Goal: Information Seeking & Learning: Find specific fact

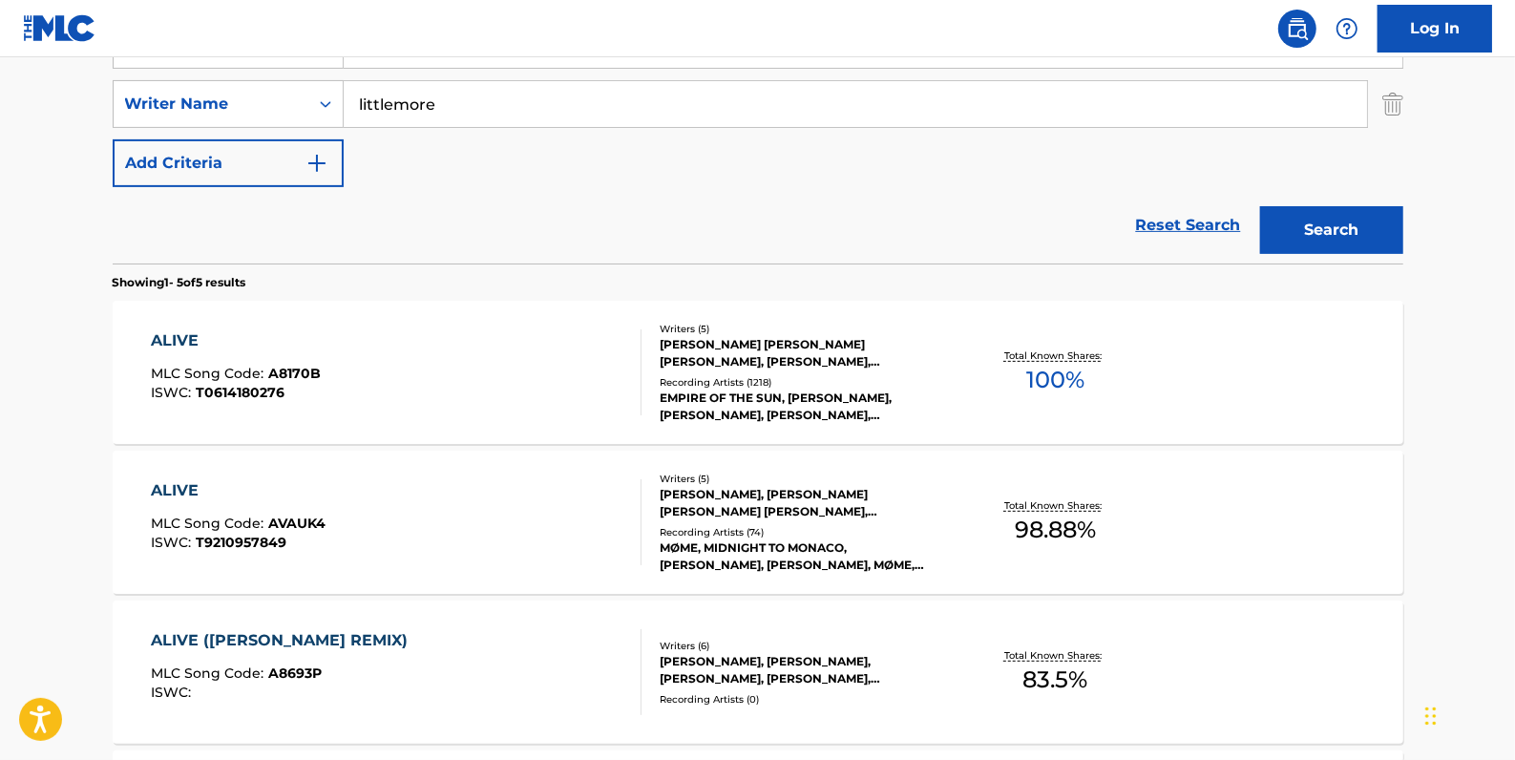
scroll to position [404, 0]
click at [1156, 217] on link "Reset Search" at bounding box center [1189, 225] width 124 height 42
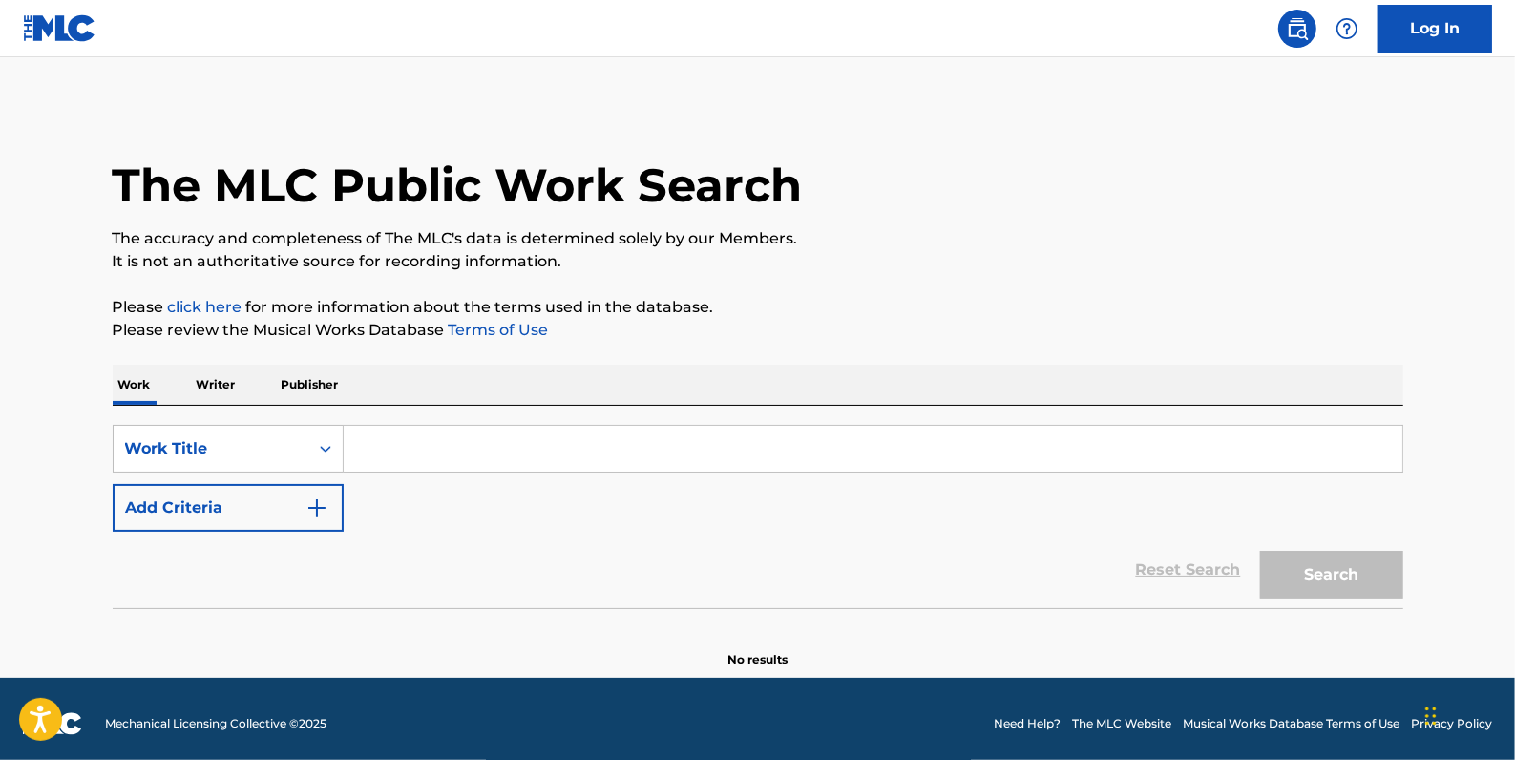
paste input "[GEOGRAPHIC_DATA]"
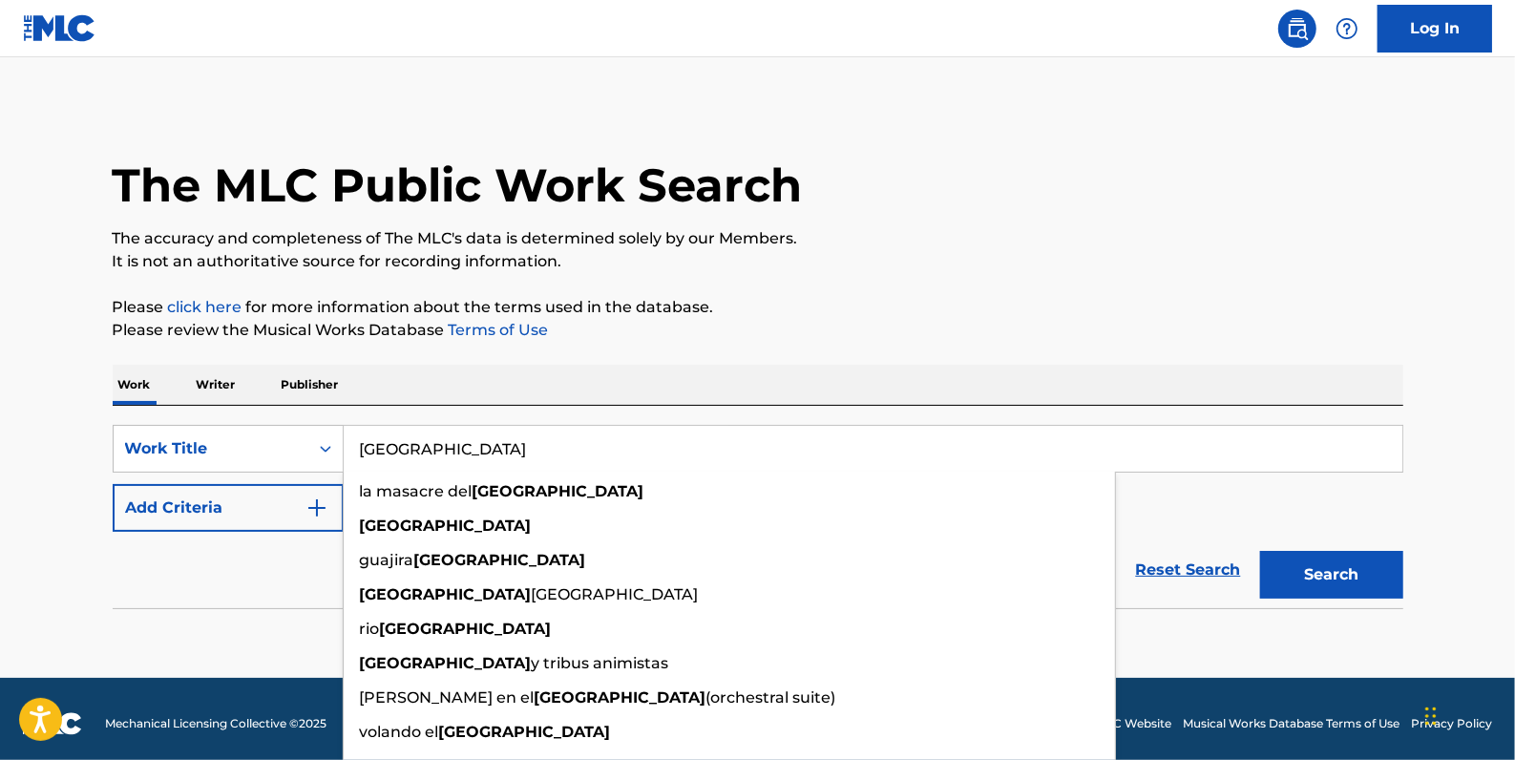
type input "[GEOGRAPHIC_DATA]"
click at [265, 513] on button "Add Criteria" at bounding box center [228, 508] width 231 height 48
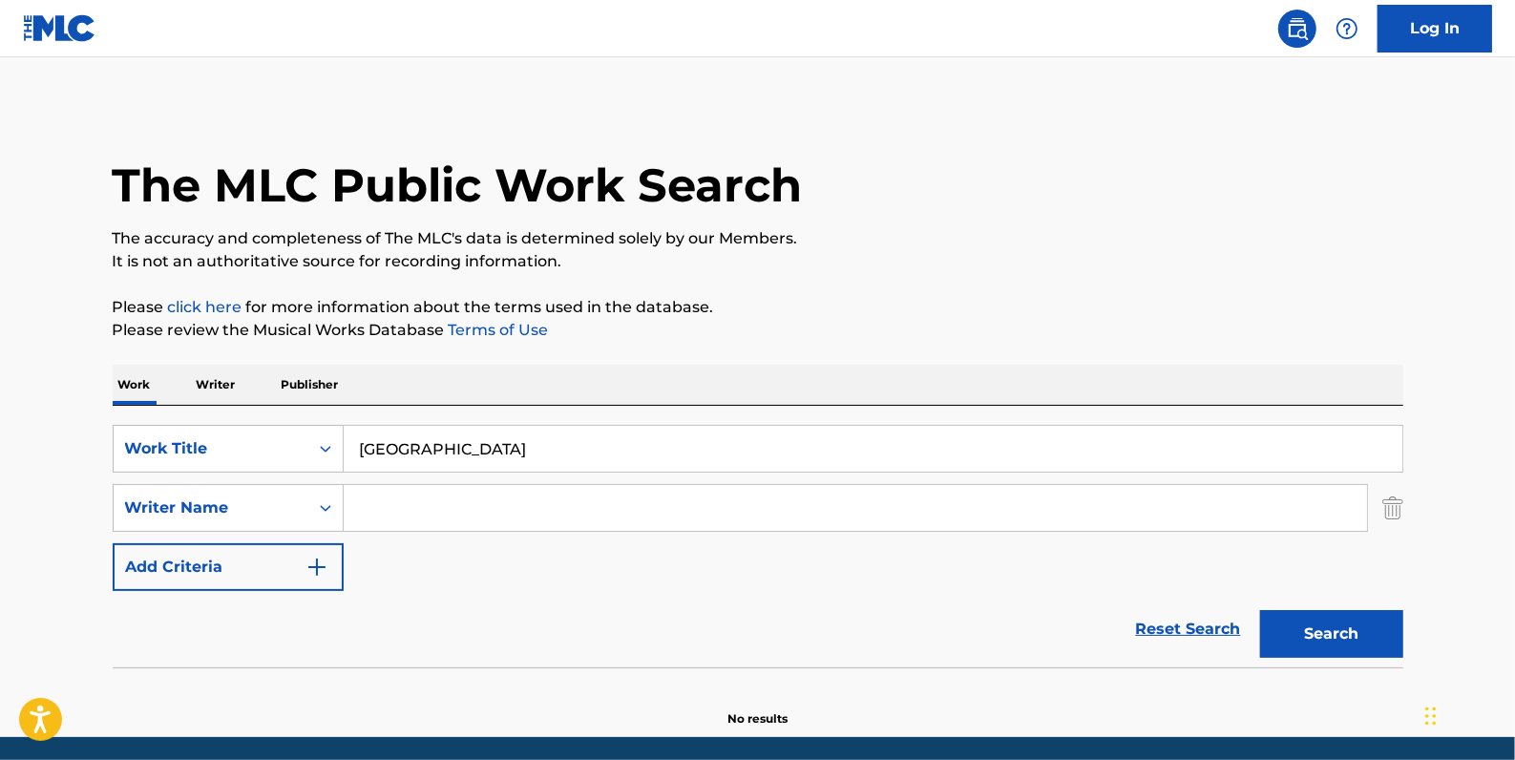
click at [378, 497] on input "Search Form" at bounding box center [856, 508] width 1024 height 46
paste input "[PERSON_NAME] [PERSON_NAME]"
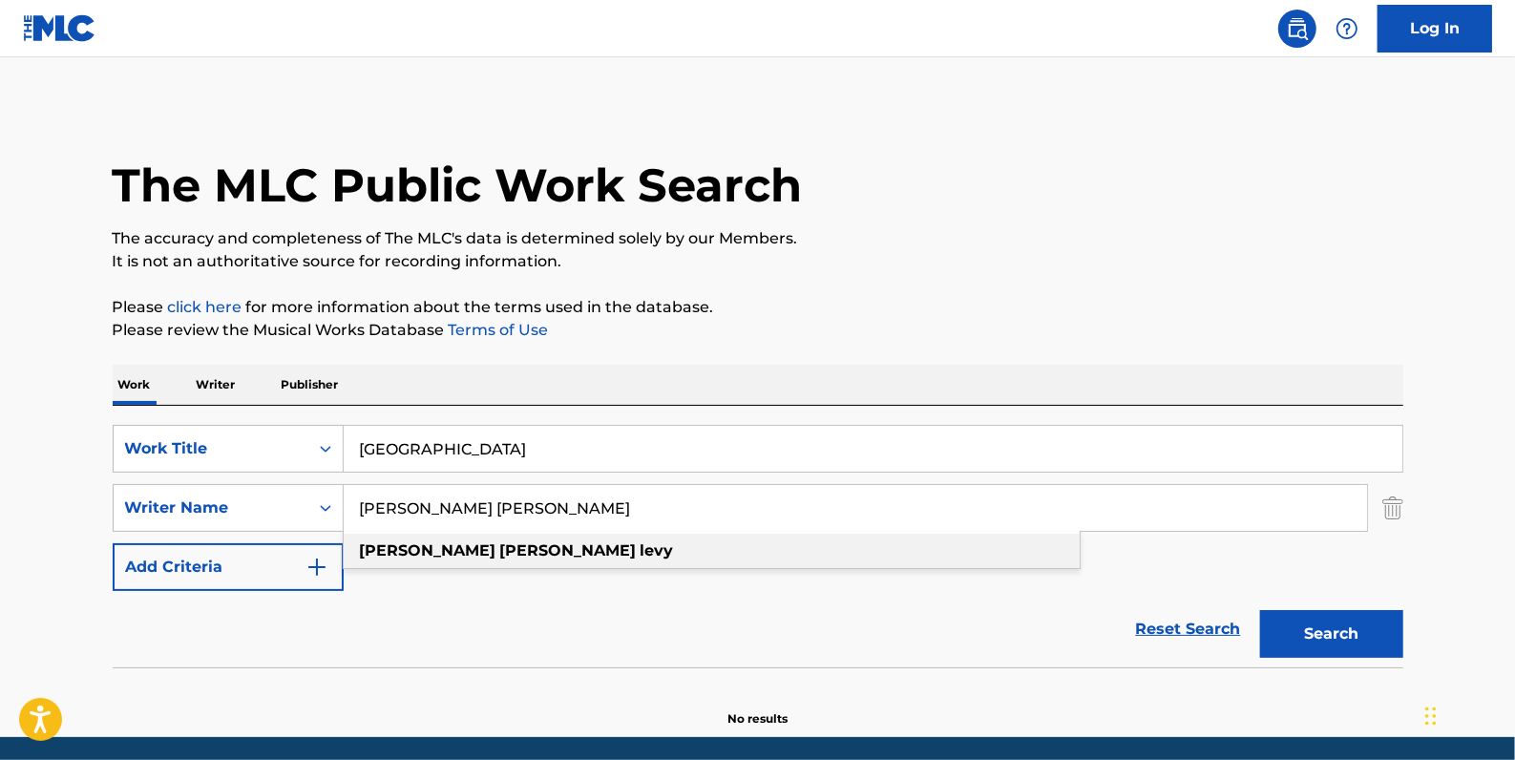
click at [641, 549] on strong "levy" at bounding box center [657, 550] width 33 height 18
type input "[PERSON_NAME] [PERSON_NAME]"
click at [1369, 627] on button "Search" at bounding box center [1331, 634] width 143 height 48
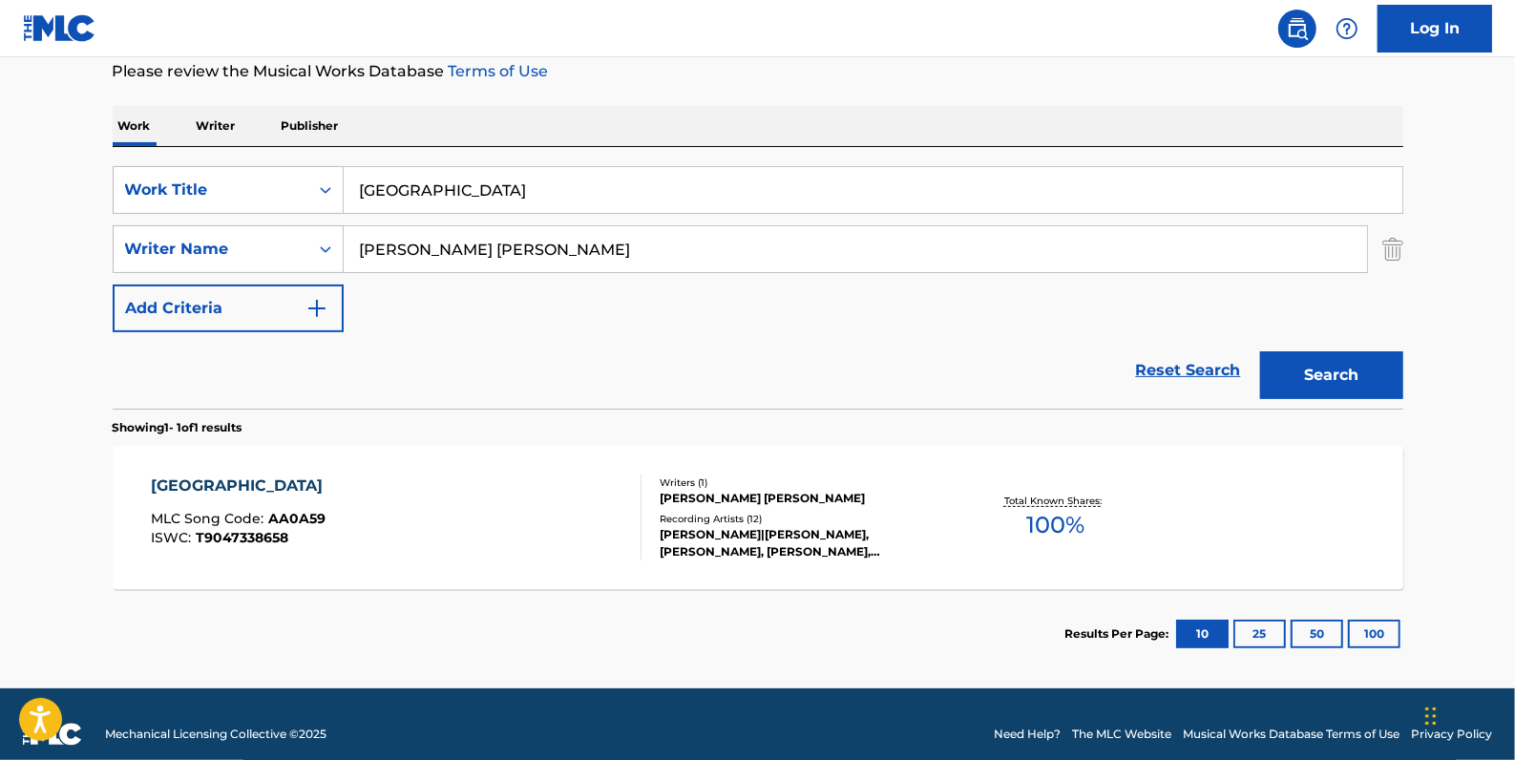
scroll to position [260, 0]
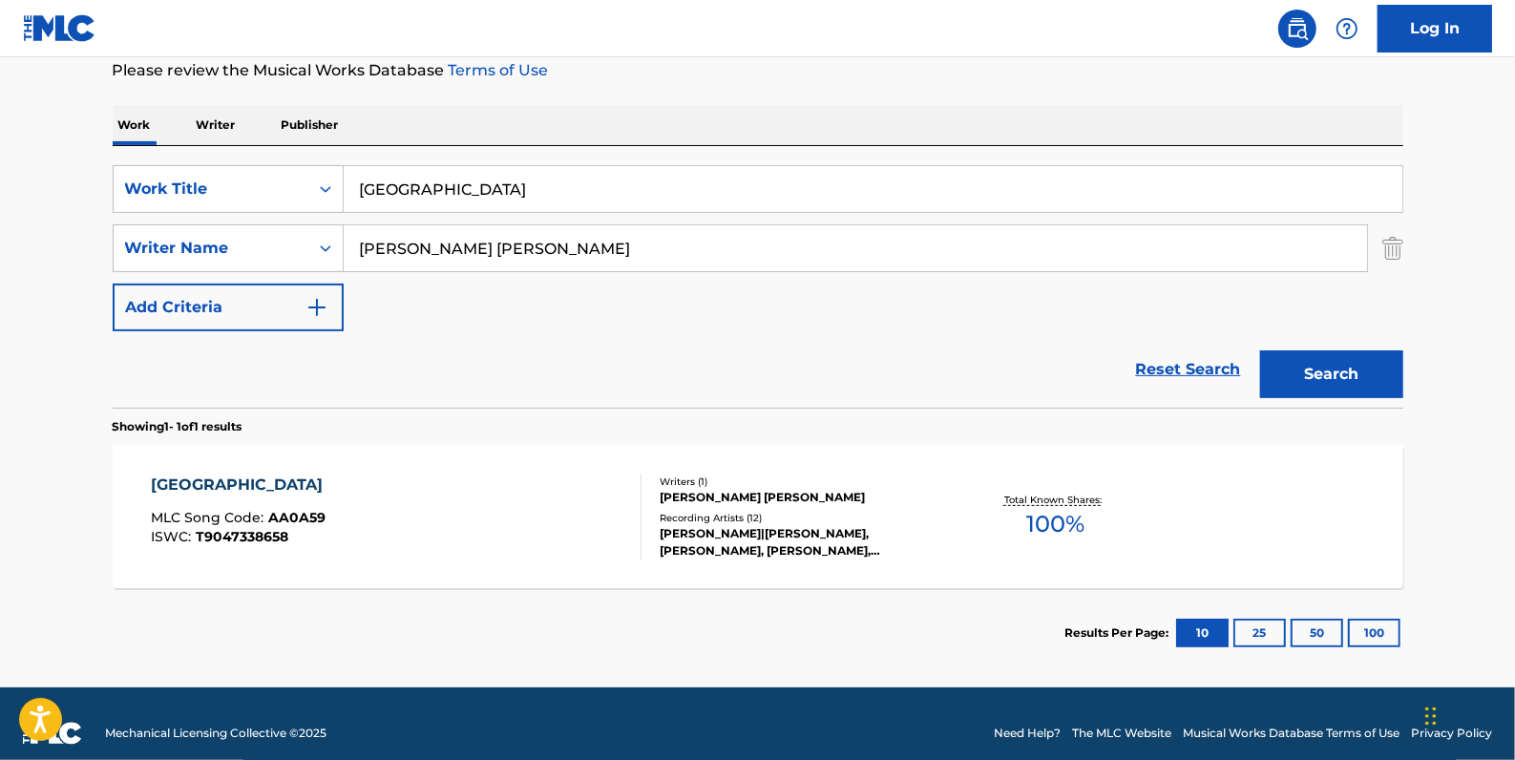
click at [545, 506] on div "AMAZONAS MLC Song Code : AA0A59 ISWC : T9047338658" at bounding box center [396, 517] width 491 height 86
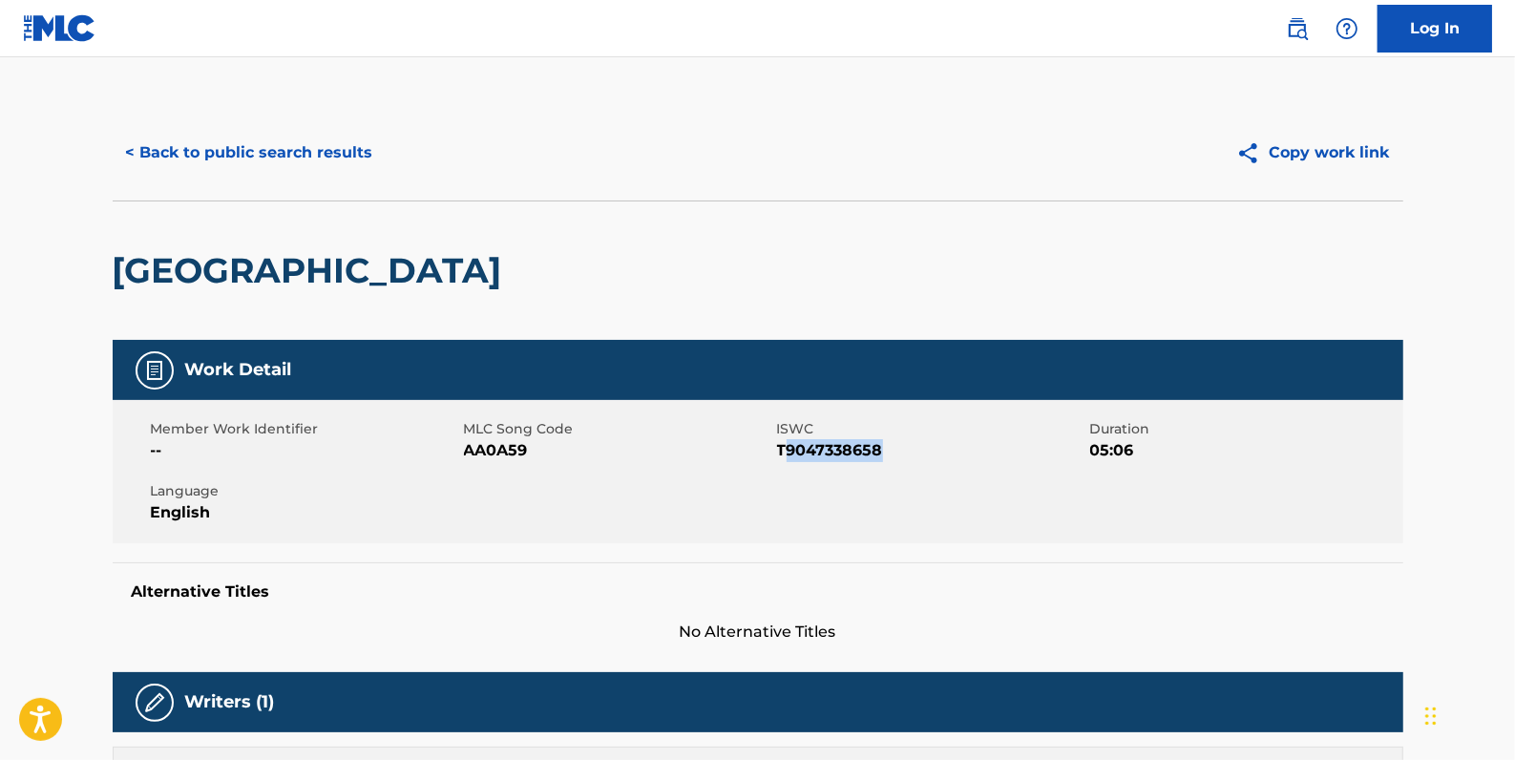
drag, startPoint x: 898, startPoint y: 451, endPoint x: 781, endPoint y: 447, distance: 116.6
click at [781, 447] on span "T9047338658" at bounding box center [931, 450] width 308 height 23
drag, startPoint x: 781, startPoint y: 447, endPoint x: 799, endPoint y: 453, distance: 19.0
copy span "T9047338658"
click at [290, 143] on button "< Back to public search results" at bounding box center [250, 153] width 274 height 48
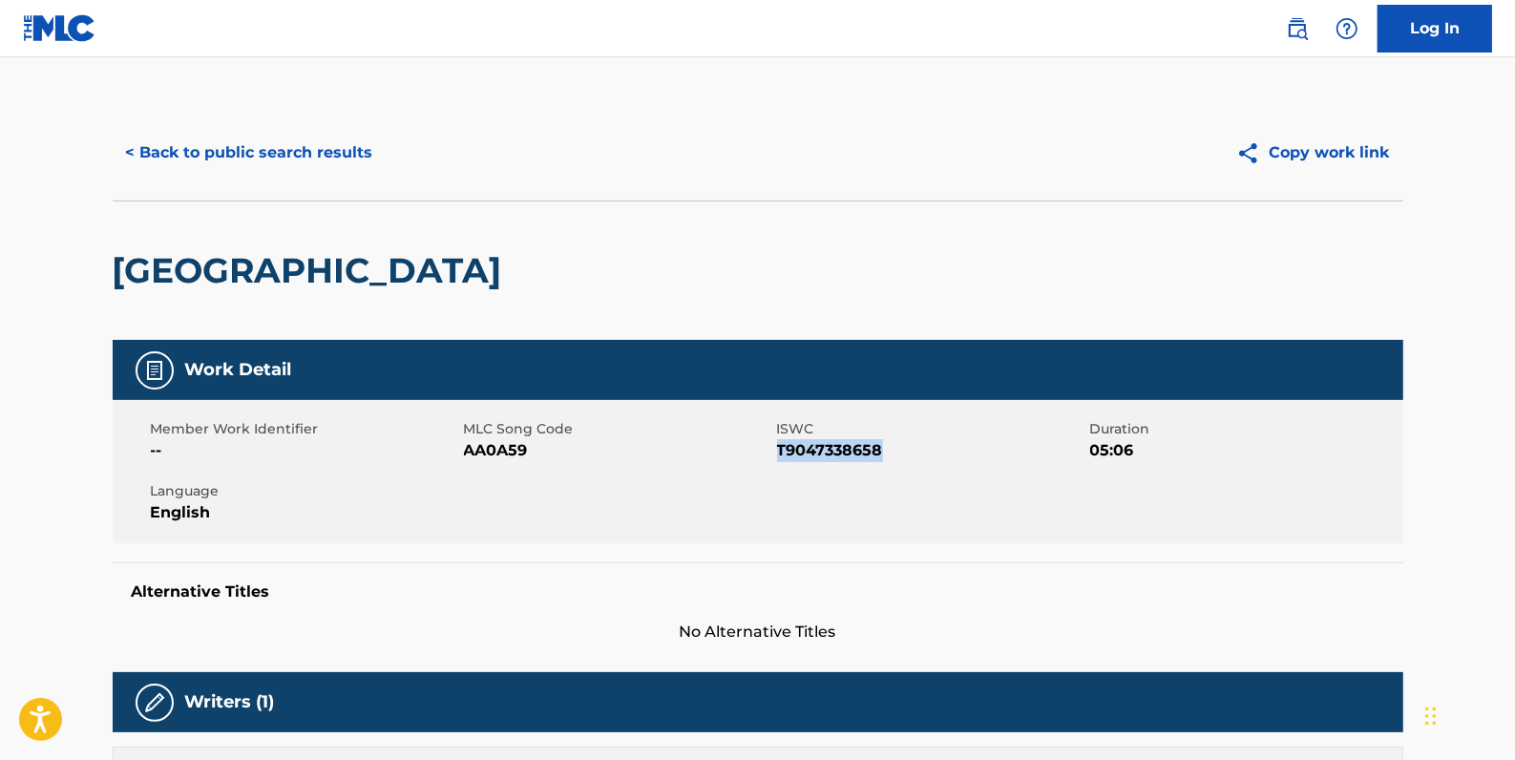
scroll to position [169, 0]
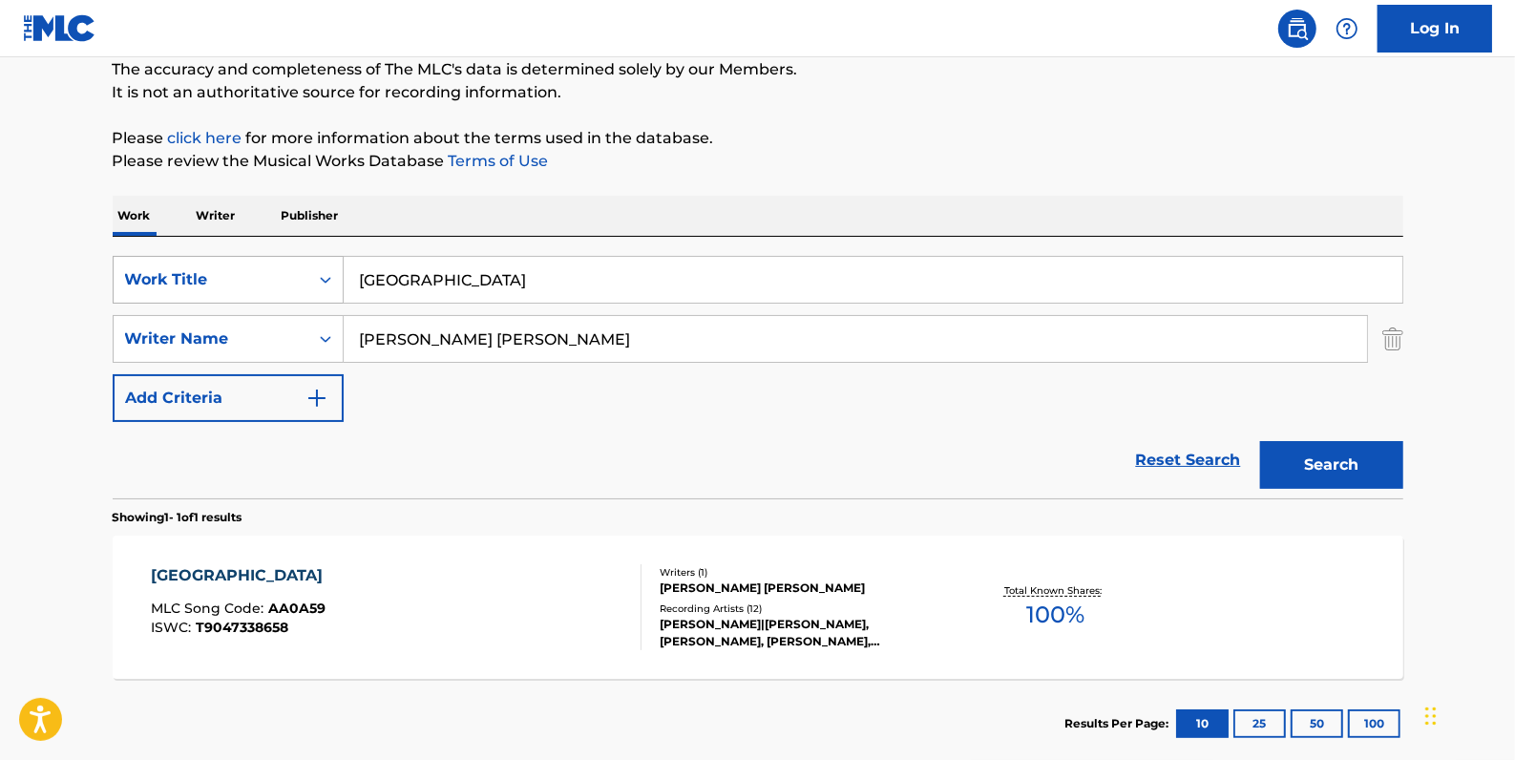
drag, startPoint x: 507, startPoint y: 286, endPoint x: 324, endPoint y: 277, distance: 183.5
click at [324, 277] on div "SearchWithCriteria84c3574c-4150-4b11-91f0-8491e5fcbdc7 Work Title [GEOGRAPHIC_D…" at bounding box center [758, 280] width 1291 height 48
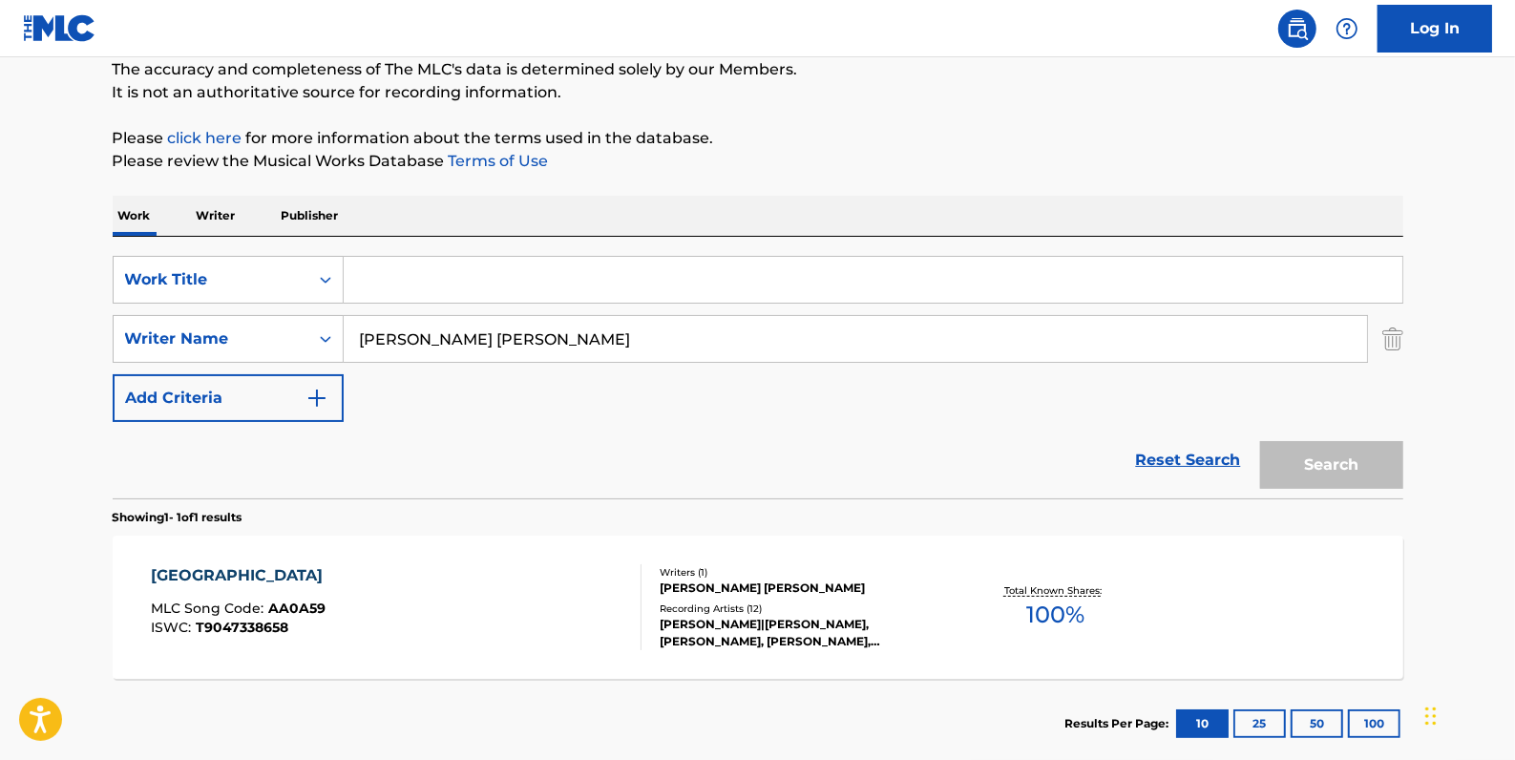
paste input "CONCERTO FOR DIATONIC HARMONICA & ORCHESTRA: II. THEME AND VARIATIONS"
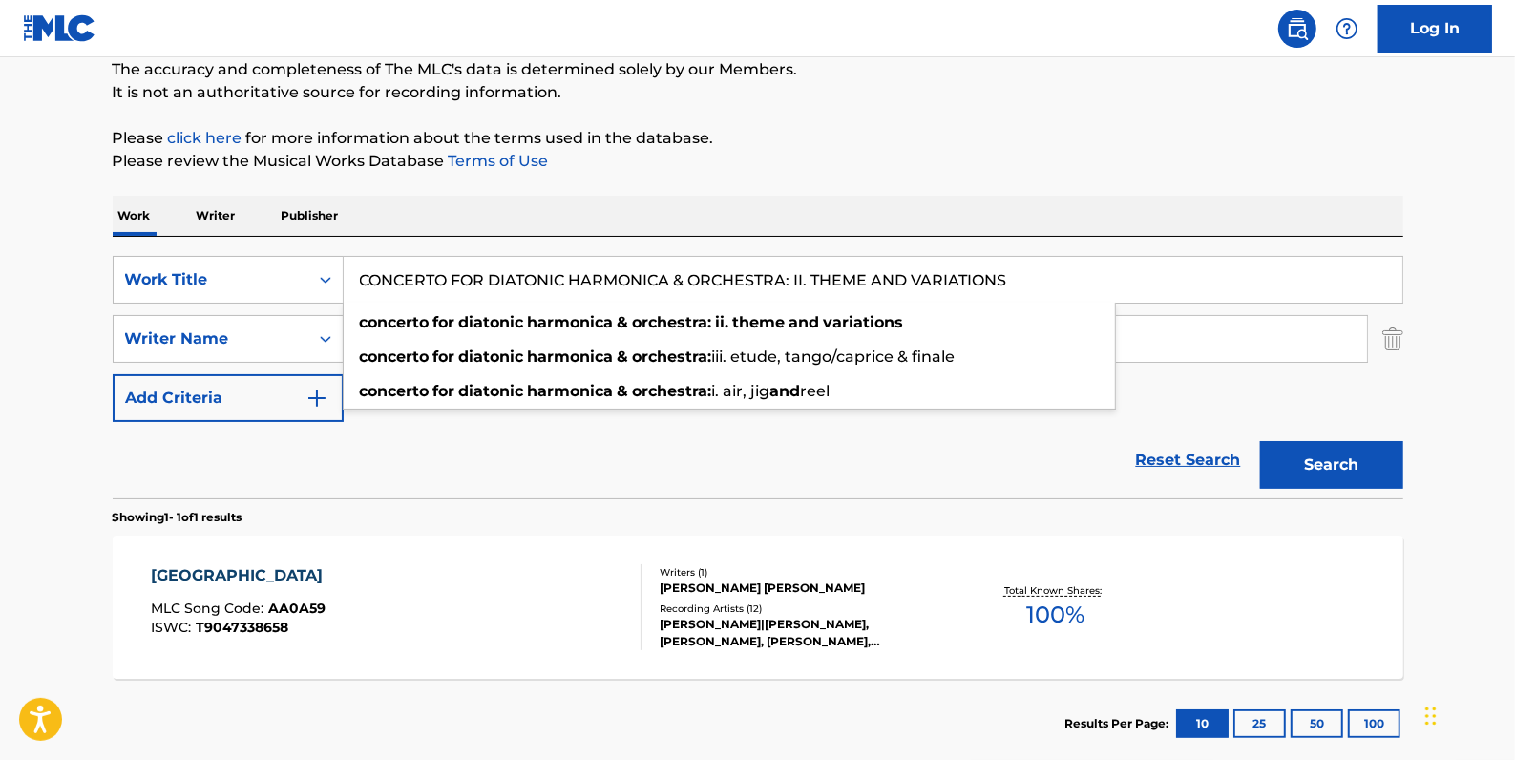
type input "CONCERTO FOR DIATONIC HARMONICA & ORCHESTRA: II. THEME AND VARIATIONS"
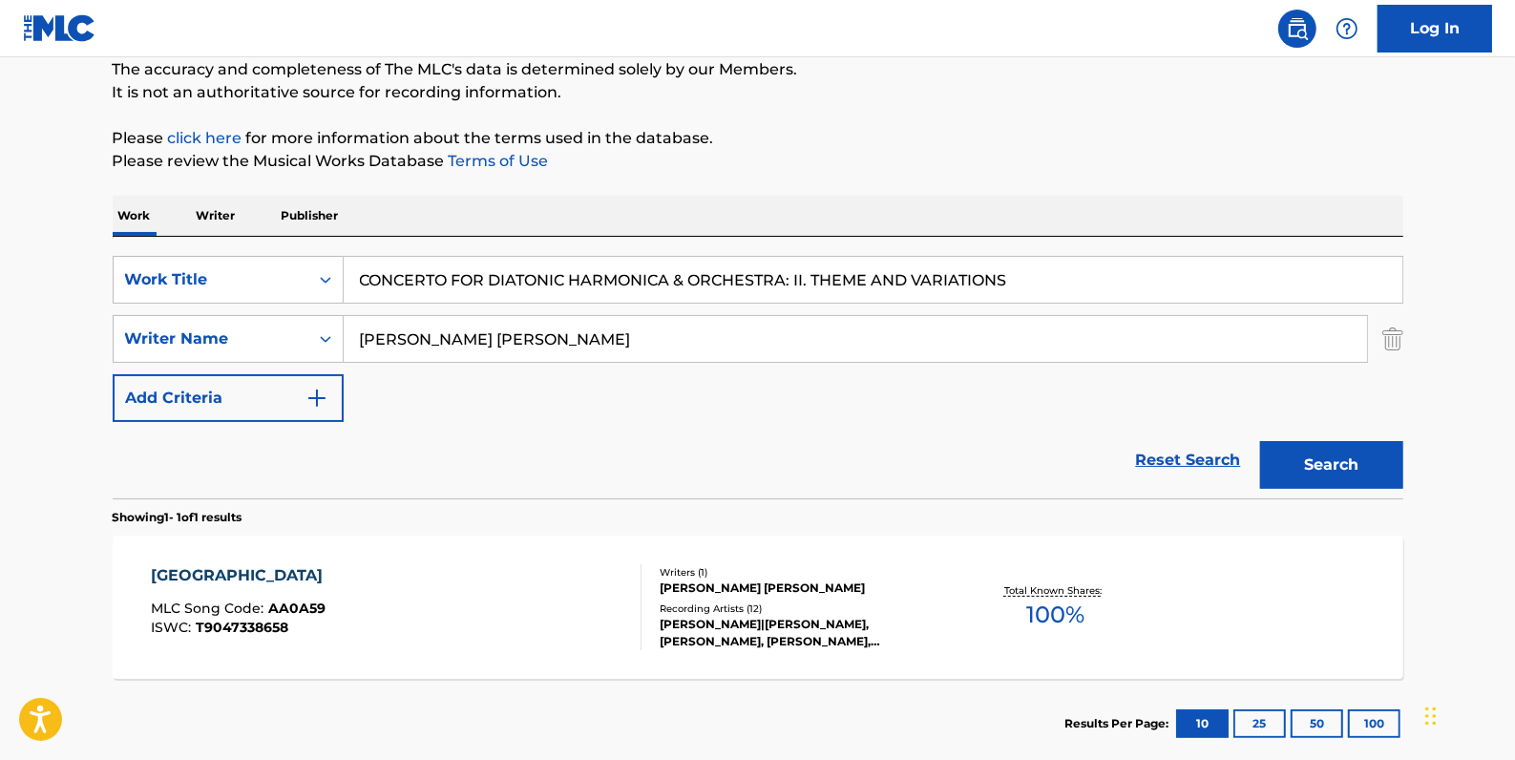
click at [1339, 476] on button "Search" at bounding box center [1331, 465] width 143 height 48
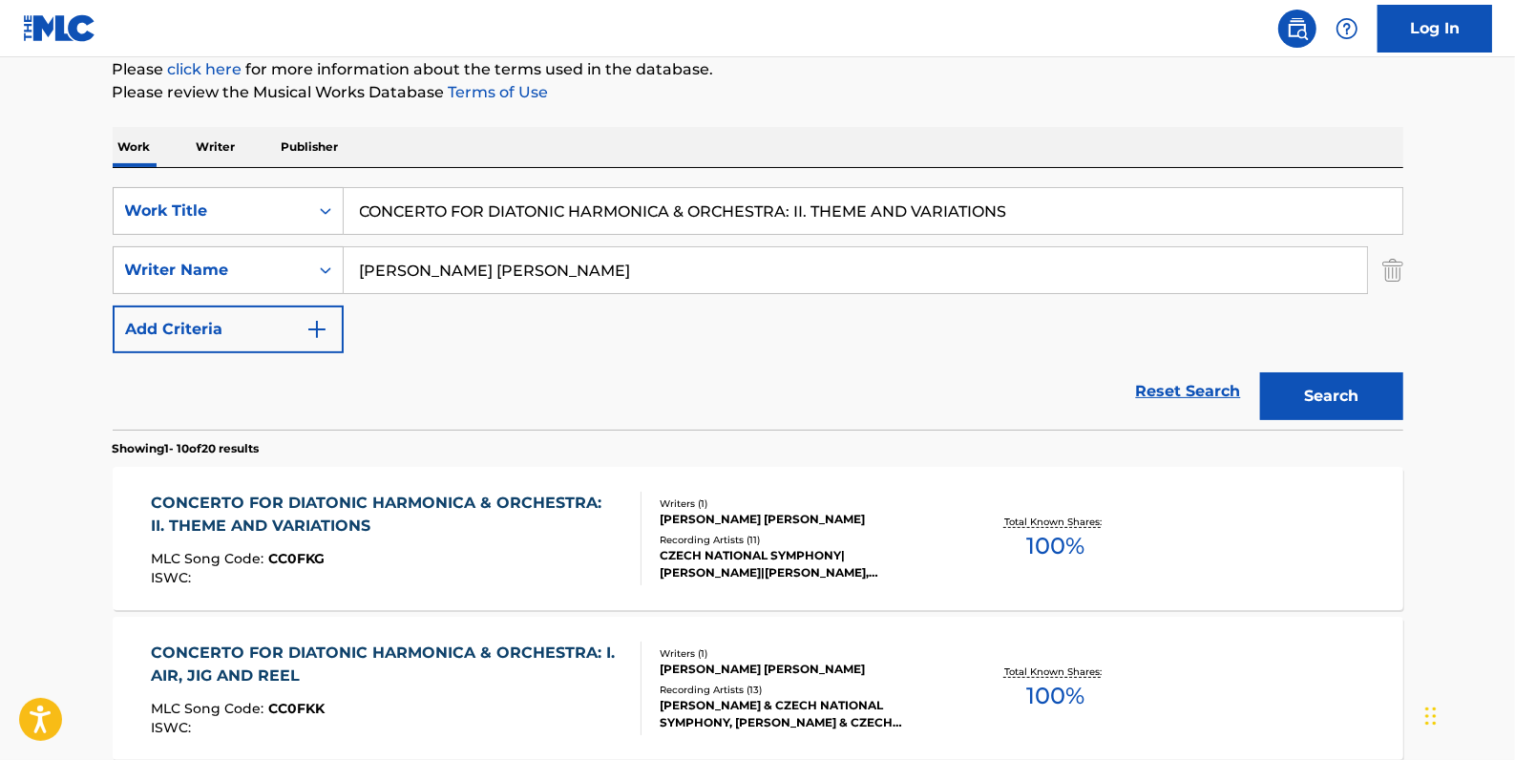
scroll to position [256, 0]
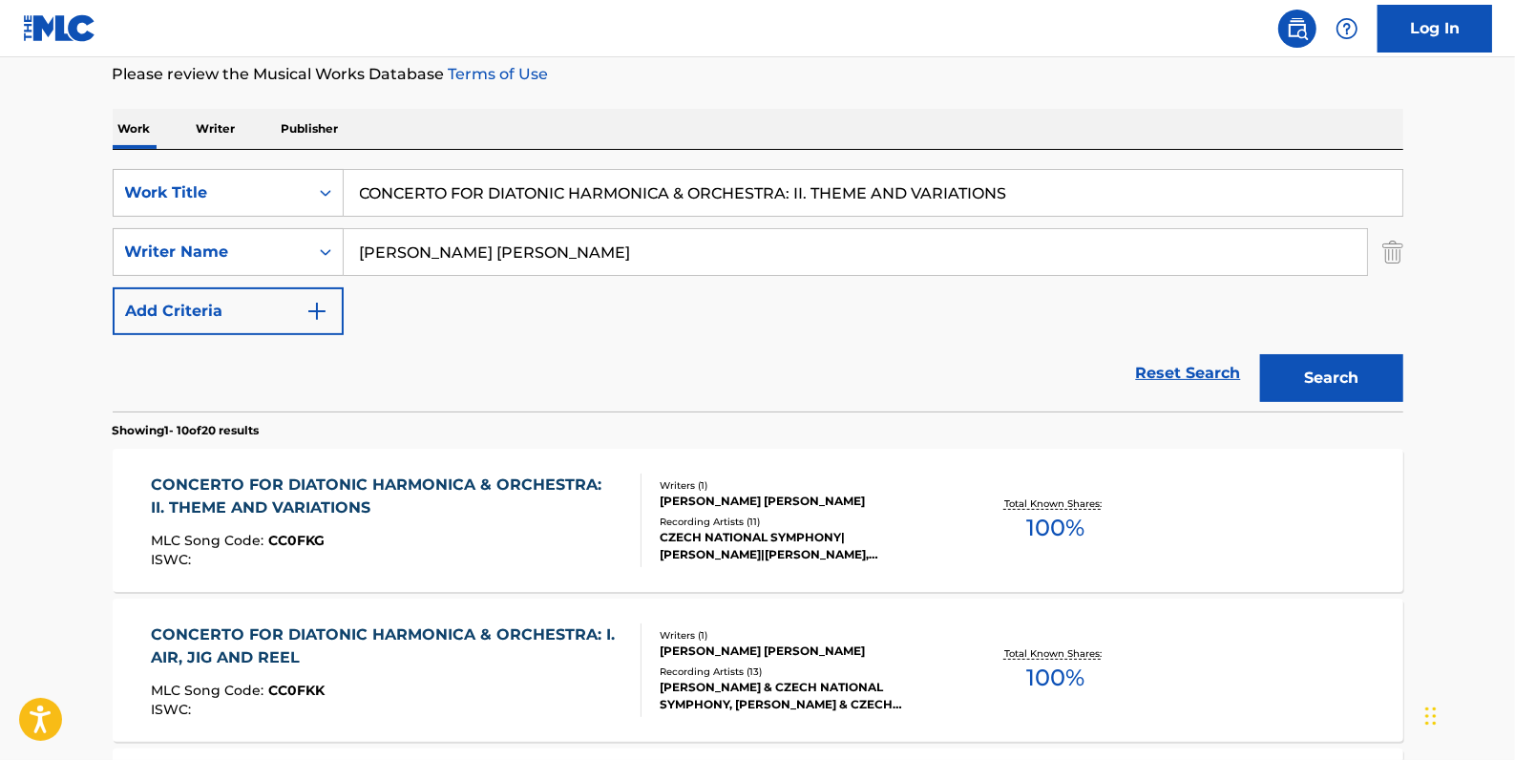
click at [563, 467] on div "CONCERTO FOR DIATONIC HARMONICA & ORCHESTRA: II. THEME AND VARIATIONS MLC Song …" at bounding box center [758, 520] width 1291 height 143
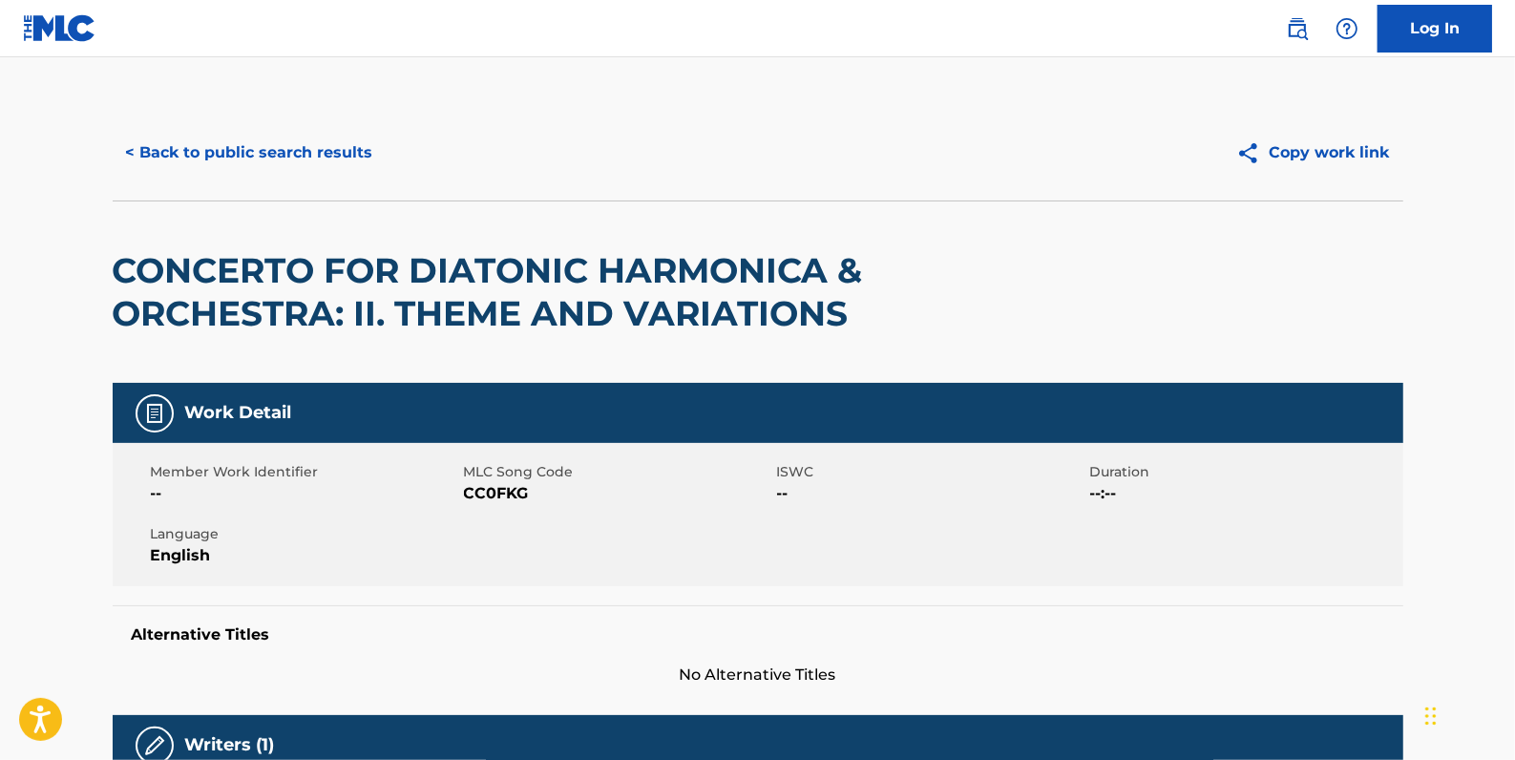
click at [325, 158] on button "< Back to public search results" at bounding box center [250, 153] width 274 height 48
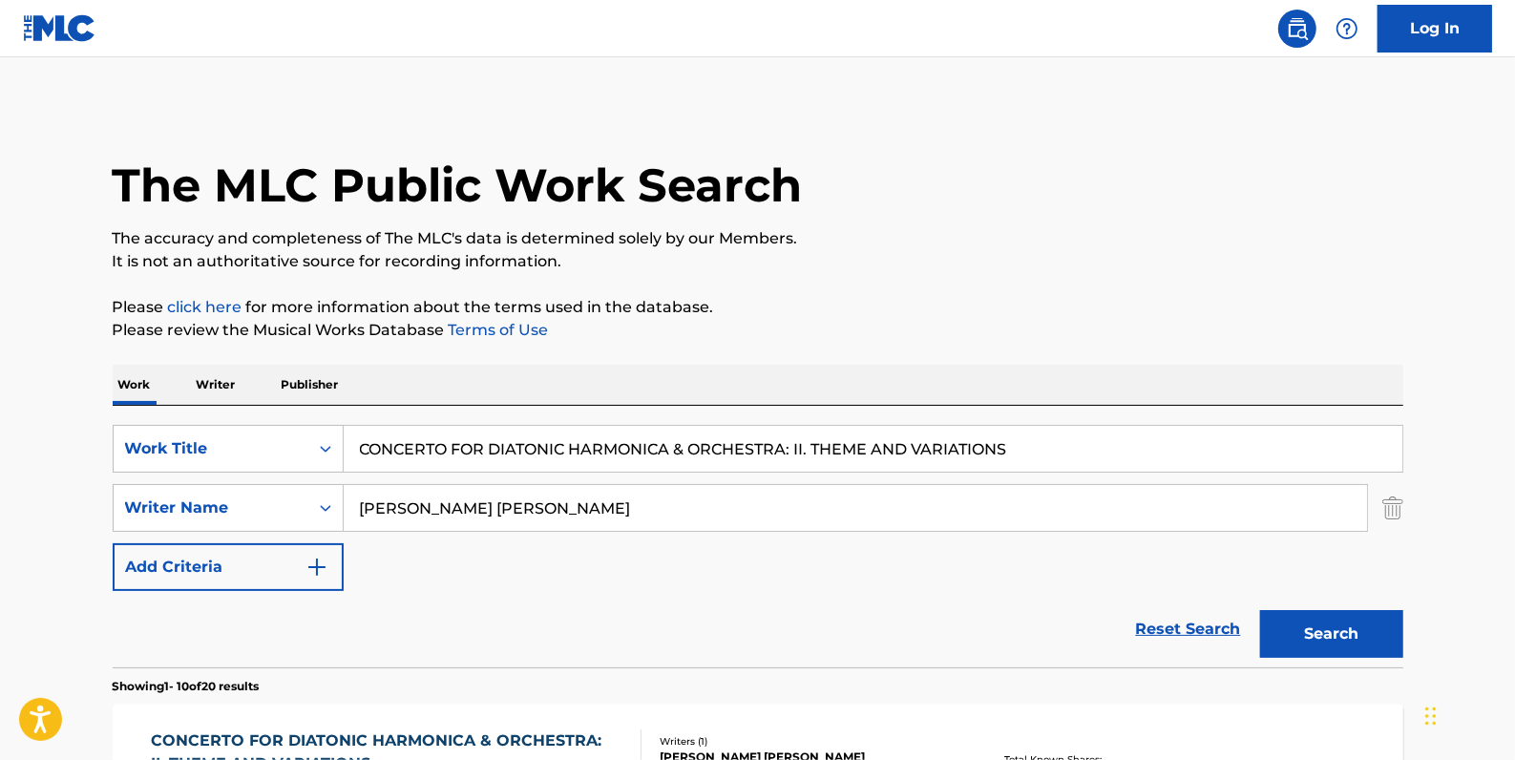
scroll to position [256, 0]
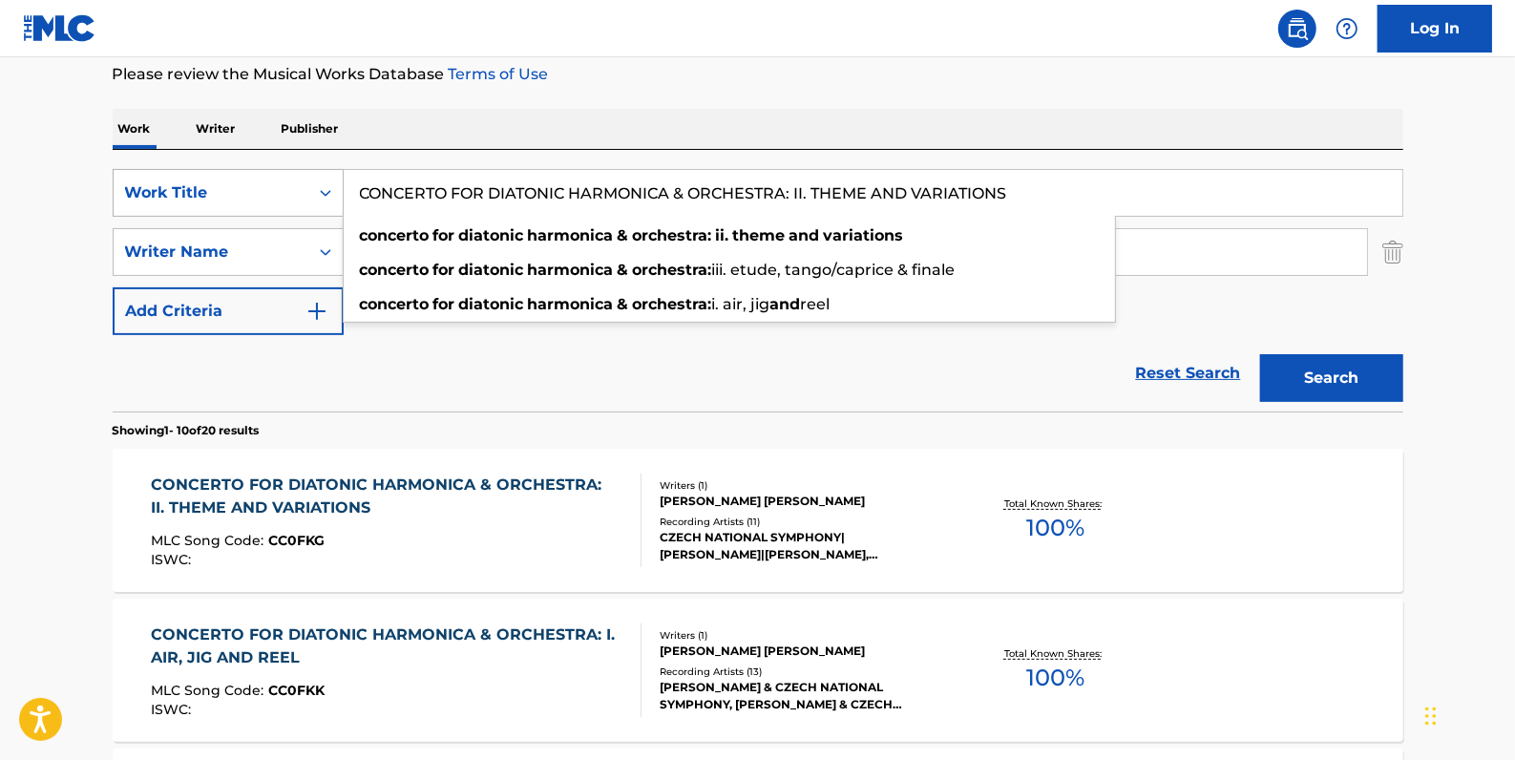
drag, startPoint x: 1105, startPoint y: 197, endPoint x: 276, endPoint y: 191, distance: 828.8
click at [276, 191] on div "SearchWithCriteria84c3574c-4150-4b11-91f0-8491e5fcbdc7 Work Title CONCERTO FOR …" at bounding box center [758, 193] width 1291 height 48
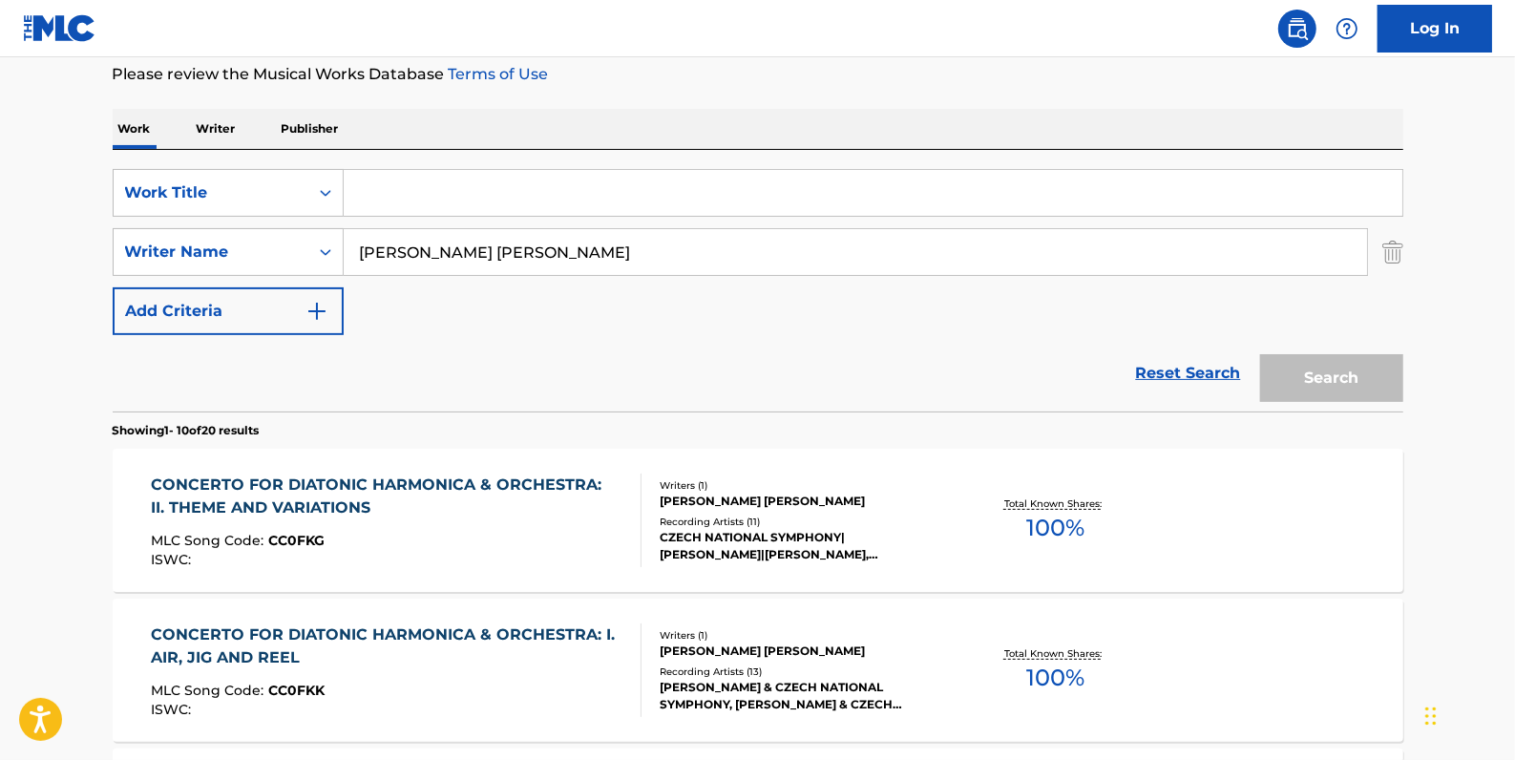
paste input "CONCERTO FOR DIATONIC HARMONICA & ORCHESTRA: I. AIR, JIG AND REEL"
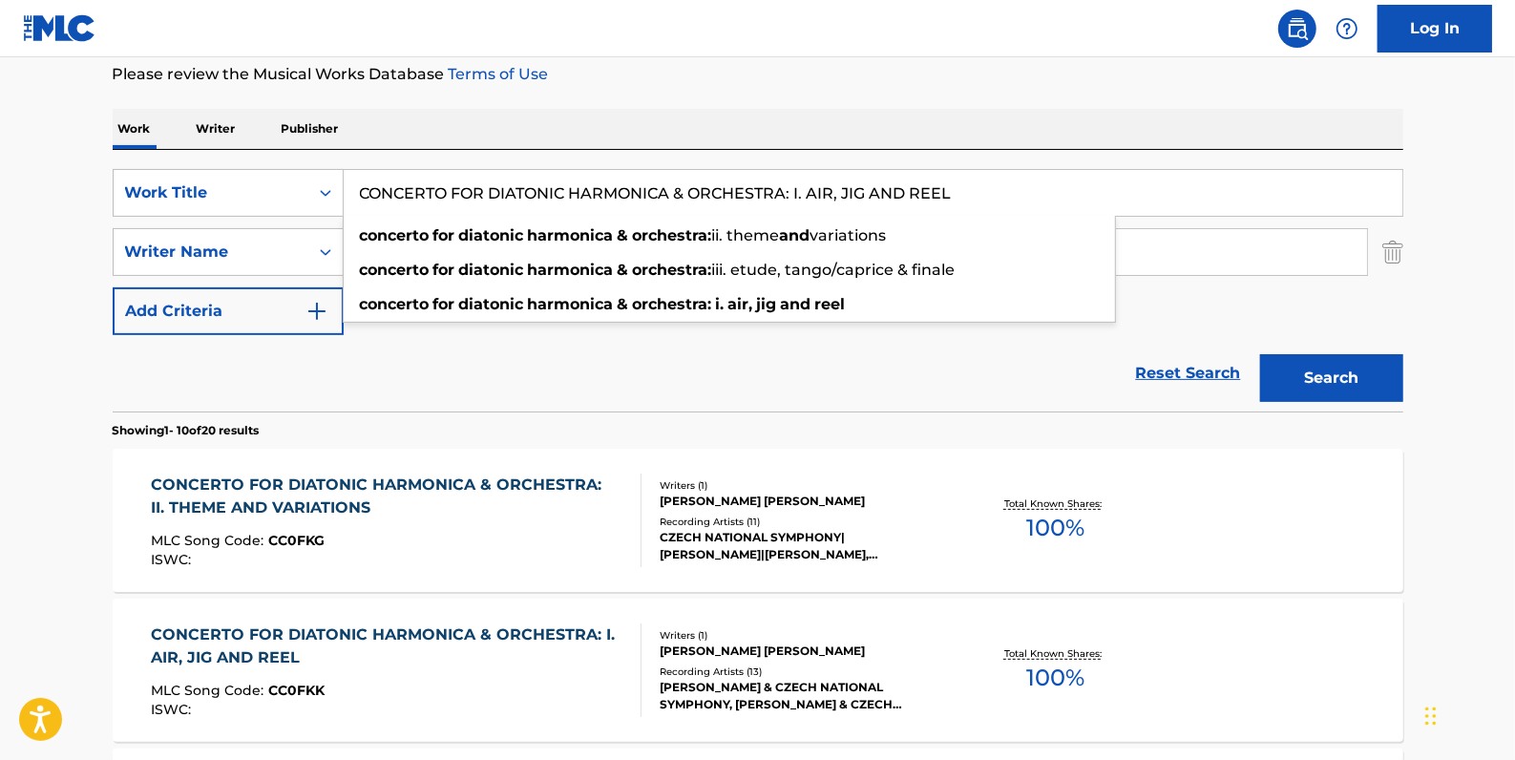
type input "CONCERTO FOR DIATONIC HARMONICA & ORCHESTRA: I. AIR, JIG AND REEL"
click at [1334, 377] on button "Search" at bounding box center [1331, 378] width 143 height 48
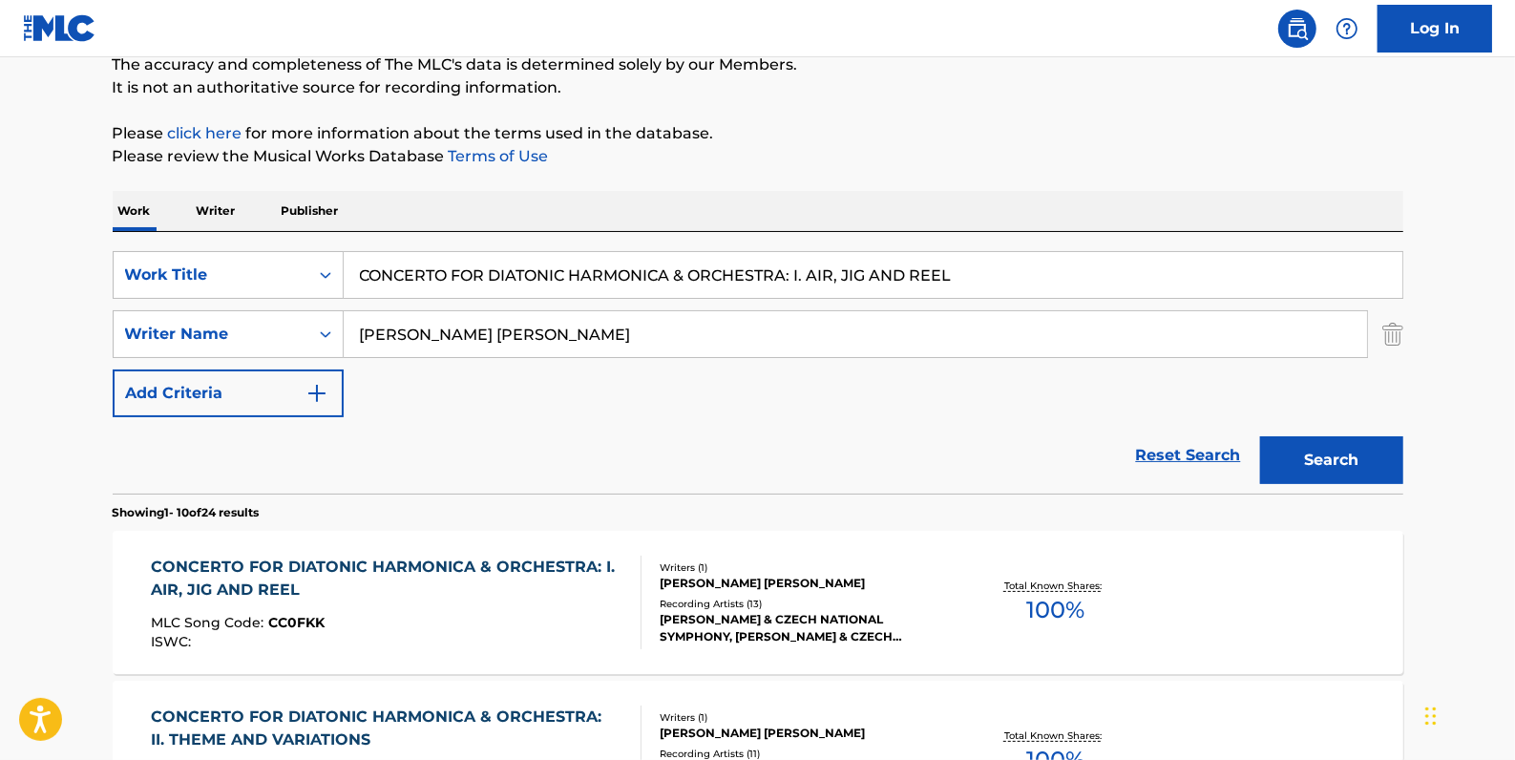
scroll to position [169, 0]
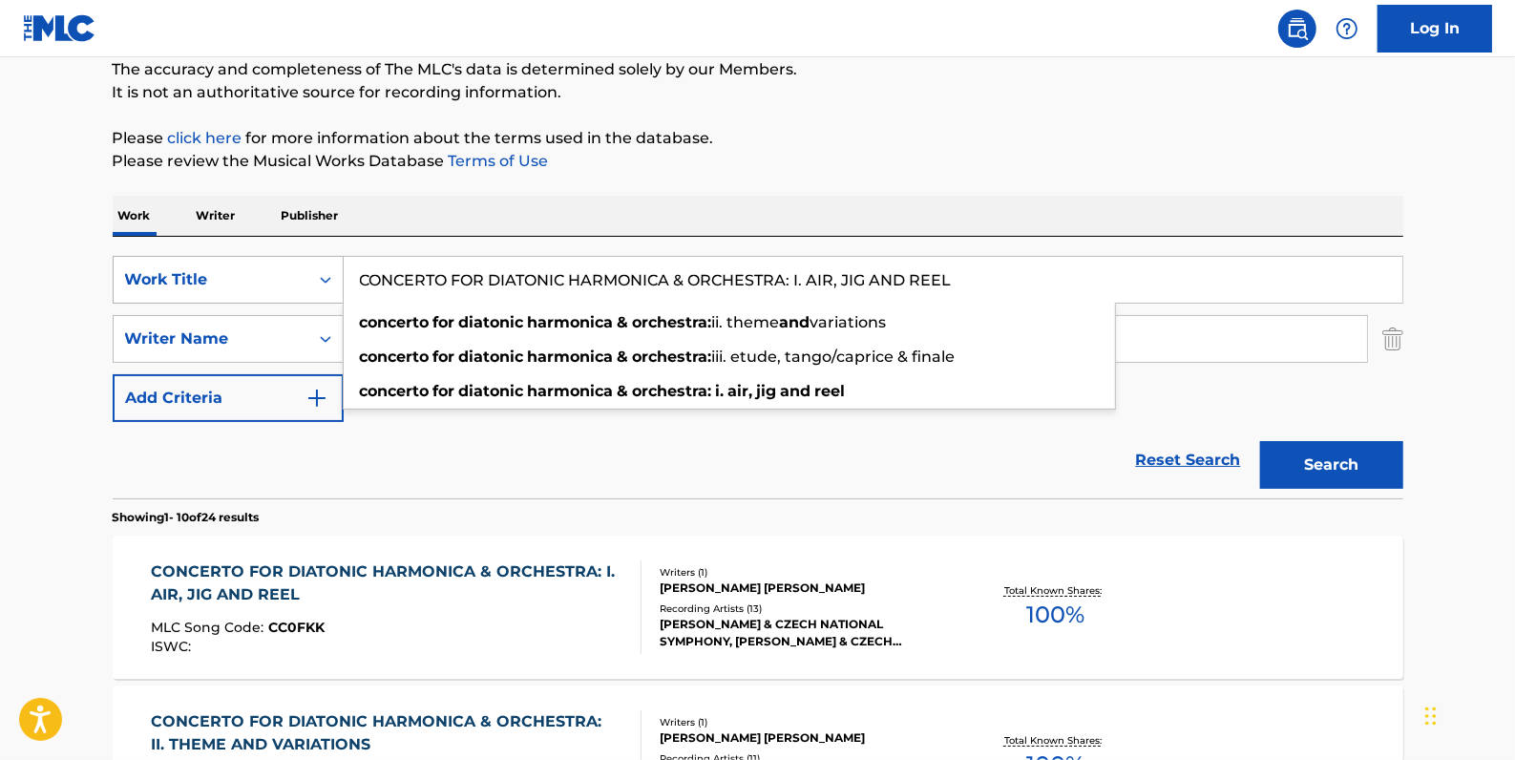
drag, startPoint x: 732, startPoint y: 283, endPoint x: 233, endPoint y: 264, distance: 499.8
click at [234, 271] on div "SearchWithCriteria84c3574c-4150-4b11-91f0-8491e5fcbdc7 Work Title CONCERTO FOR …" at bounding box center [758, 280] width 1291 height 48
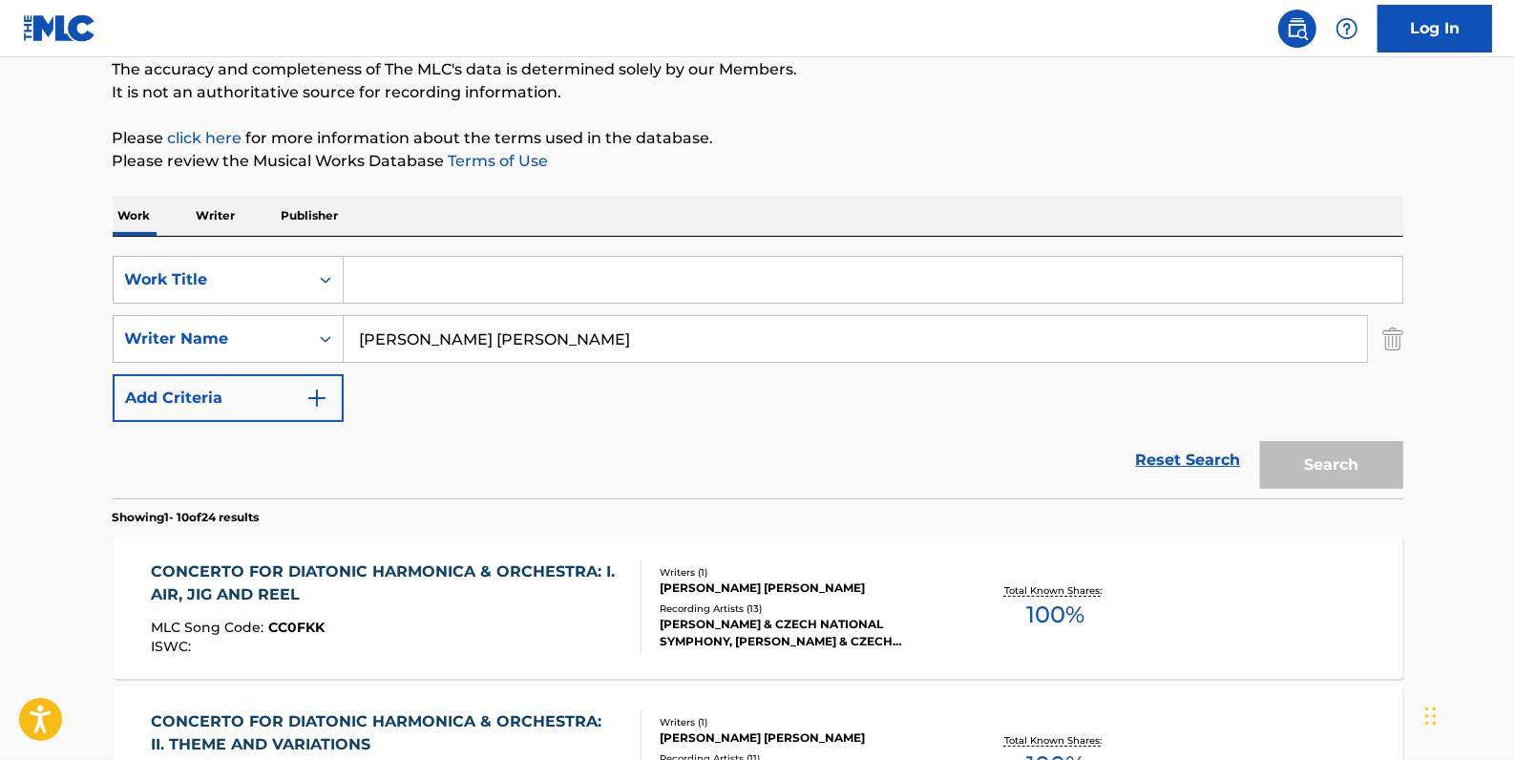
paste input "AIRBORNE"
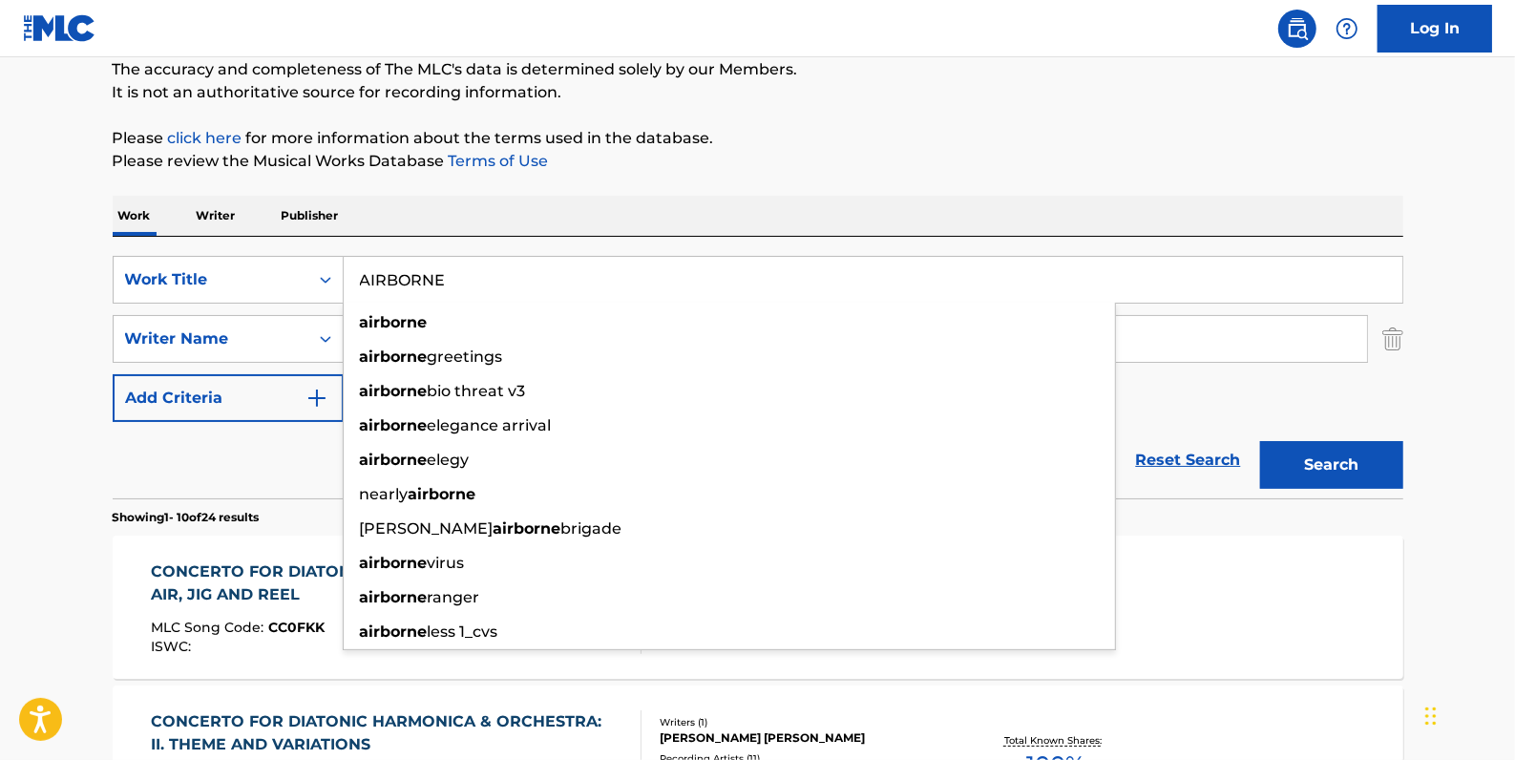
type input "AIRBORNE"
click at [1376, 469] on button "Search" at bounding box center [1331, 465] width 143 height 48
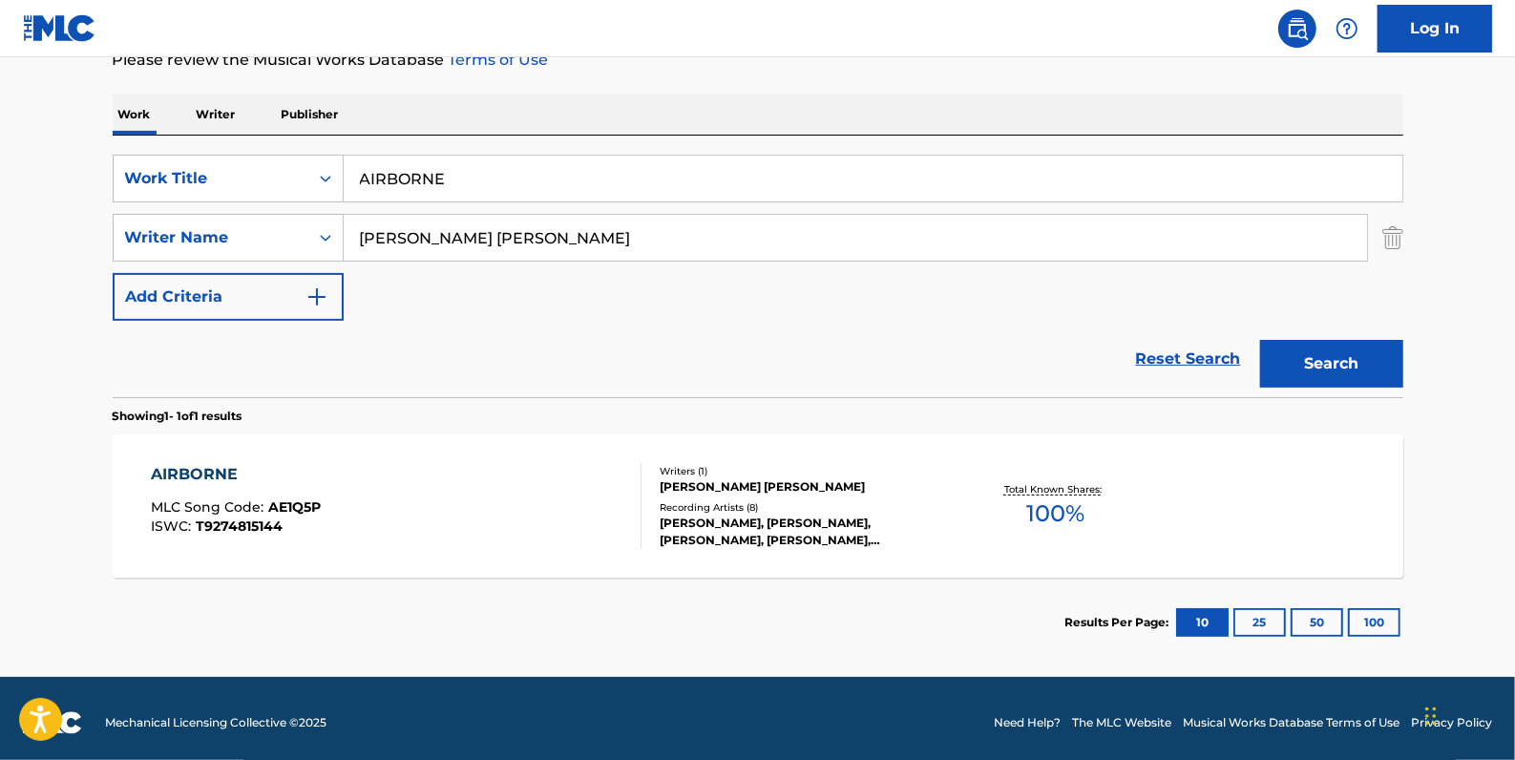
scroll to position [277, 0]
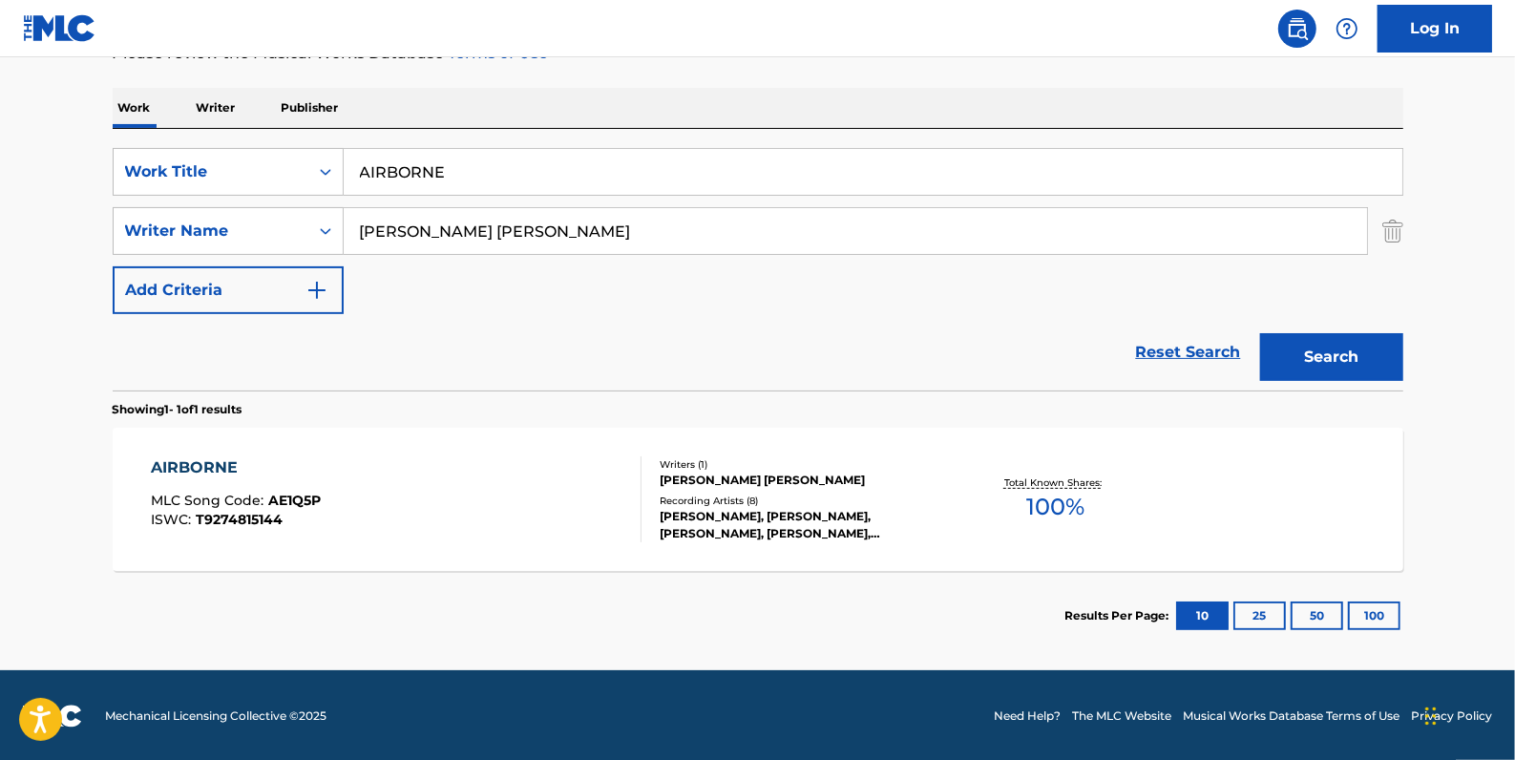
click at [570, 476] on div "AIRBORNE MLC Song Code : AE1Q5P ISWC : T9274815144" at bounding box center [396, 499] width 491 height 86
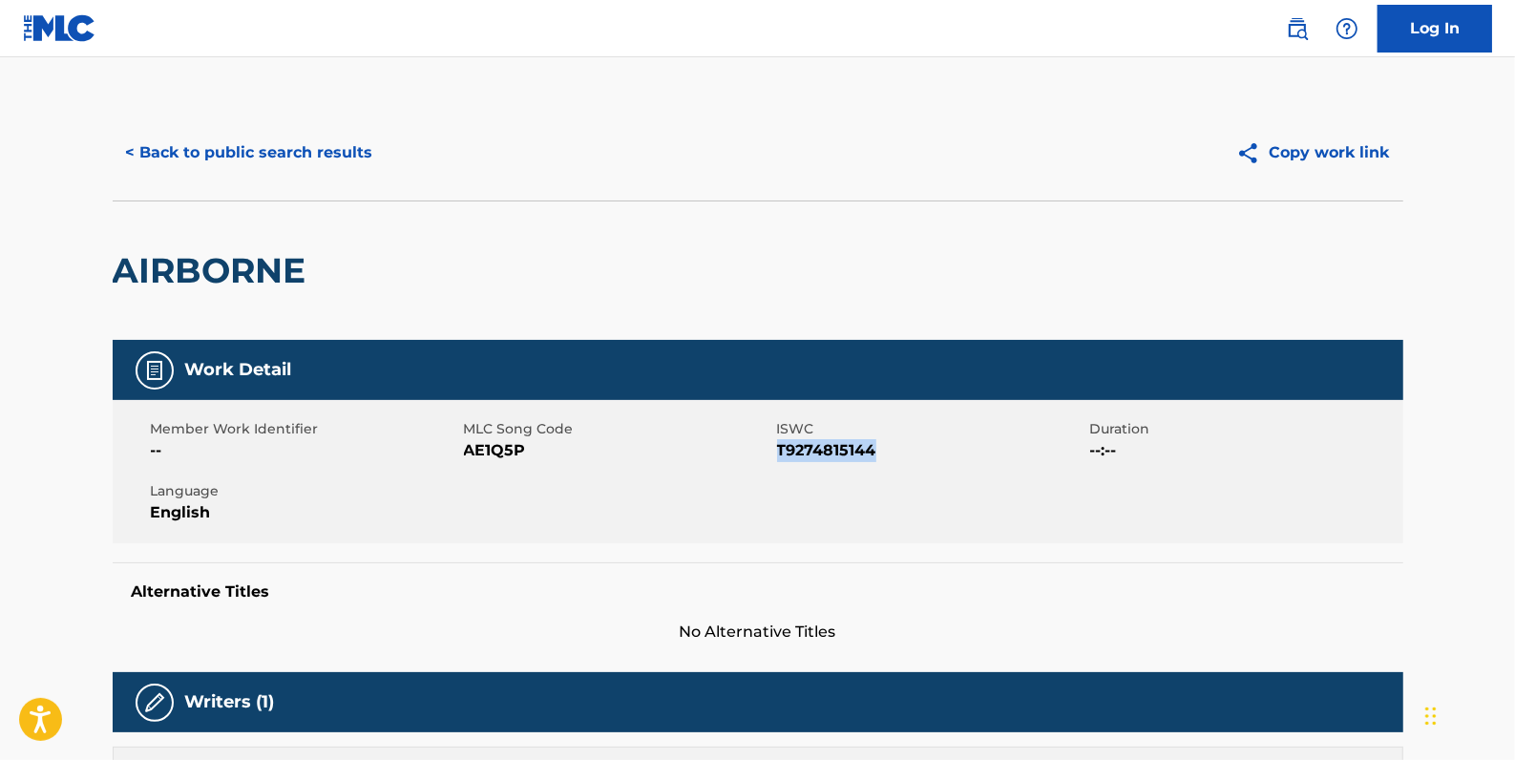
drag, startPoint x: 887, startPoint y: 452, endPoint x: 781, endPoint y: 450, distance: 106.0
click at [781, 450] on span "T9274815144" at bounding box center [931, 450] width 308 height 23
drag, startPoint x: 781, startPoint y: 450, endPoint x: 796, endPoint y: 455, distance: 16.0
copy span "T9274815144"
click at [323, 162] on button "< Back to public search results" at bounding box center [250, 153] width 274 height 48
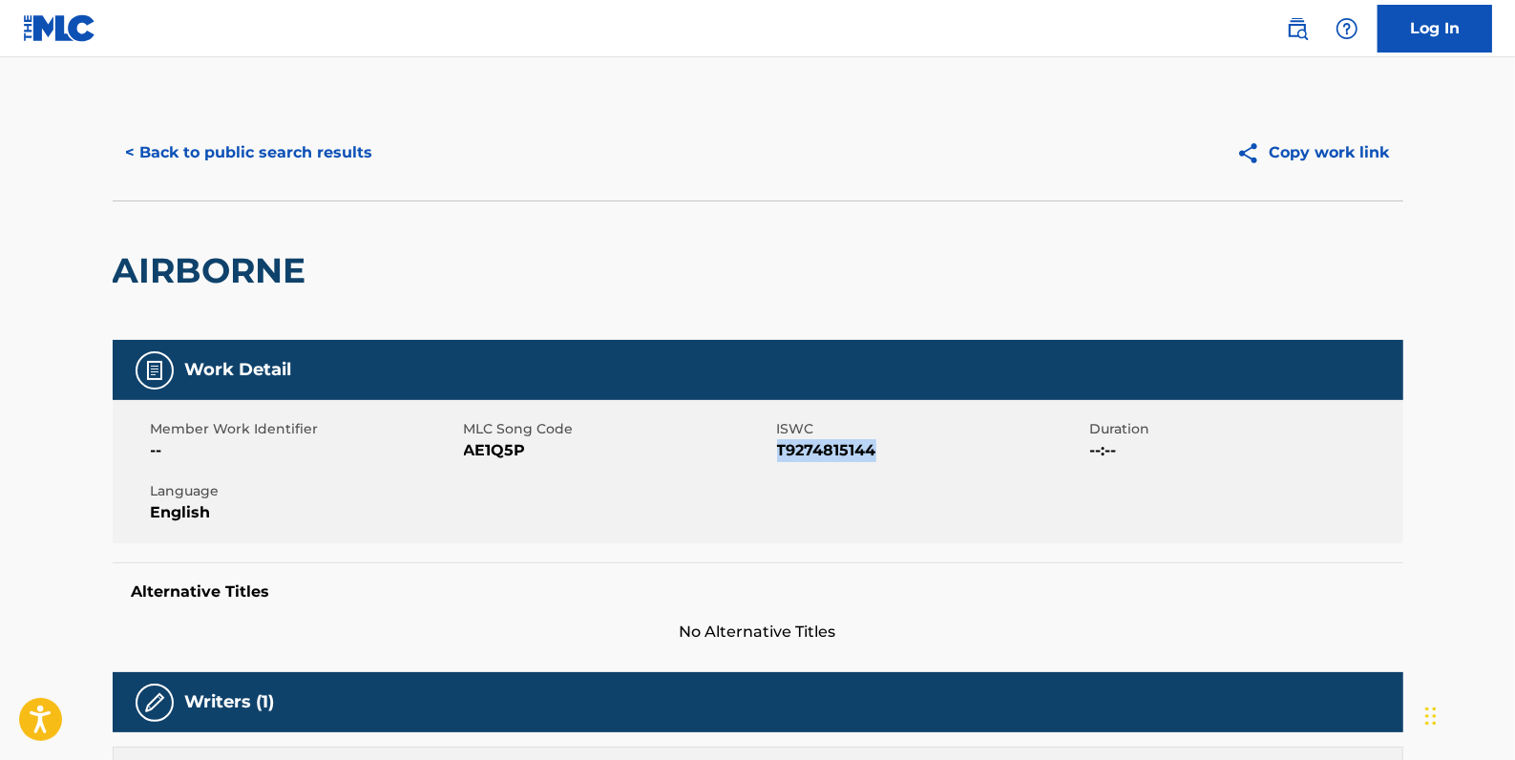
scroll to position [169, 0]
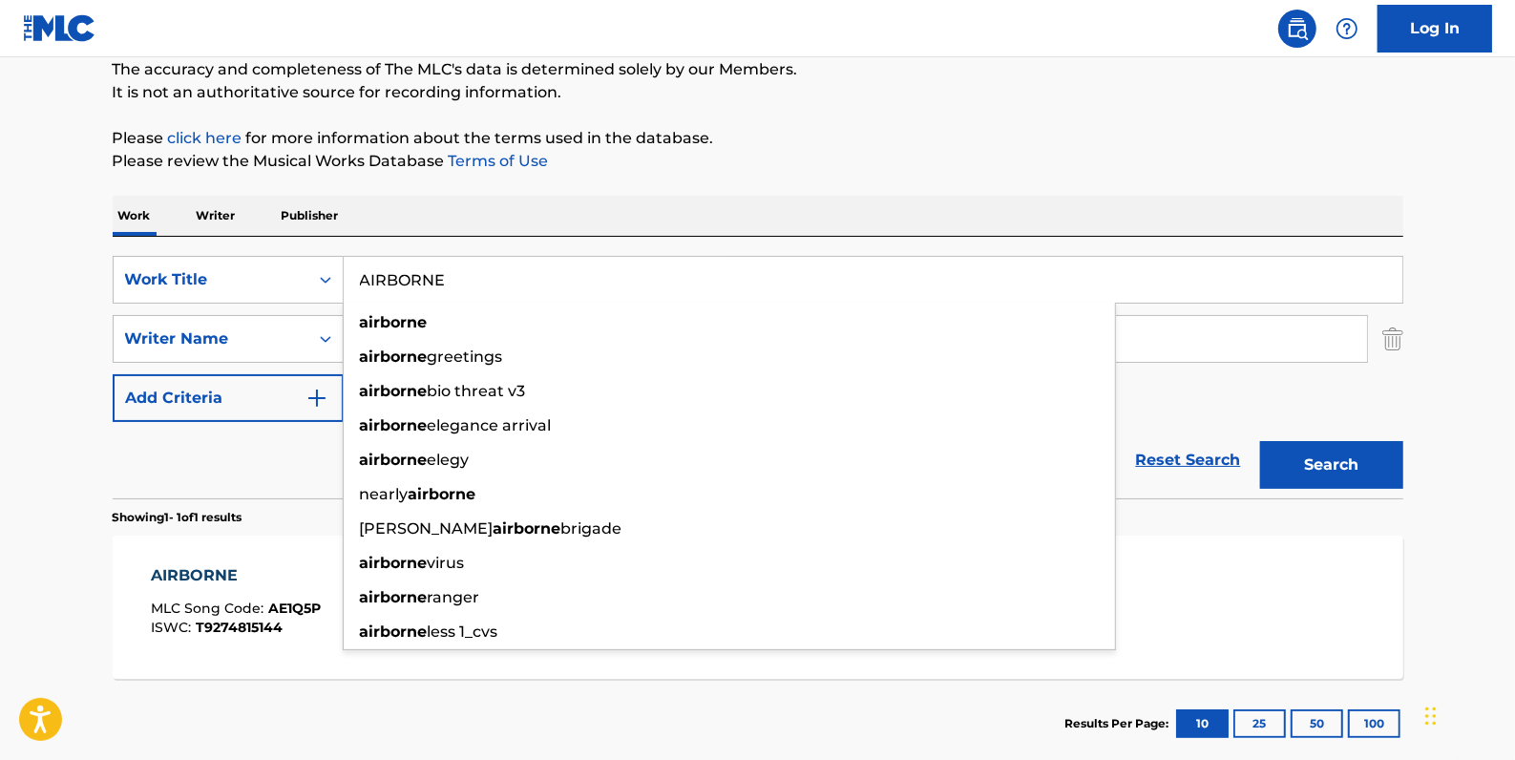
drag, startPoint x: 525, startPoint y: 274, endPoint x: 352, endPoint y: 265, distance: 173.0
click at [352, 265] on input "AIRBORNE" at bounding box center [873, 280] width 1059 height 46
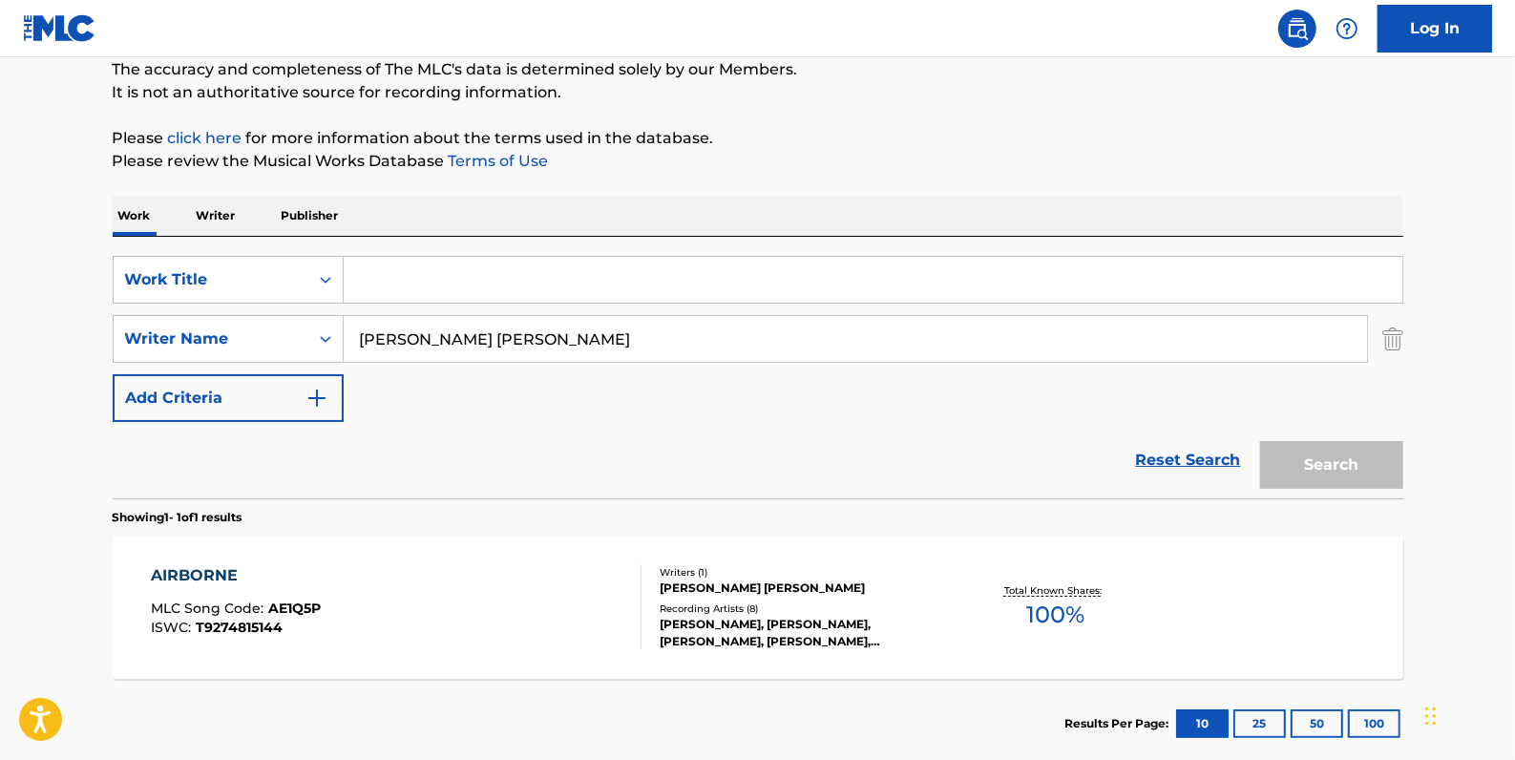
paste input "BLUES DIRGE AND SHUFFLE"
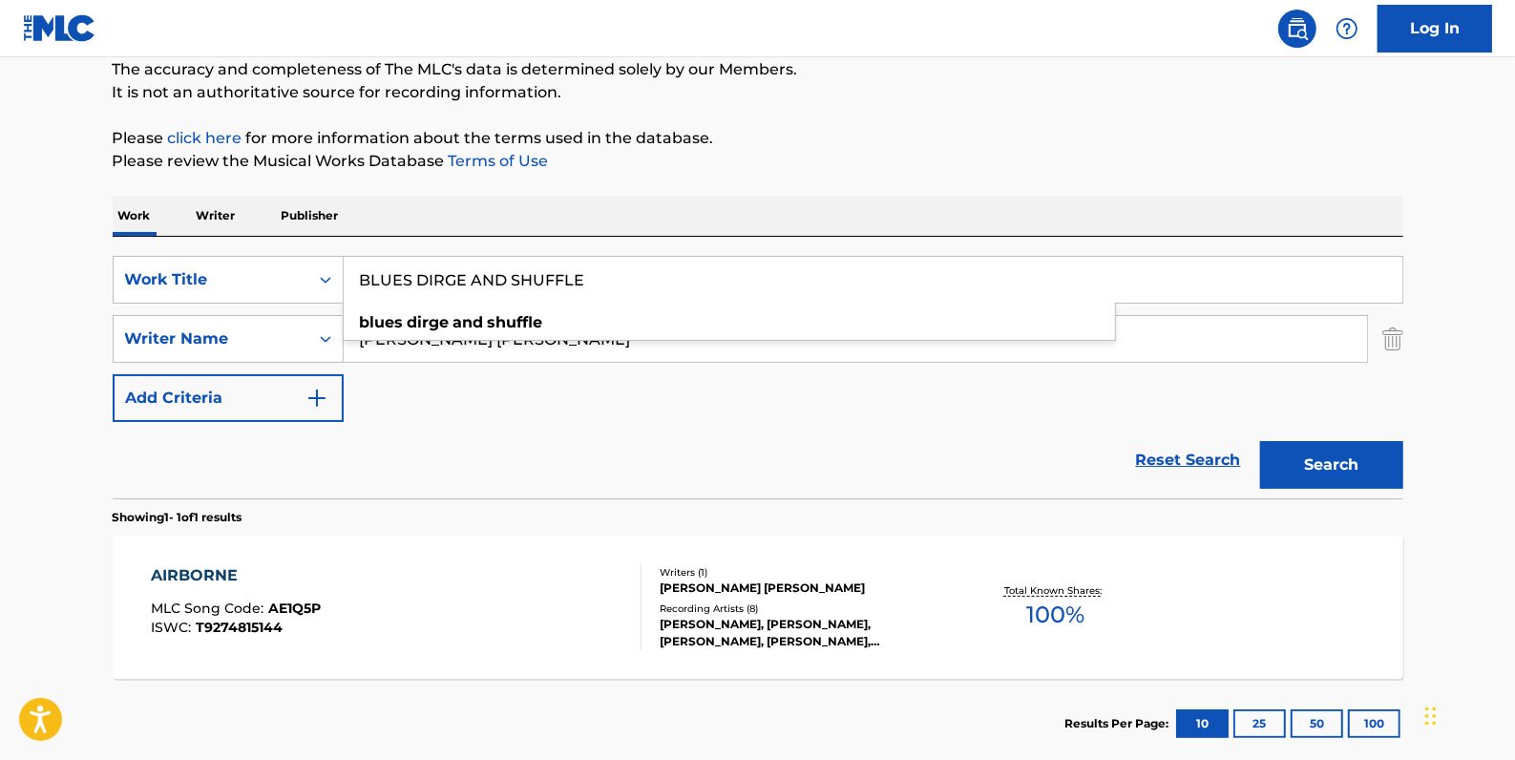
drag, startPoint x: 591, startPoint y: 282, endPoint x: 474, endPoint y: 275, distance: 117.6
click at [474, 275] on input "BLUES DIRGE AND SHUFFLE" at bounding box center [873, 280] width 1059 height 46
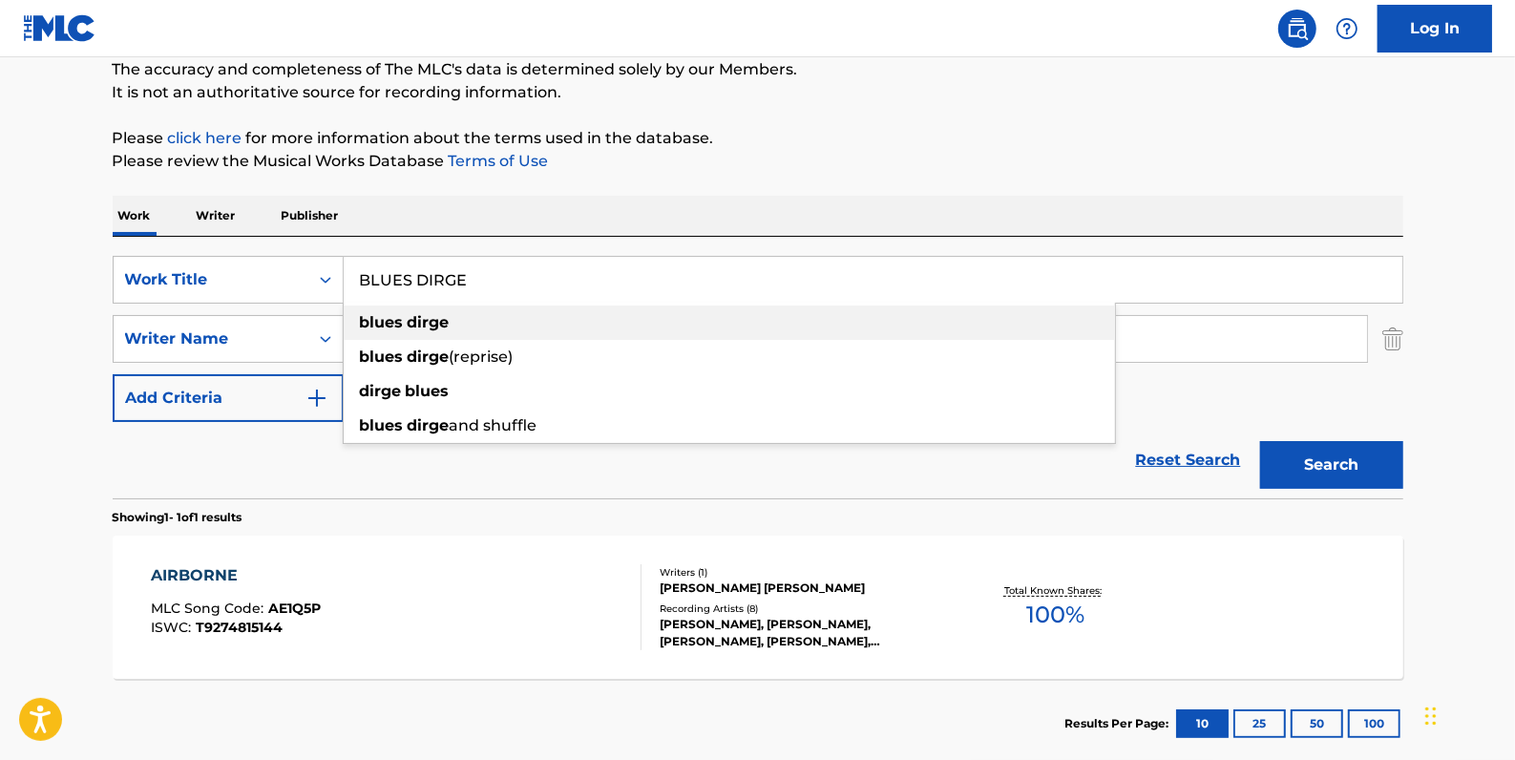
click at [439, 316] on strong "dirge" at bounding box center [429, 322] width 42 height 18
type input "blues dirge"
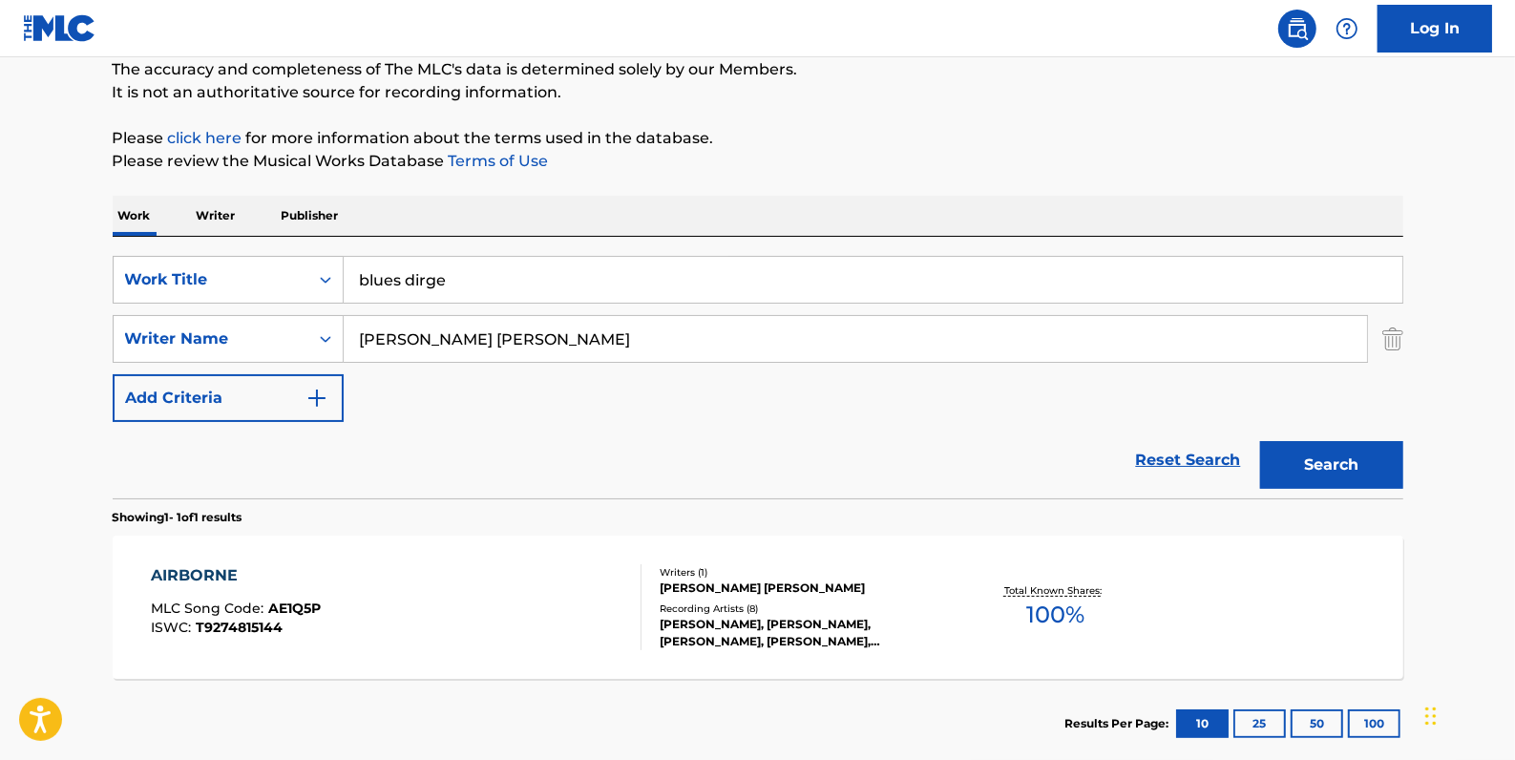
click at [1350, 477] on button "Search" at bounding box center [1331, 465] width 143 height 48
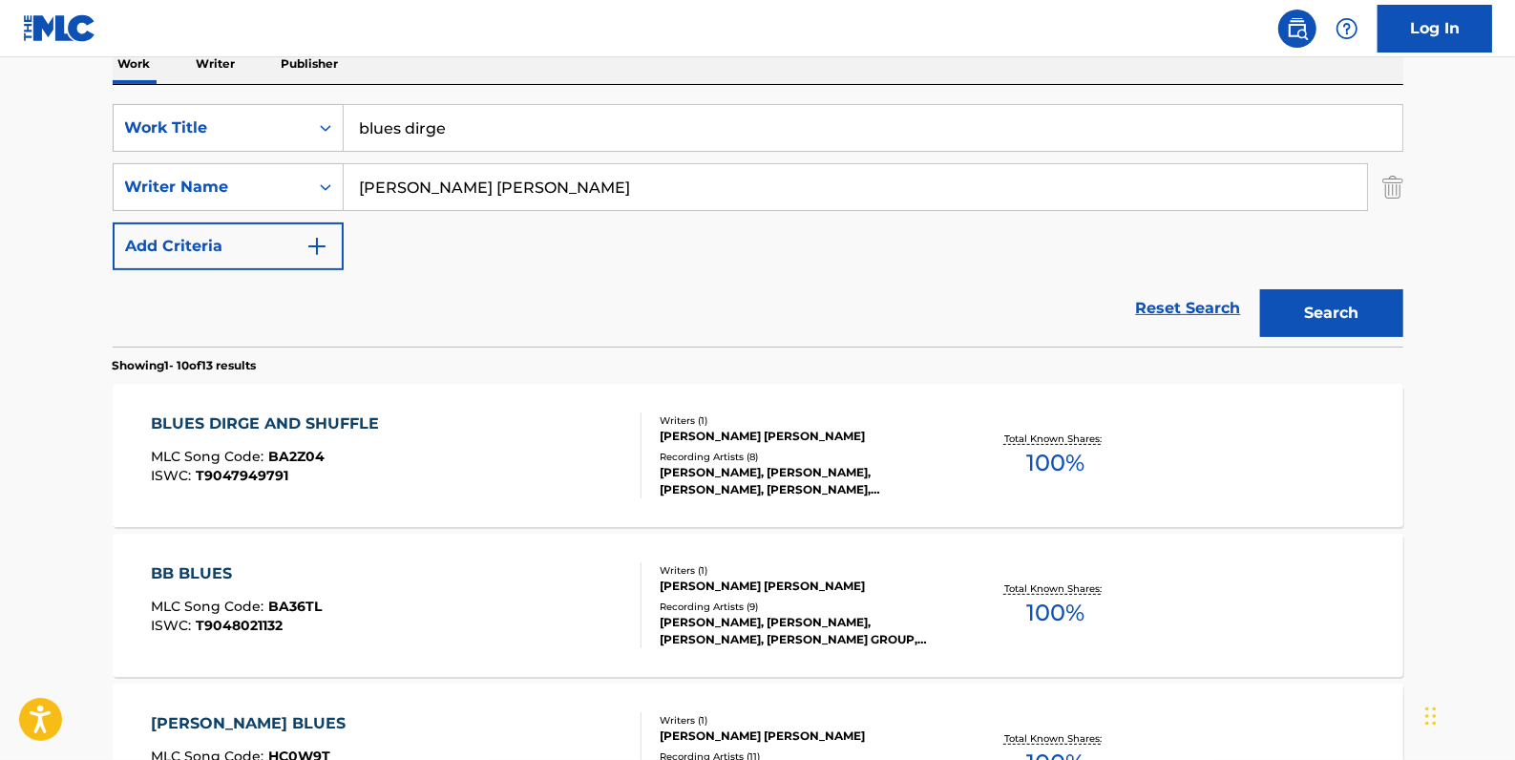
scroll to position [343, 0]
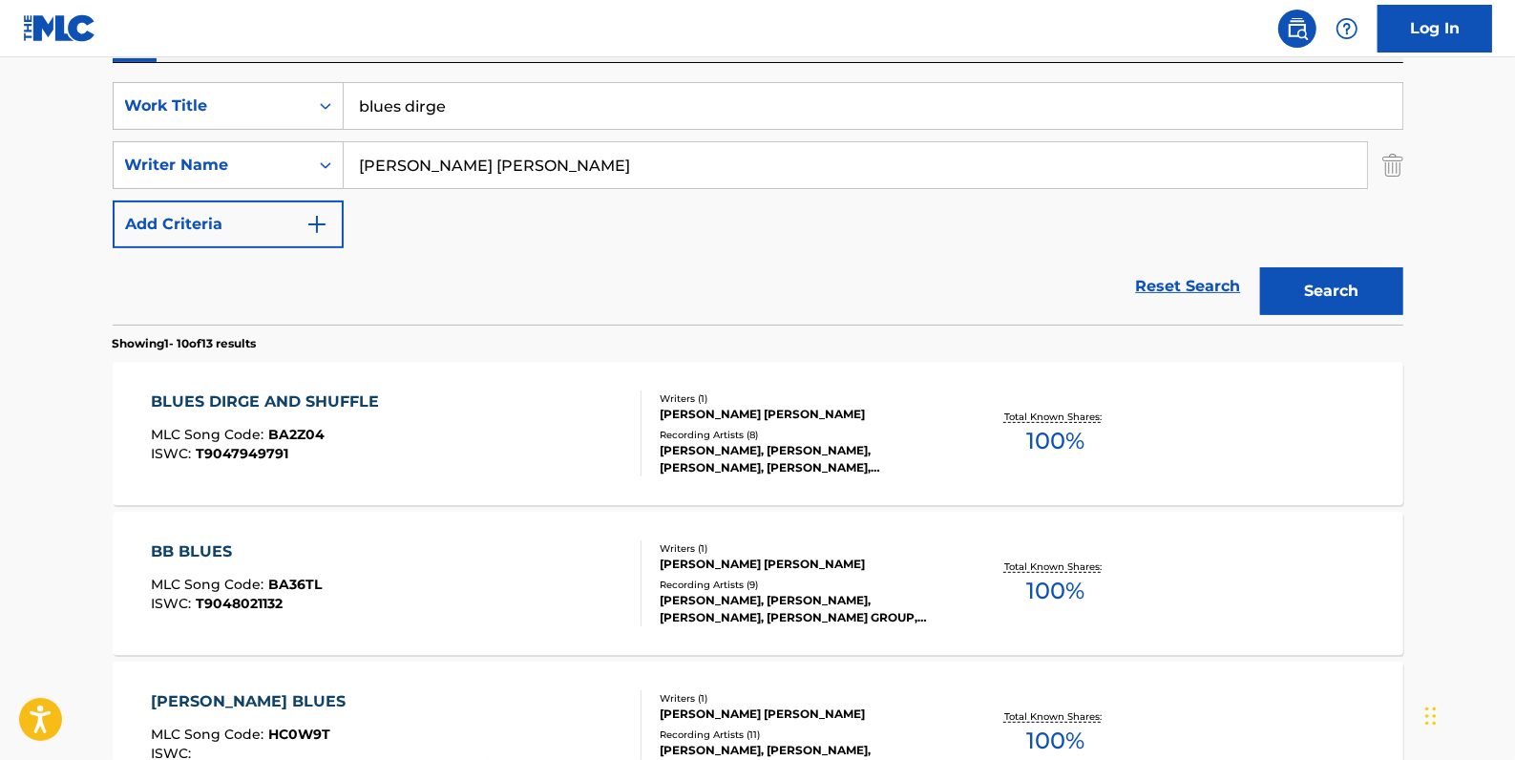
click at [575, 422] on div "BLUES DIRGE AND SHUFFLE MLC Song Code : BA2Z04 ISWC : T9047949791" at bounding box center [396, 434] width 491 height 86
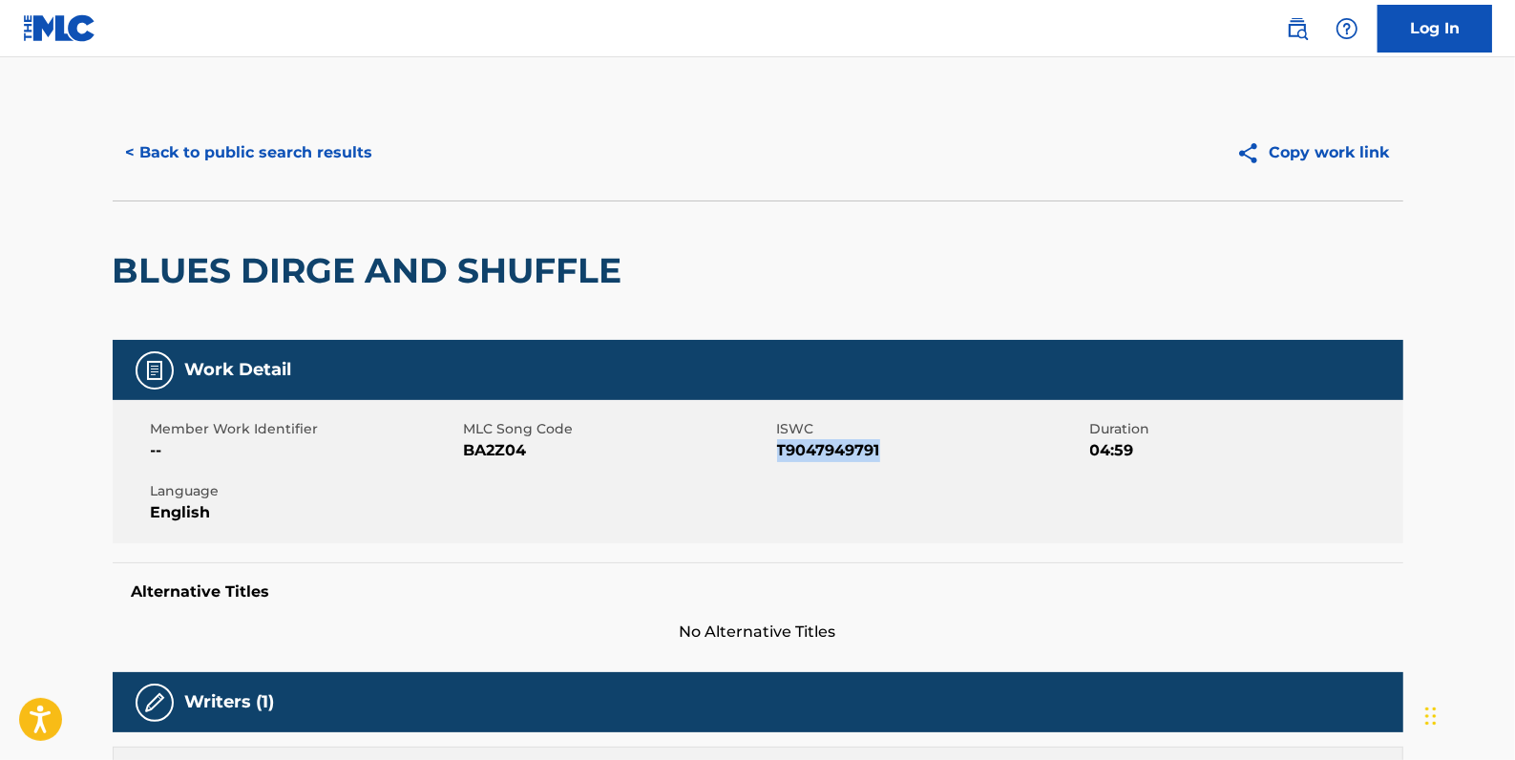
drag, startPoint x: 887, startPoint y: 452, endPoint x: 778, endPoint y: 442, distance: 109.3
click at [778, 442] on span "T9047949791" at bounding box center [931, 450] width 308 height 23
drag, startPoint x: 778, startPoint y: 442, endPoint x: 794, endPoint y: 452, distance: 18.8
copy span "T9047949791"
click at [315, 160] on button "< Back to public search results" at bounding box center [250, 153] width 274 height 48
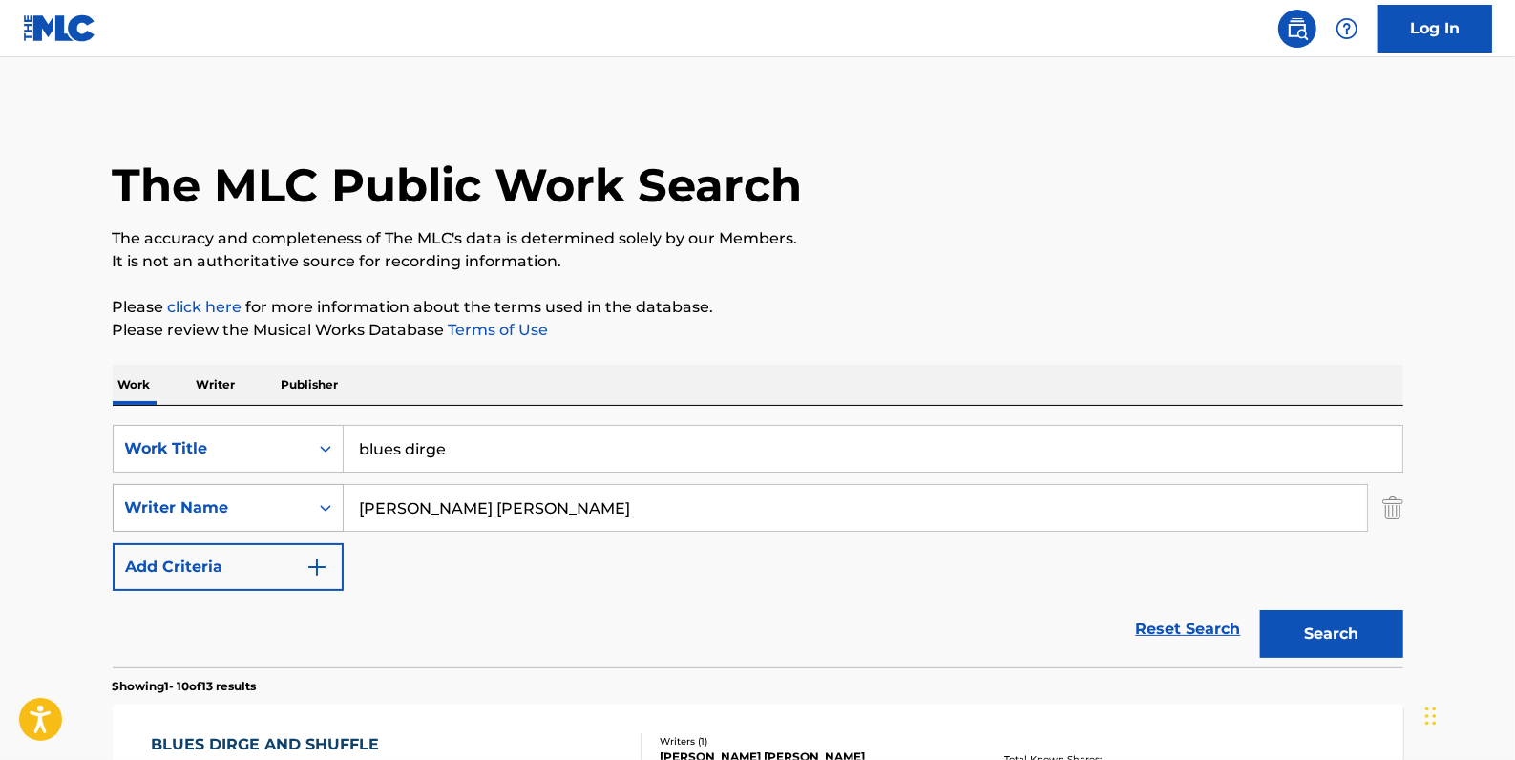
scroll to position [343, 0]
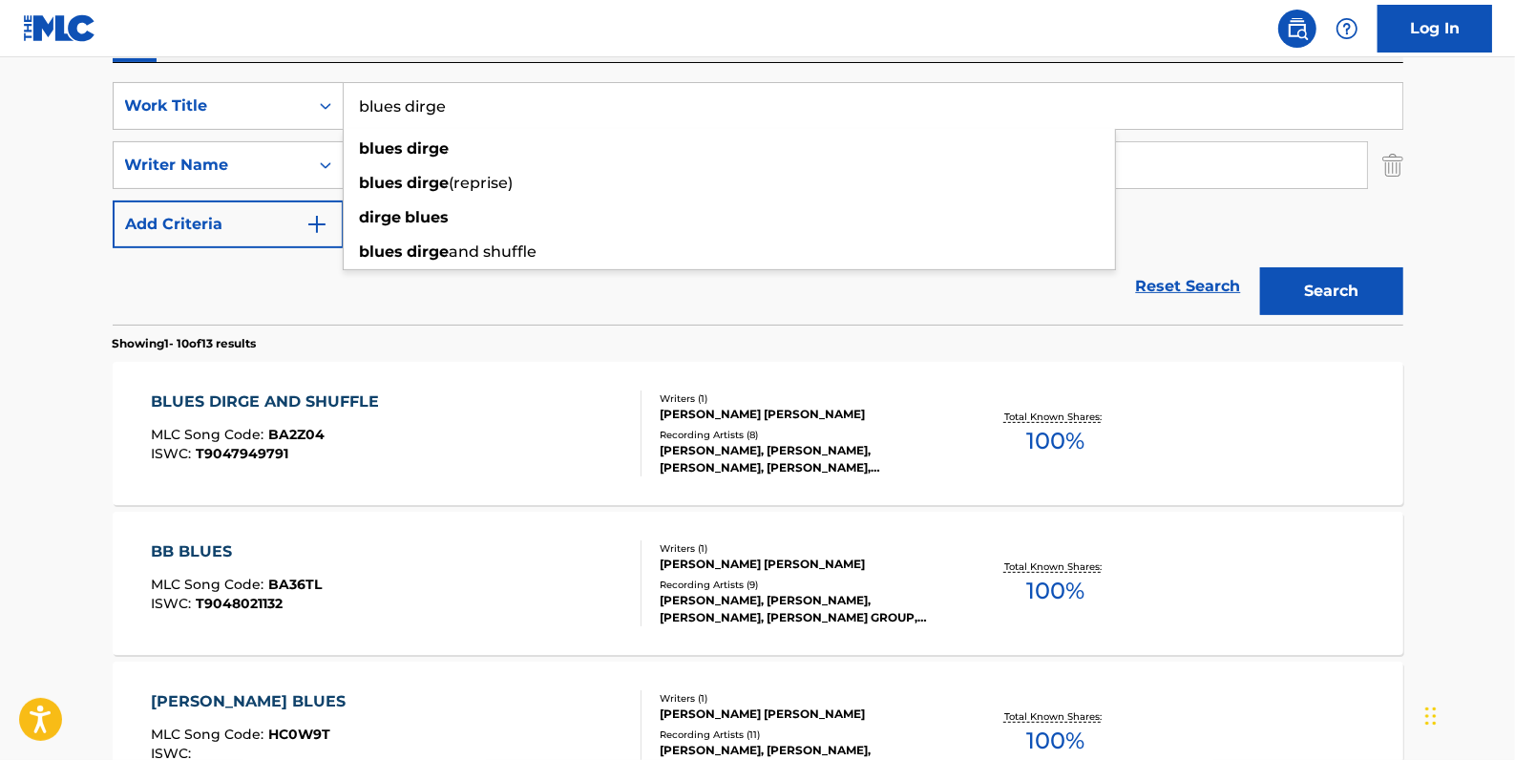
drag, startPoint x: 517, startPoint y: 92, endPoint x: 343, endPoint y: 104, distance: 174.2
click at [344, 104] on input "blues dirge" at bounding box center [873, 106] width 1059 height 46
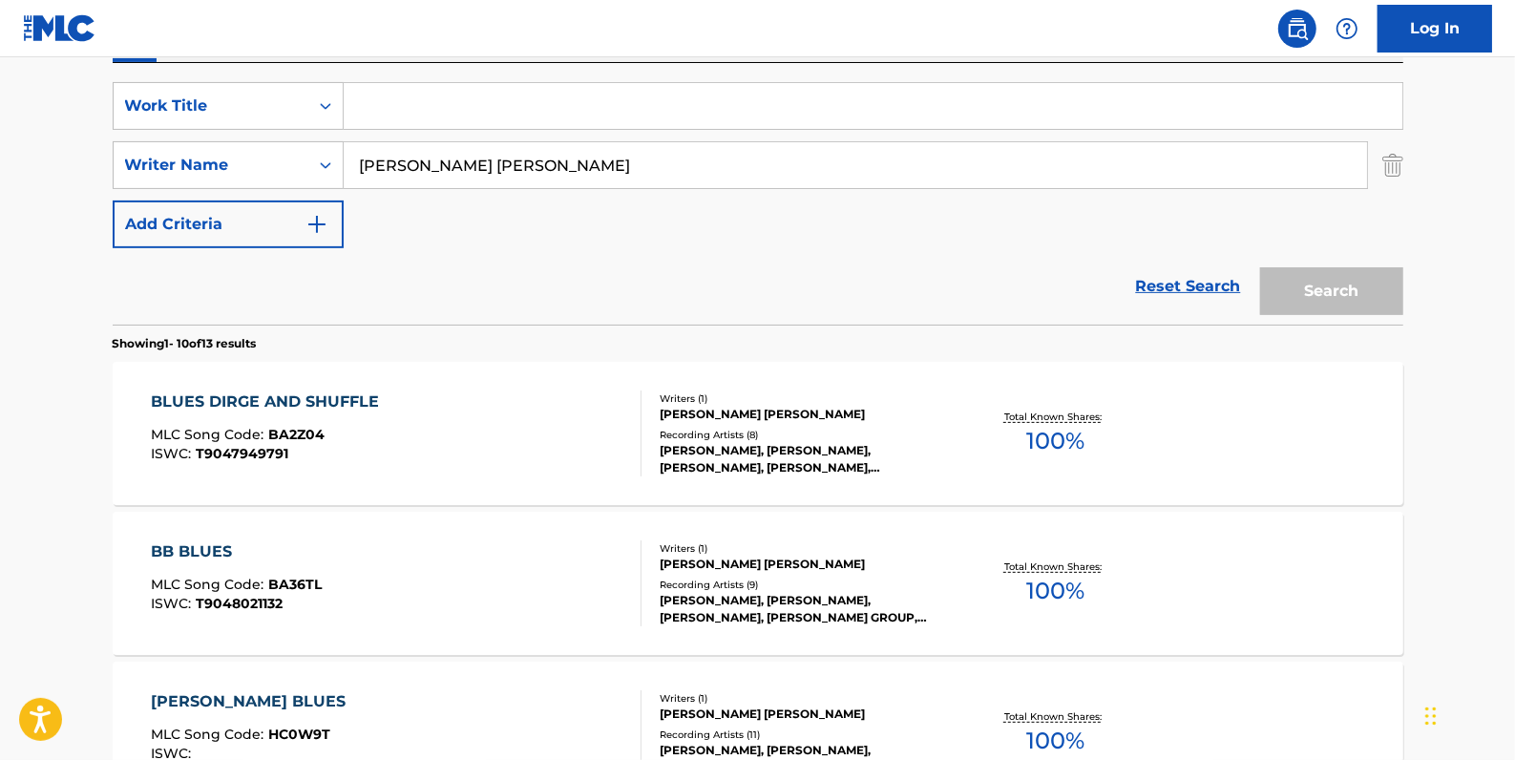
paste input "LAPIN BATTEUR"
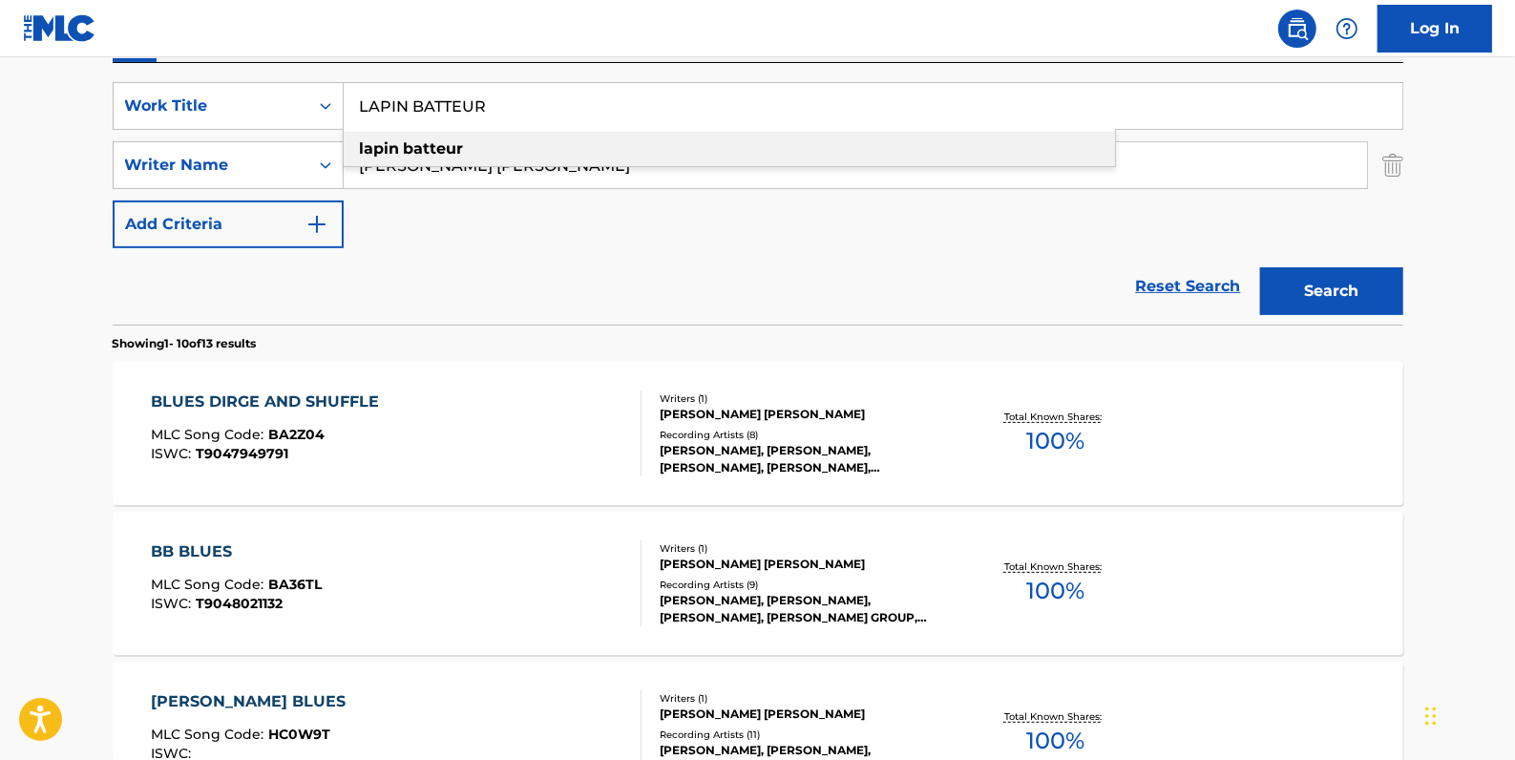
click at [623, 147] on div "lapin batteur" at bounding box center [730, 149] width 772 height 34
type input "lapin batteur"
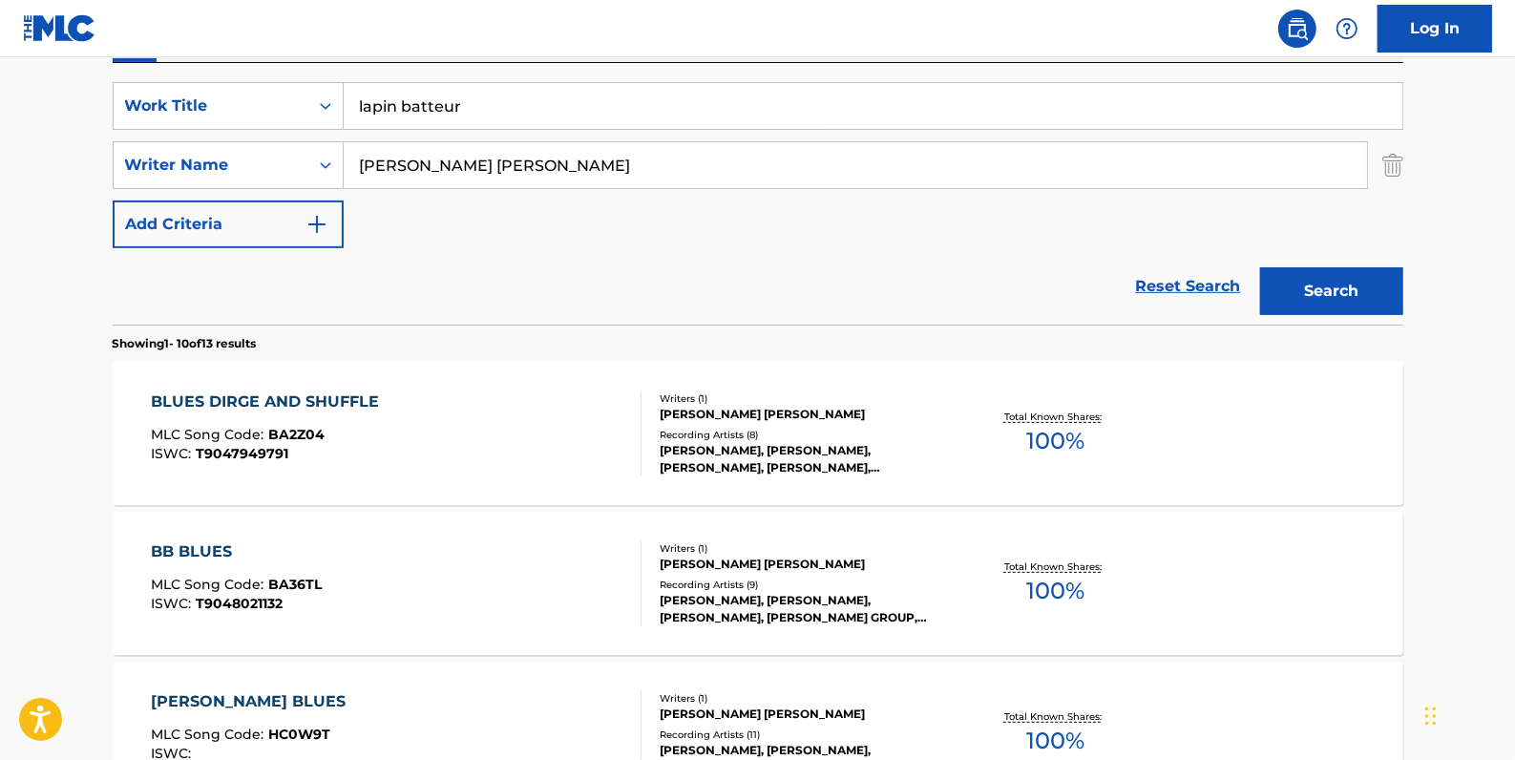
click at [1296, 286] on button "Search" at bounding box center [1331, 291] width 143 height 48
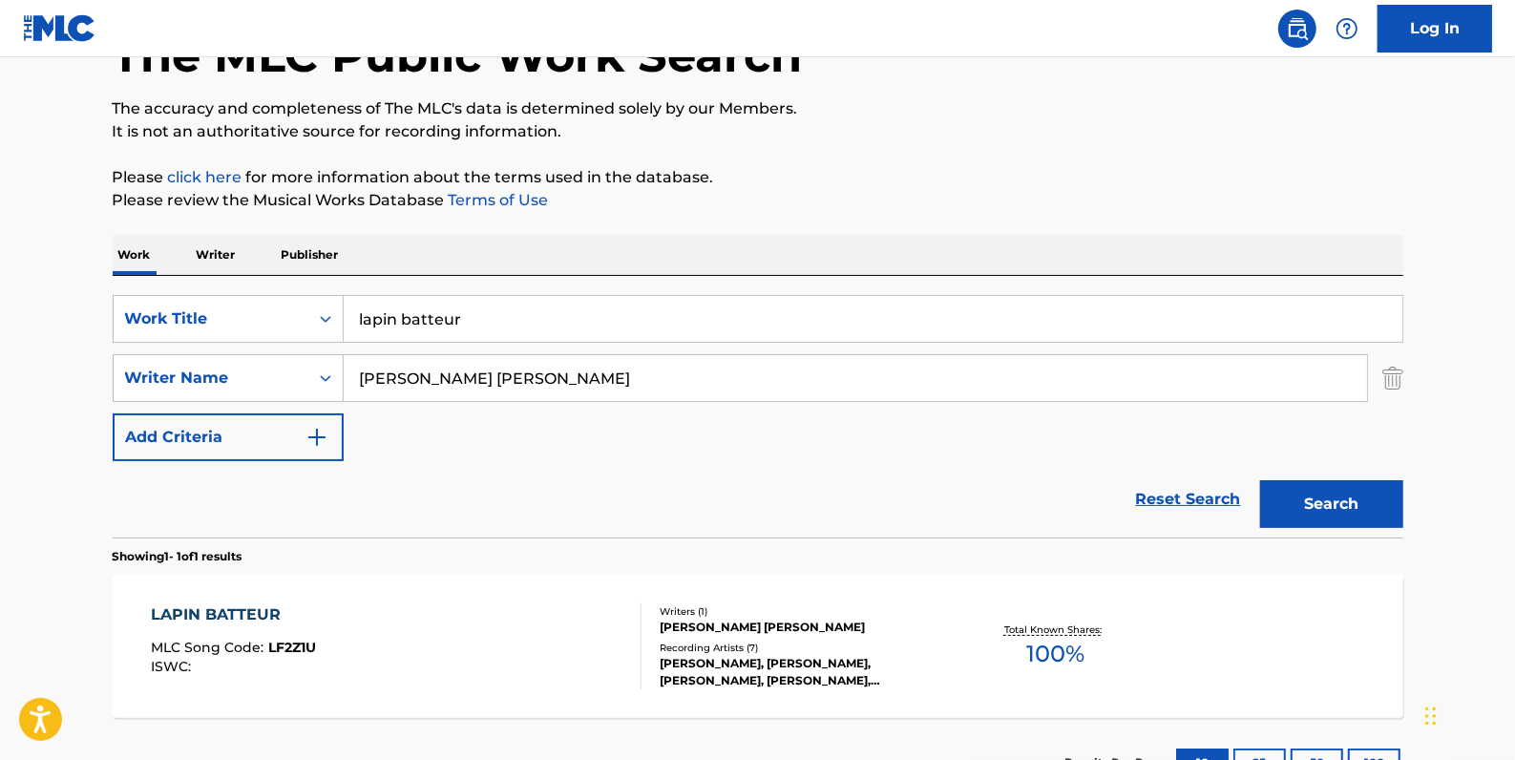
scroll to position [277, 0]
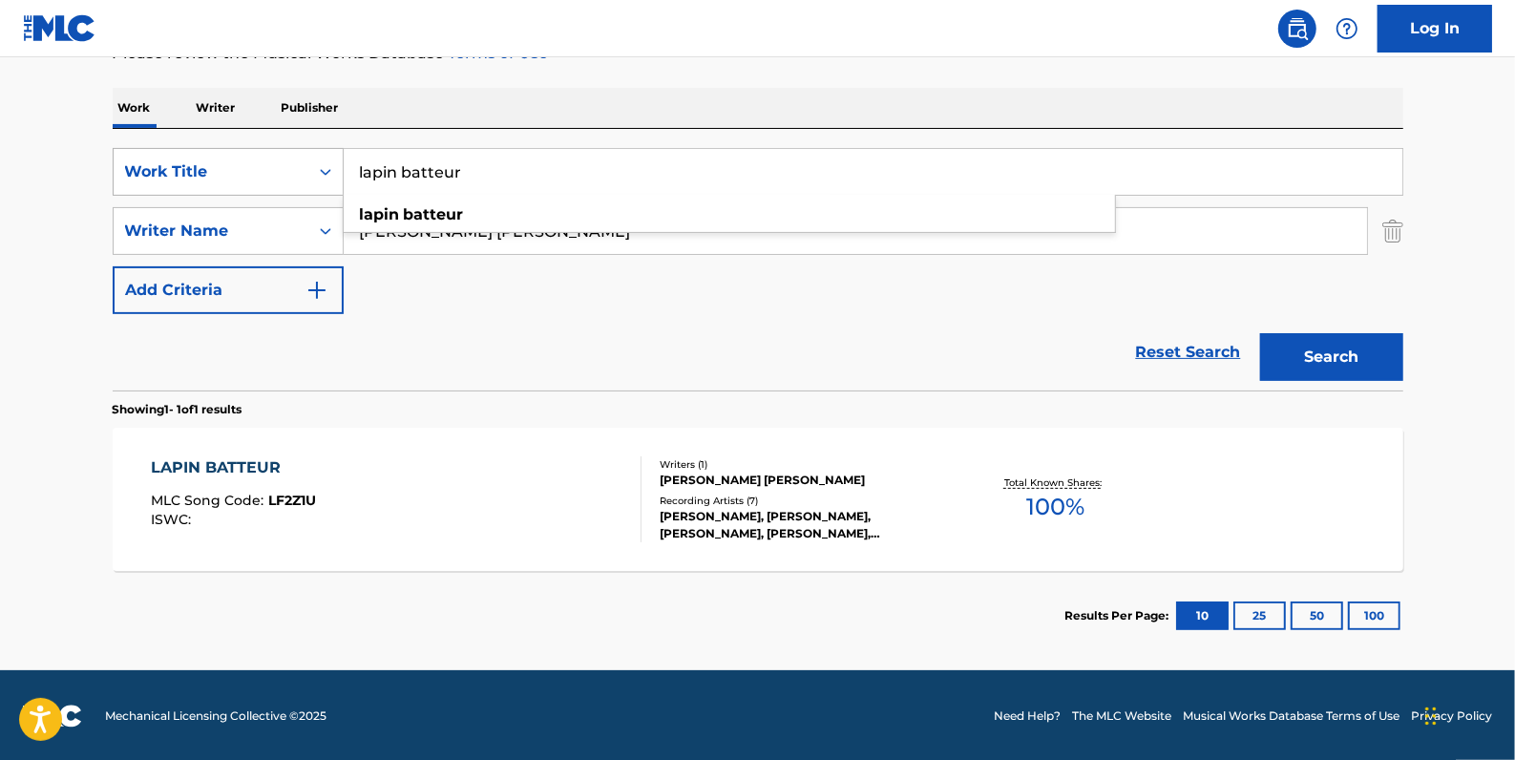
drag, startPoint x: 488, startPoint y: 172, endPoint x: 310, endPoint y: 166, distance: 177.7
click at [310, 166] on div "SearchWithCriteria84c3574c-4150-4b11-91f0-8491e5fcbdc7 Work Title lapin batteur…" at bounding box center [758, 172] width 1291 height 48
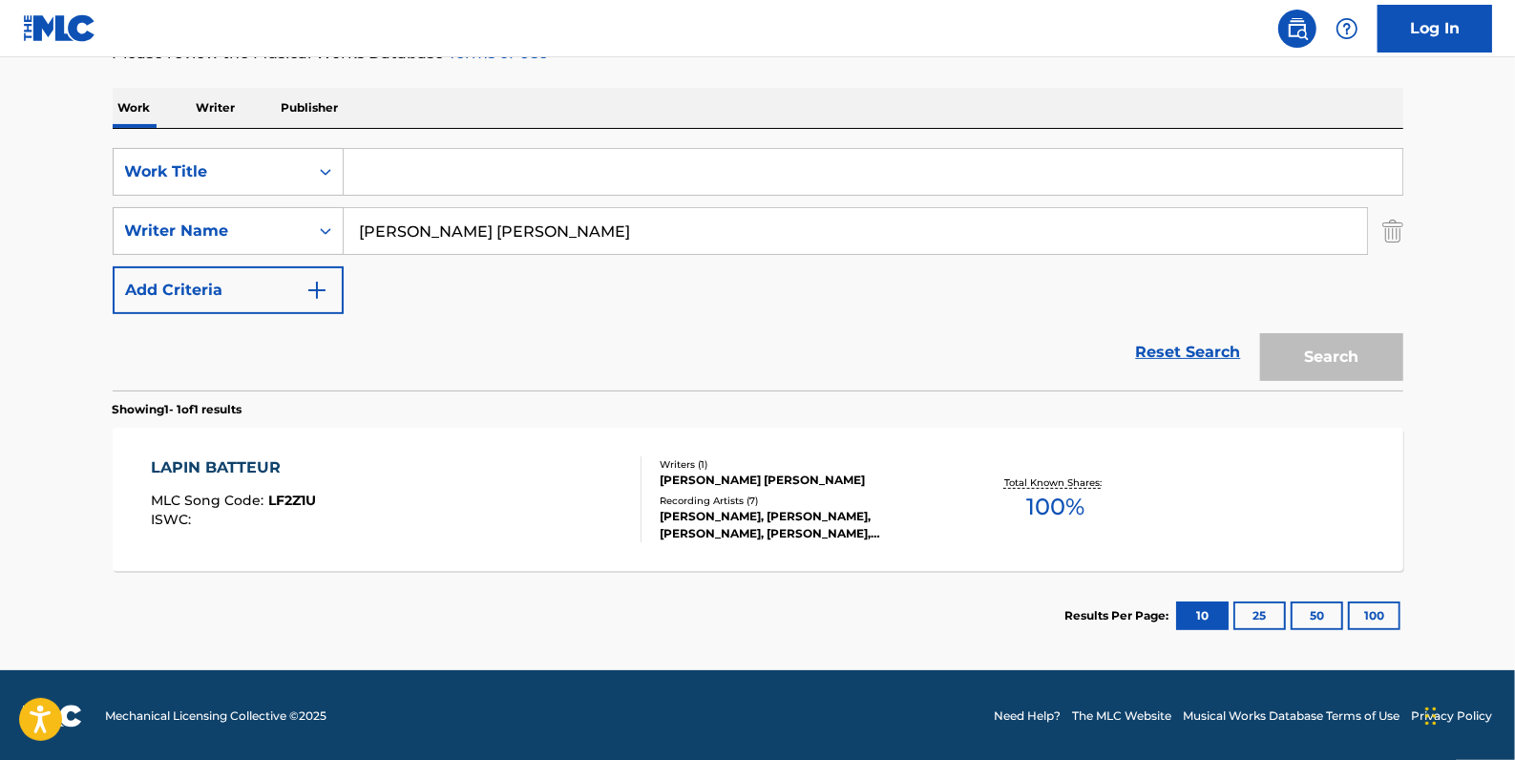
paste input "LE TOMBEAU"
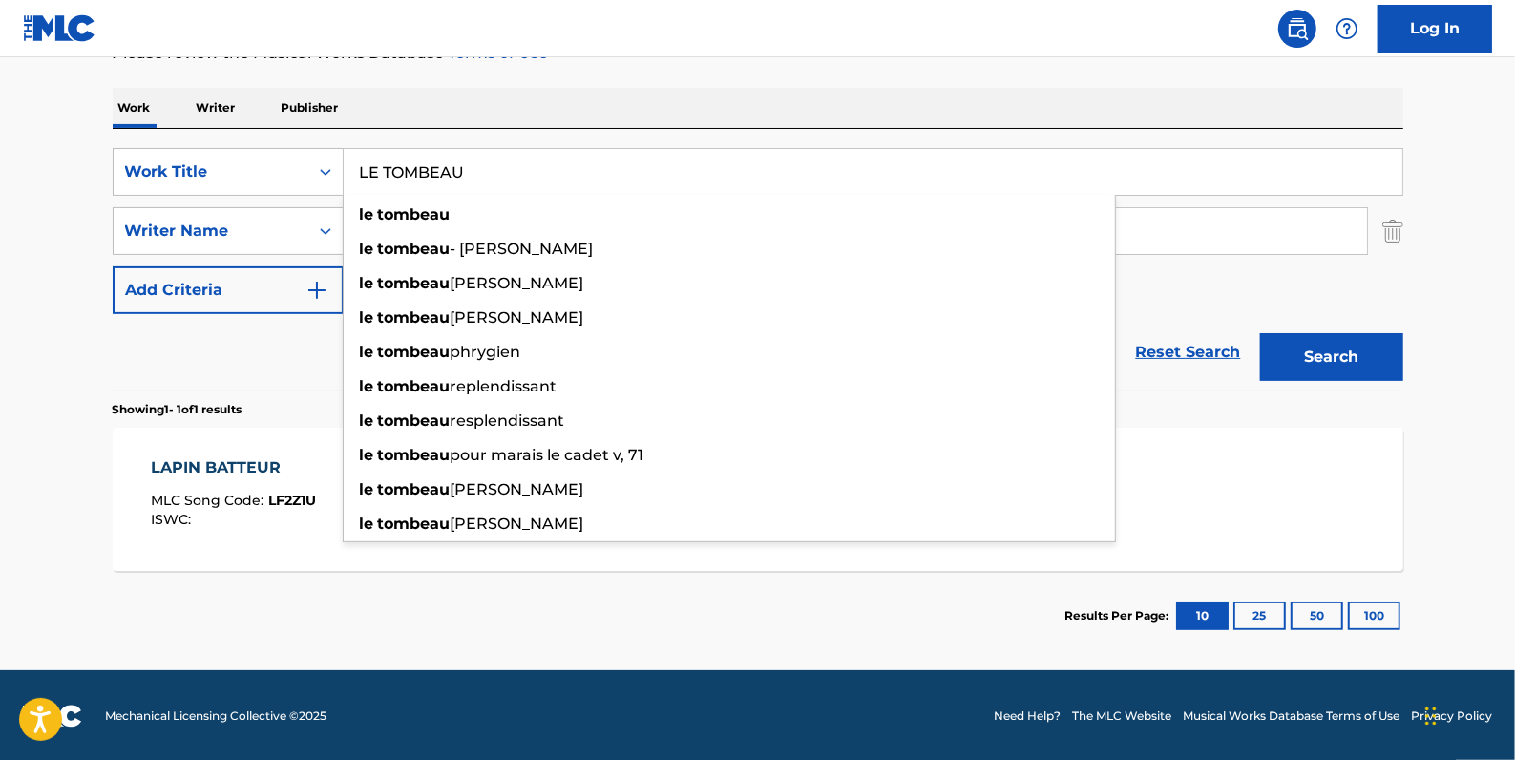
type input "LE TOMBEAU"
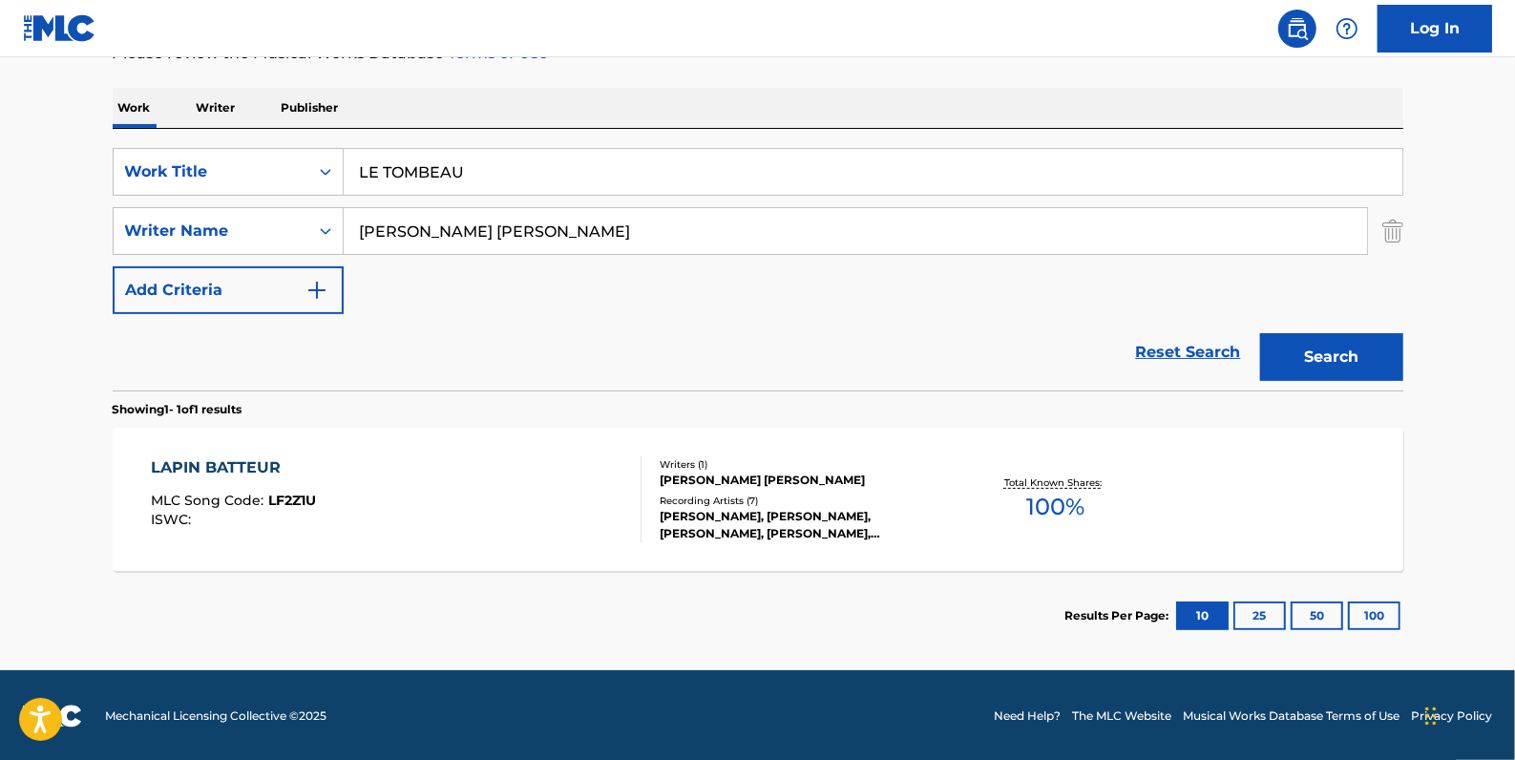
click at [1329, 359] on button "Search" at bounding box center [1331, 357] width 143 height 48
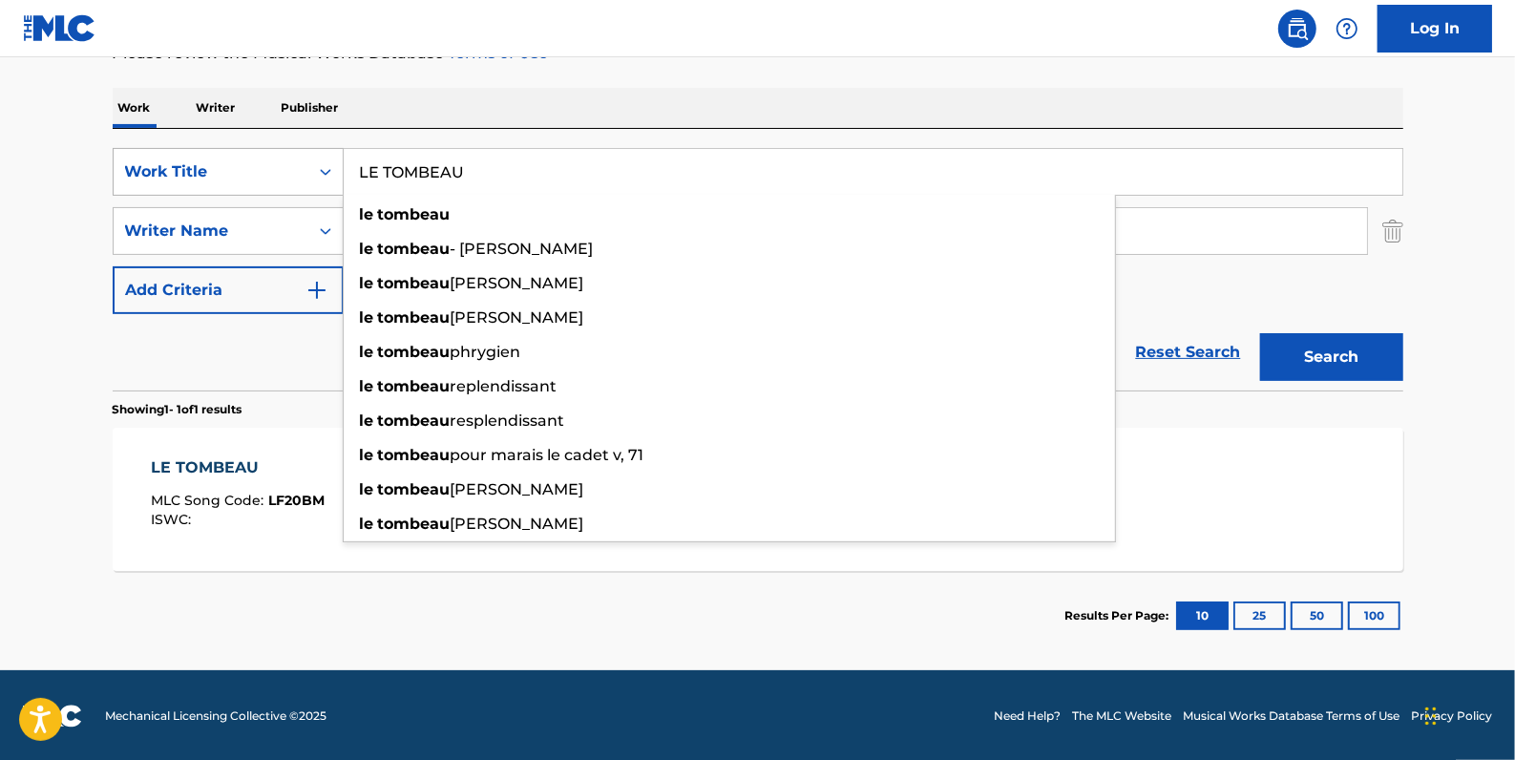
drag, startPoint x: 515, startPoint y: 168, endPoint x: 301, endPoint y: 154, distance: 214.4
click at [301, 154] on div "SearchWithCriteria84c3574c-4150-4b11-91f0-8491e5fcbdc7 Work Title LE TOMBEAU le…" at bounding box center [758, 172] width 1291 height 48
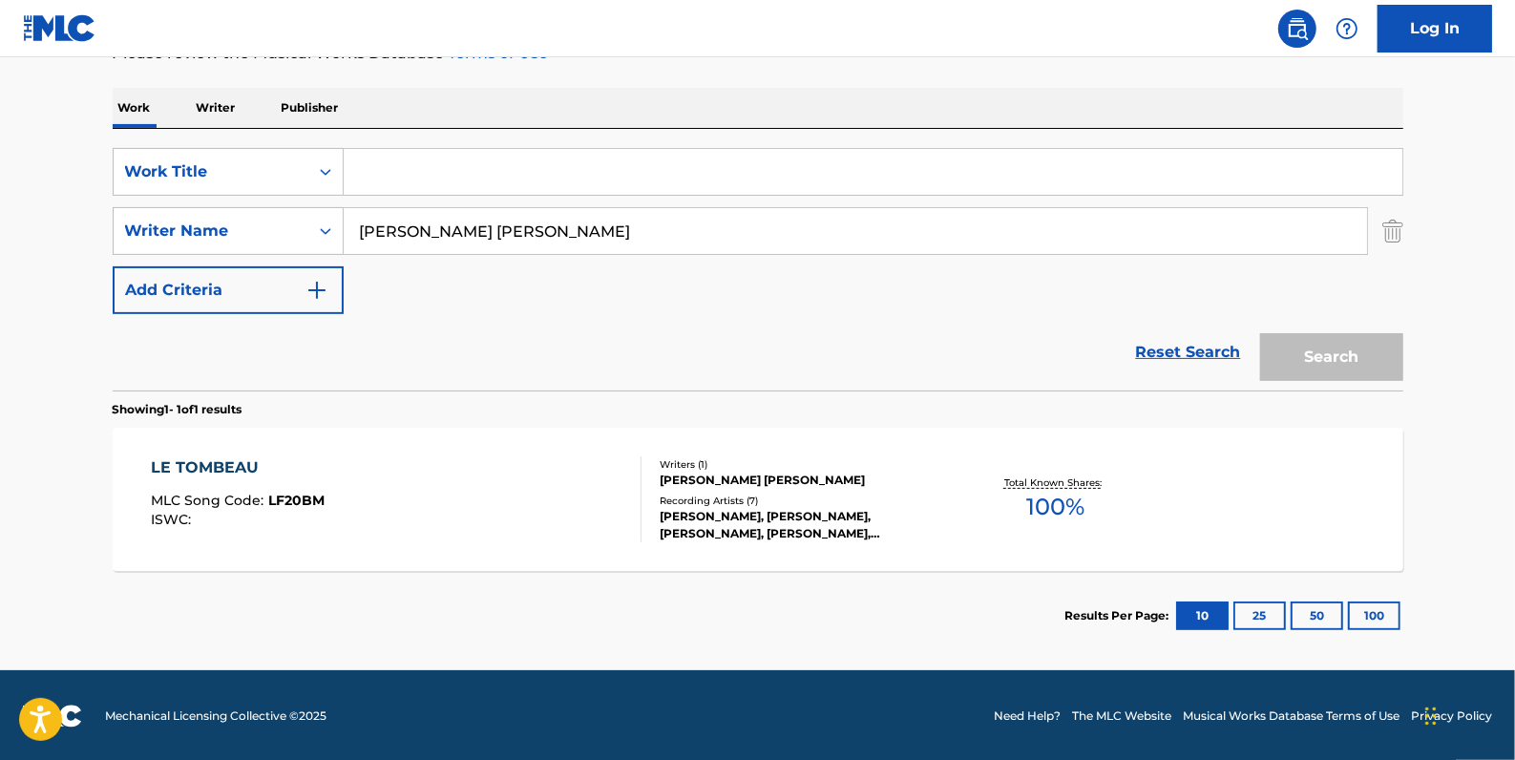
paste input "SPACE IN THE PLACE WHERE YOU WERE"
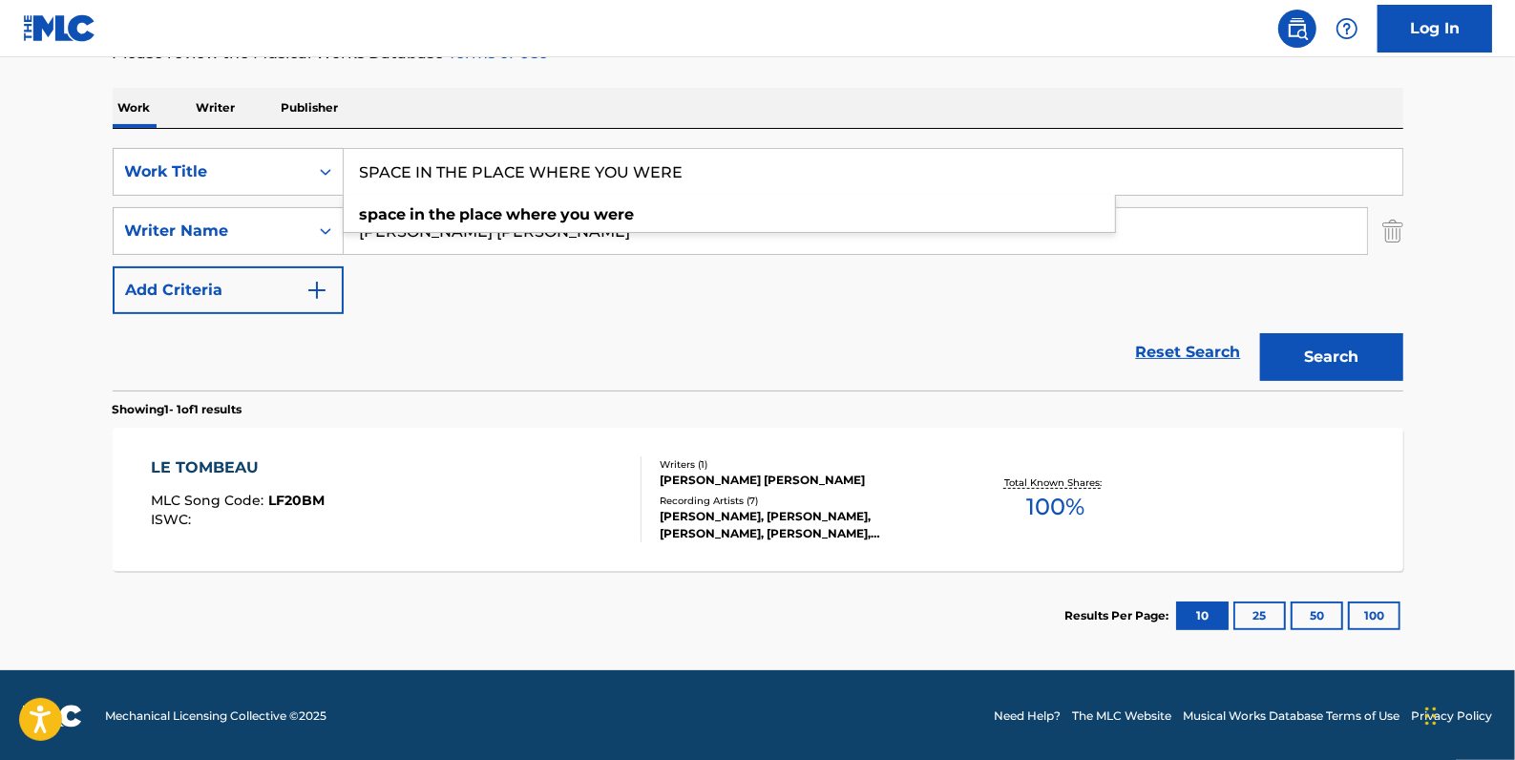
type input "SPACE IN THE PLACE WHERE YOU WERE"
click at [1310, 360] on button "Search" at bounding box center [1331, 357] width 143 height 48
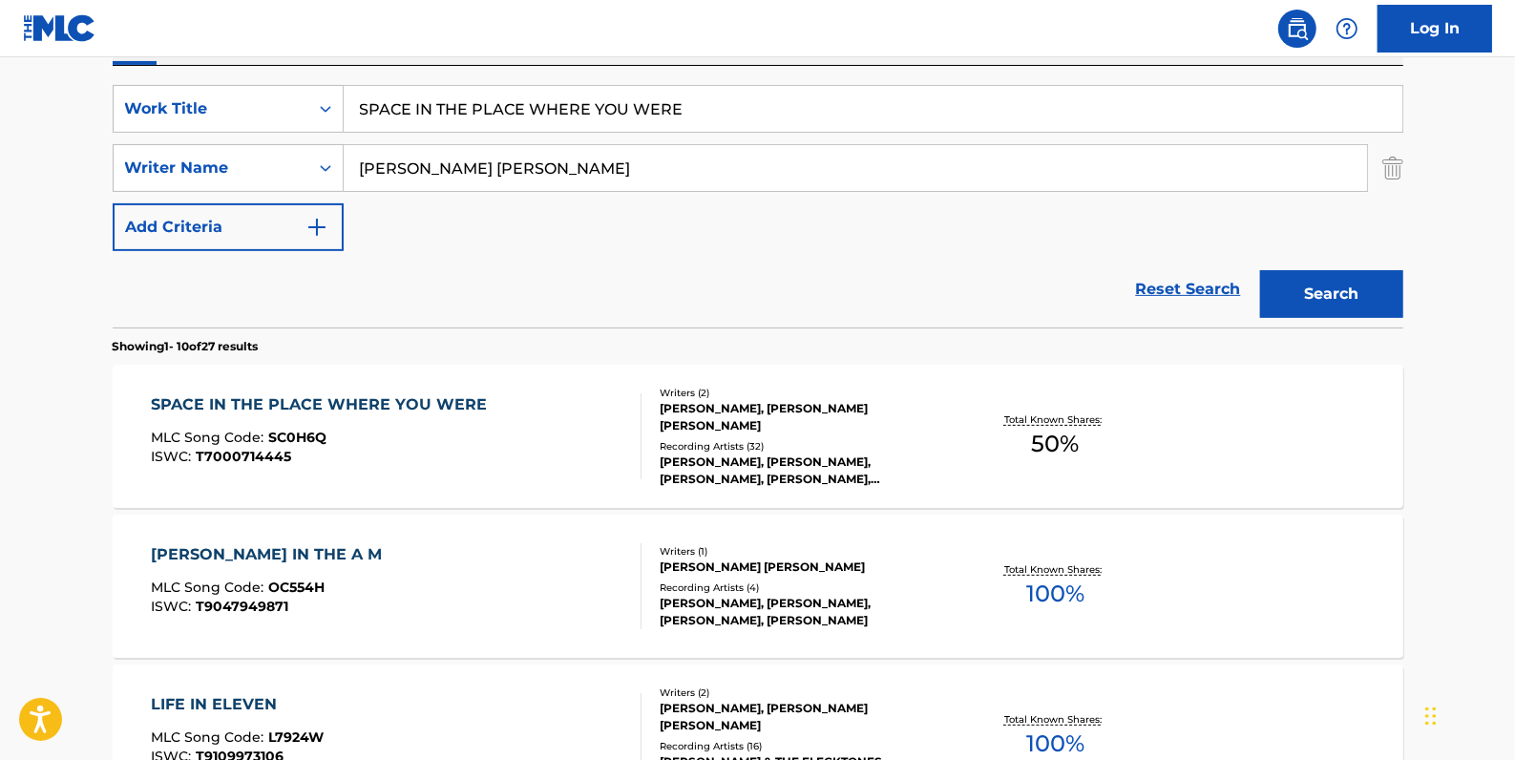
scroll to position [364, 0]
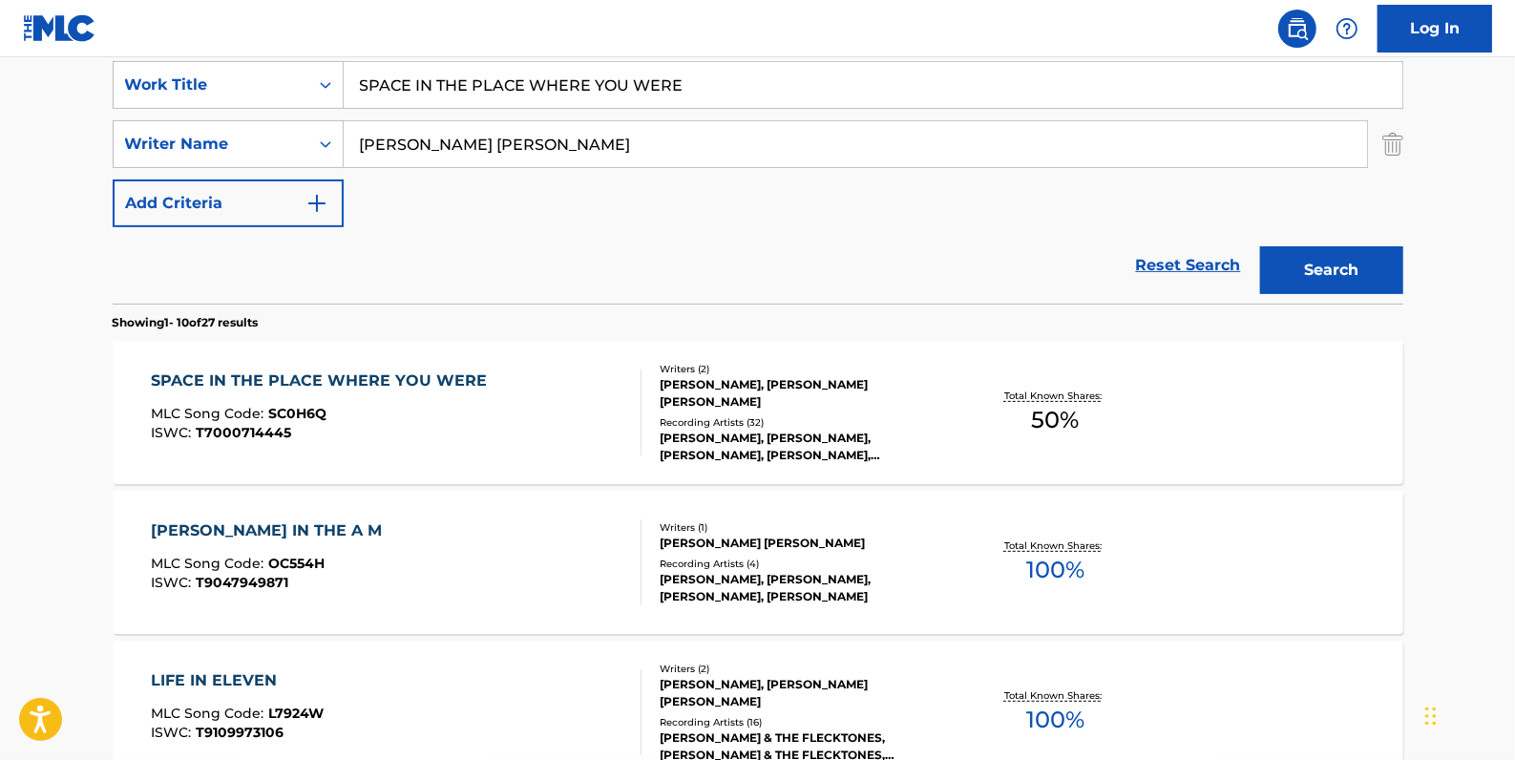
click at [559, 430] on div "SPACE IN THE PLACE WHERE YOU WERE MLC Song Code : SC0H6Q ISWC : T7000714445" at bounding box center [396, 413] width 491 height 86
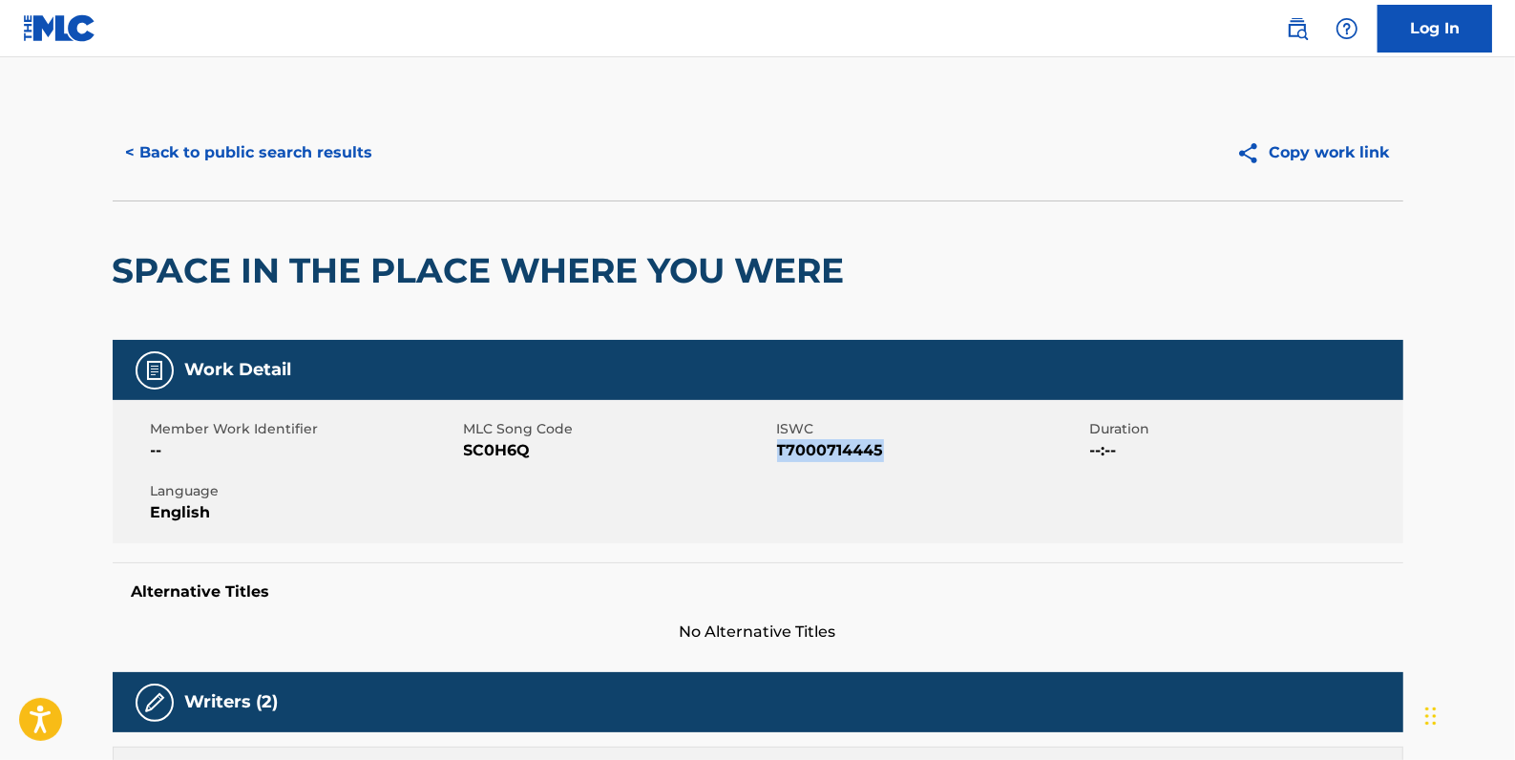
drag, startPoint x: 892, startPoint y: 450, endPoint x: 780, endPoint y: 451, distance: 111.7
click at [780, 451] on span "T7000714445" at bounding box center [931, 450] width 308 height 23
copy span "T7000714445"
click at [306, 159] on button "< Back to public search results" at bounding box center [250, 153] width 274 height 48
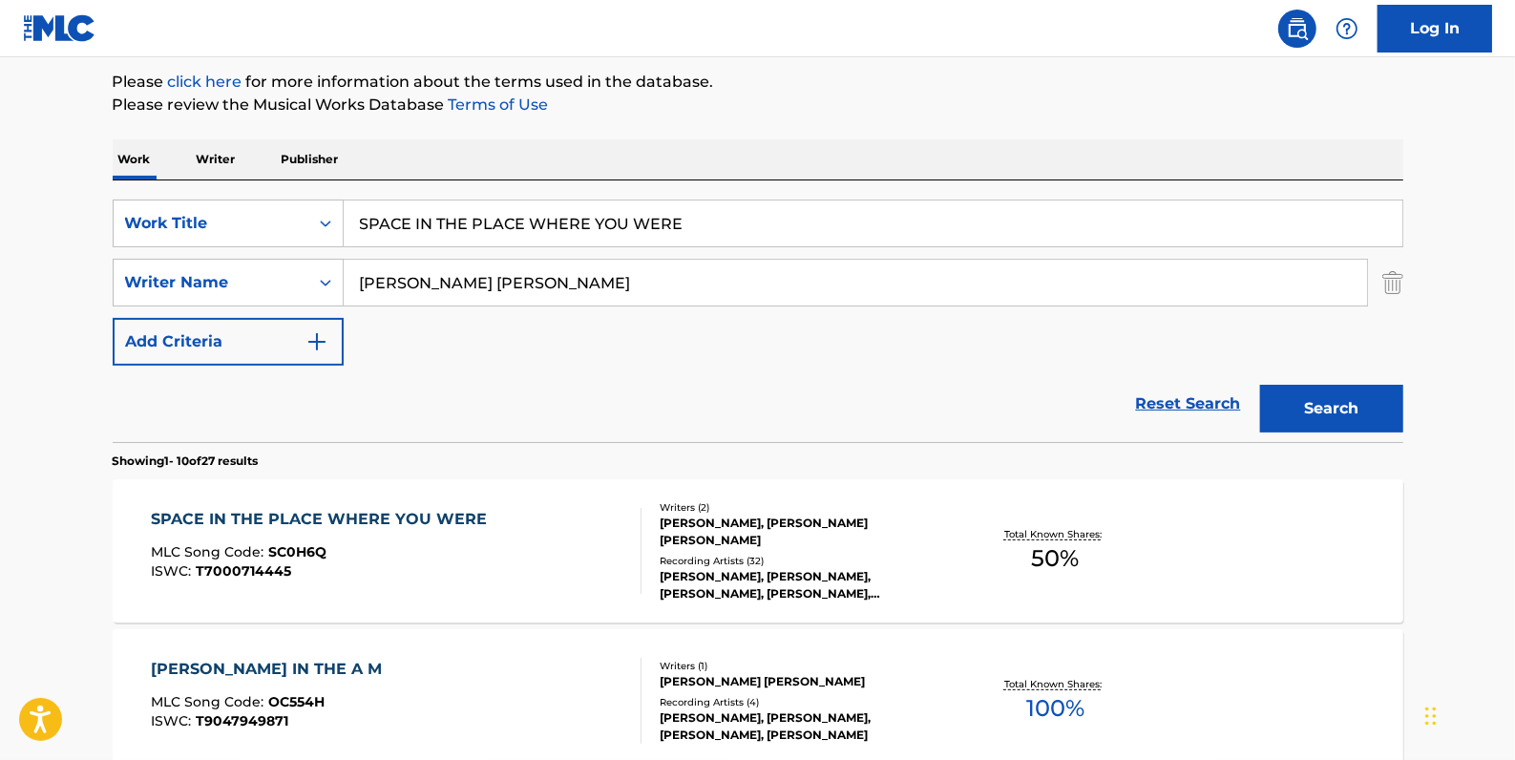
scroll to position [191, 0]
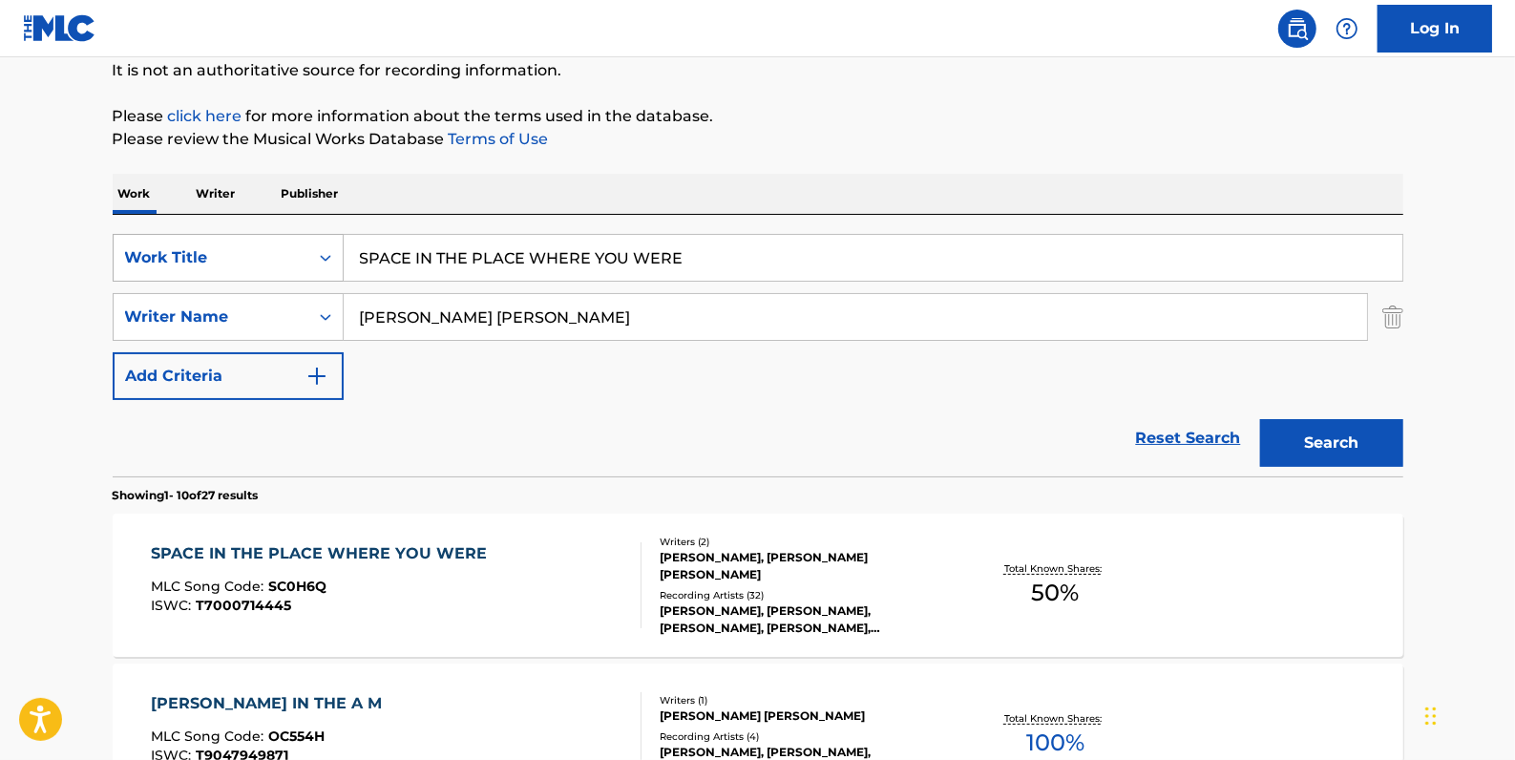
drag, startPoint x: 707, startPoint y: 255, endPoint x: 260, endPoint y: 248, distance: 446.9
click at [260, 248] on div "SearchWithCriteria84c3574c-4150-4b11-91f0-8491e5fcbdc7 Work Title SPACE IN THE …" at bounding box center [758, 258] width 1291 height 48
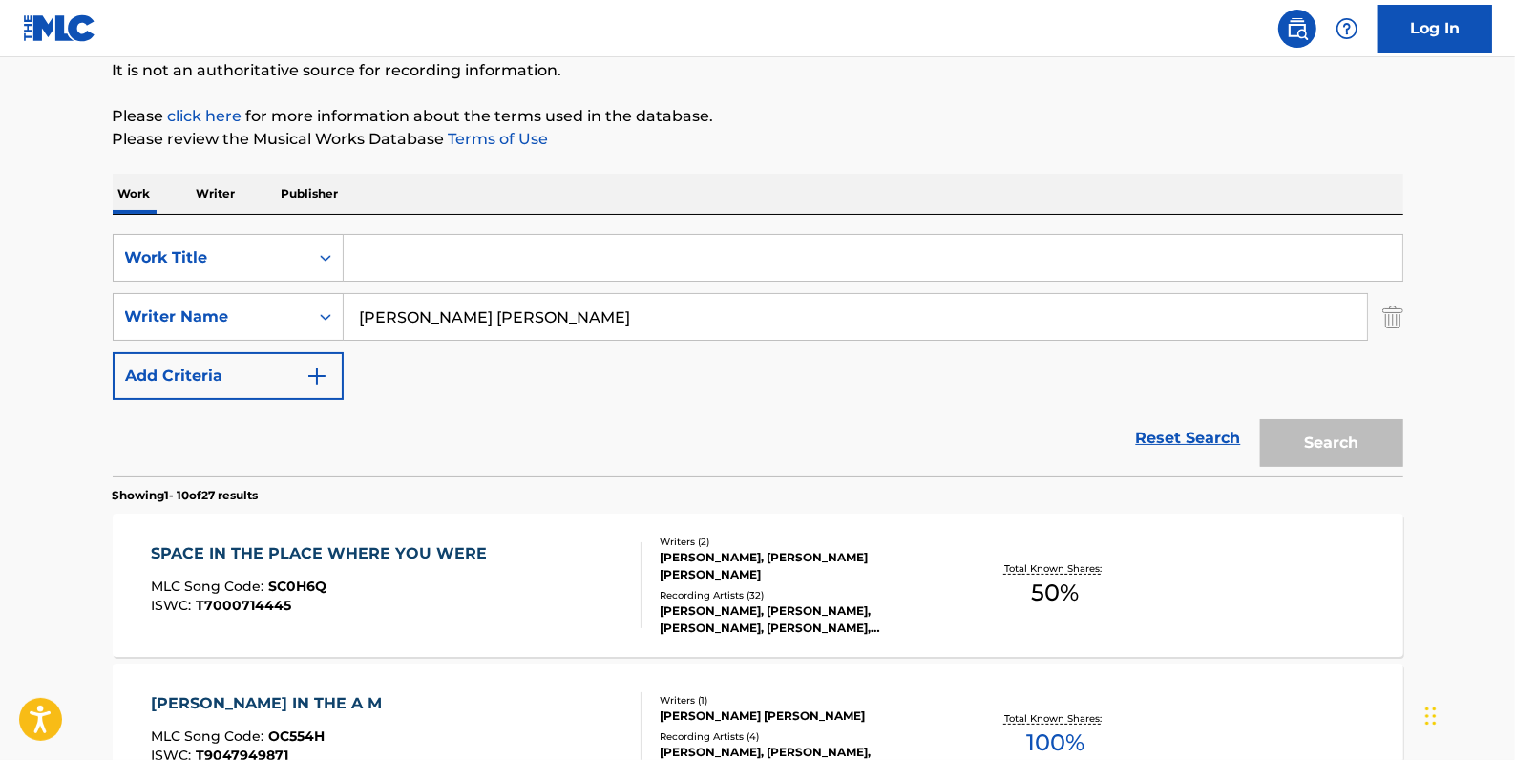
paste input "CHARLESTON NOCTURNE"
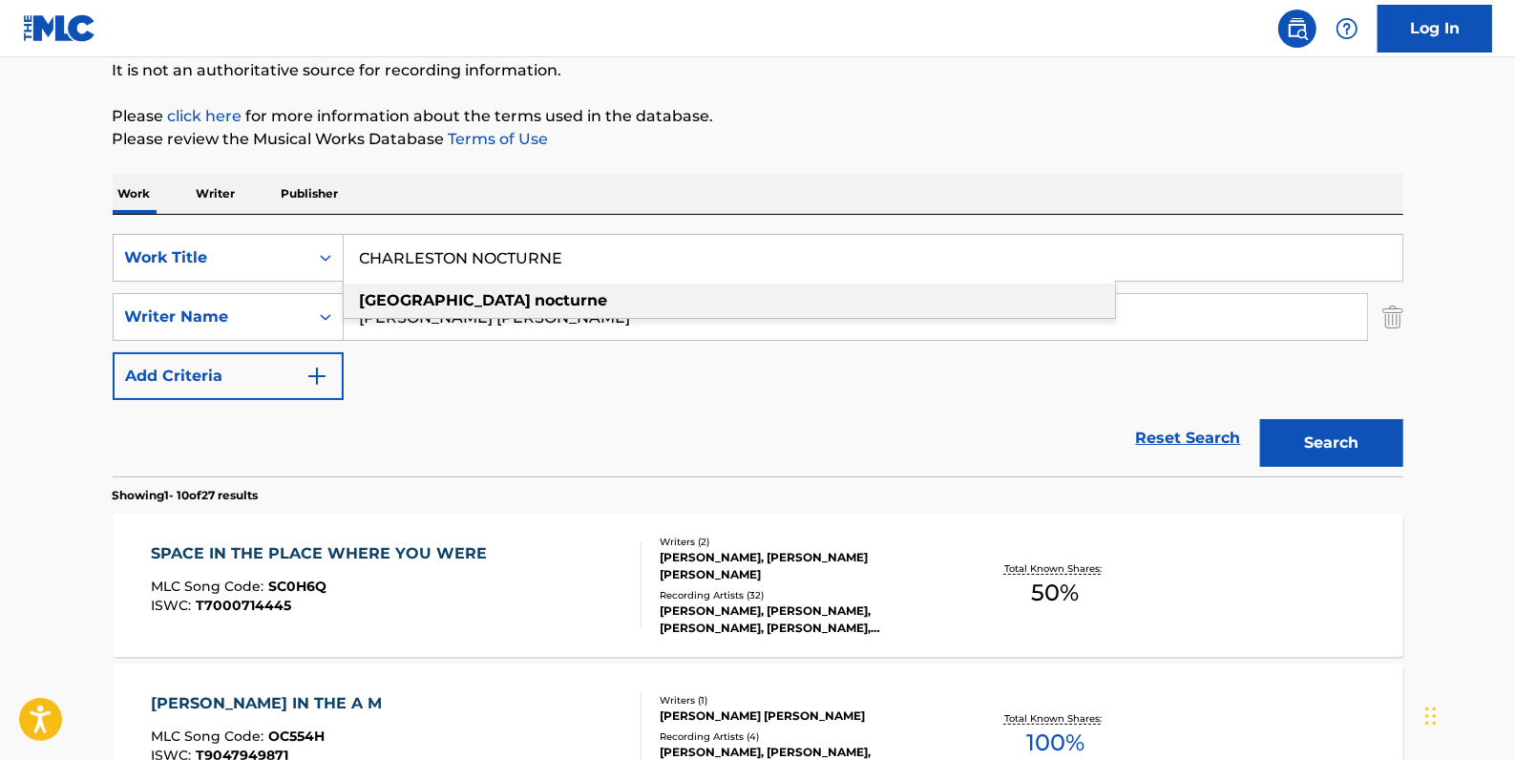
click at [529, 307] on div "charleston nocturne" at bounding box center [730, 301] width 772 height 34
type input "charleston nocturne"
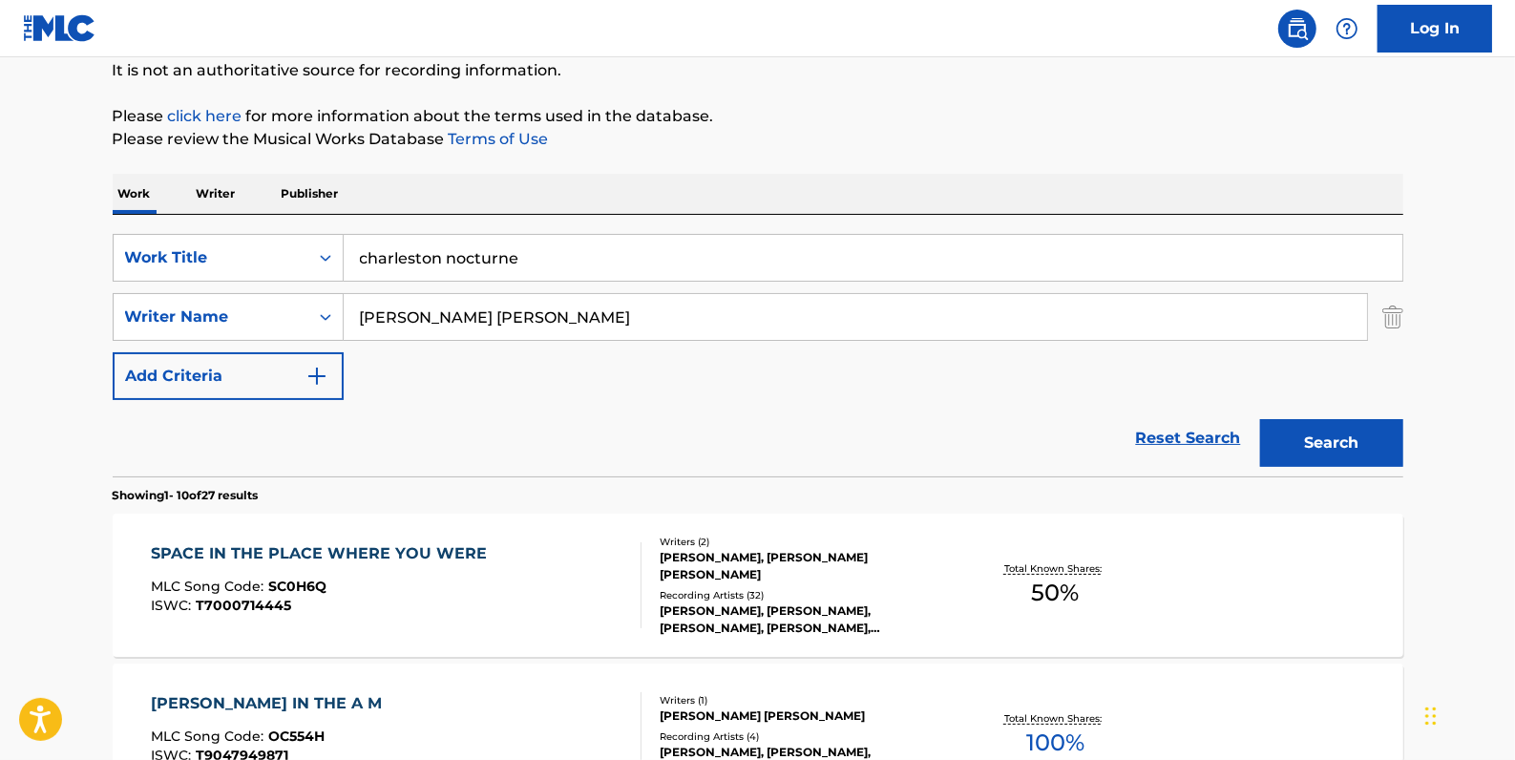
click at [1337, 442] on button "Search" at bounding box center [1331, 443] width 143 height 48
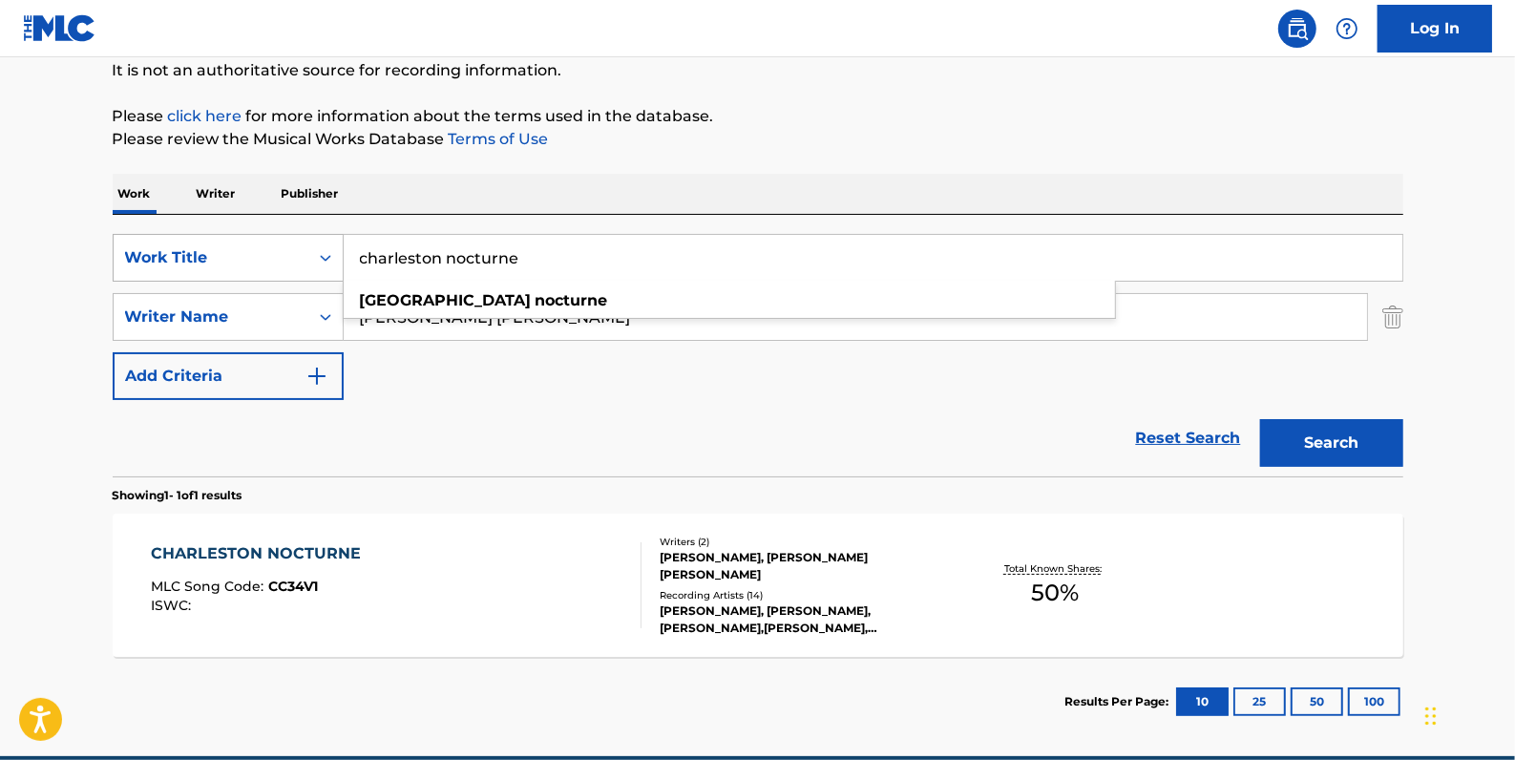
drag, startPoint x: 541, startPoint y: 264, endPoint x: 319, endPoint y: 255, distance: 222.6
click at [319, 255] on div "SearchWithCriteria84c3574c-4150-4b11-91f0-8491e5fcbdc7 Work Title charleston no…" at bounding box center [758, 258] width 1291 height 48
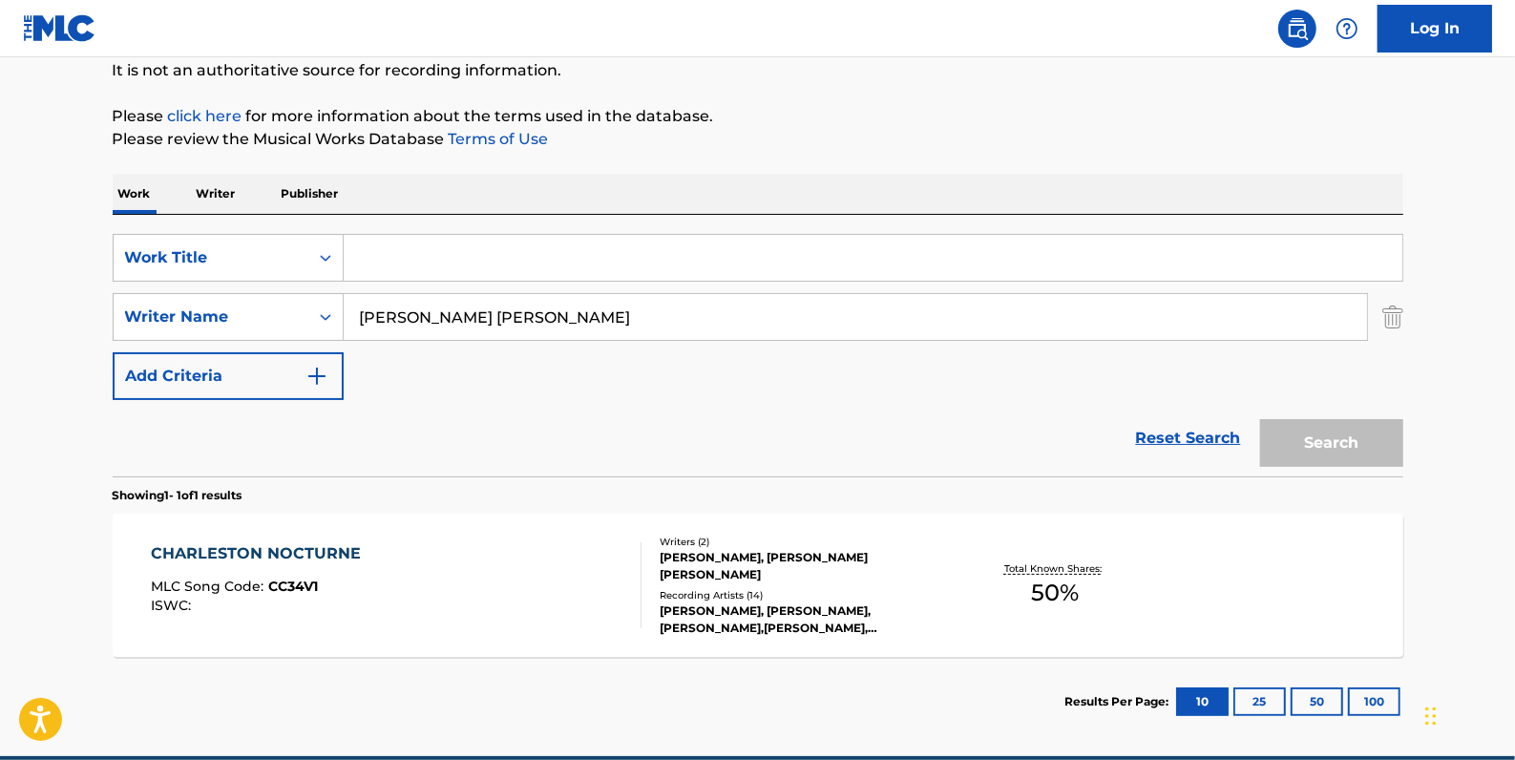
paste input "BEAUTY AROUND [GEOGRAPHIC_DATA]"
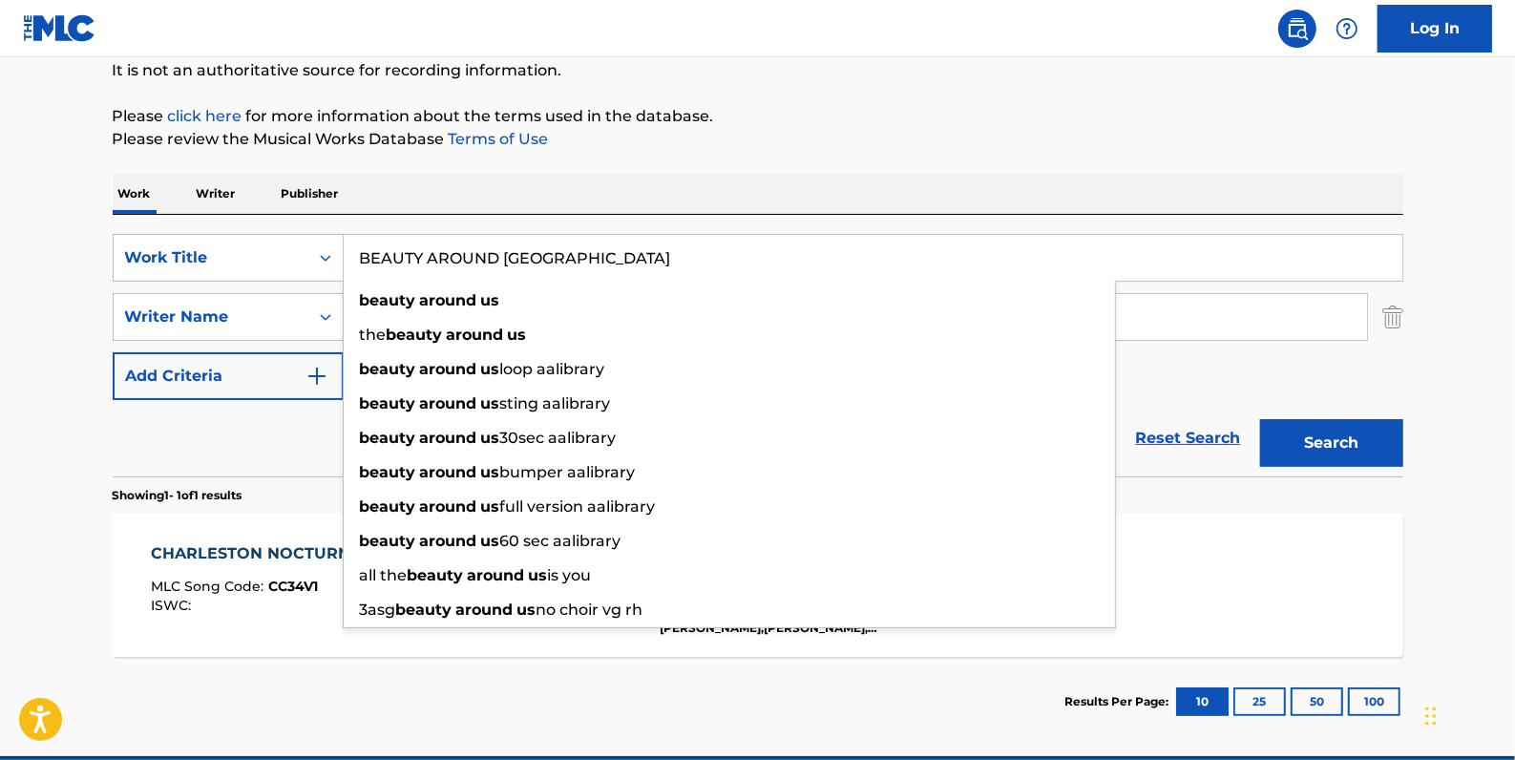
type input "BEAUTY AROUND [GEOGRAPHIC_DATA]"
click at [1341, 438] on button "Search" at bounding box center [1331, 443] width 143 height 48
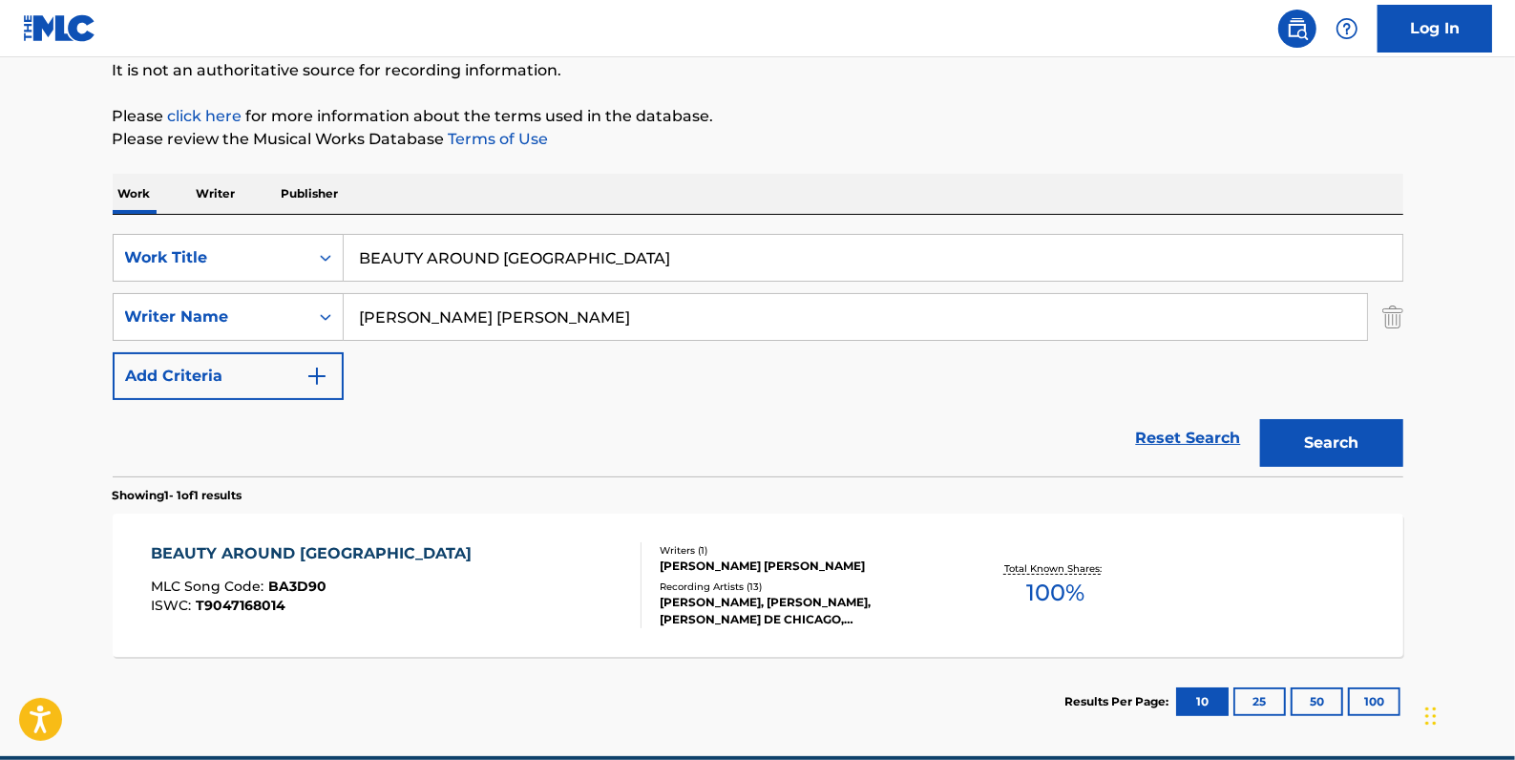
click at [522, 565] on div "BEAUTY AROUND US MLC Song Code : BA3D90 ISWC : T9047168014" at bounding box center [396, 585] width 491 height 86
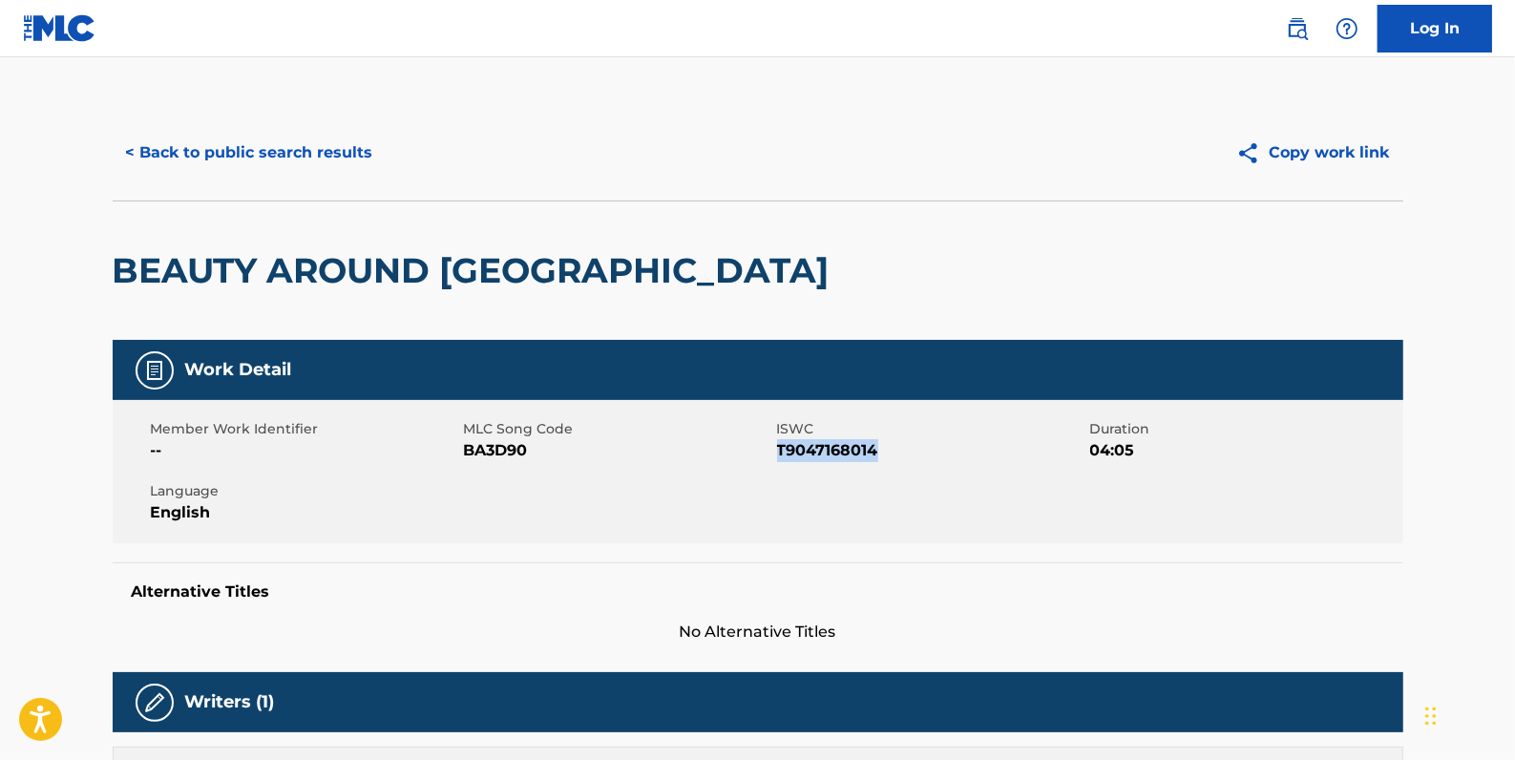
drag, startPoint x: 885, startPoint y: 448, endPoint x: 780, endPoint y: 447, distance: 105.0
click at [780, 447] on span "T9047168014" at bounding box center [931, 450] width 308 height 23
drag, startPoint x: 780, startPoint y: 447, endPoint x: 791, endPoint y: 451, distance: 11.2
copy span "T9047168014"
click at [299, 149] on button "< Back to public search results" at bounding box center [250, 153] width 274 height 48
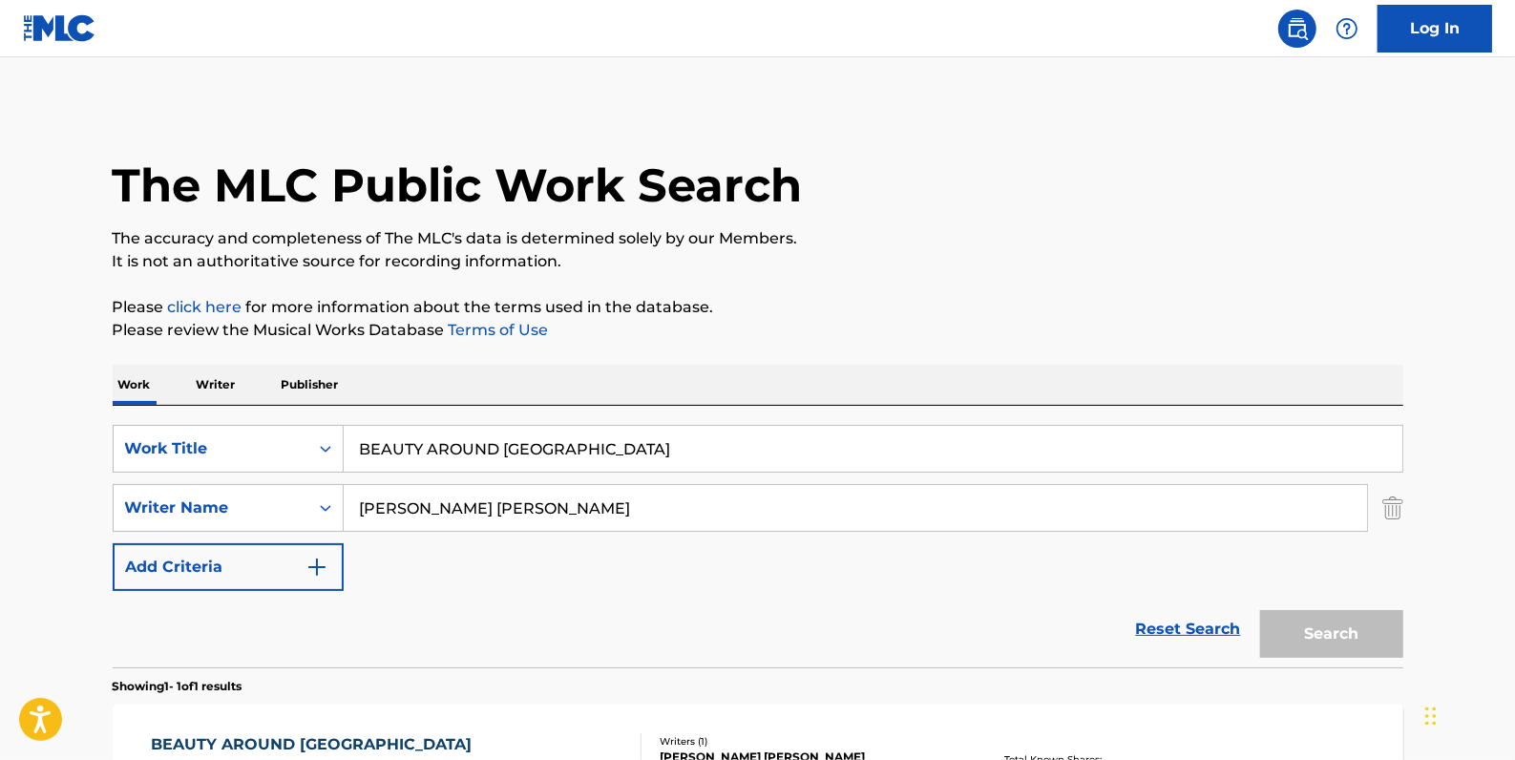
scroll to position [169, 0]
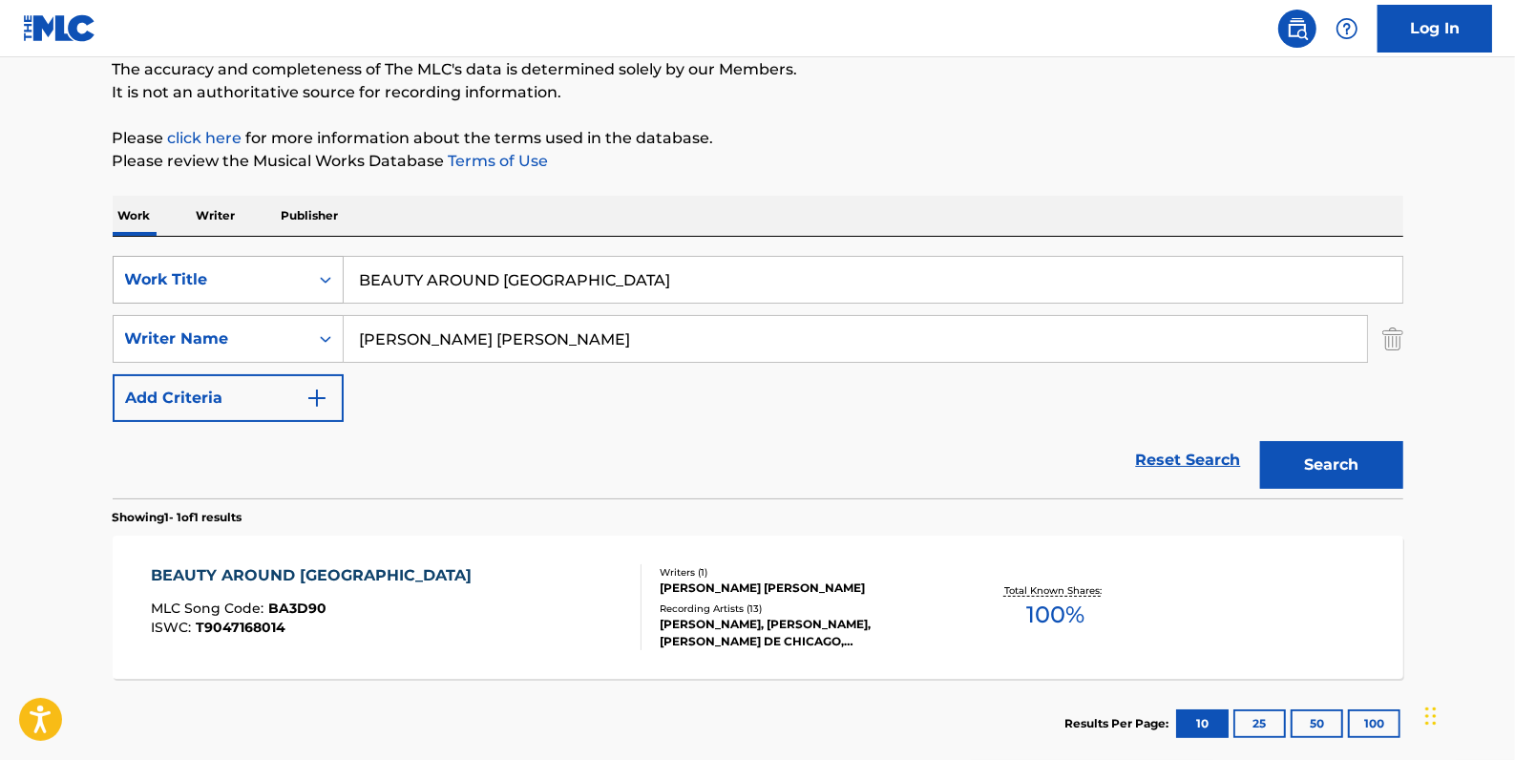
drag, startPoint x: 611, startPoint y: 285, endPoint x: 325, endPoint y: 279, distance: 286.5
click at [325, 279] on div "SearchWithCriteria84c3574c-4150-4b11-91f0-8491e5fcbdc7 Work Title BEAUTY AROUND…" at bounding box center [758, 280] width 1291 height 48
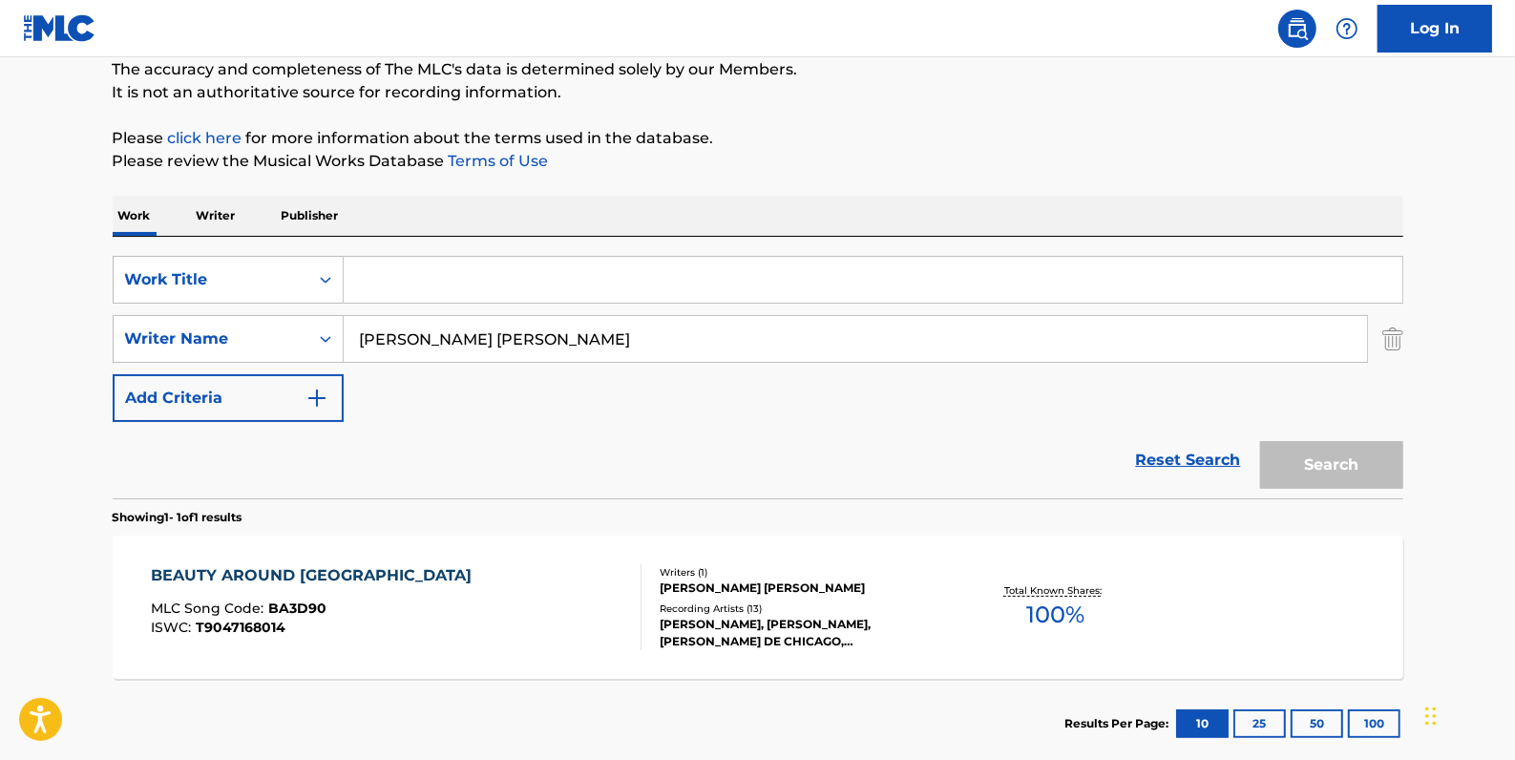
paste input "RHYTHM AND AIR"
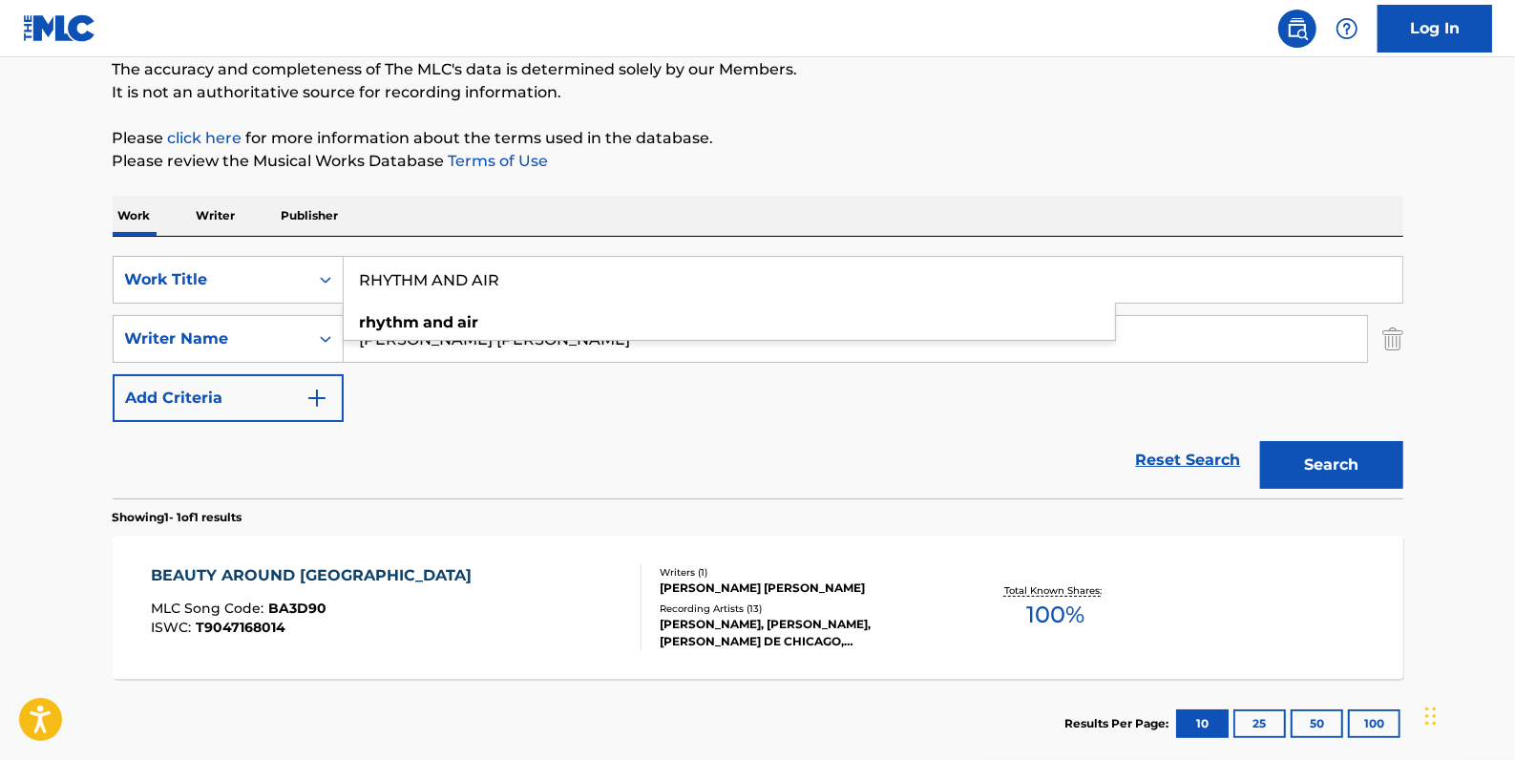
type input "RHYTHM AND AIR"
click at [1344, 456] on button "Search" at bounding box center [1331, 465] width 143 height 48
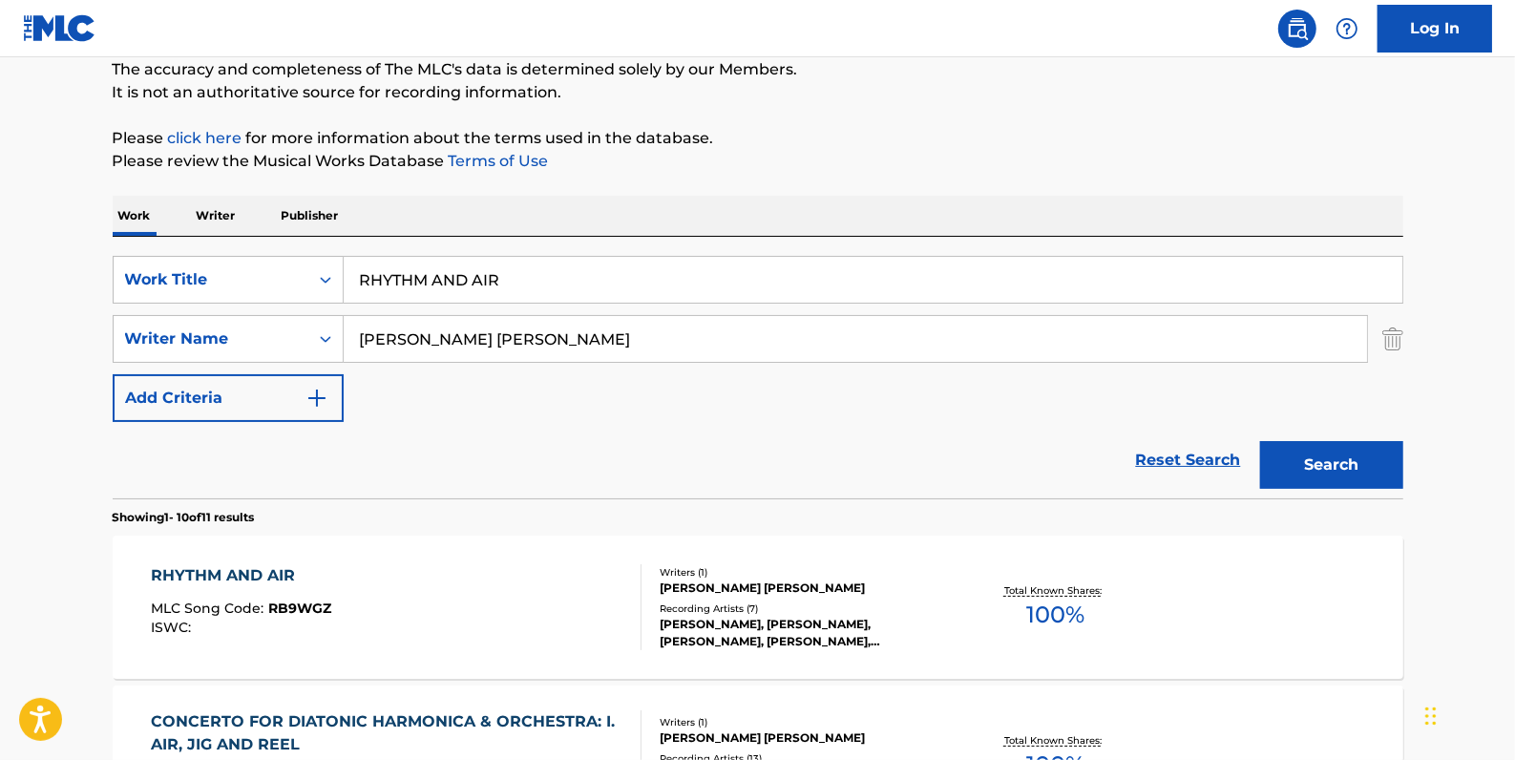
scroll to position [256, 0]
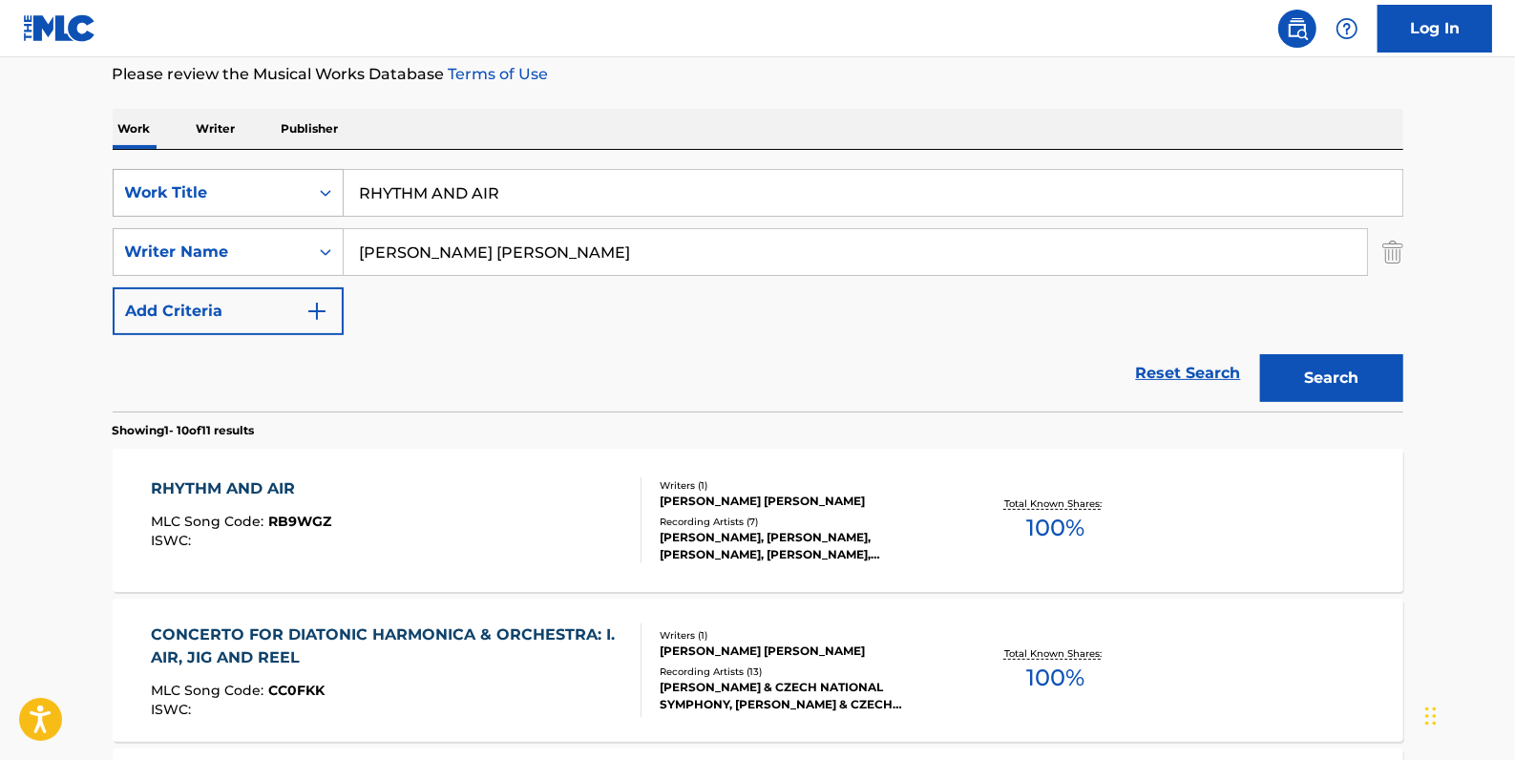
drag, startPoint x: 516, startPoint y: 201, endPoint x: 340, endPoint y: 192, distance: 175.9
click at [340, 192] on div "SearchWithCriteria84c3574c-4150-4b11-91f0-8491e5fcbdc7 Work Title RHYTHM AND AIR" at bounding box center [758, 193] width 1291 height 48
paste input "TELEGRAM OF LOVE"
type input "TELEGRAM OF LOVE"
click at [1380, 372] on button "Search" at bounding box center [1331, 378] width 143 height 48
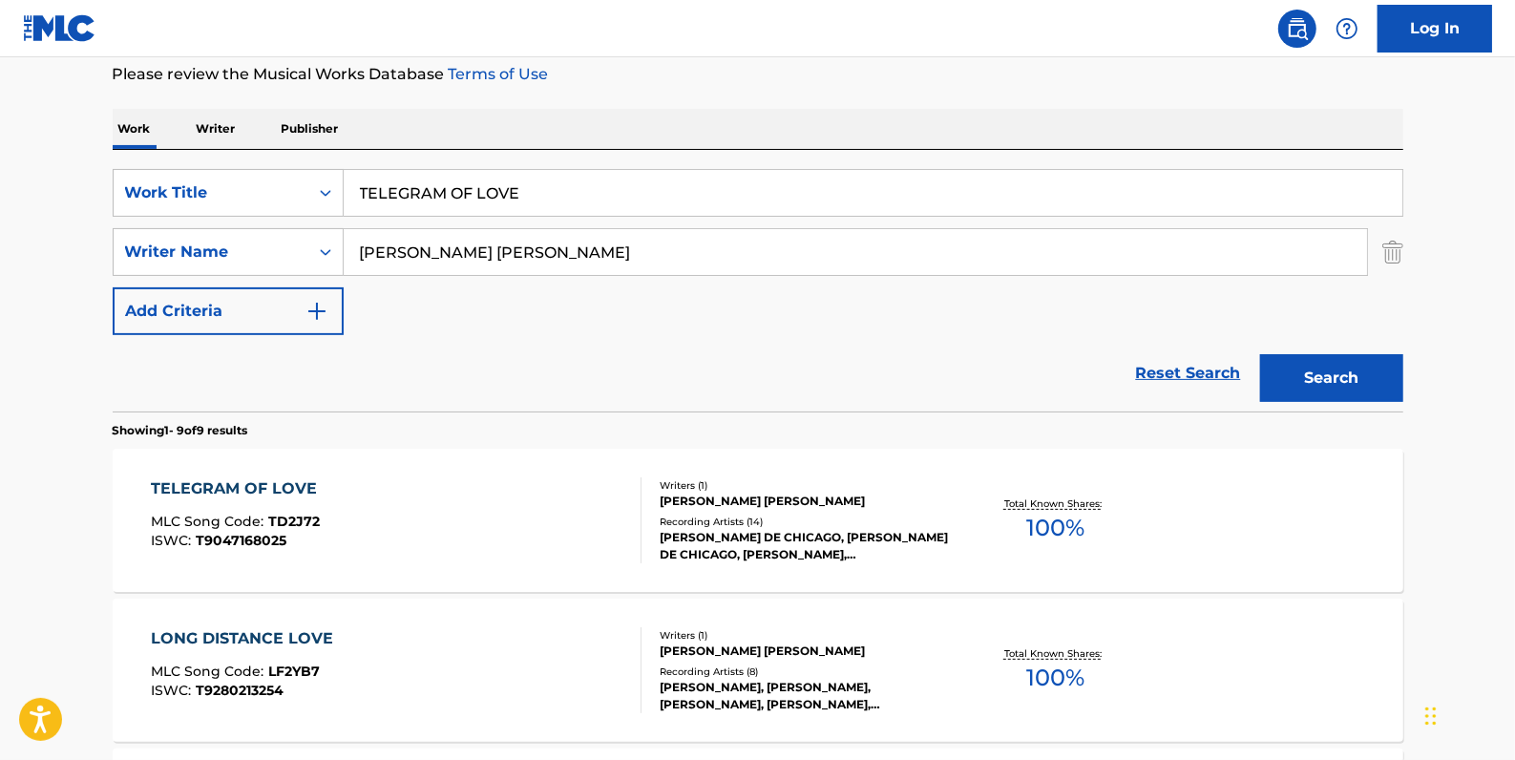
click at [411, 522] on div "TELEGRAM OF LOVE MLC Song Code : TD2J72 ISWC : T9047168025" at bounding box center [396, 520] width 491 height 86
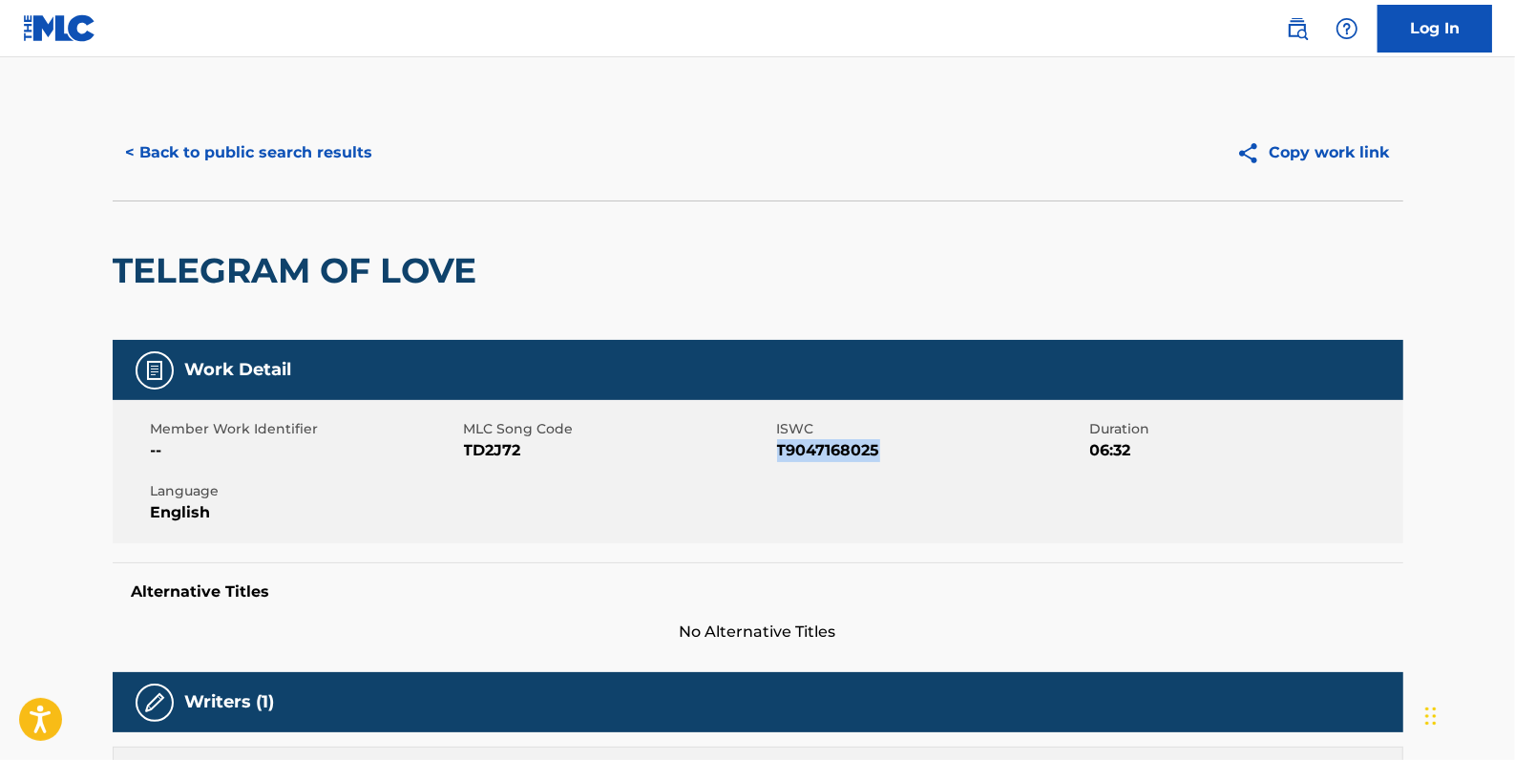
drag, startPoint x: 890, startPoint y: 451, endPoint x: 778, endPoint y: 447, distance: 111.8
click at [778, 447] on span "T9047168025" at bounding box center [931, 450] width 308 height 23
drag, startPoint x: 778, startPoint y: 447, endPoint x: 796, endPoint y: 452, distance: 18.8
copy span "T9047168025"
click at [310, 153] on button "< Back to public search results" at bounding box center [250, 153] width 274 height 48
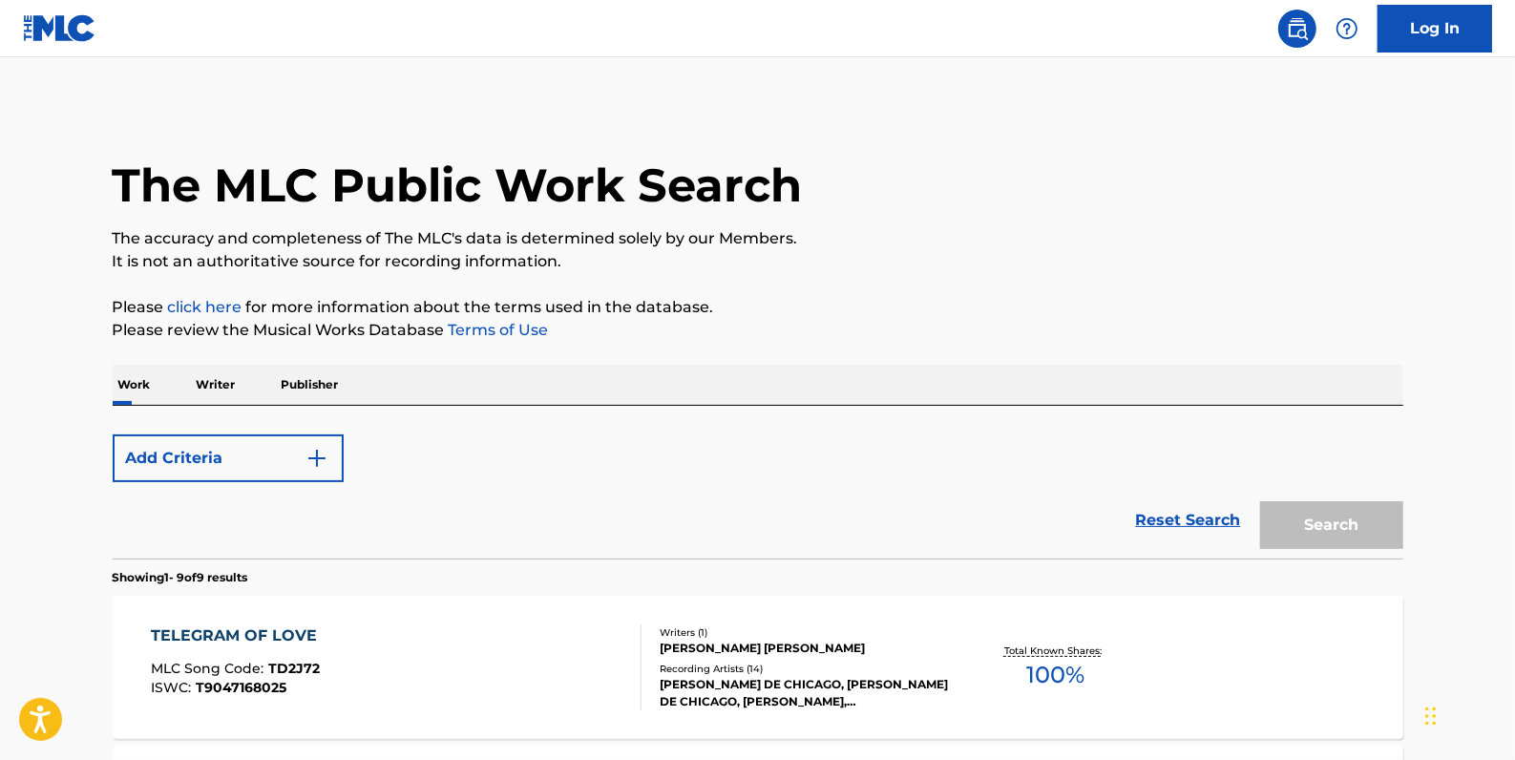
scroll to position [256, 0]
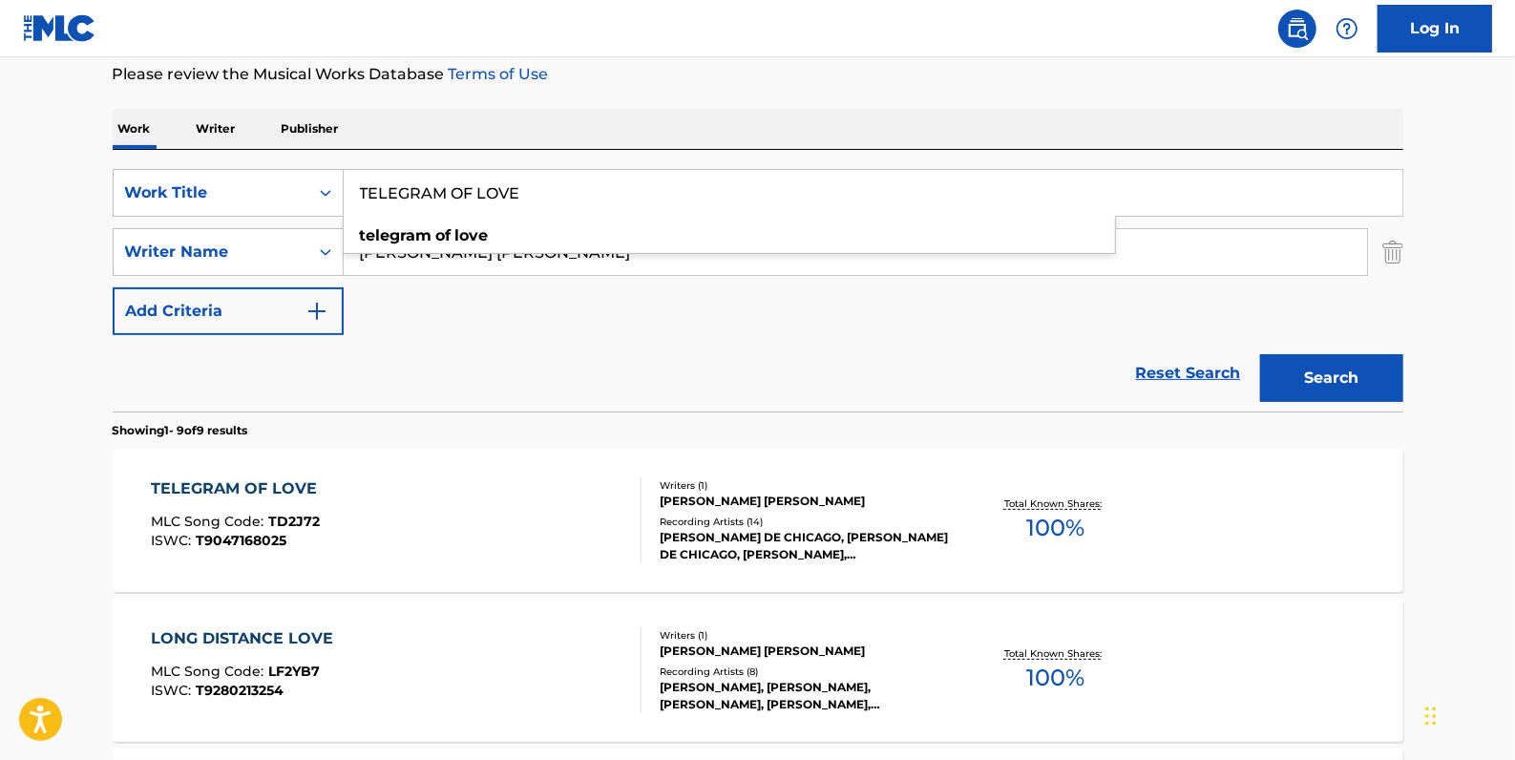
drag, startPoint x: 590, startPoint y: 197, endPoint x: 324, endPoint y: 101, distance: 283.0
click at [273, 179] on div "SearchWithCriteria84c3574c-4150-4b11-91f0-8491e5fcbdc7 Work Title TELEGRAM OF L…" at bounding box center [758, 193] width 1291 height 48
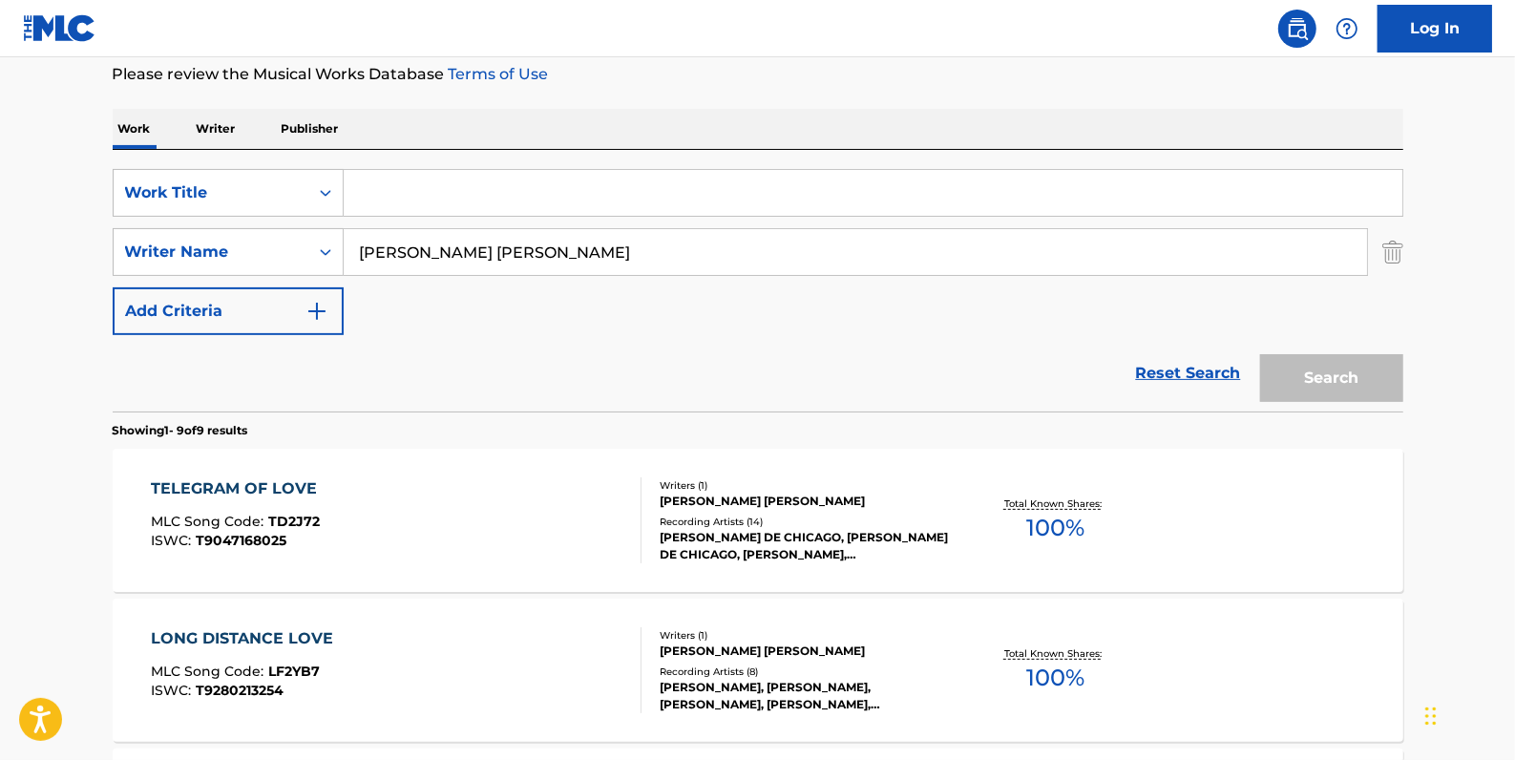
paste input "OUR TUNE"
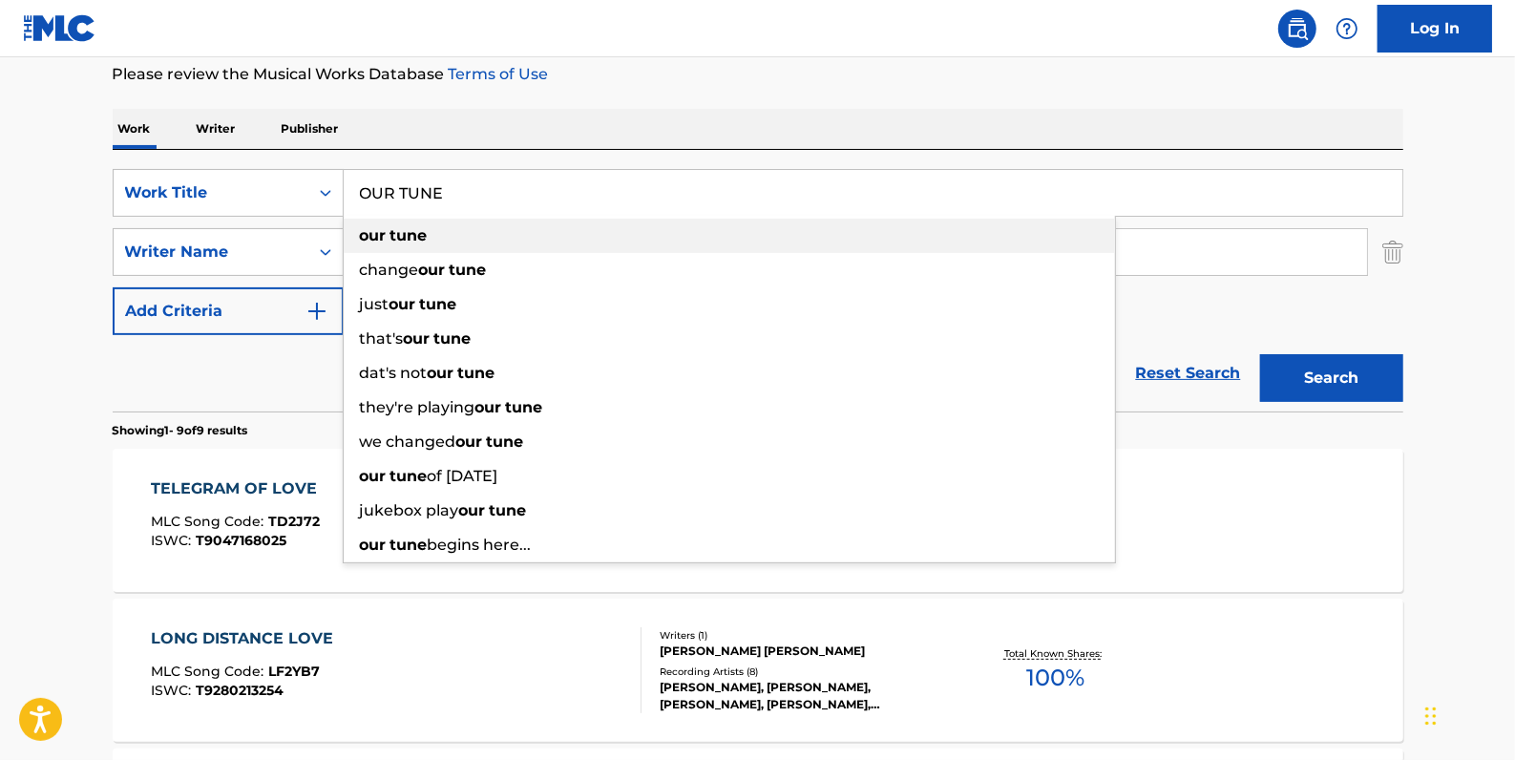
click at [513, 240] on div "our tune" at bounding box center [730, 236] width 772 height 34
type input "our tune"
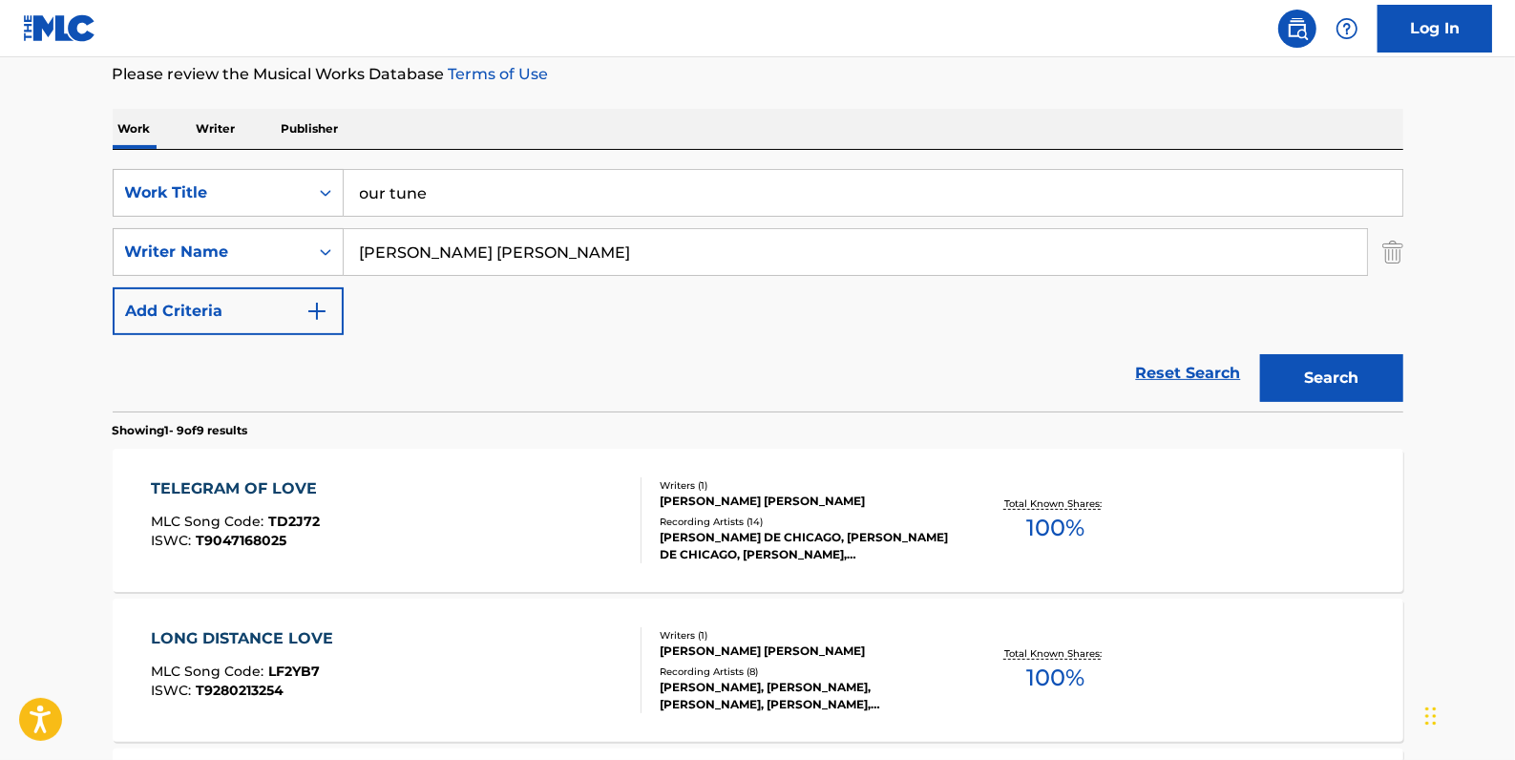
click at [1339, 369] on button "Search" at bounding box center [1331, 378] width 143 height 48
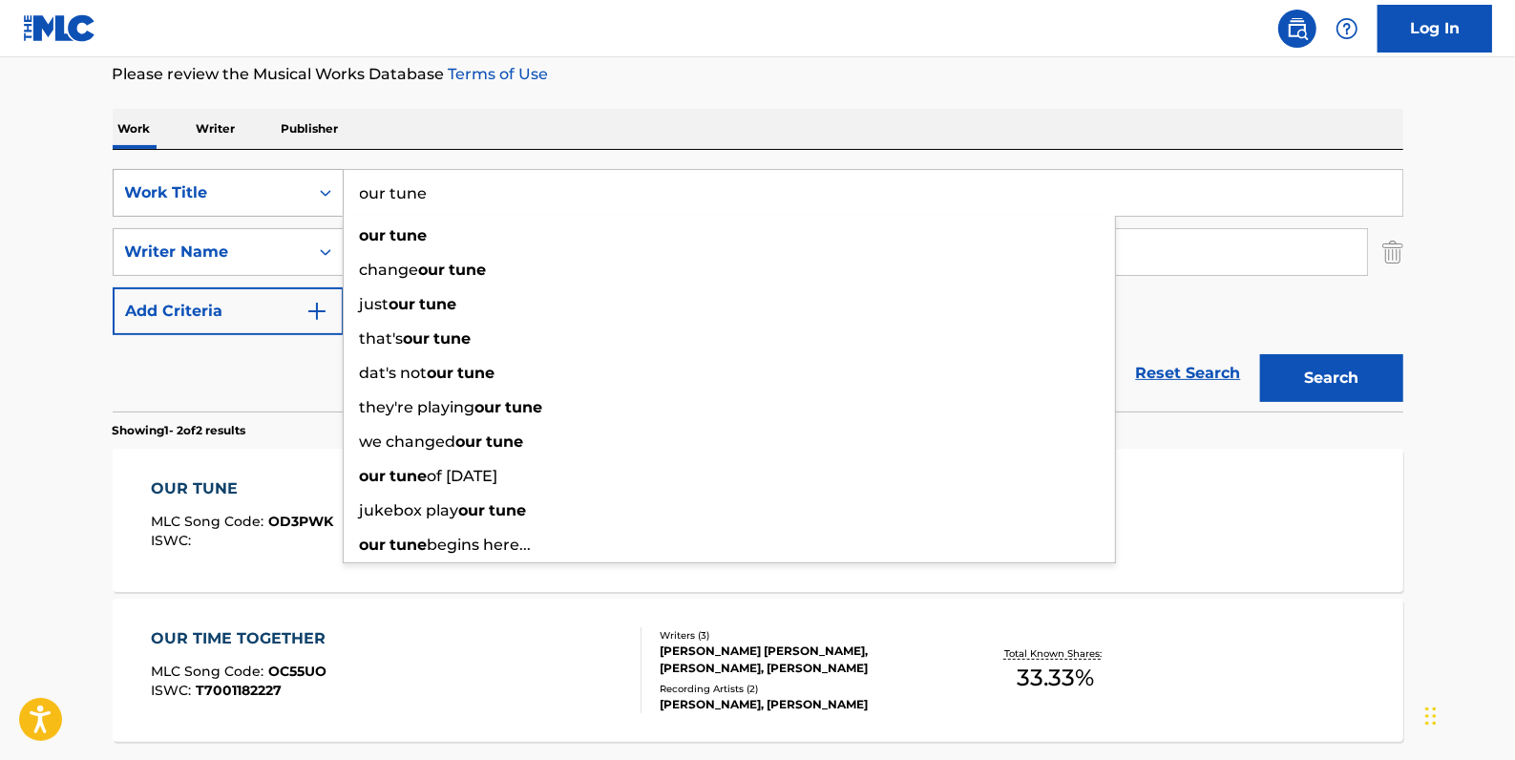
drag, startPoint x: 470, startPoint y: 191, endPoint x: 325, endPoint y: 187, distance: 145.2
click at [325, 187] on div "SearchWithCriteria84c3574c-4150-4b11-91f0-8491e5fcbdc7 Work Title our tune our …" at bounding box center [758, 193] width 1291 height 48
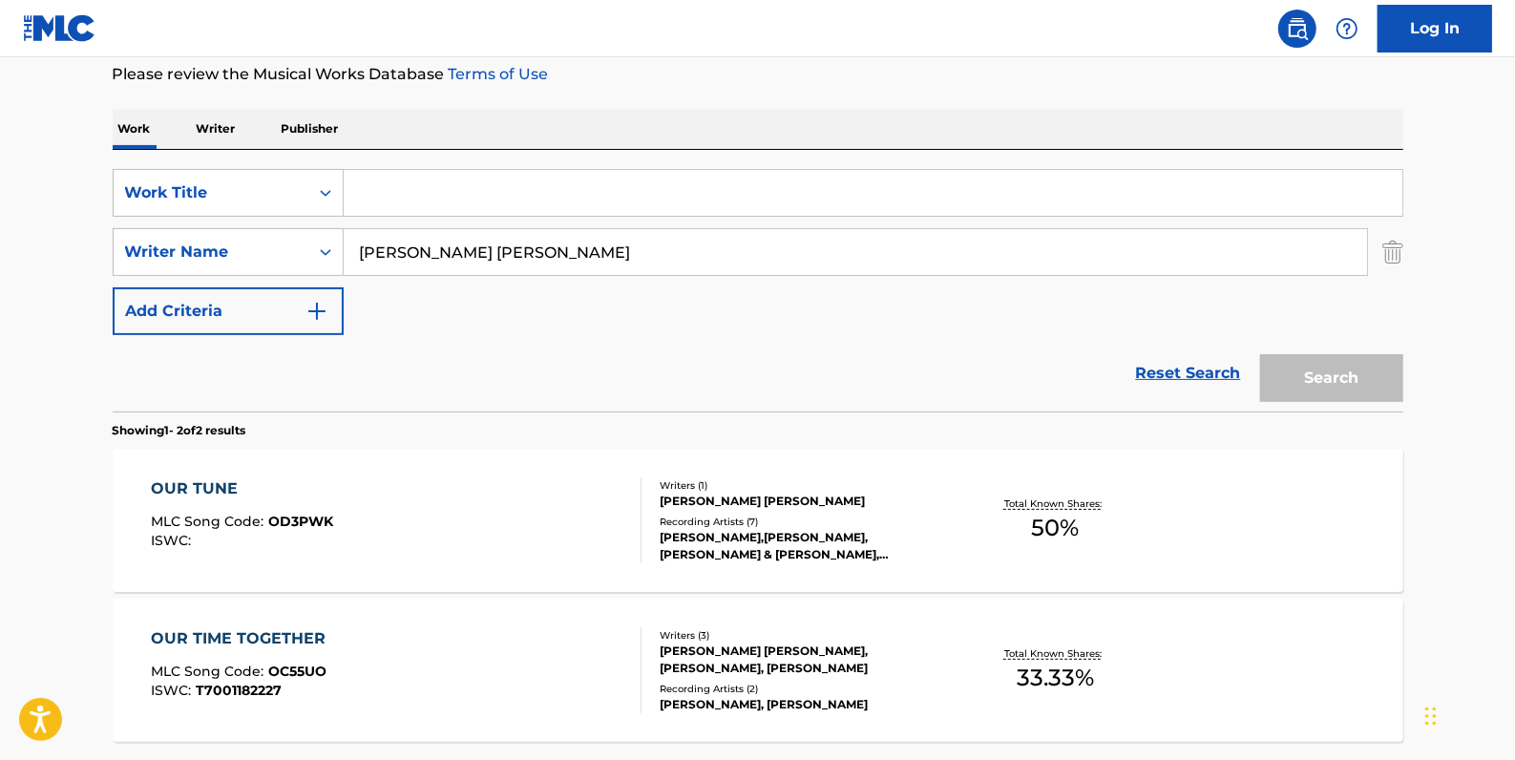
paste input "[PERSON_NAME] AND [PERSON_NAME]’S BLUES (LIVE)"
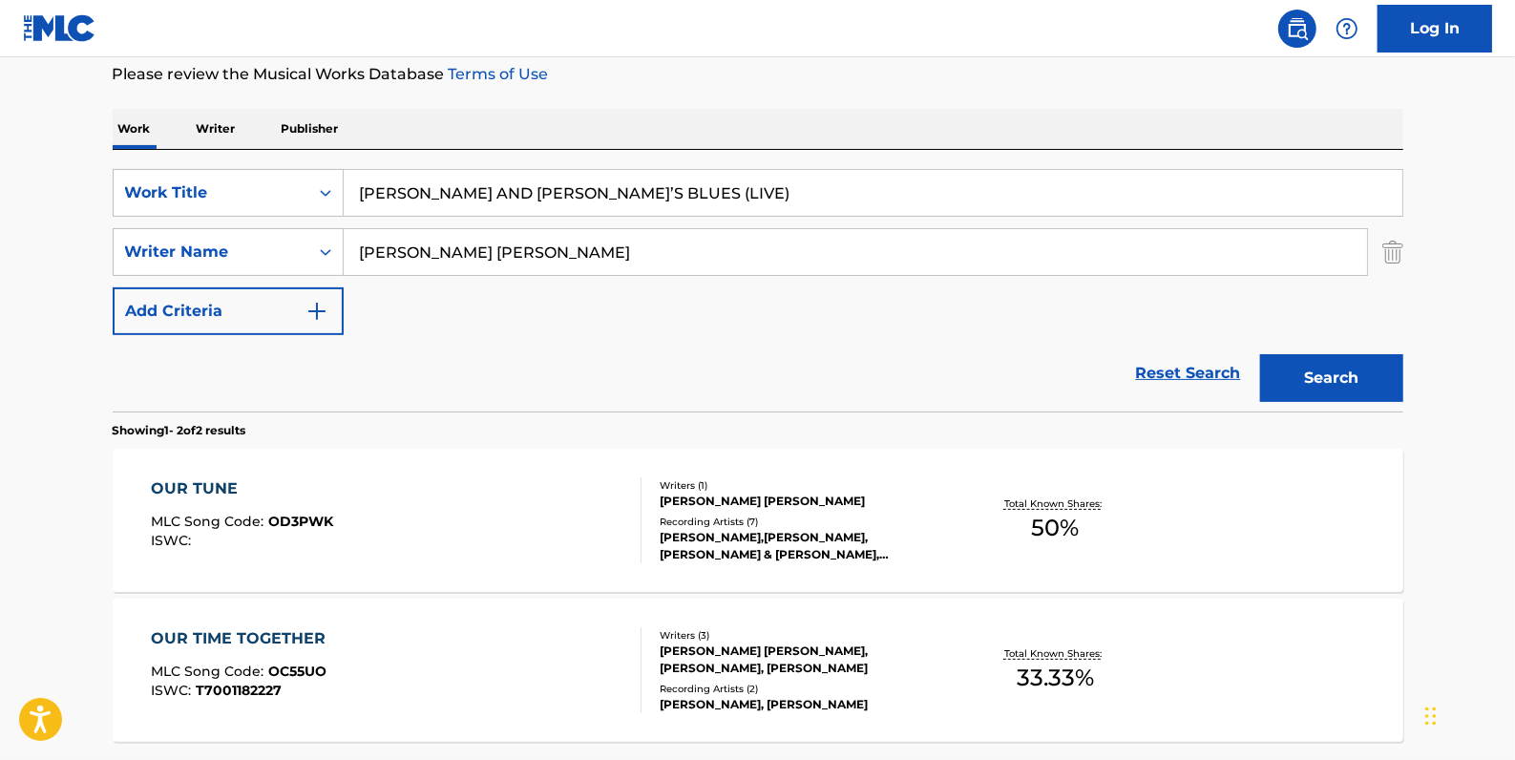
type input "[PERSON_NAME] AND [PERSON_NAME]’S BLUES (LIVE)"
click at [1327, 376] on button "Search" at bounding box center [1331, 378] width 143 height 48
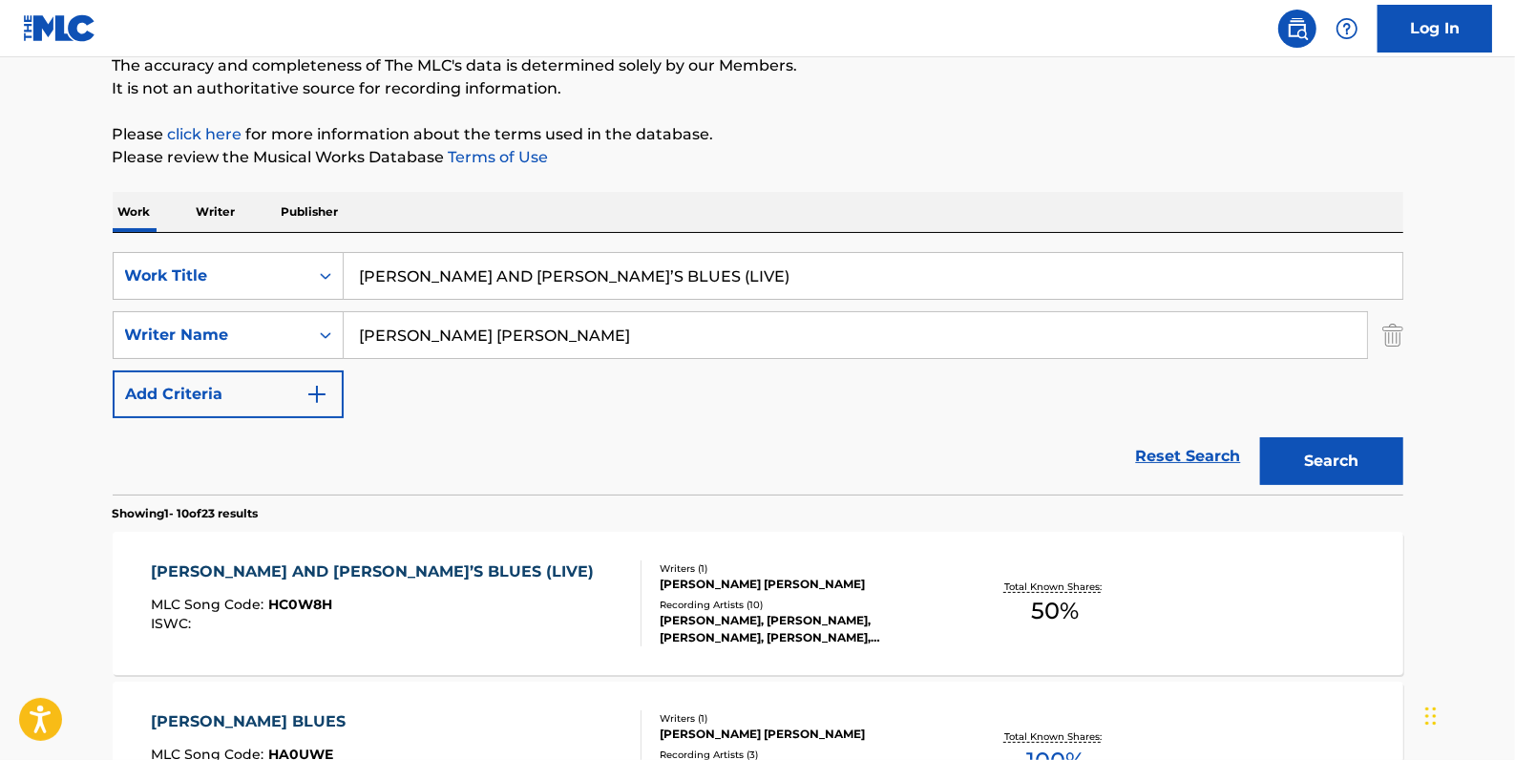
scroll to position [260, 0]
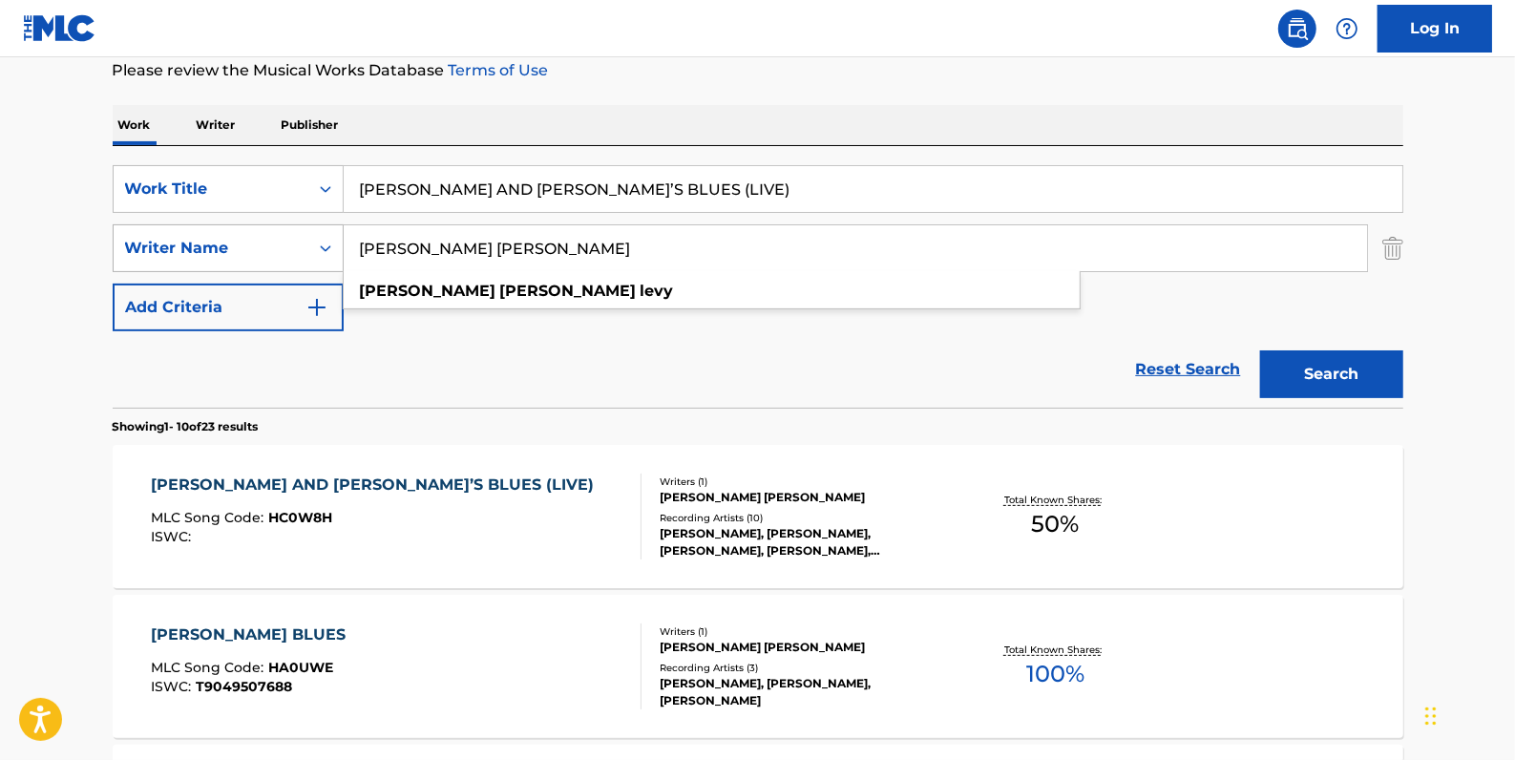
drag, startPoint x: 505, startPoint y: 245, endPoint x: 273, endPoint y: 239, distance: 232.1
click at [273, 239] on div "SearchWithCriteria273b25e1-386f-46bd-a47e-da4b5c3cc6a5 Writer Name [PERSON_NAME…" at bounding box center [758, 248] width 1291 height 48
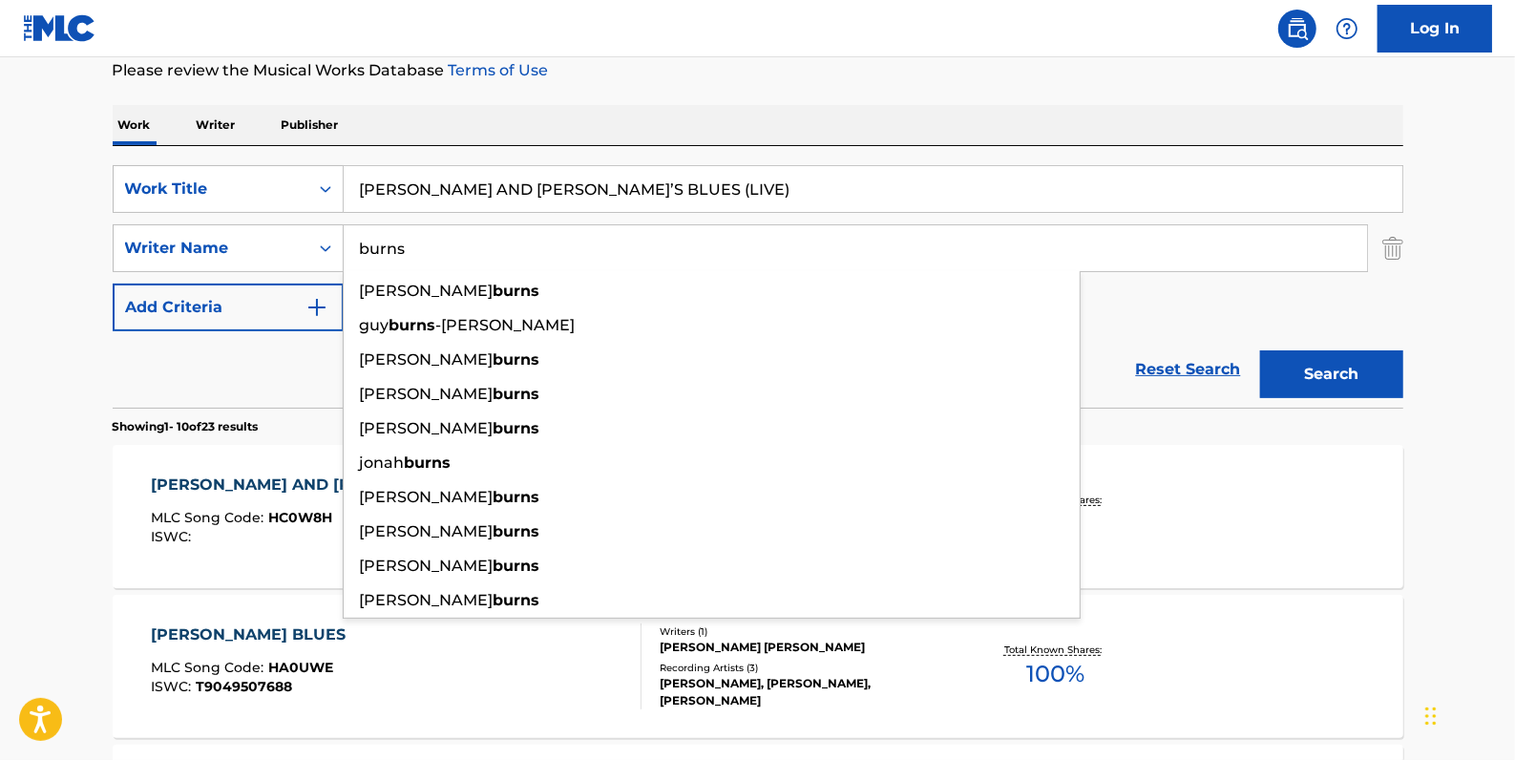
type input "burns"
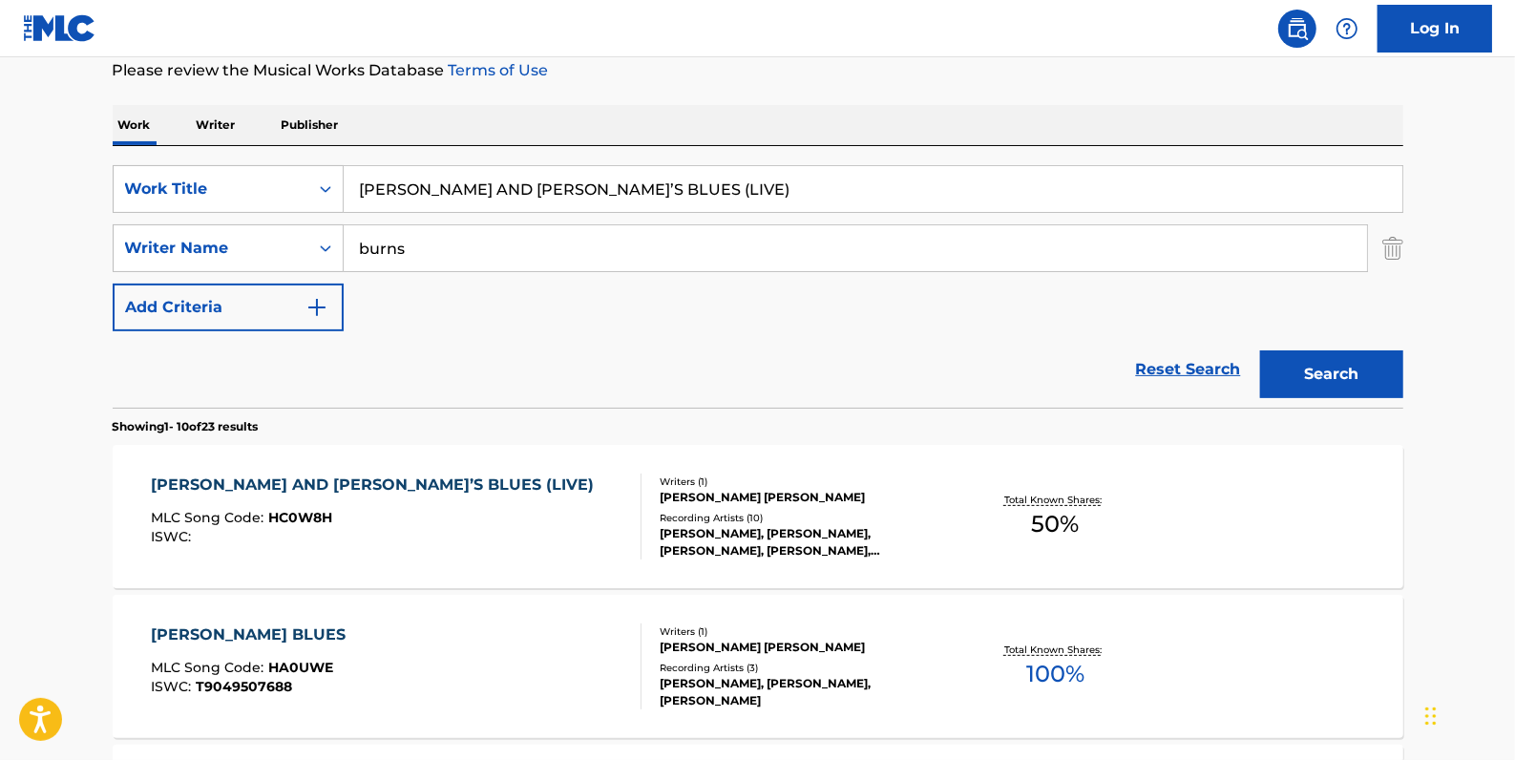
click at [1369, 373] on button "Search" at bounding box center [1331, 374] width 143 height 48
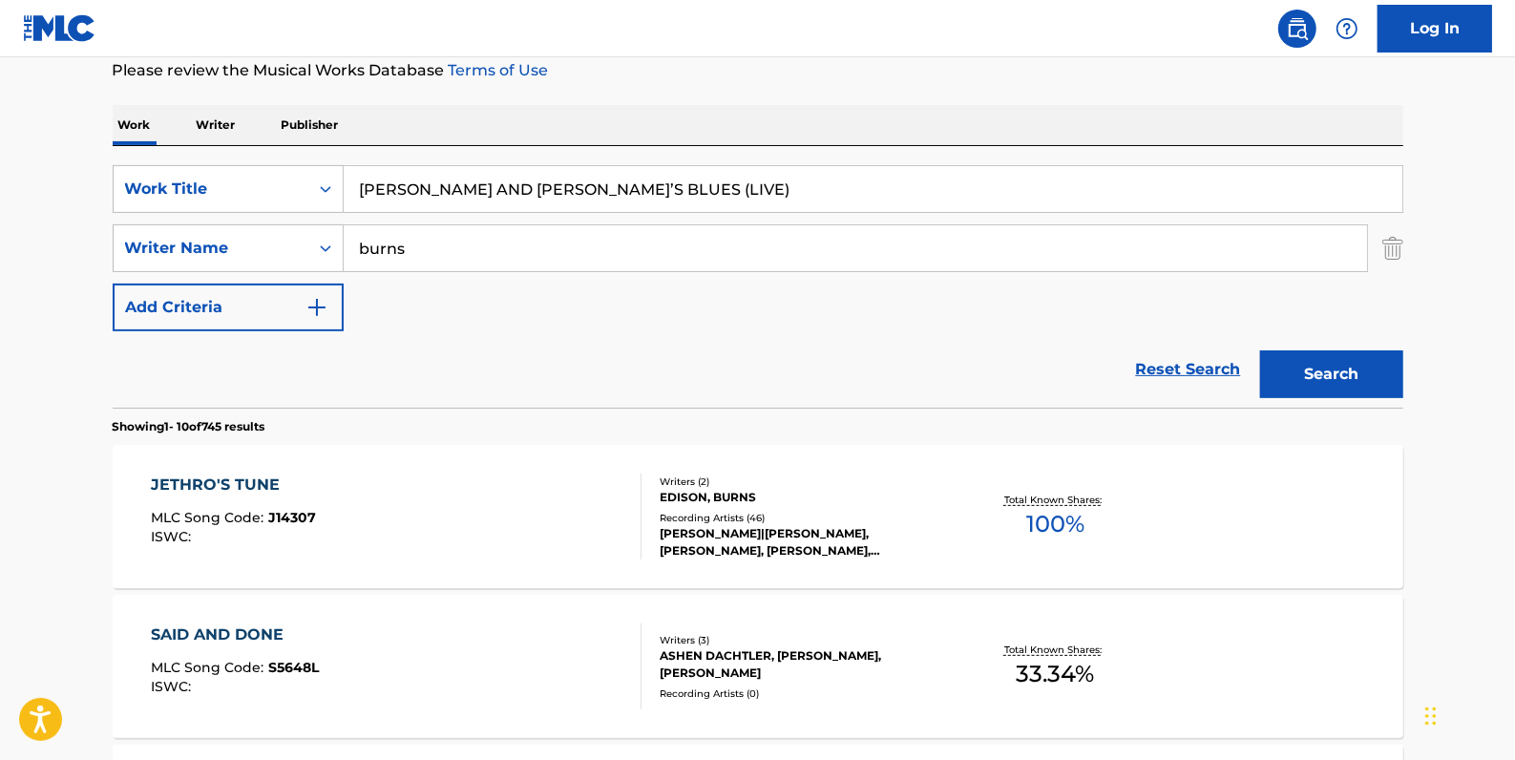
drag, startPoint x: 687, startPoint y: 183, endPoint x: 617, endPoint y: 181, distance: 70.7
click at [617, 181] on input "[PERSON_NAME] AND [PERSON_NAME]’S BLUES (LIVE)" at bounding box center [873, 189] width 1059 height 46
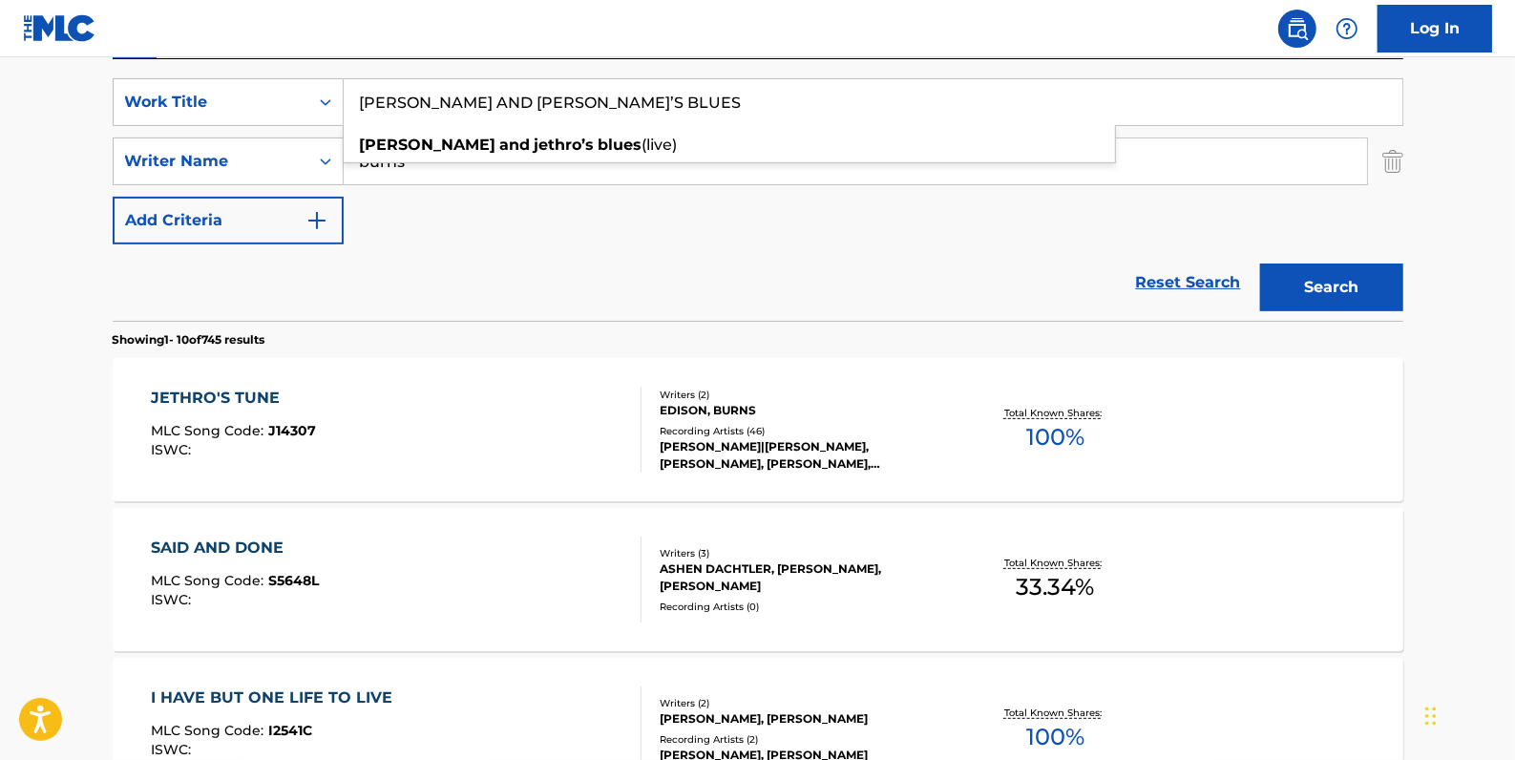
type input "[PERSON_NAME] AND [PERSON_NAME]’S BLUES"
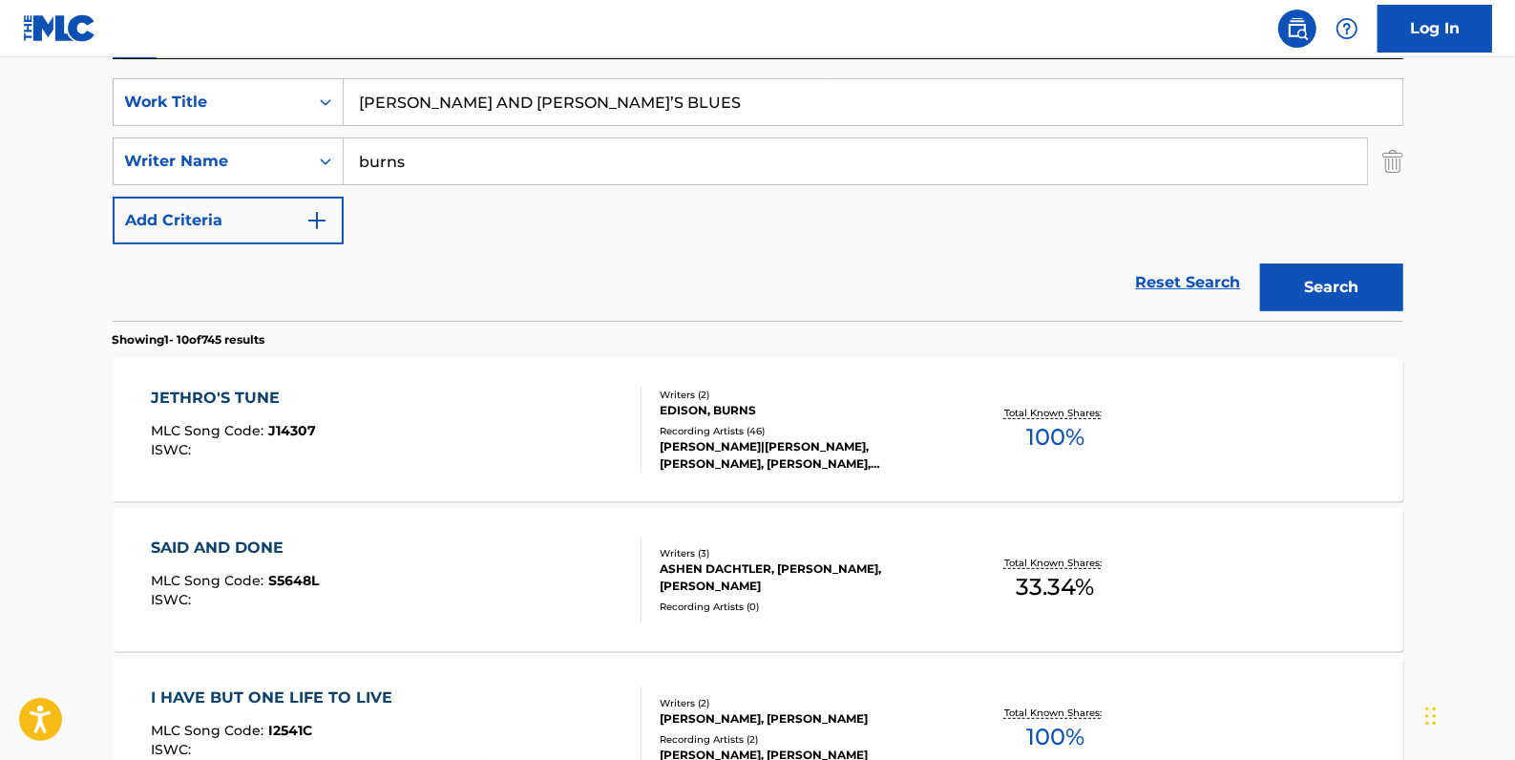
click at [1375, 282] on button "Search" at bounding box center [1331, 288] width 143 height 48
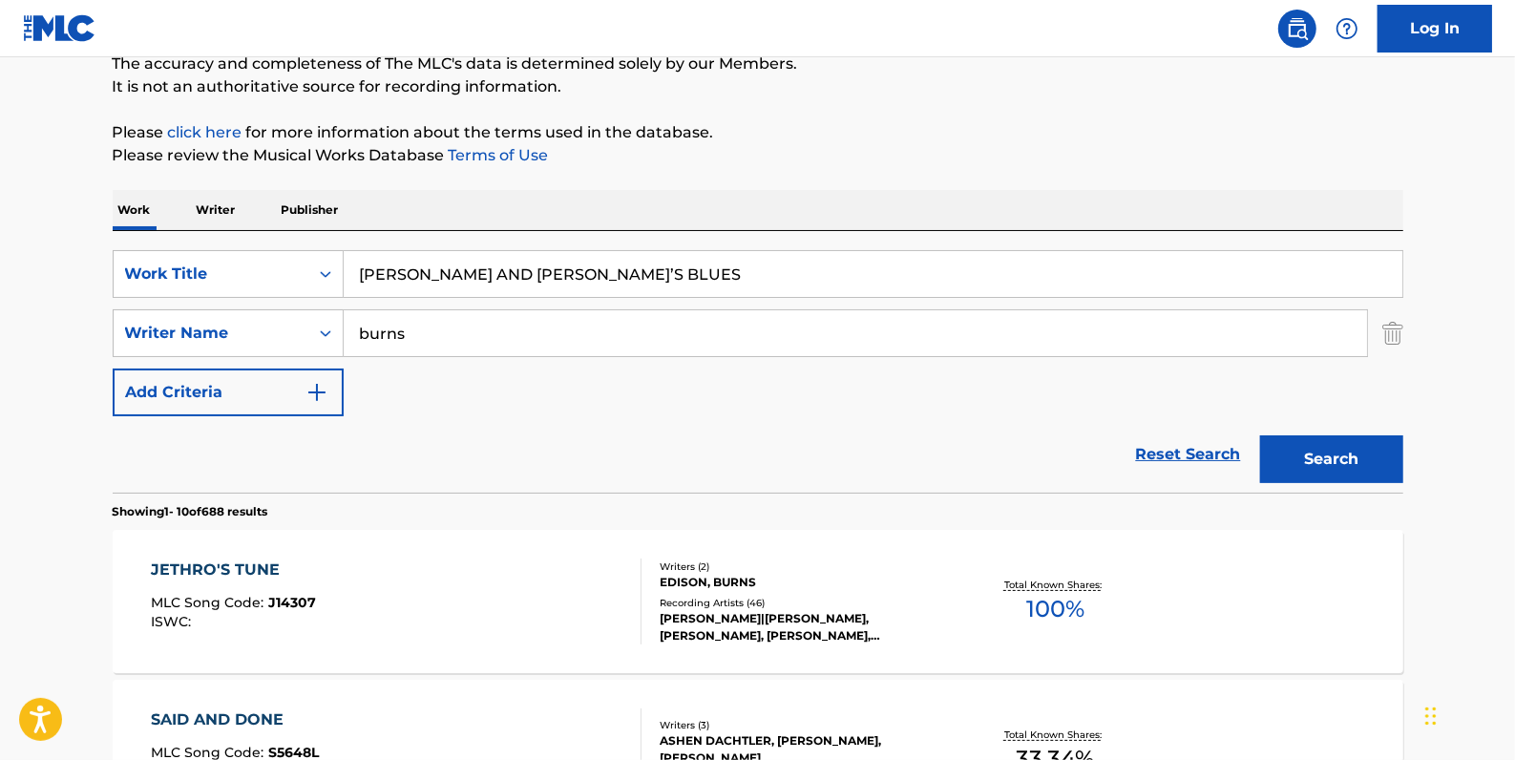
scroll to position [173, 0]
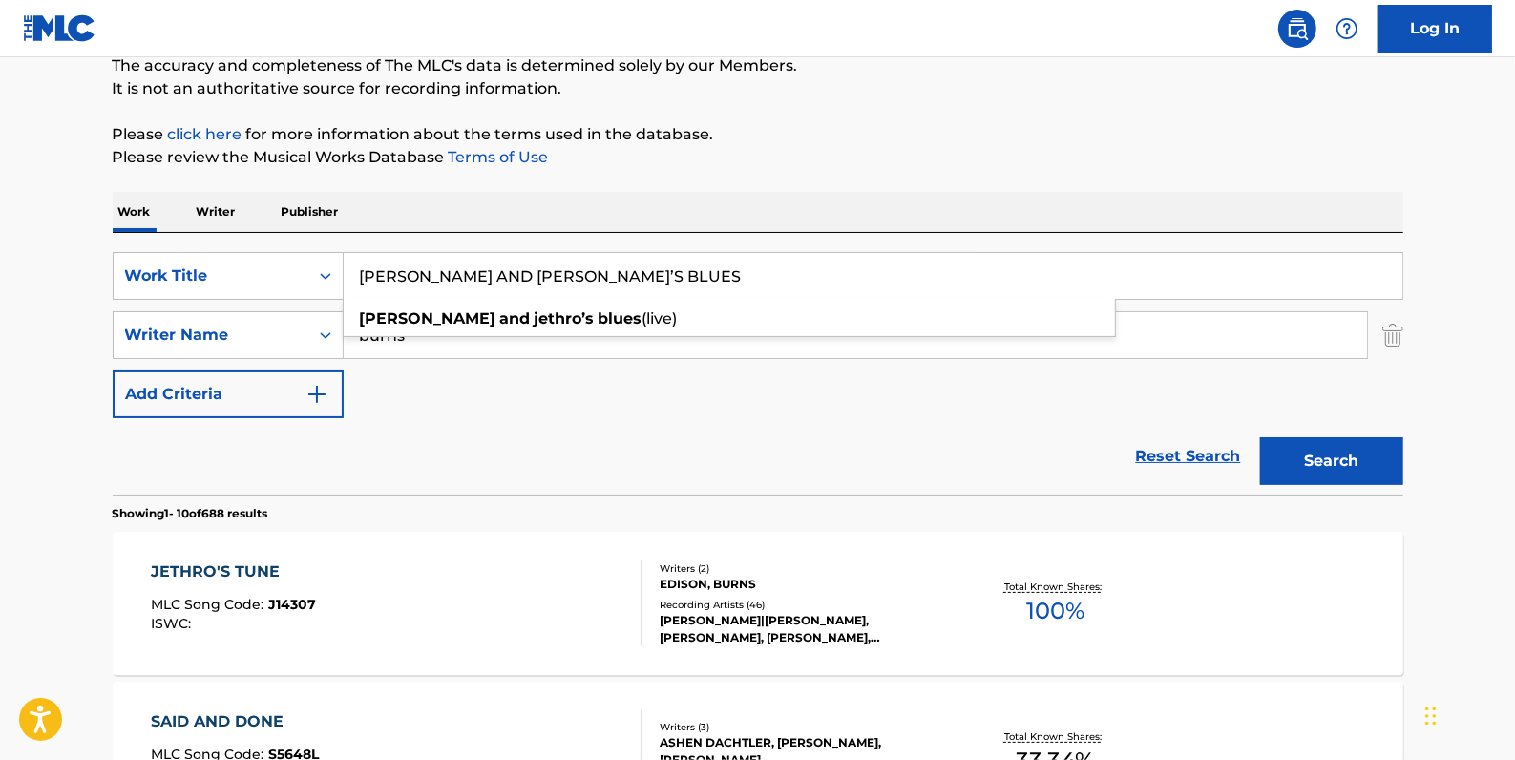
drag, startPoint x: 640, startPoint y: 271, endPoint x: 306, endPoint y: 228, distance: 337.0
click at [339, 261] on div "SearchWithCriteria84c3574c-4150-4b11-91f0-8491e5fcbdc7 Work Title [PERSON_NAME]…" at bounding box center [758, 276] width 1291 height 48
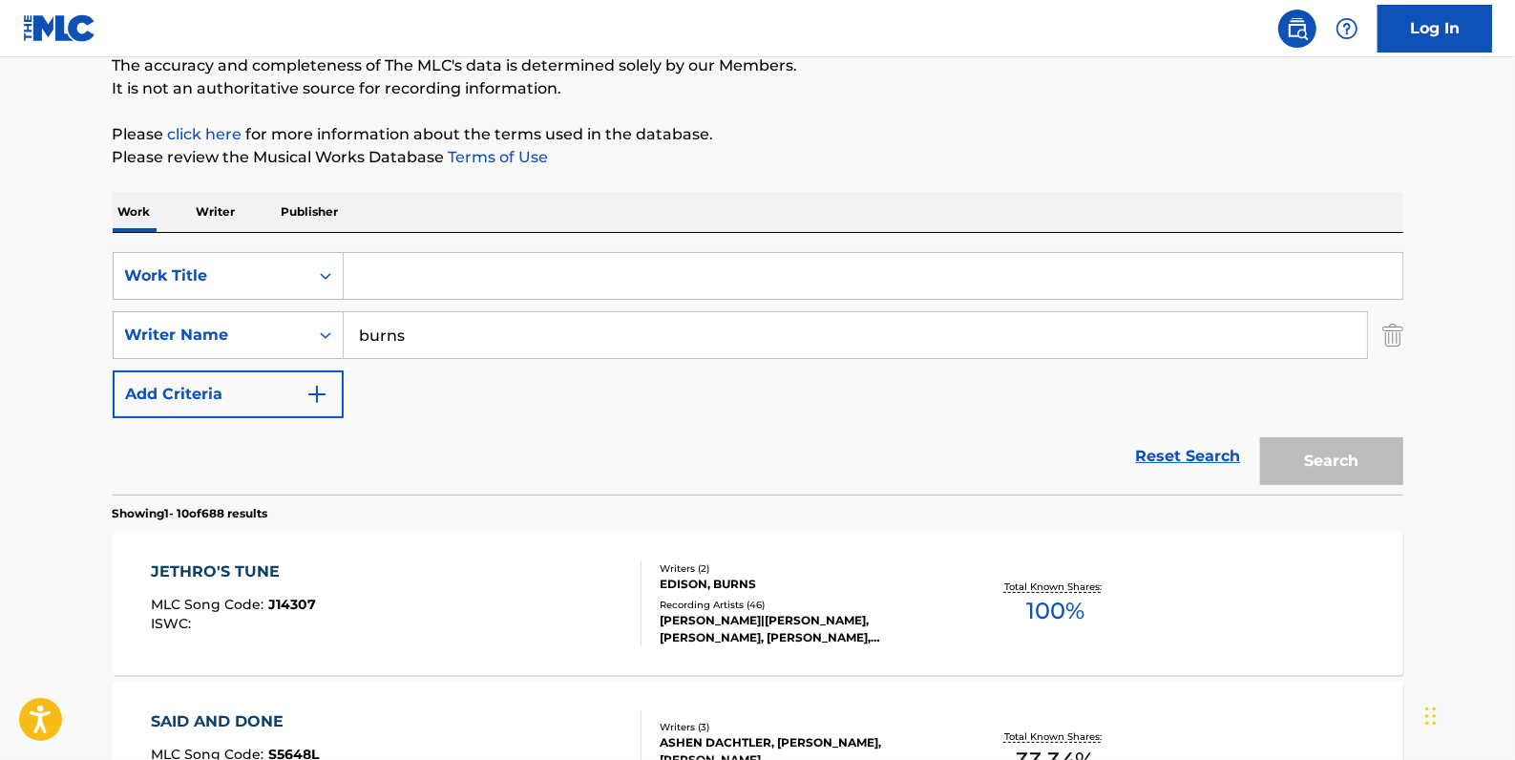
paste input "QUIET THUNDER"
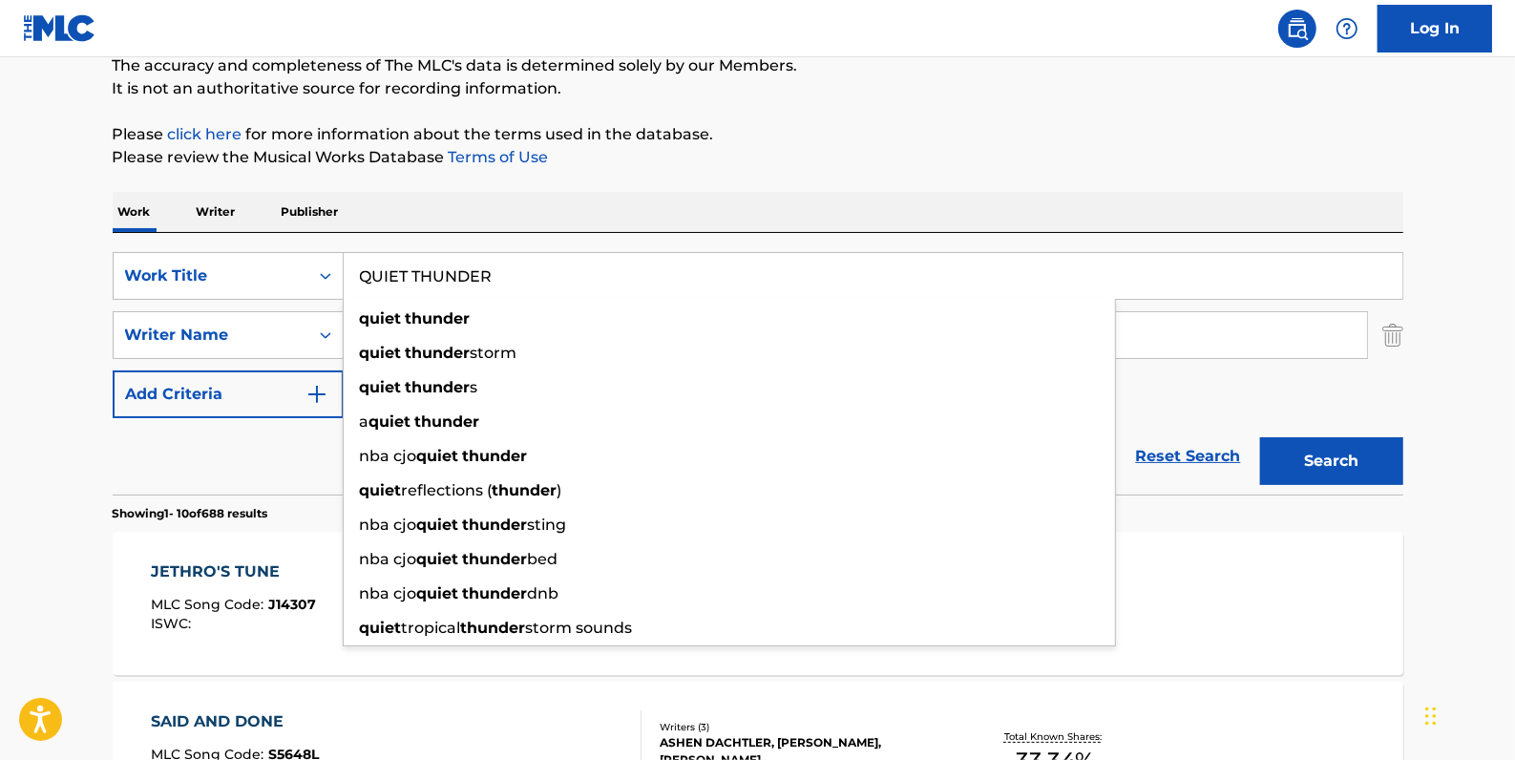
type input "QUIET THUNDER"
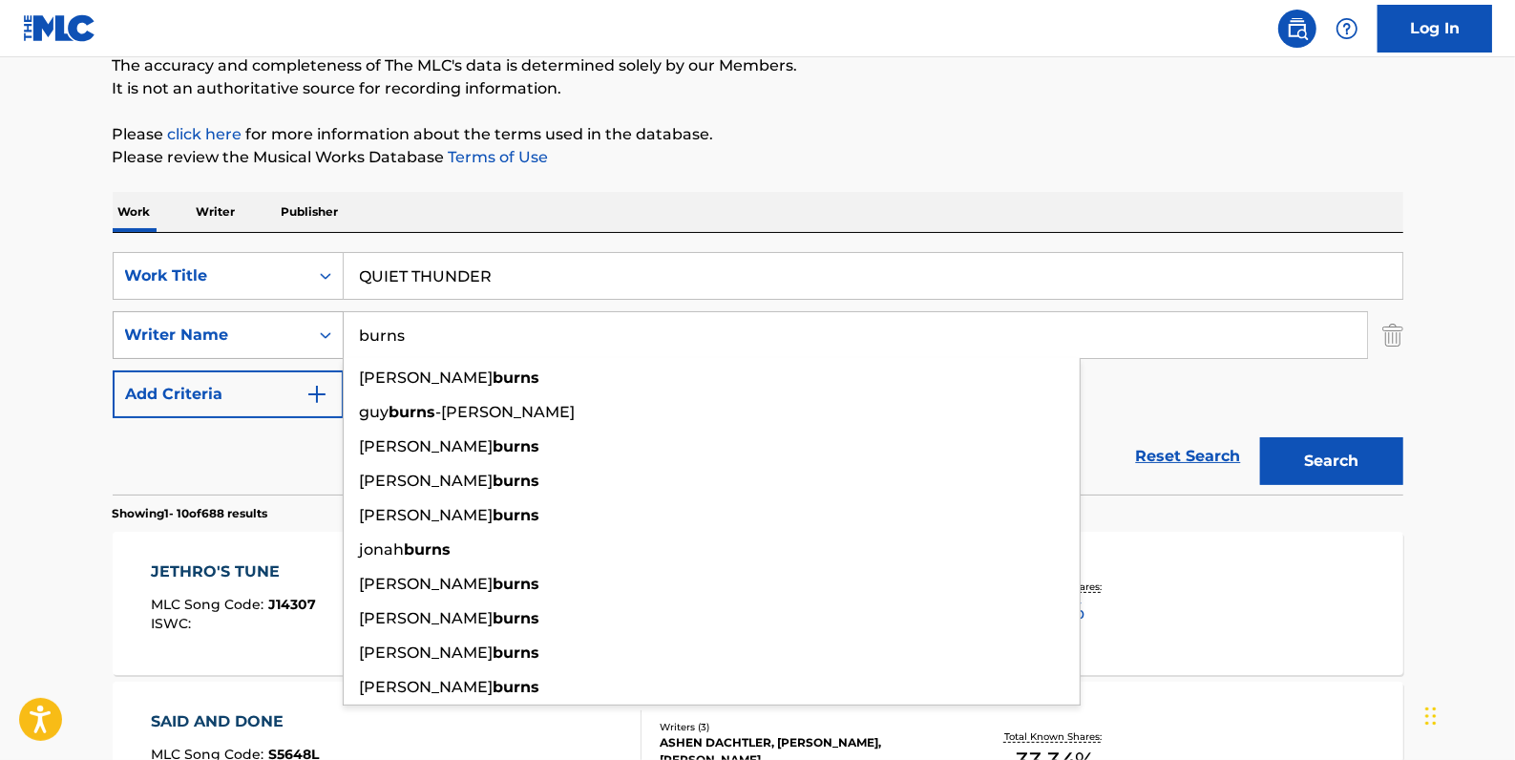
drag, startPoint x: 422, startPoint y: 342, endPoint x: 333, endPoint y: 328, distance: 89.8
click at [333, 328] on div "SearchWithCriteria273b25e1-386f-46bd-a47e-da4b5c3cc6a5 Writer Name burns [PERSO…" at bounding box center [758, 335] width 1291 height 48
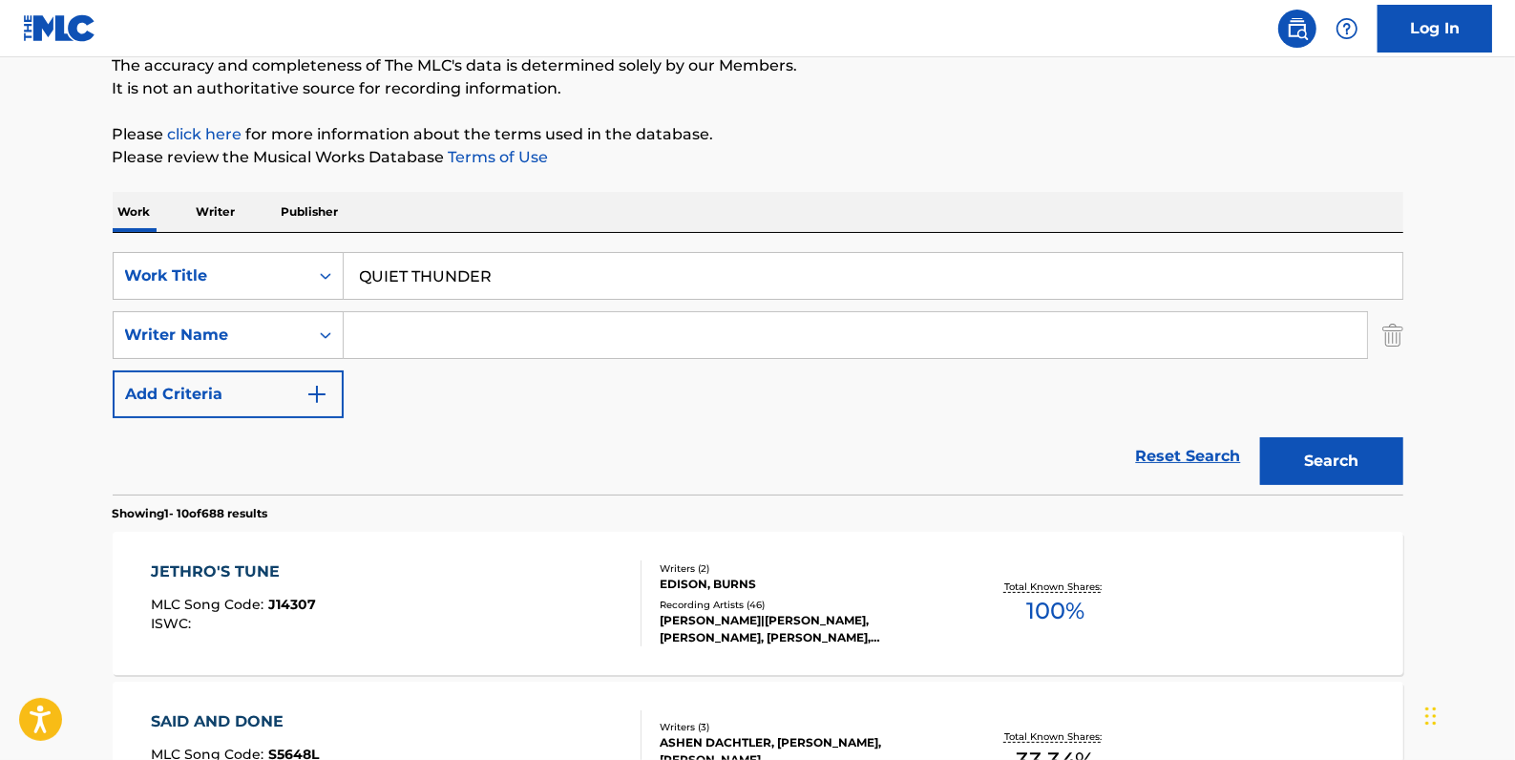
paste input "[PERSON_NAME] [PERSON_NAME]"
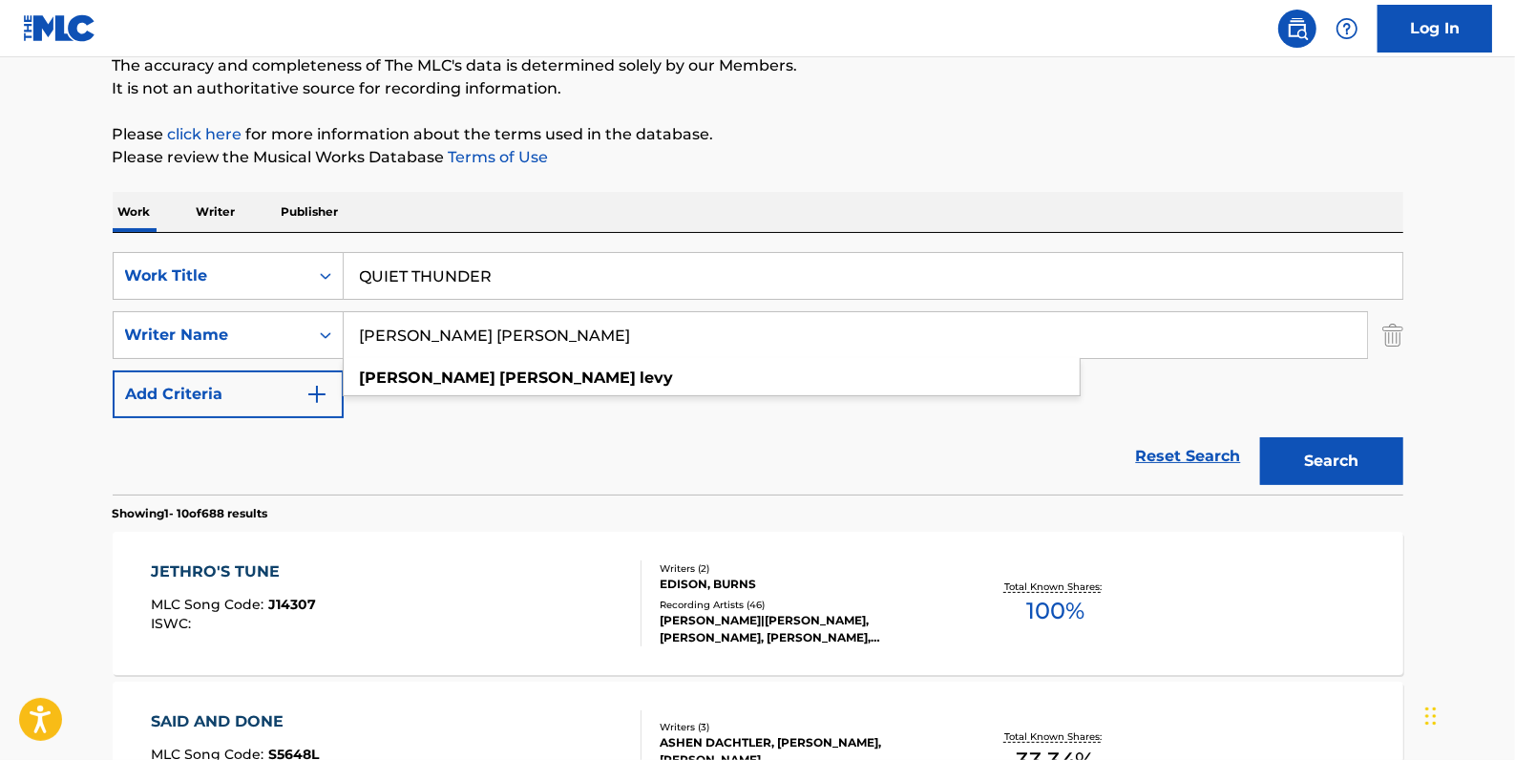
click at [1343, 456] on button "Search" at bounding box center [1331, 461] width 143 height 48
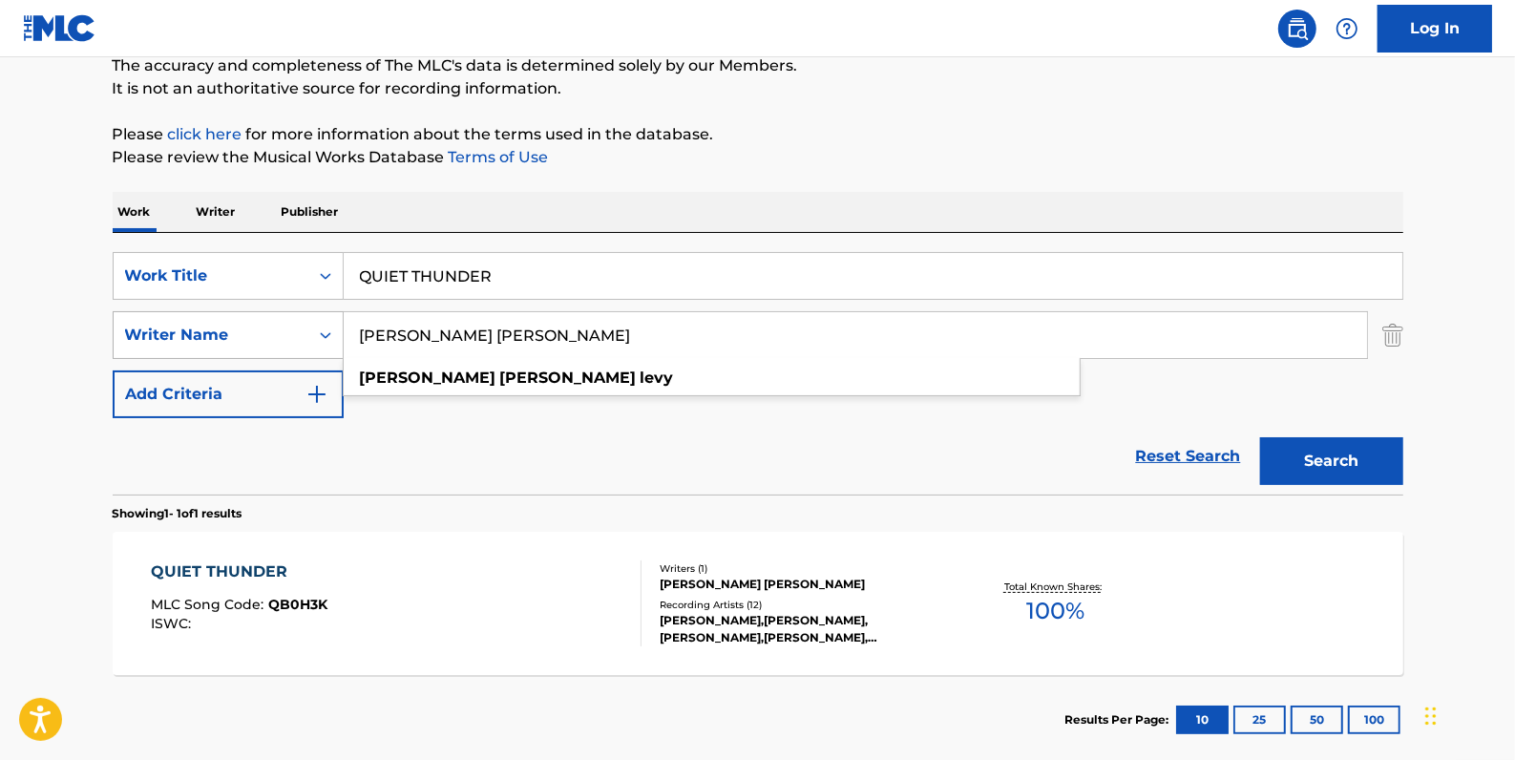
drag, startPoint x: 519, startPoint y: 342, endPoint x: 306, endPoint y: 328, distance: 214.4
click at [306, 328] on div "SearchWithCriteria273b25e1-386f-46bd-a47e-da4b5c3cc6a5 Writer Name [PERSON_NAME…" at bounding box center [758, 335] width 1291 height 48
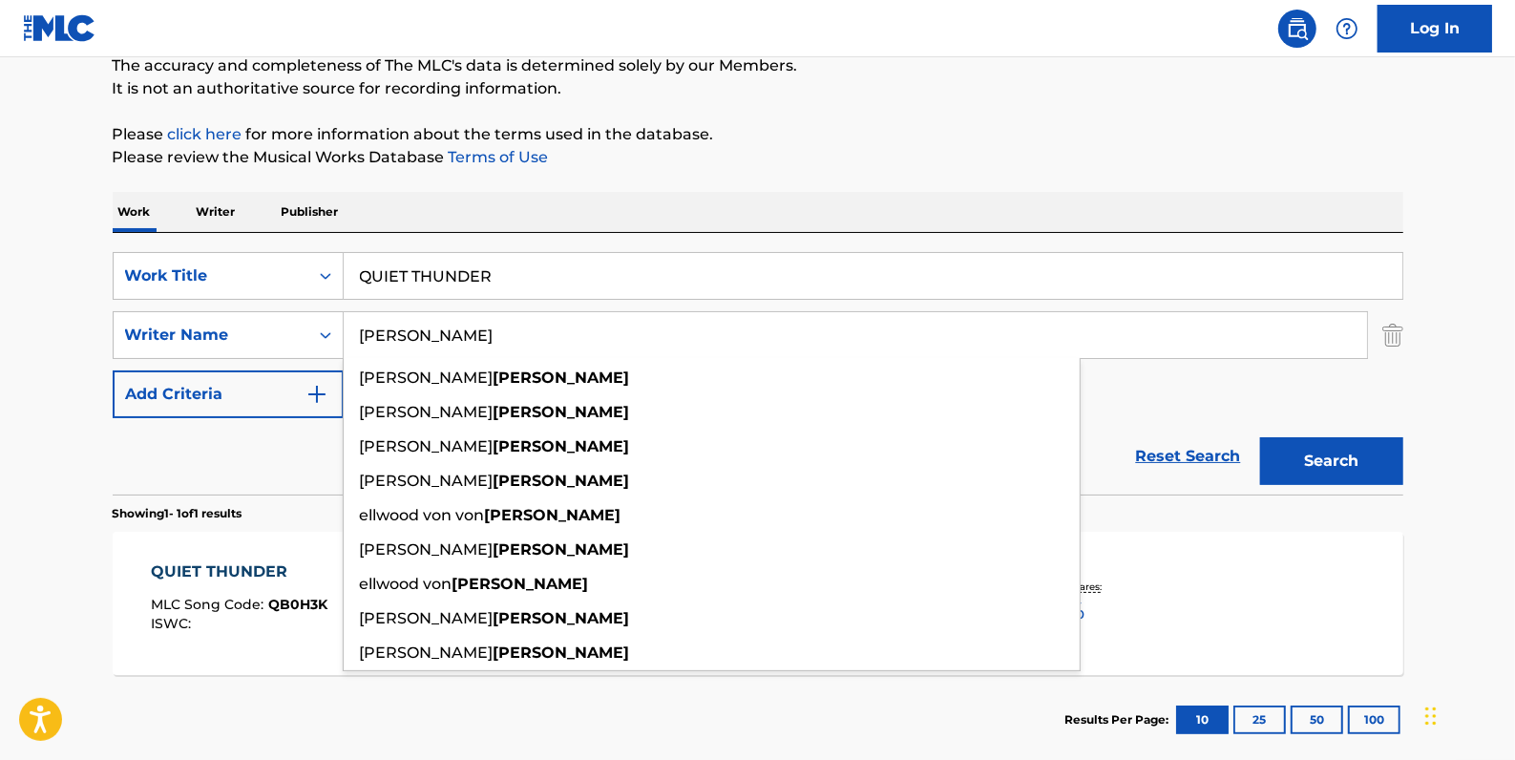
type input "[PERSON_NAME]"
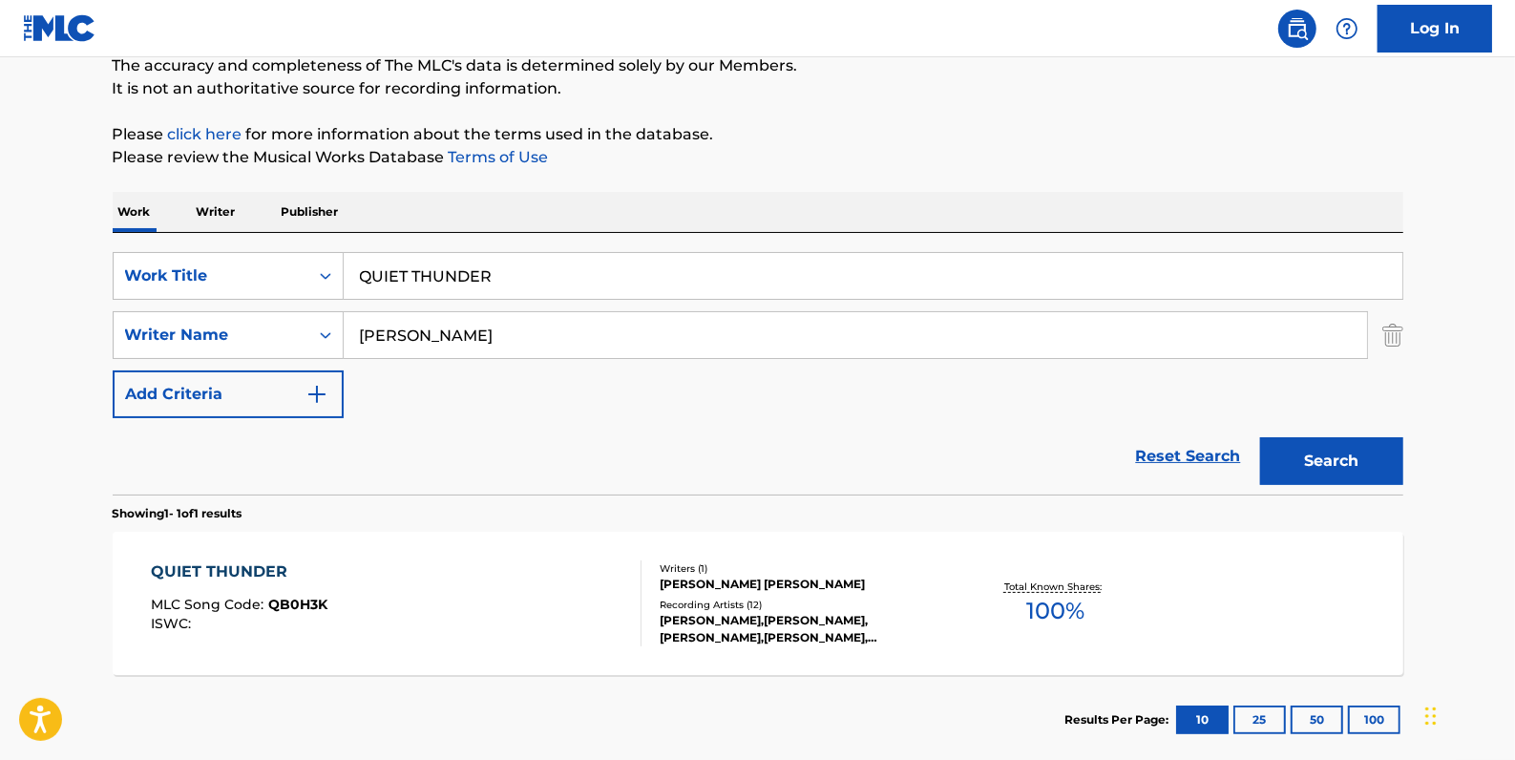
click at [1335, 455] on button "Search" at bounding box center [1331, 461] width 143 height 48
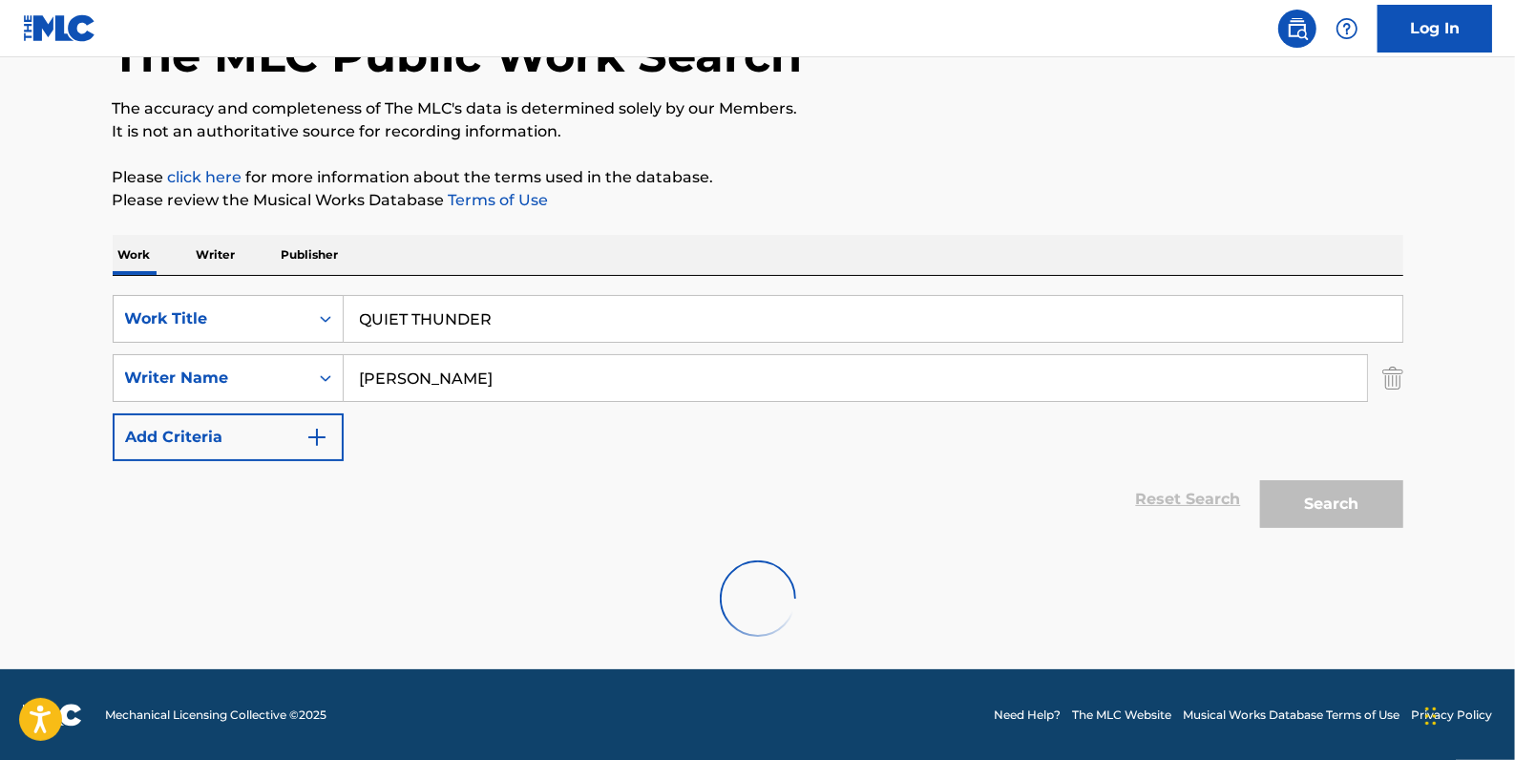
scroll to position [67, 0]
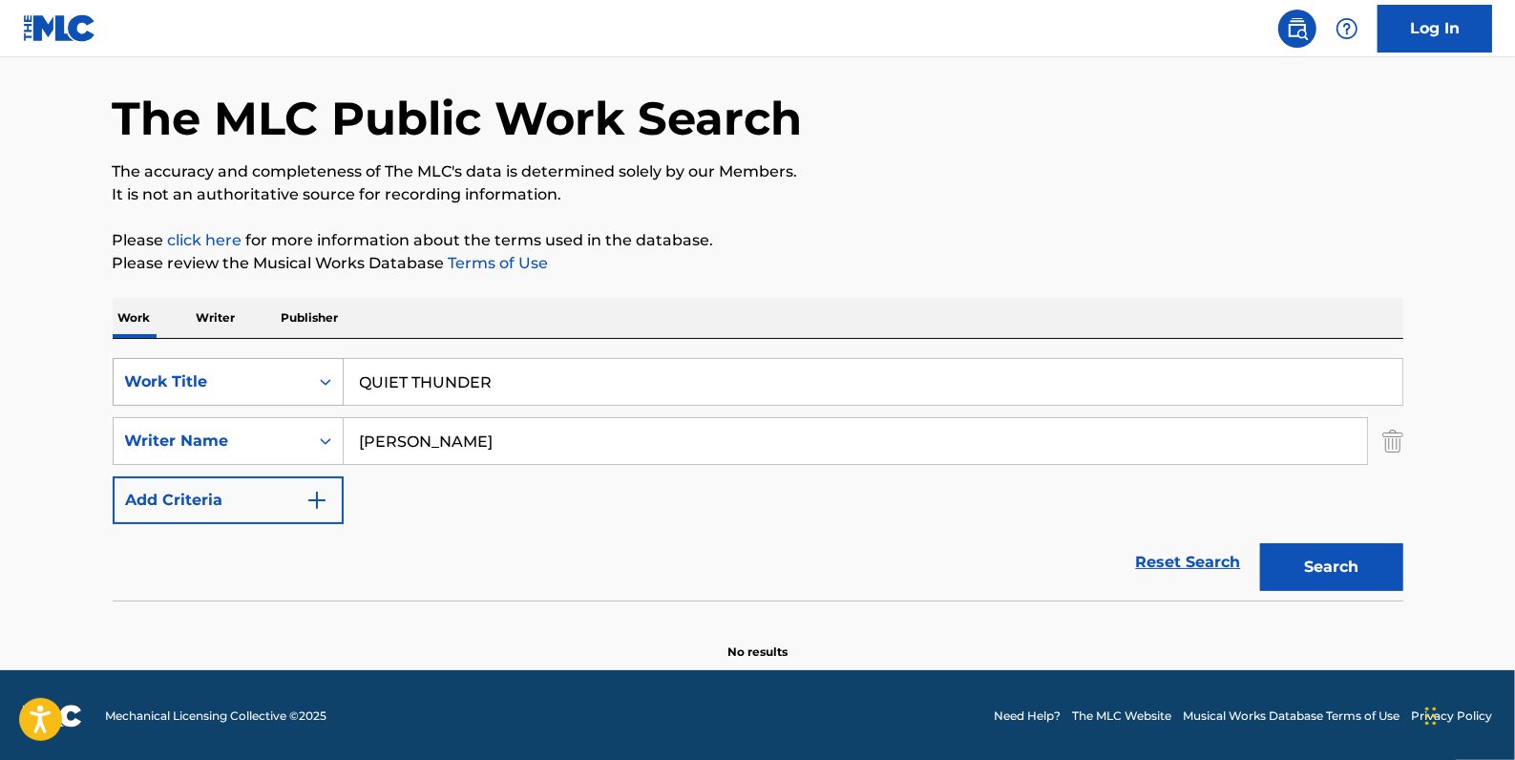
drag, startPoint x: 517, startPoint y: 382, endPoint x: 290, endPoint y: 403, distance: 227.3
click at [259, 368] on div "SearchWithCriteria84c3574c-4150-4b11-91f0-8491e5fcbdc7 Work Title QUIET THUNDER" at bounding box center [758, 382] width 1291 height 48
paste input "HORIZONS"
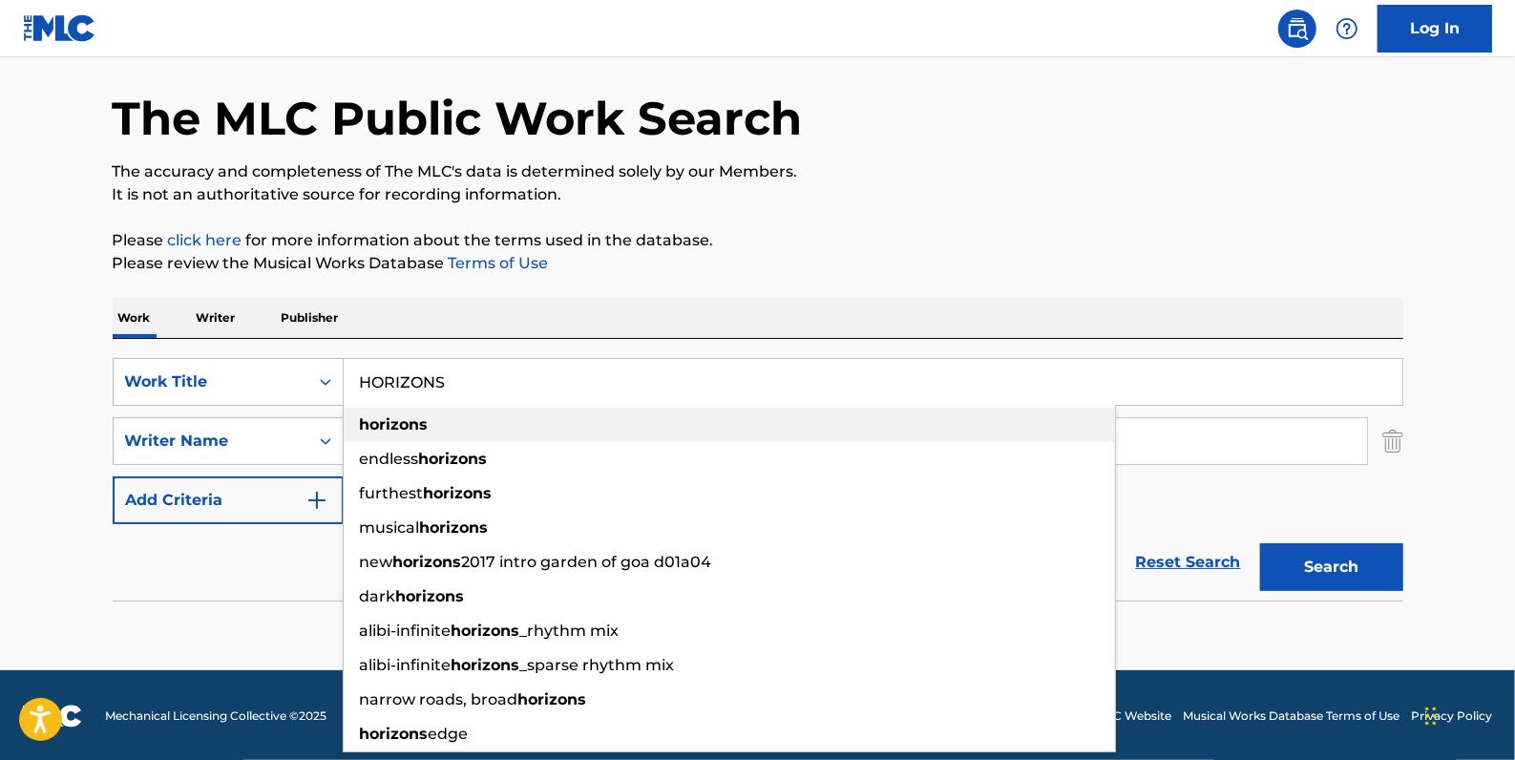
click at [501, 432] on div "horizons" at bounding box center [730, 425] width 772 height 34
type input "horizons"
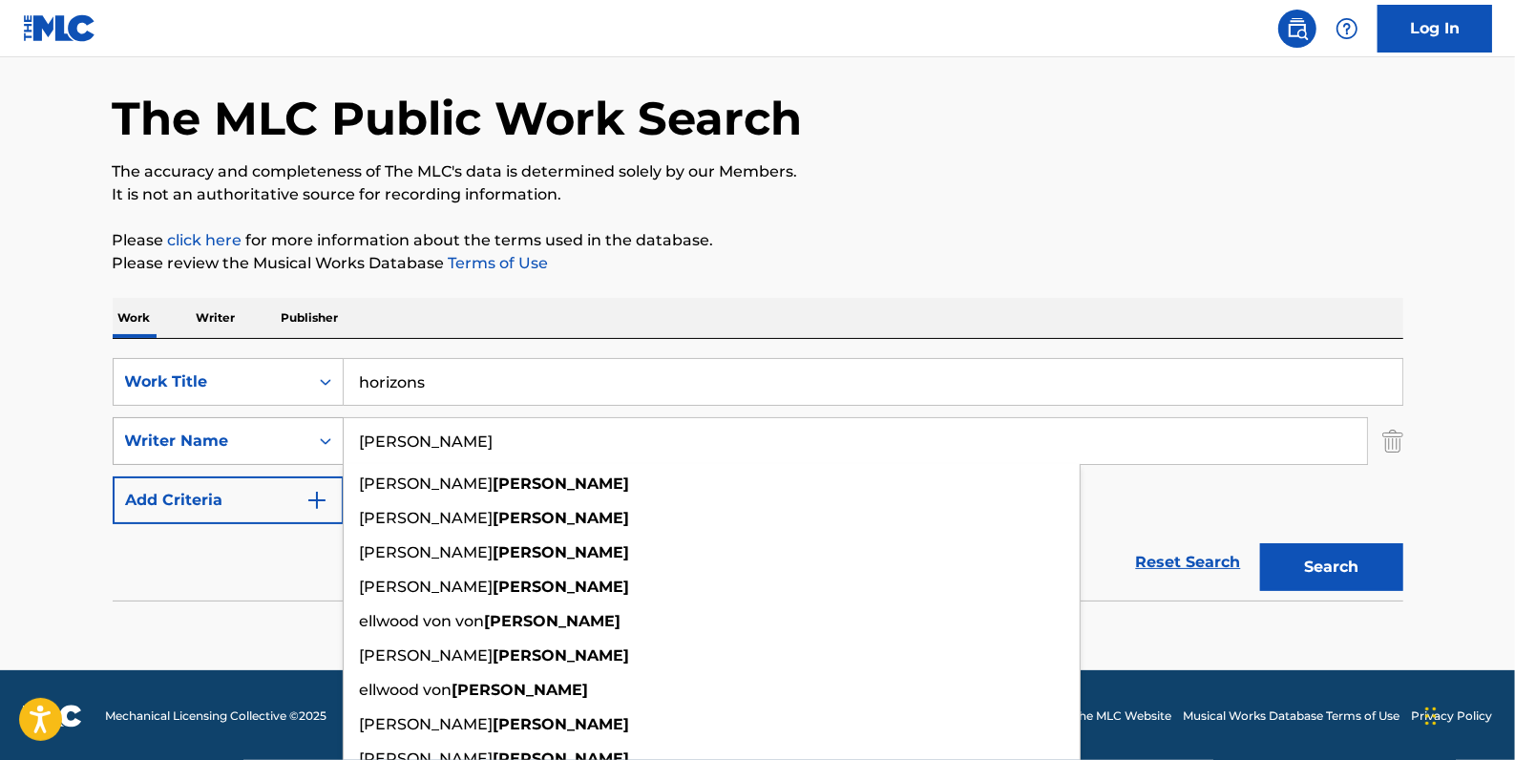
drag, startPoint x: 438, startPoint y: 444, endPoint x: 307, endPoint y: 438, distance: 130.9
click at [307, 438] on div "SearchWithCriteria273b25e1-386f-46bd-a47e-da4b5c3cc6a5 Writer Name [PERSON_NAME…" at bounding box center [758, 441] width 1291 height 48
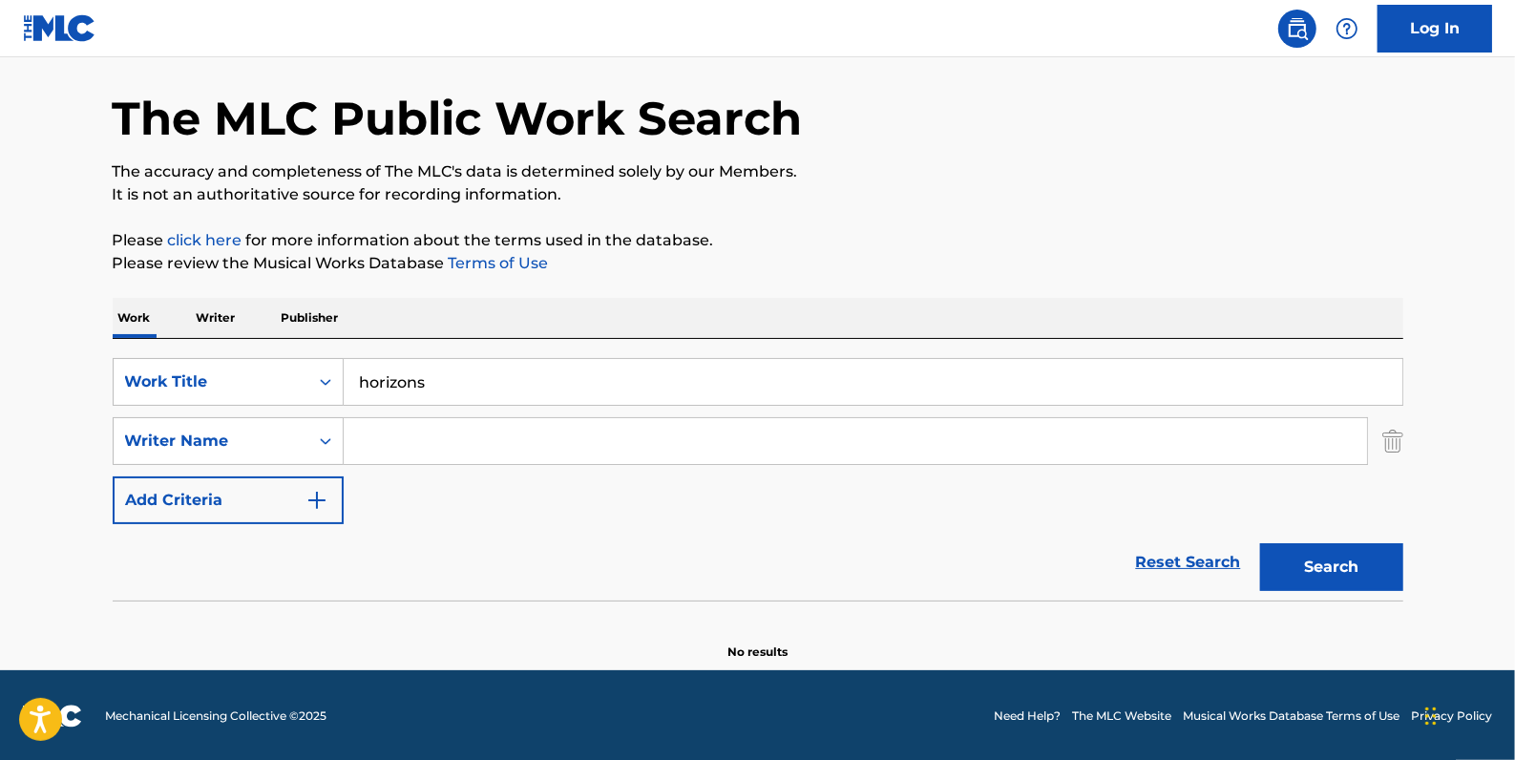
paste input "[PERSON_NAME] [PERSON_NAME]"
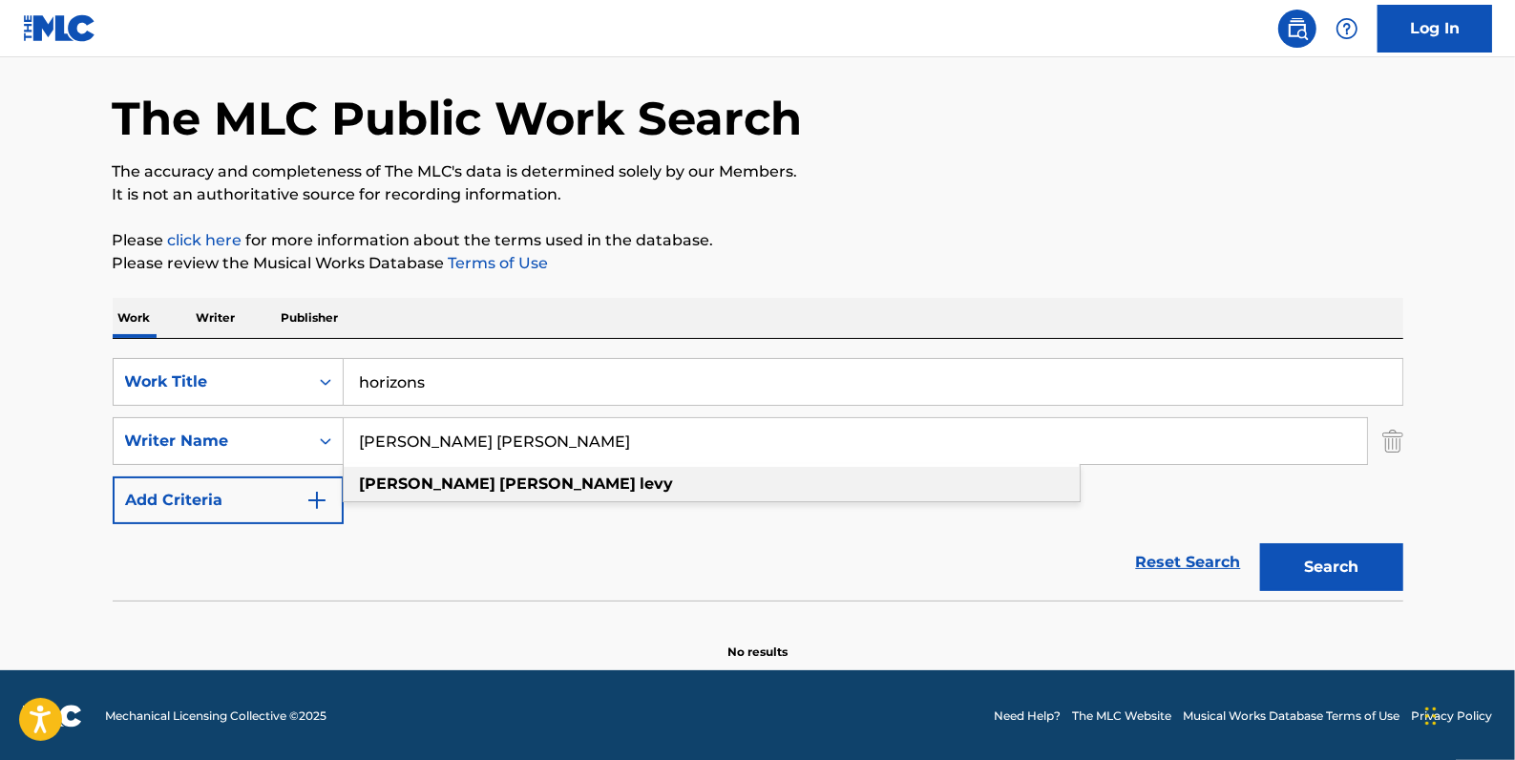
click at [650, 484] on div "[PERSON_NAME] [PERSON_NAME]" at bounding box center [712, 484] width 736 height 34
type input "[PERSON_NAME] [PERSON_NAME]"
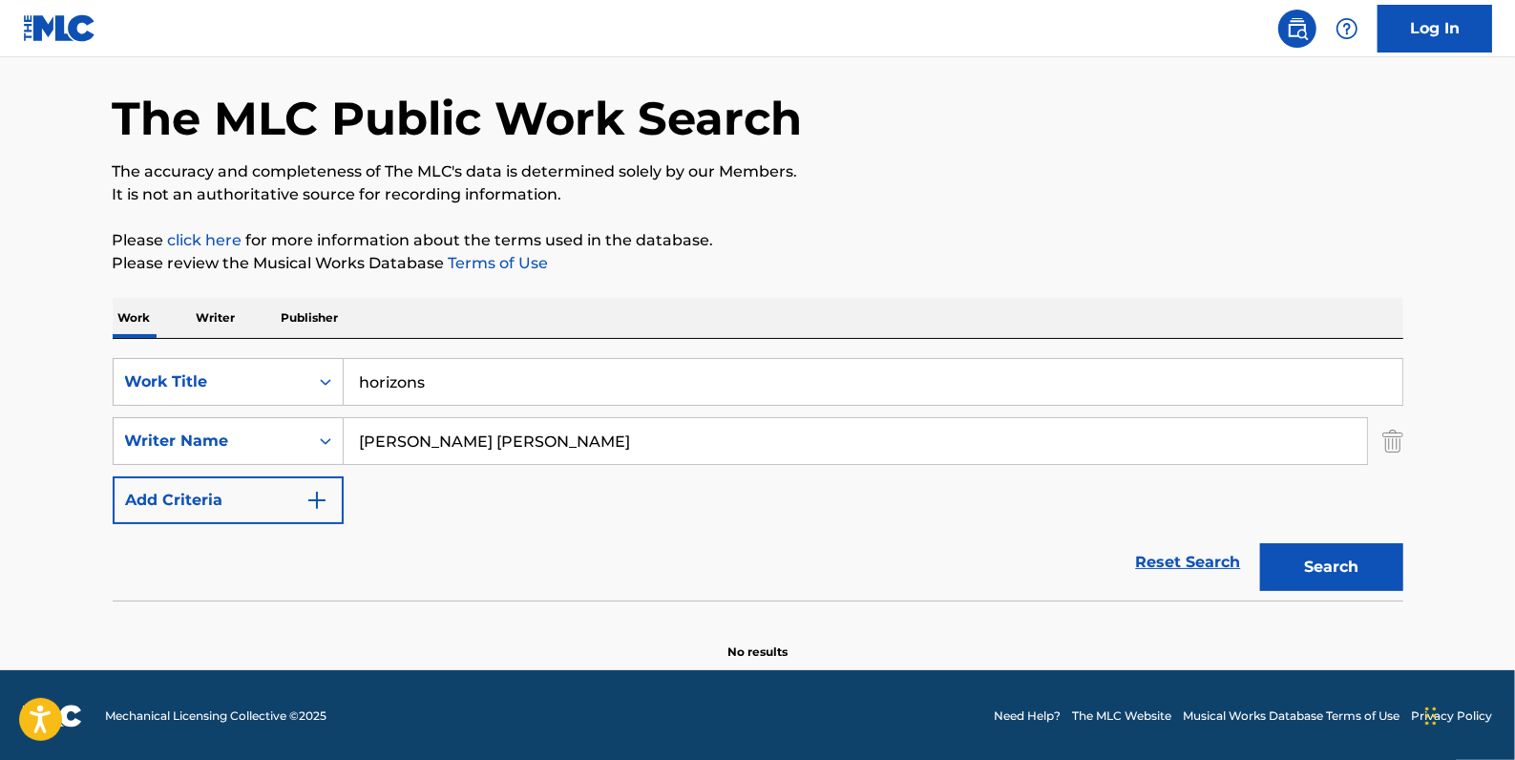
click at [1339, 555] on button "Search" at bounding box center [1331, 567] width 143 height 48
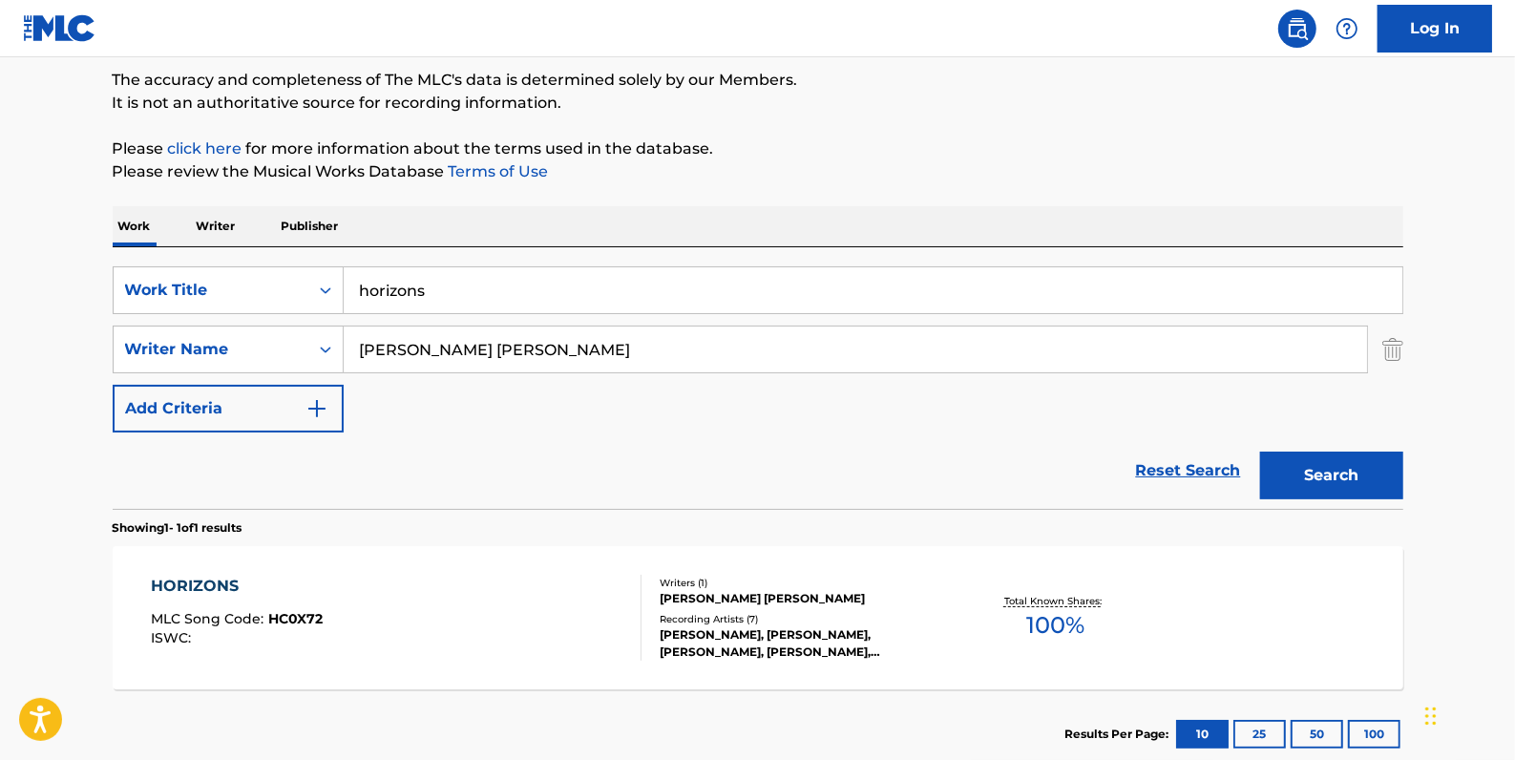
scroll to position [173, 0]
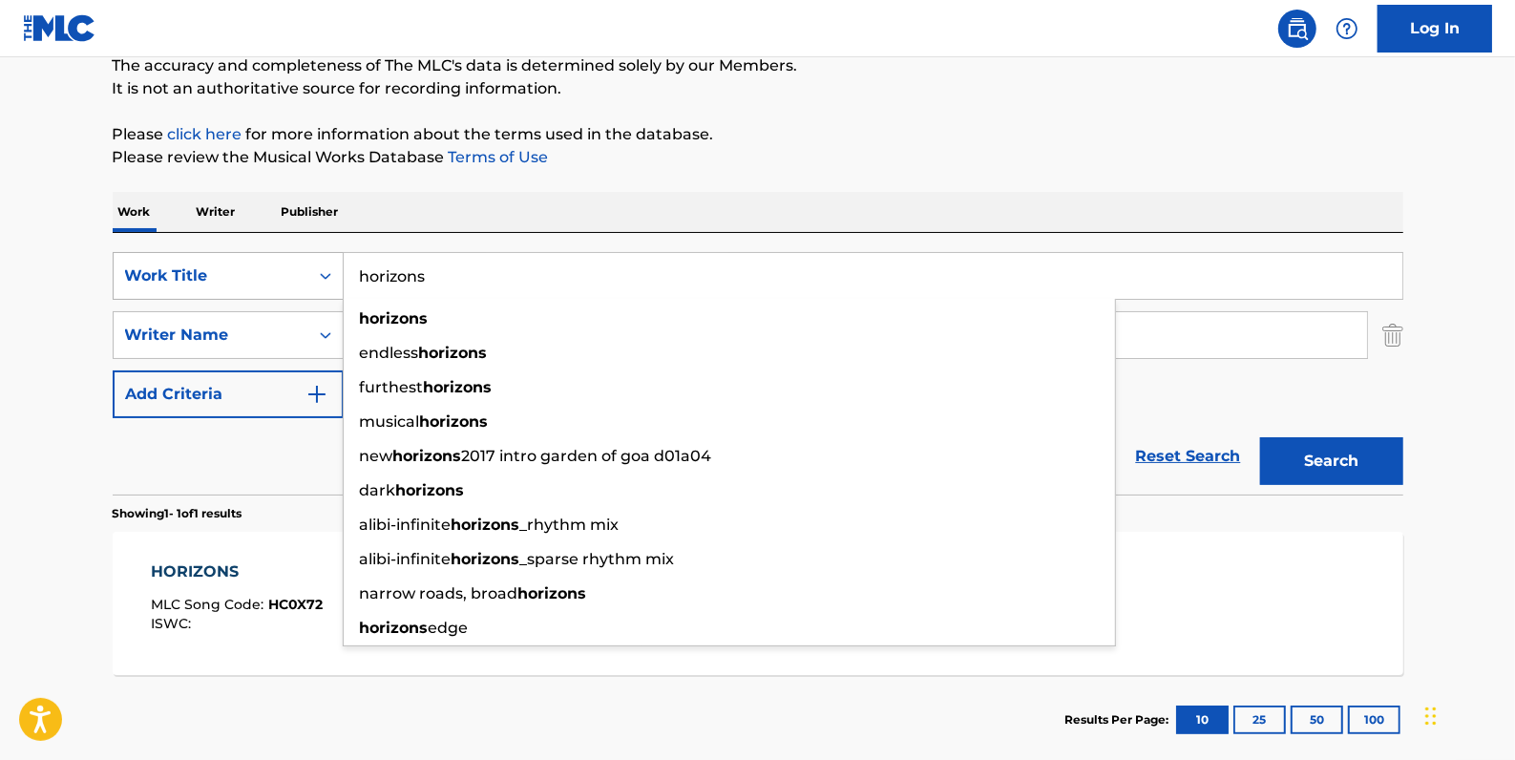
drag, startPoint x: 476, startPoint y: 281, endPoint x: 324, endPoint y: 254, distance: 154.2
click at [324, 254] on div "SearchWithCriteria84c3574c-4150-4b11-91f0-8491e5fcbdc7 Work Title horizons hori…" at bounding box center [758, 276] width 1291 height 48
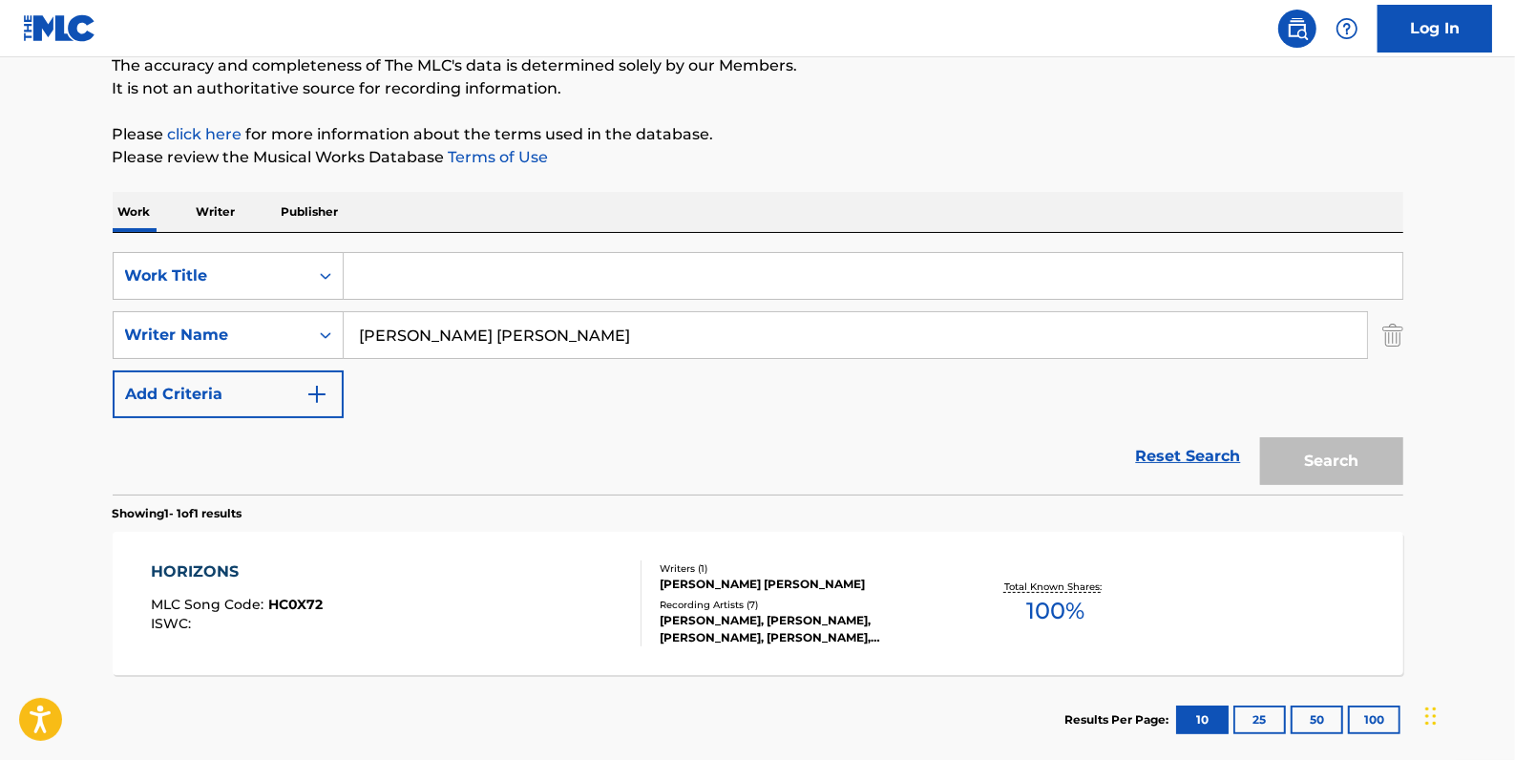
paste input "IMAGINARY BALLAD"
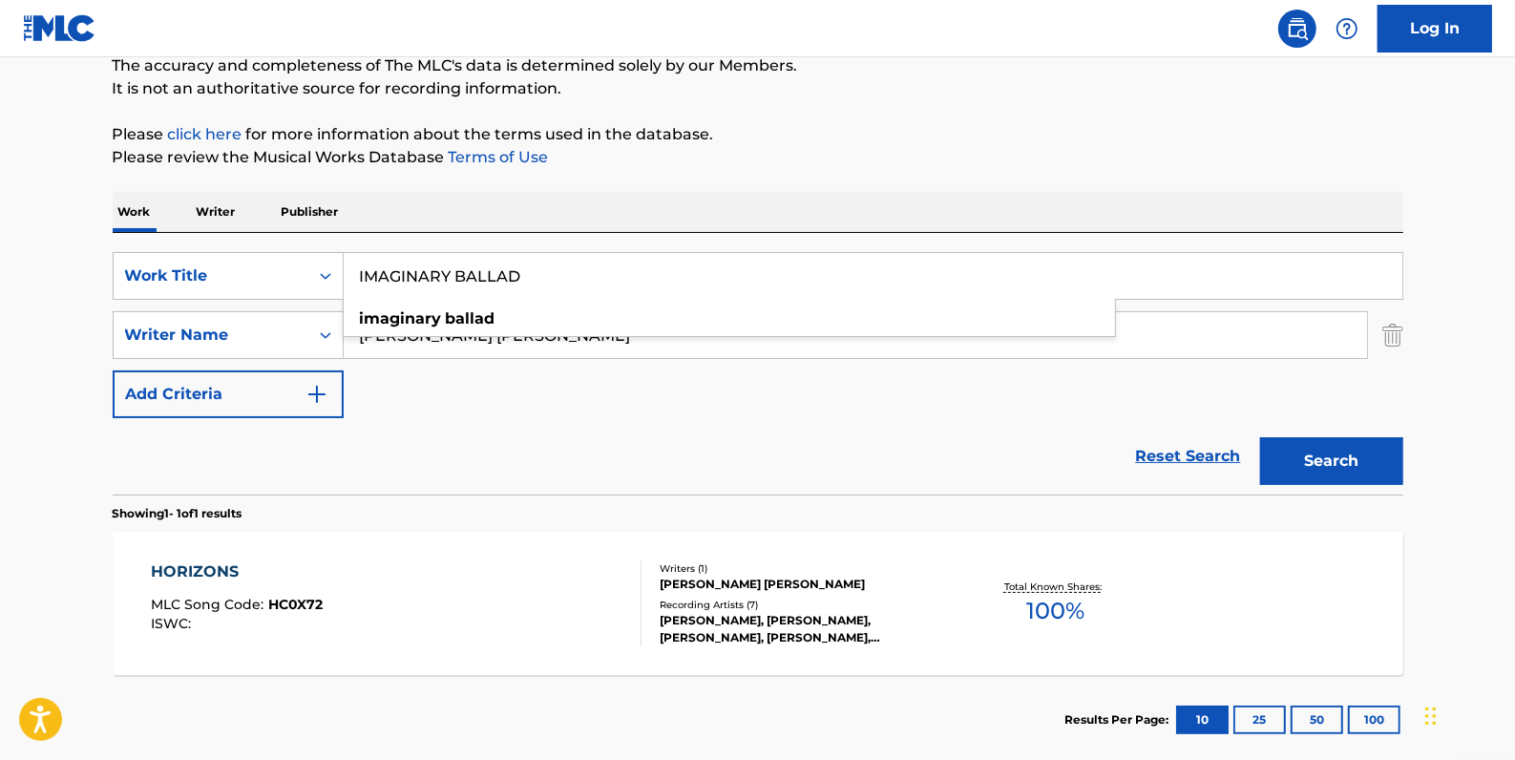
type input "IMAGINARY BALLAD"
click at [1325, 444] on button "Search" at bounding box center [1331, 461] width 143 height 48
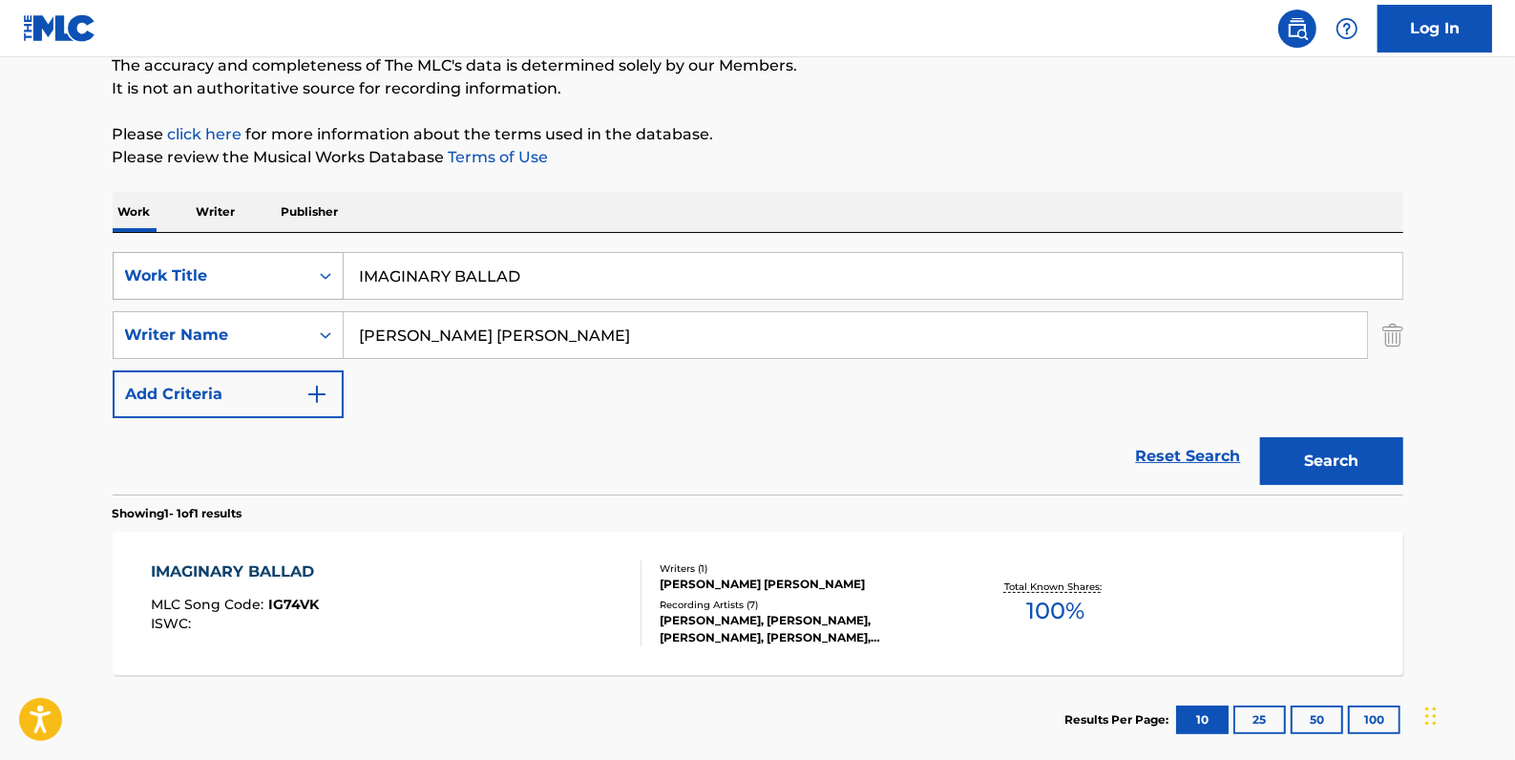
drag, startPoint x: 550, startPoint y: 265, endPoint x: 284, endPoint y: 264, distance: 266.4
click at [284, 264] on div "SearchWithCriteria84c3574c-4150-4b11-91f0-8491e5fcbdc7 Work Title IMAGINARY BAL…" at bounding box center [758, 276] width 1291 height 48
paste input "PROCESSION"
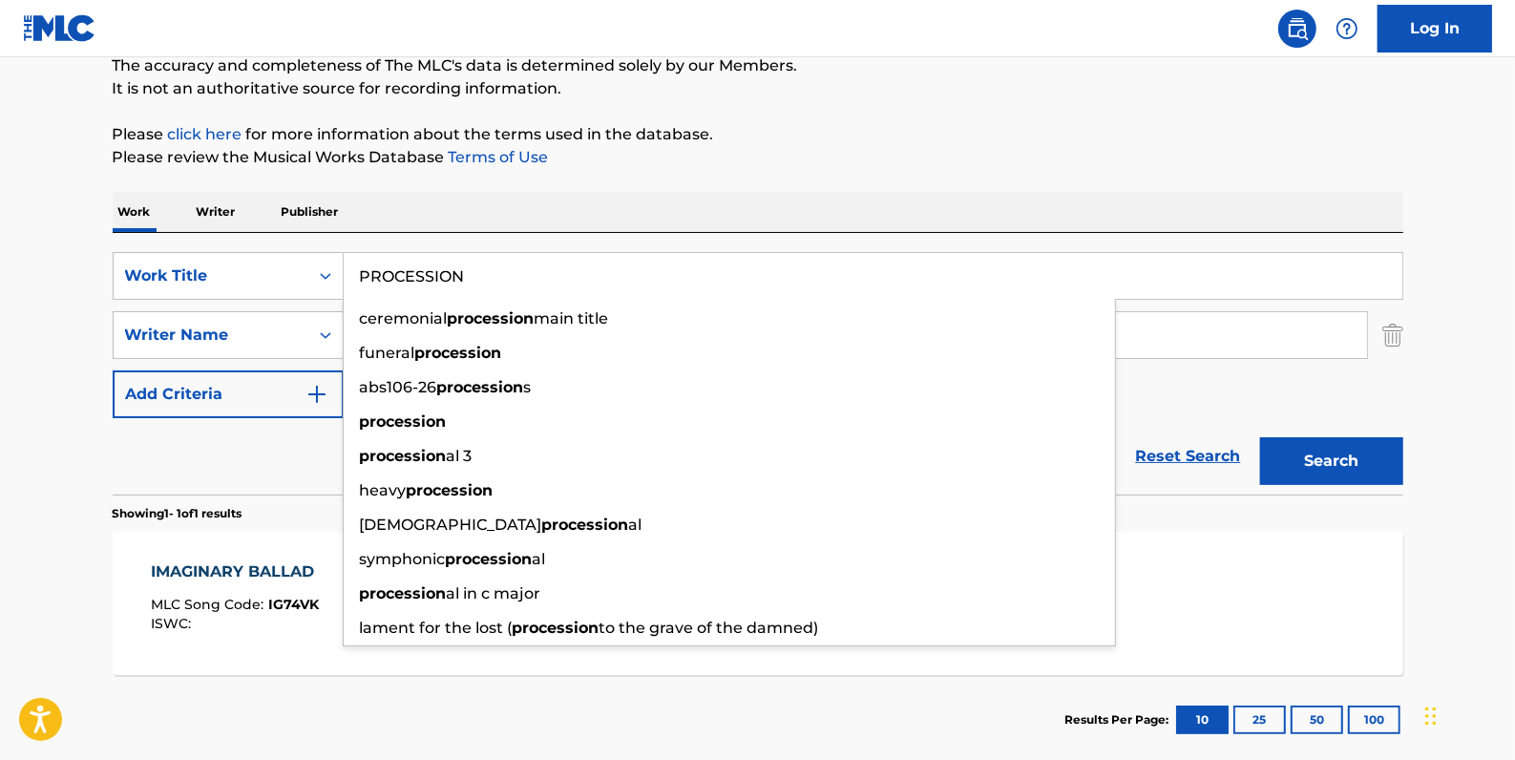
type input "PROCESSION"
click at [1318, 462] on button "Search" at bounding box center [1331, 461] width 143 height 48
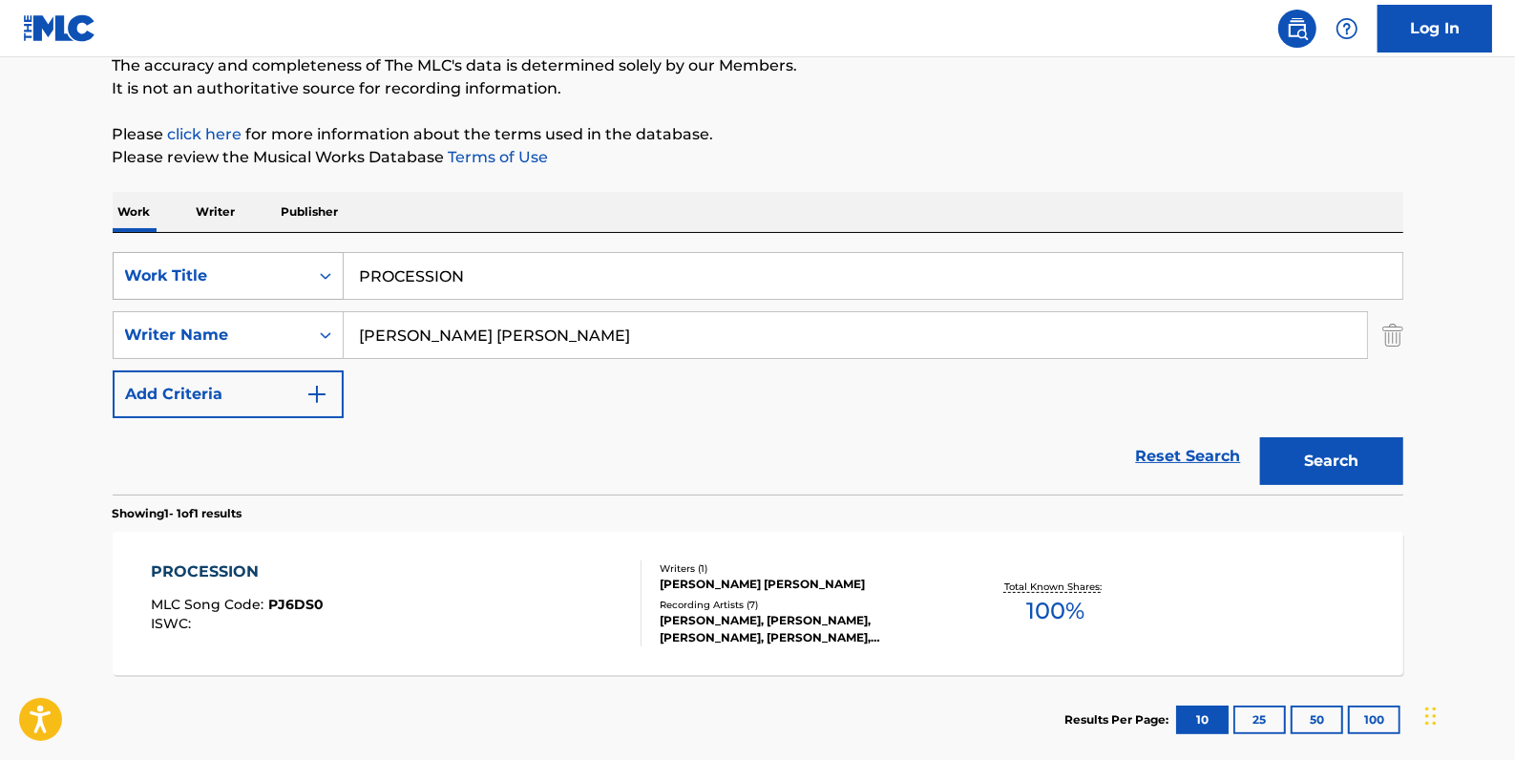
drag, startPoint x: 509, startPoint y: 271, endPoint x: 305, endPoint y: 262, distance: 204.6
click at [305, 262] on div "SearchWithCriteria84c3574c-4150-4b11-91f0-8491e5fcbdc7 Work Title PROCESSION" at bounding box center [758, 276] width 1291 height 48
paste input "RAINY EVENING"
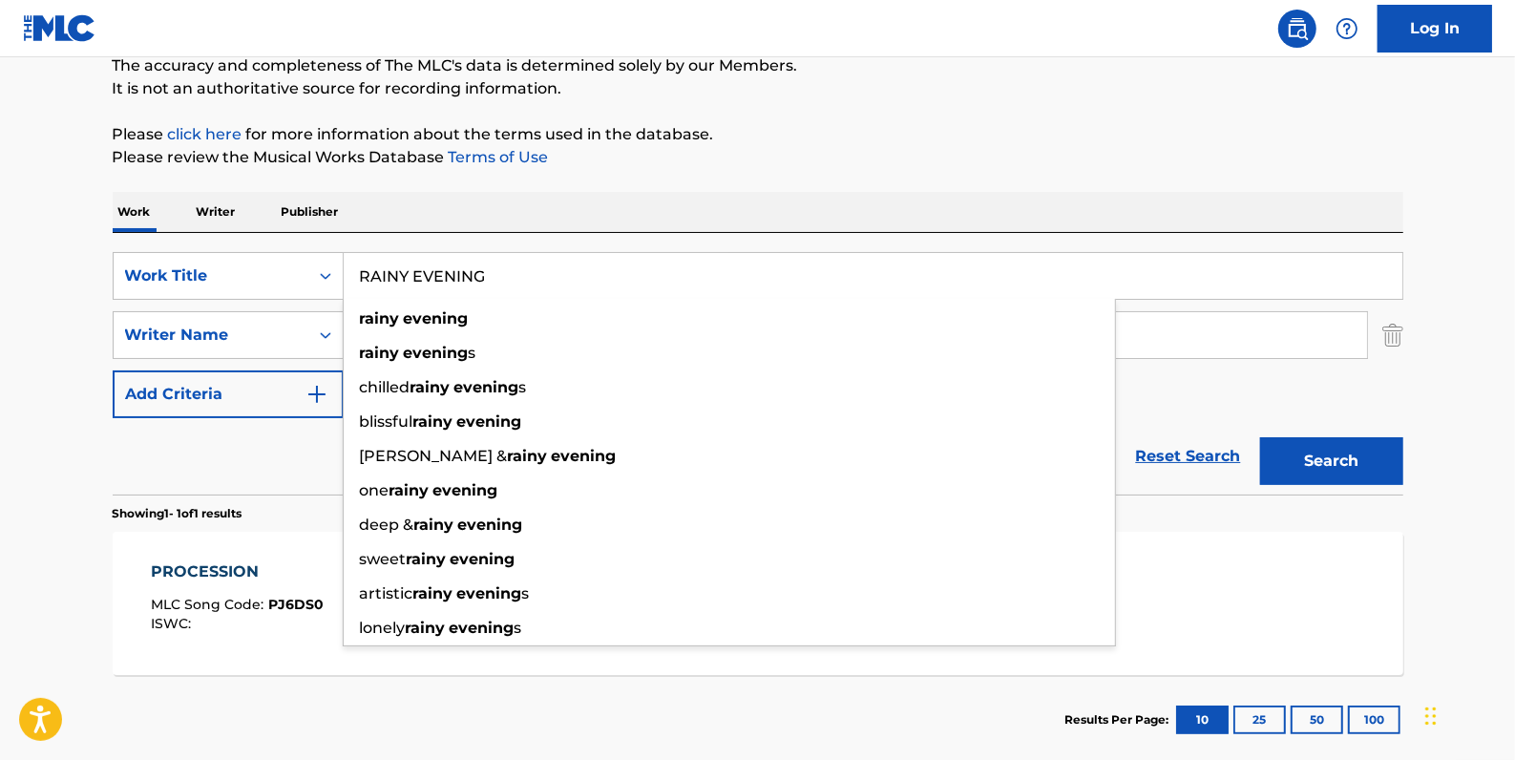
type input "RAINY EVENING"
click at [1307, 445] on button "Search" at bounding box center [1331, 461] width 143 height 48
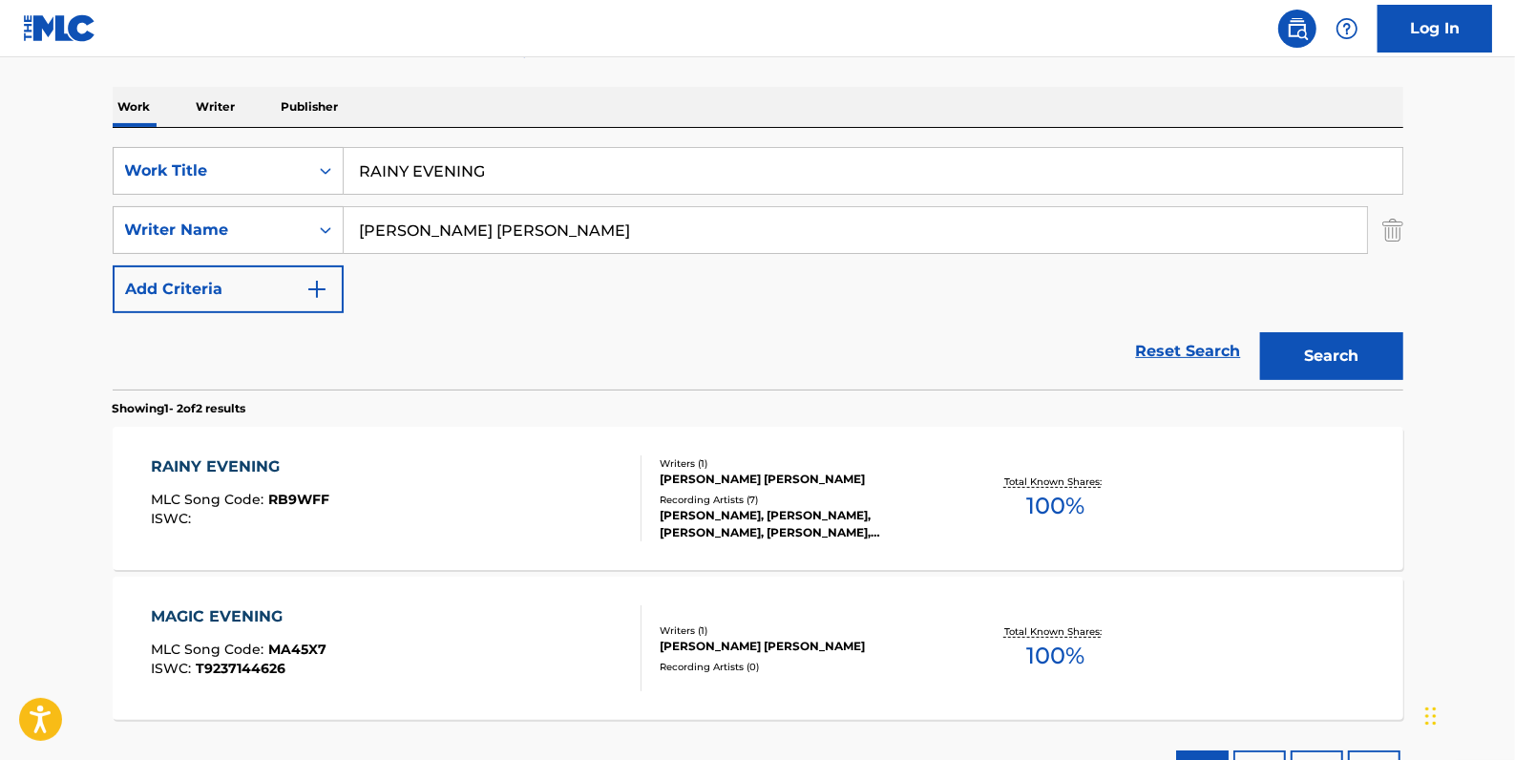
scroll to position [347, 0]
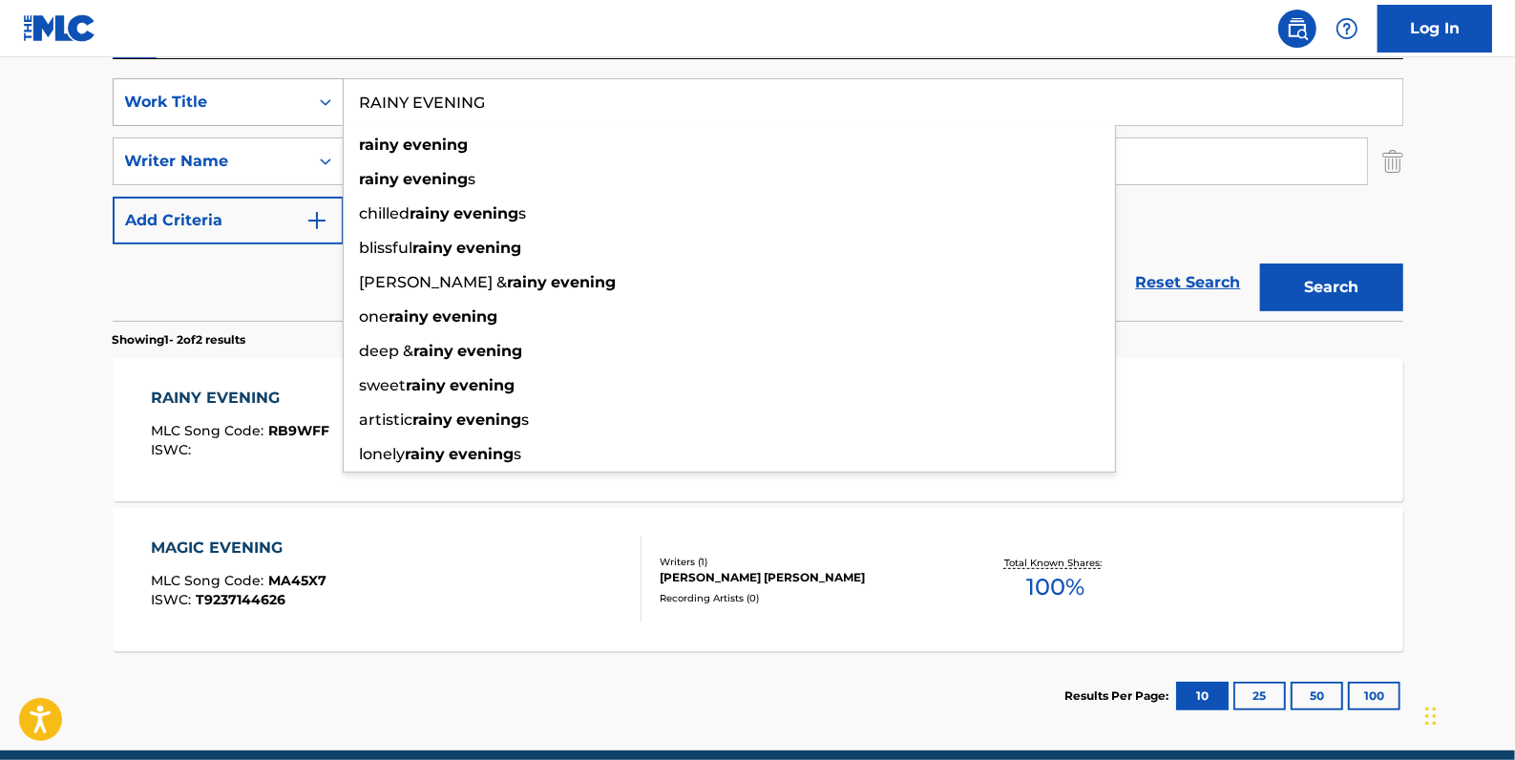
drag, startPoint x: 497, startPoint y: 114, endPoint x: 337, endPoint y: 102, distance: 159.9
click at [337, 102] on div "SearchWithCriteria84c3574c-4150-4b11-91f0-8491e5fcbdc7 Work Title RAINY EVENING…" at bounding box center [758, 102] width 1291 height 48
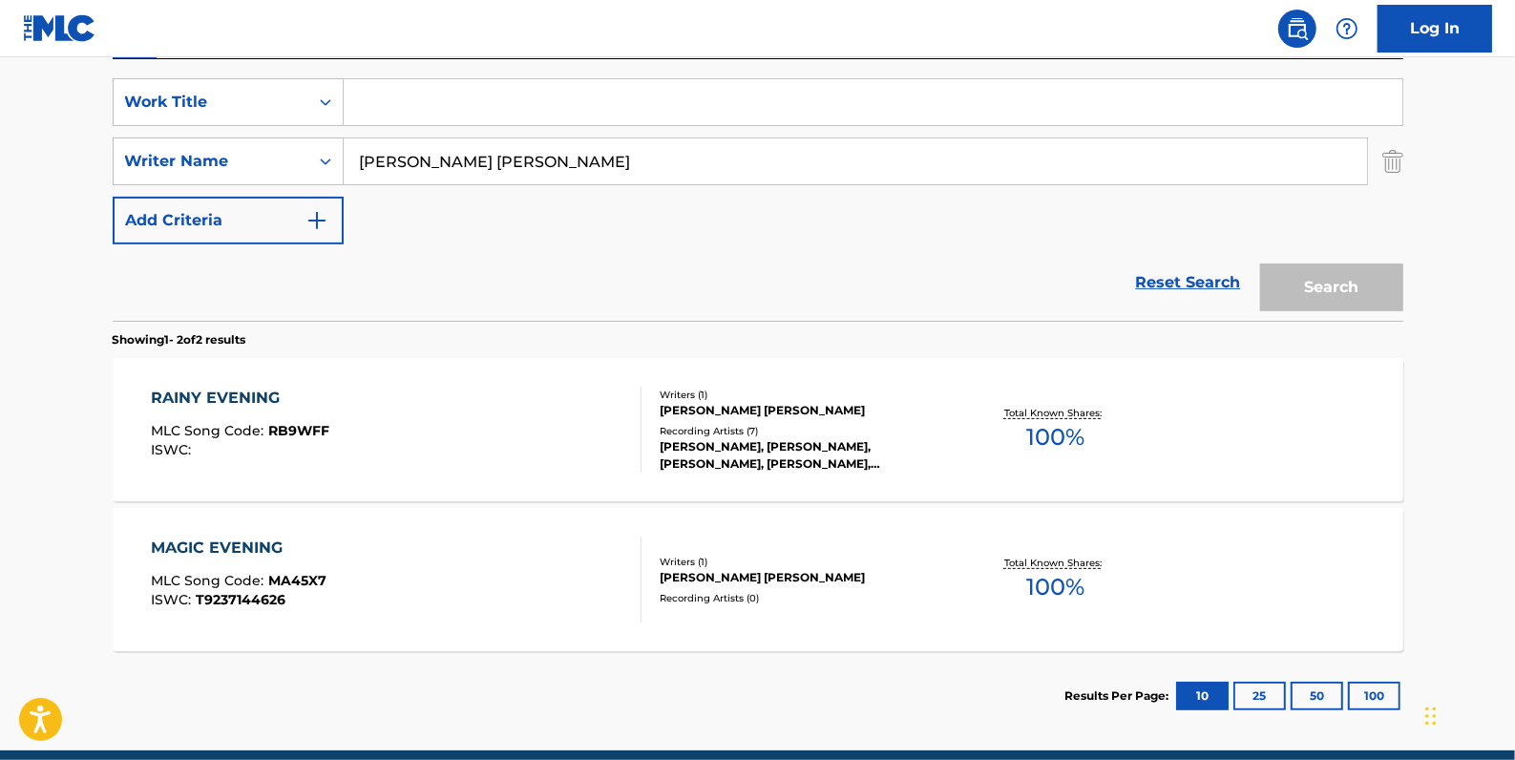
paste input "THE STREETS OF [GEOGRAPHIC_DATA]"
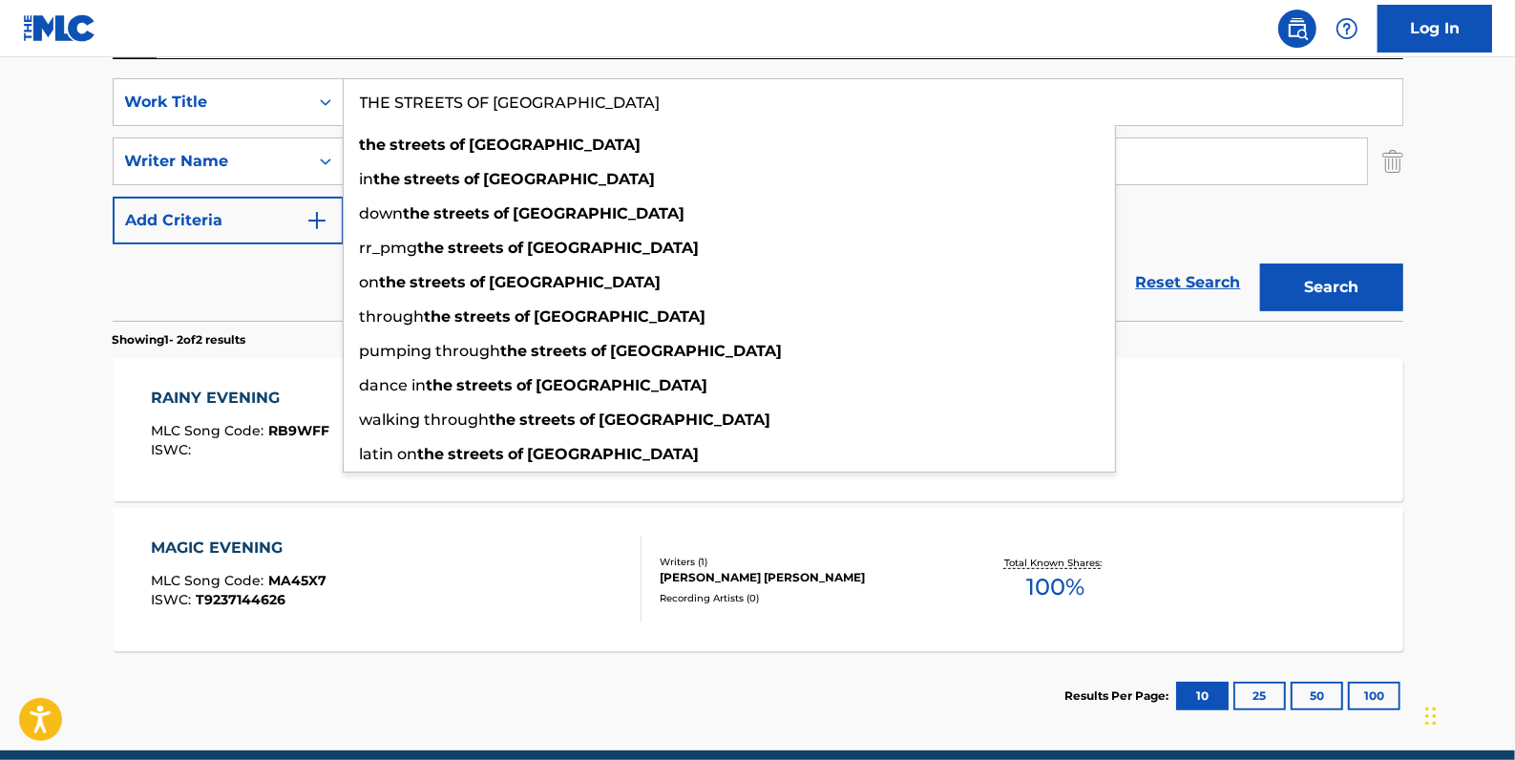
type input "THE STREETS OF [GEOGRAPHIC_DATA]"
click at [1267, 281] on button "Search" at bounding box center [1331, 288] width 143 height 48
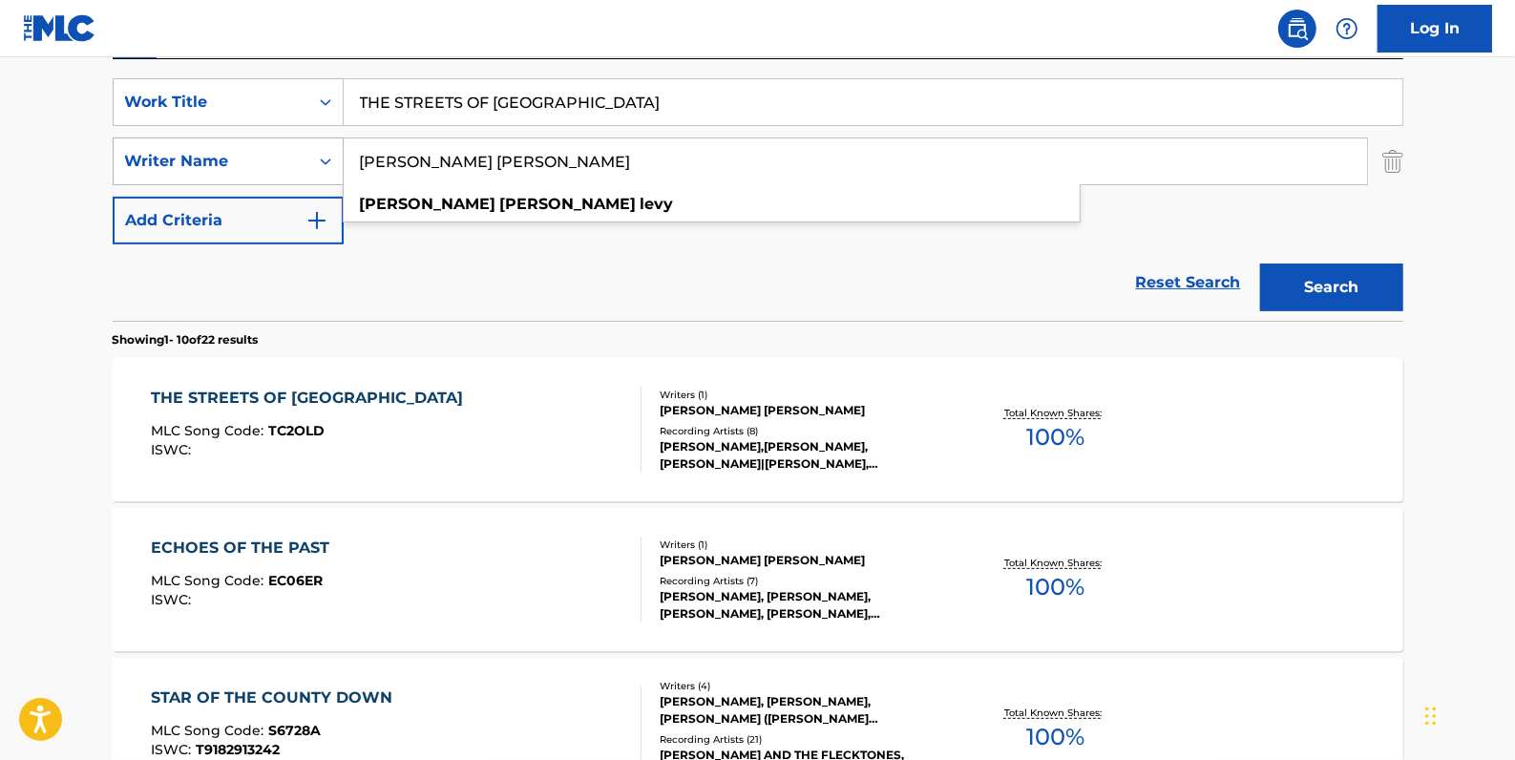
drag, startPoint x: 520, startPoint y: 159, endPoint x: 304, endPoint y: 153, distance: 216.9
click at [304, 153] on div "SearchWithCriteria273b25e1-386f-46bd-a47e-da4b5c3cc6a5 Writer Name [PERSON_NAME…" at bounding box center [758, 161] width 1291 height 48
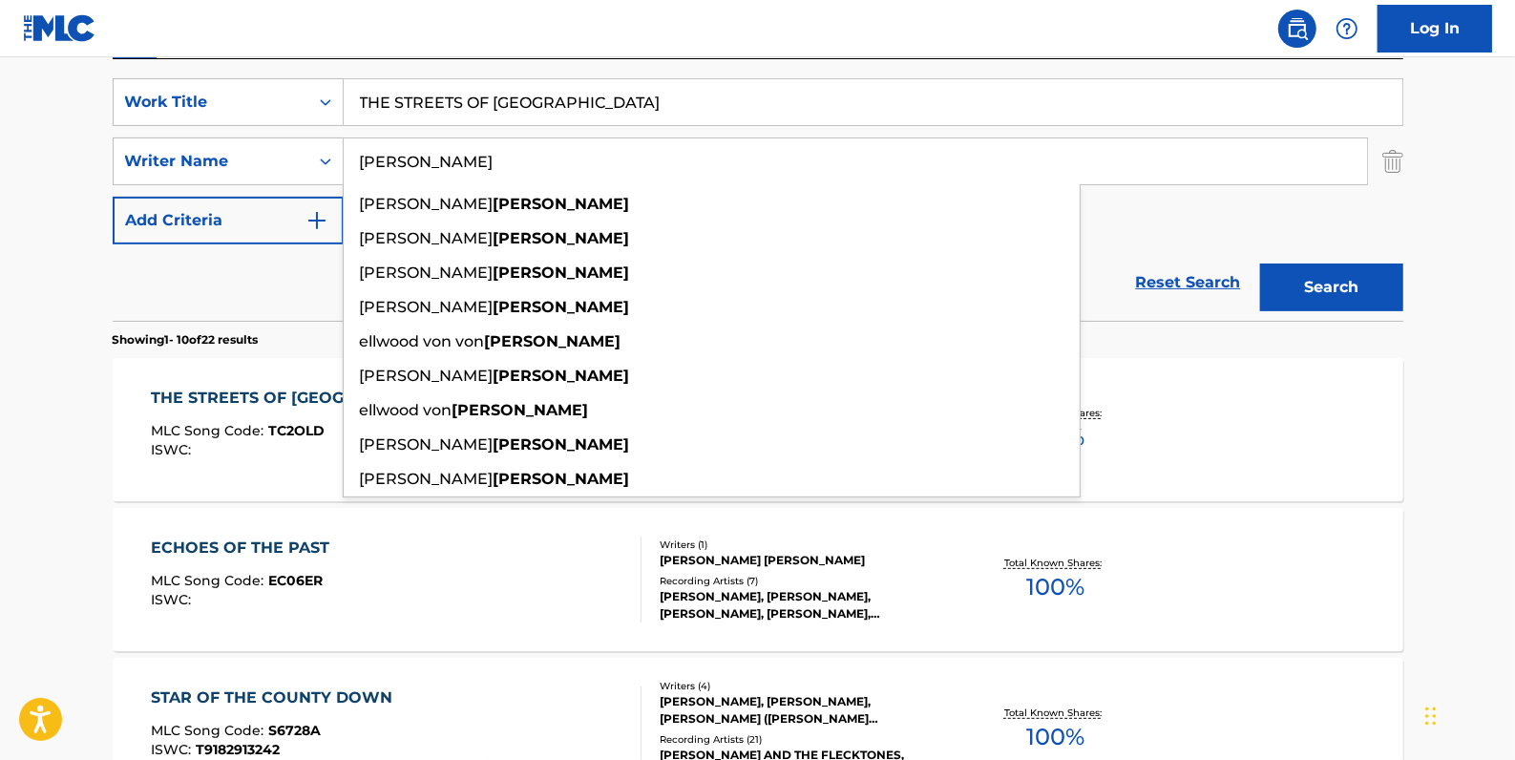
click at [1342, 284] on button "Search" at bounding box center [1331, 288] width 143 height 48
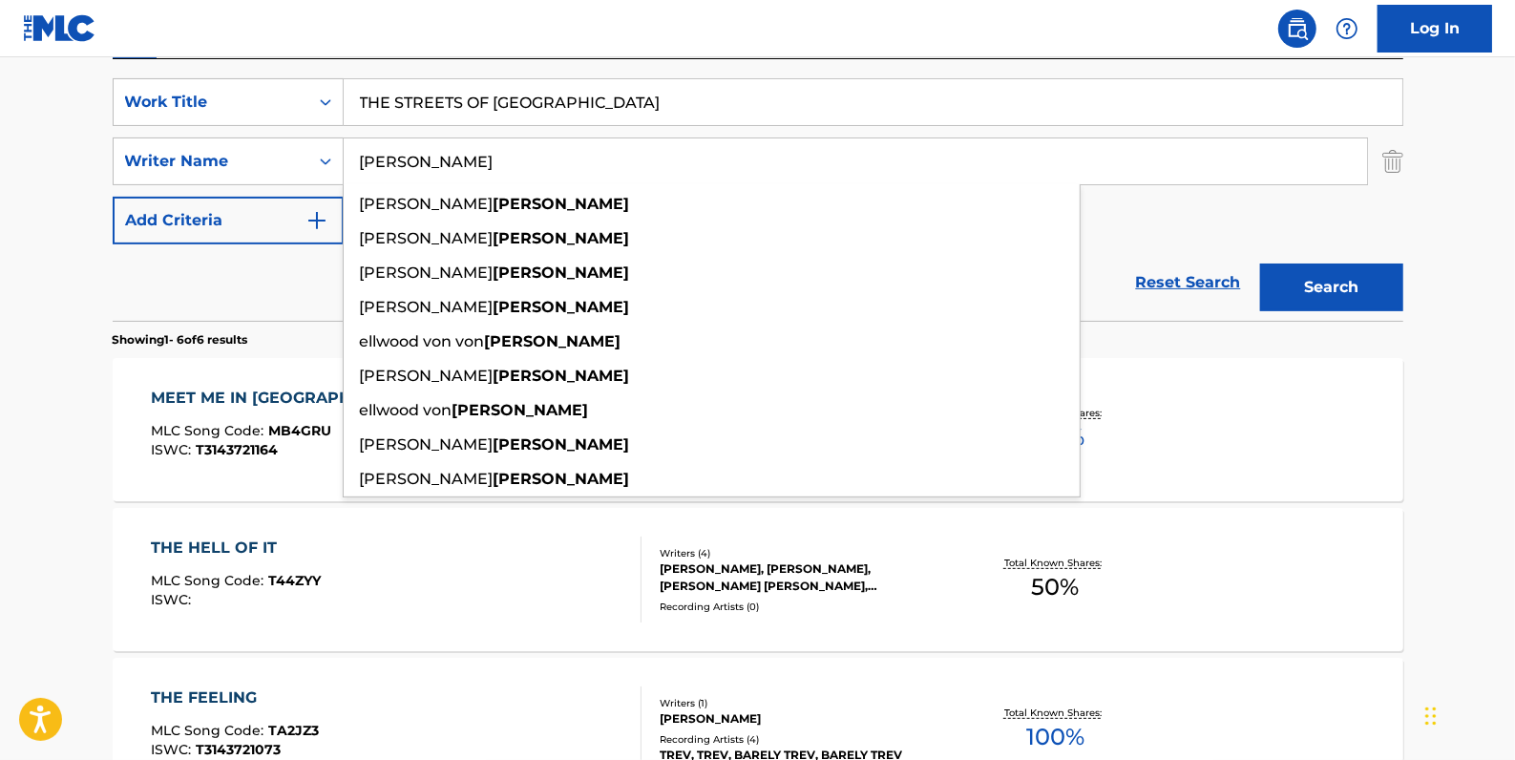
drag, startPoint x: 427, startPoint y: 158, endPoint x: 348, endPoint y: 159, distance: 79.3
click at [348, 159] on input "[PERSON_NAME]" at bounding box center [856, 161] width 1024 height 46
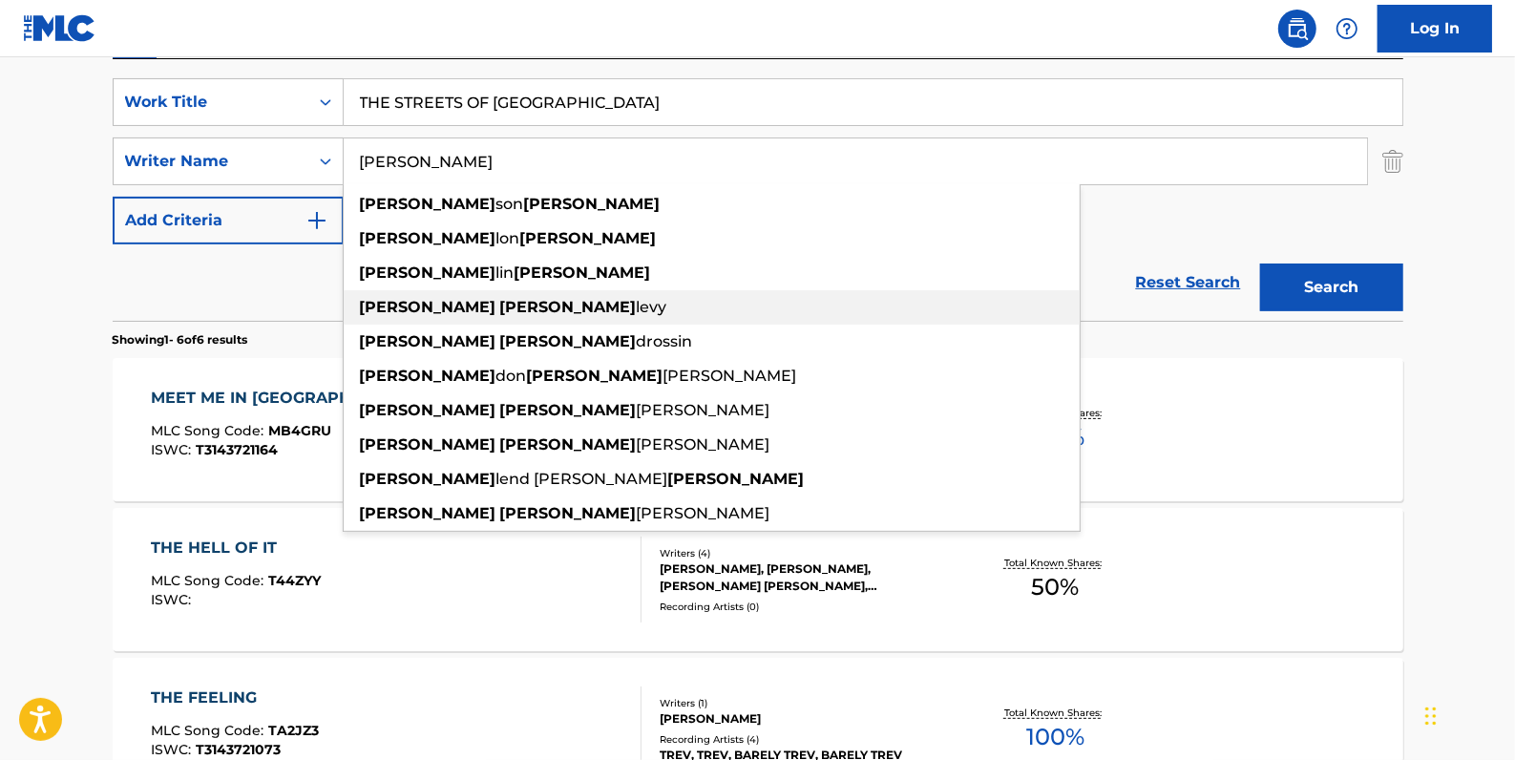
click at [501, 296] on div "[PERSON_NAME] [PERSON_NAME]" at bounding box center [712, 307] width 736 height 34
type input "[PERSON_NAME] [PERSON_NAME]"
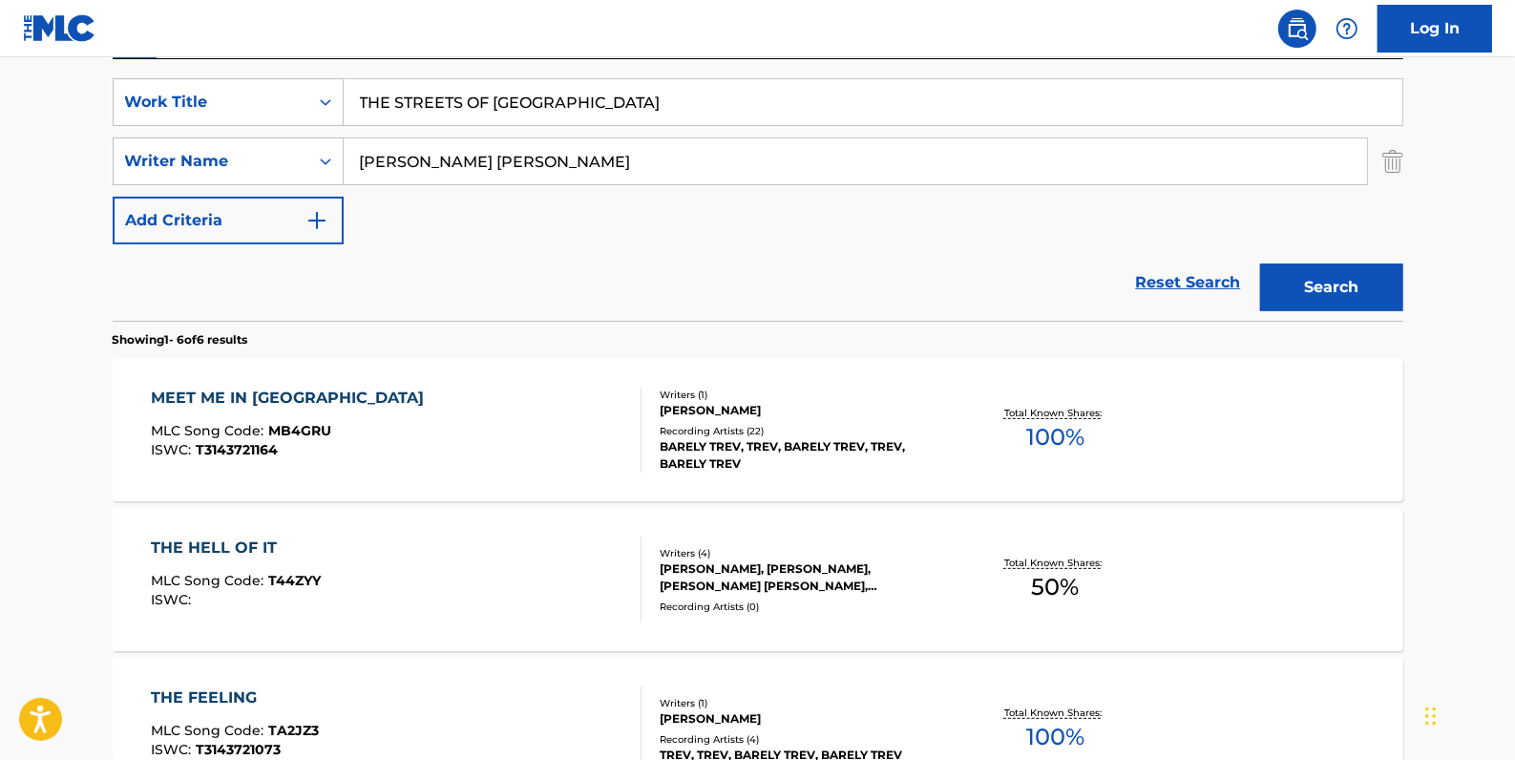
click at [1361, 290] on button "Search" at bounding box center [1331, 288] width 143 height 48
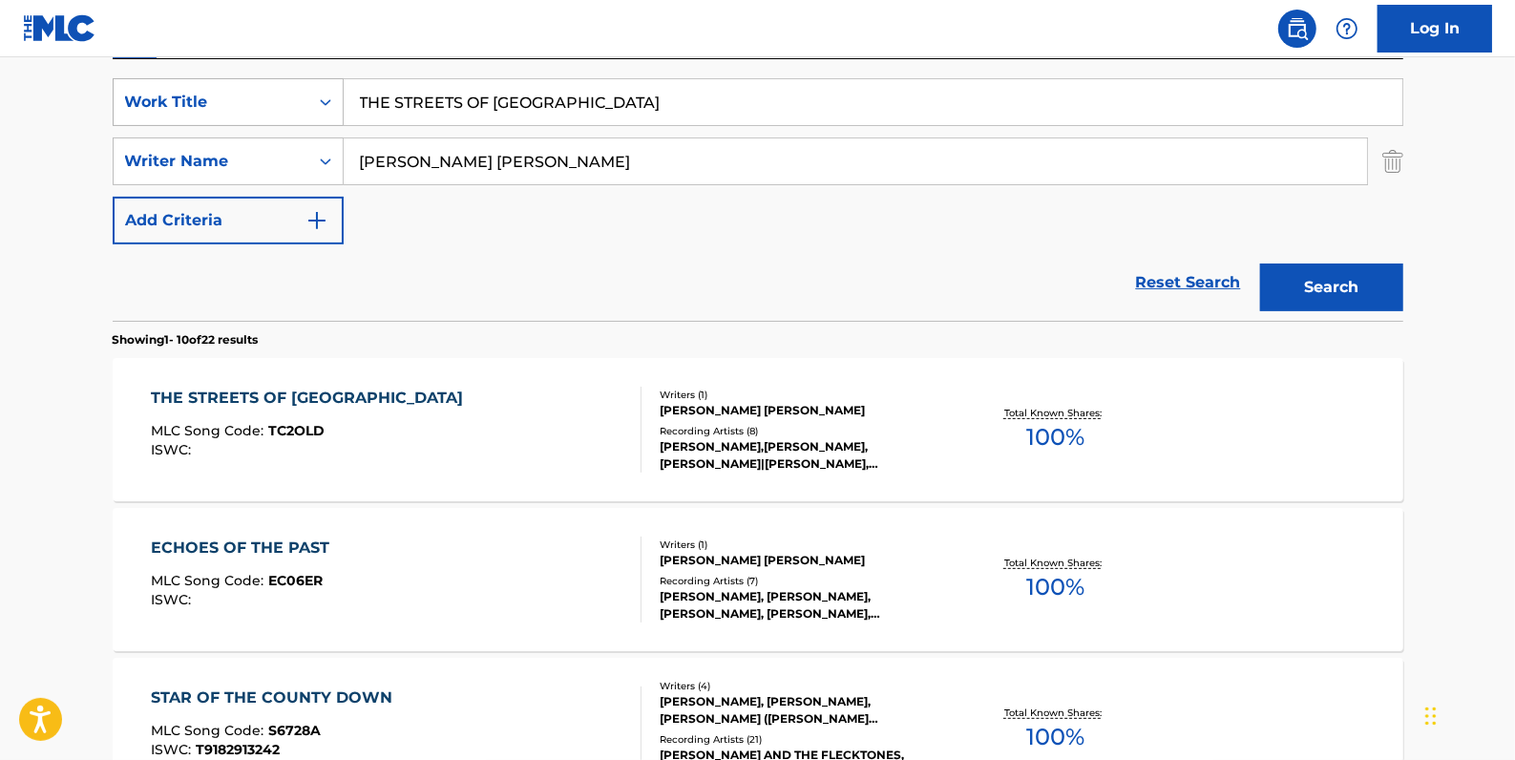
drag, startPoint x: 568, startPoint y: 104, endPoint x: 303, endPoint y: 86, distance: 266.1
click at [303, 86] on div "SearchWithCriteria84c3574c-4150-4b11-91f0-8491e5fcbdc7 Work Title THE STREETS O…" at bounding box center [758, 102] width 1291 height 48
paste input "HOW CAN I BE CERTAIN"
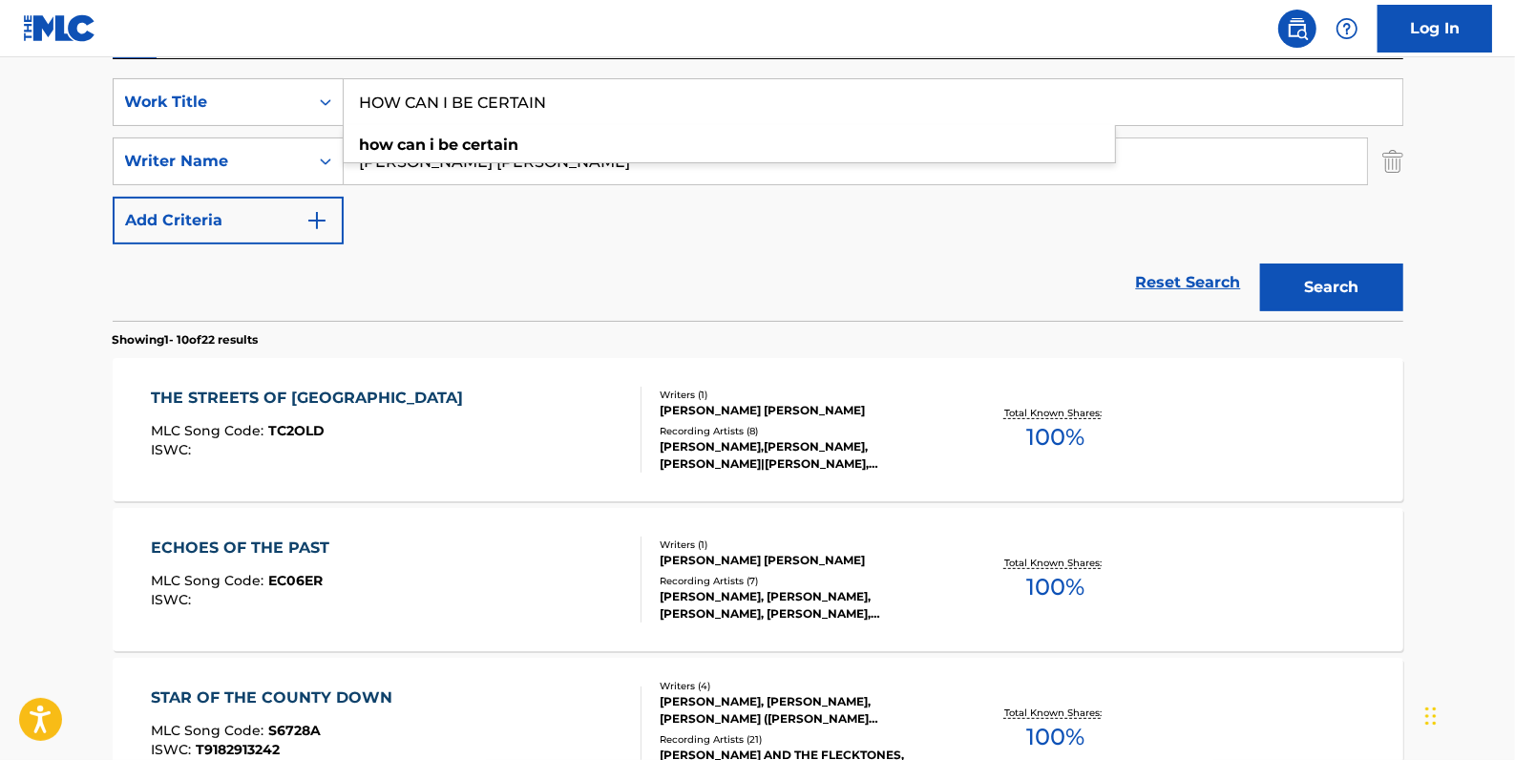
type input "HOW CAN I BE CERTAIN"
click at [1365, 284] on button "Search" at bounding box center [1331, 288] width 143 height 48
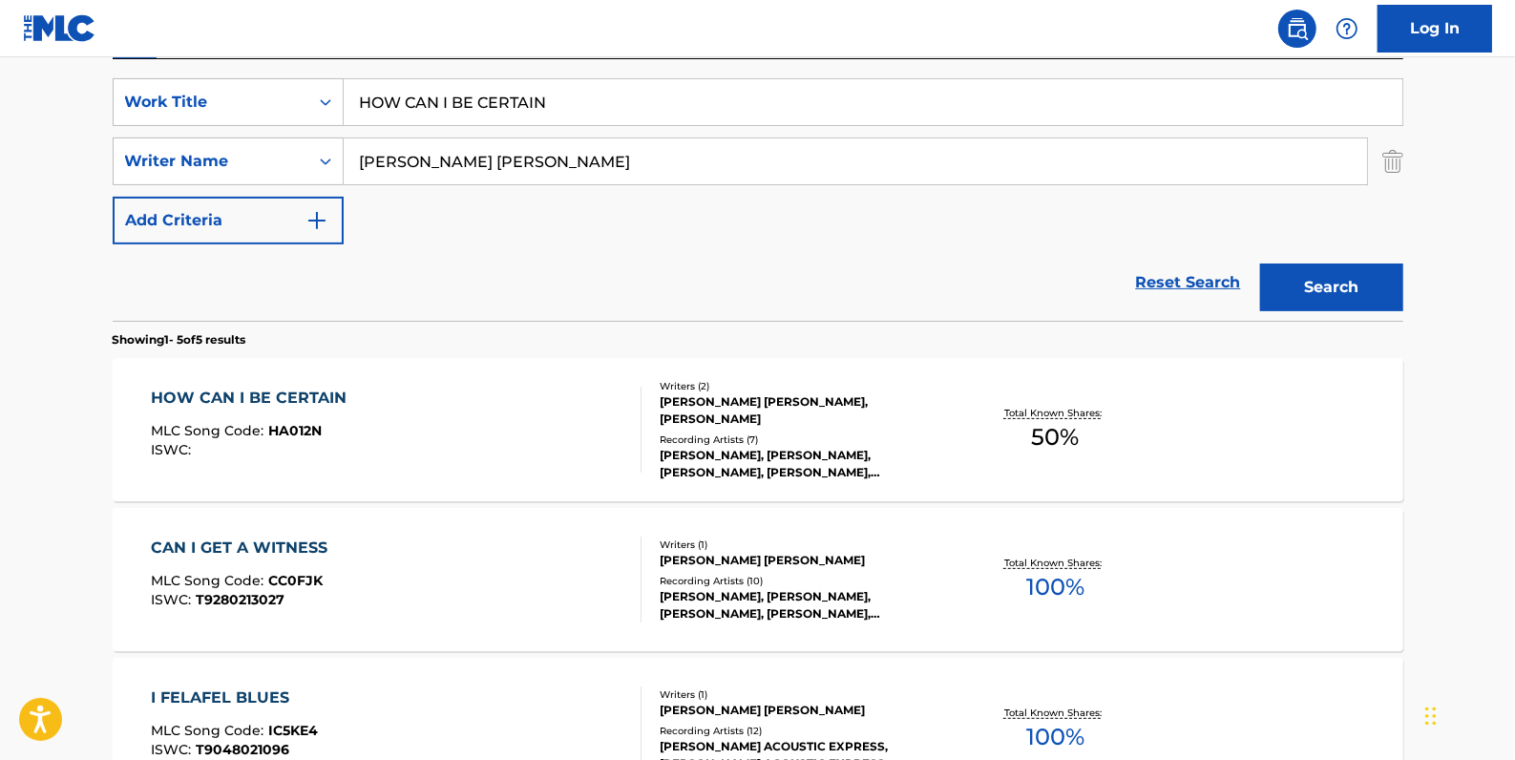
scroll to position [260, 0]
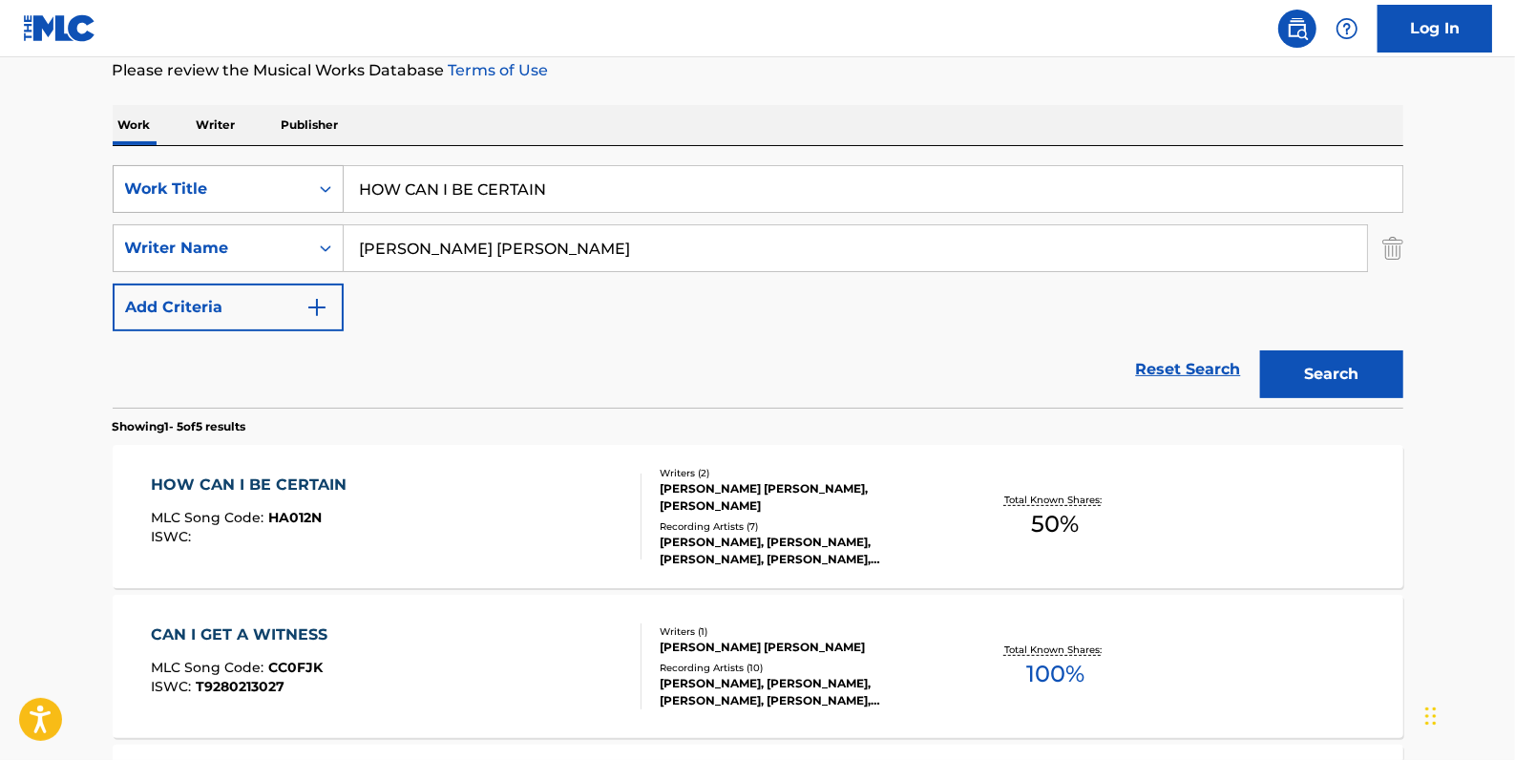
drag, startPoint x: 582, startPoint y: 196, endPoint x: 287, endPoint y: 191, distance: 295.1
click at [287, 191] on div "SearchWithCriteria84c3574c-4150-4b11-91f0-8491e5fcbdc7 Work Title HOW CAN I BE …" at bounding box center [758, 189] width 1291 height 48
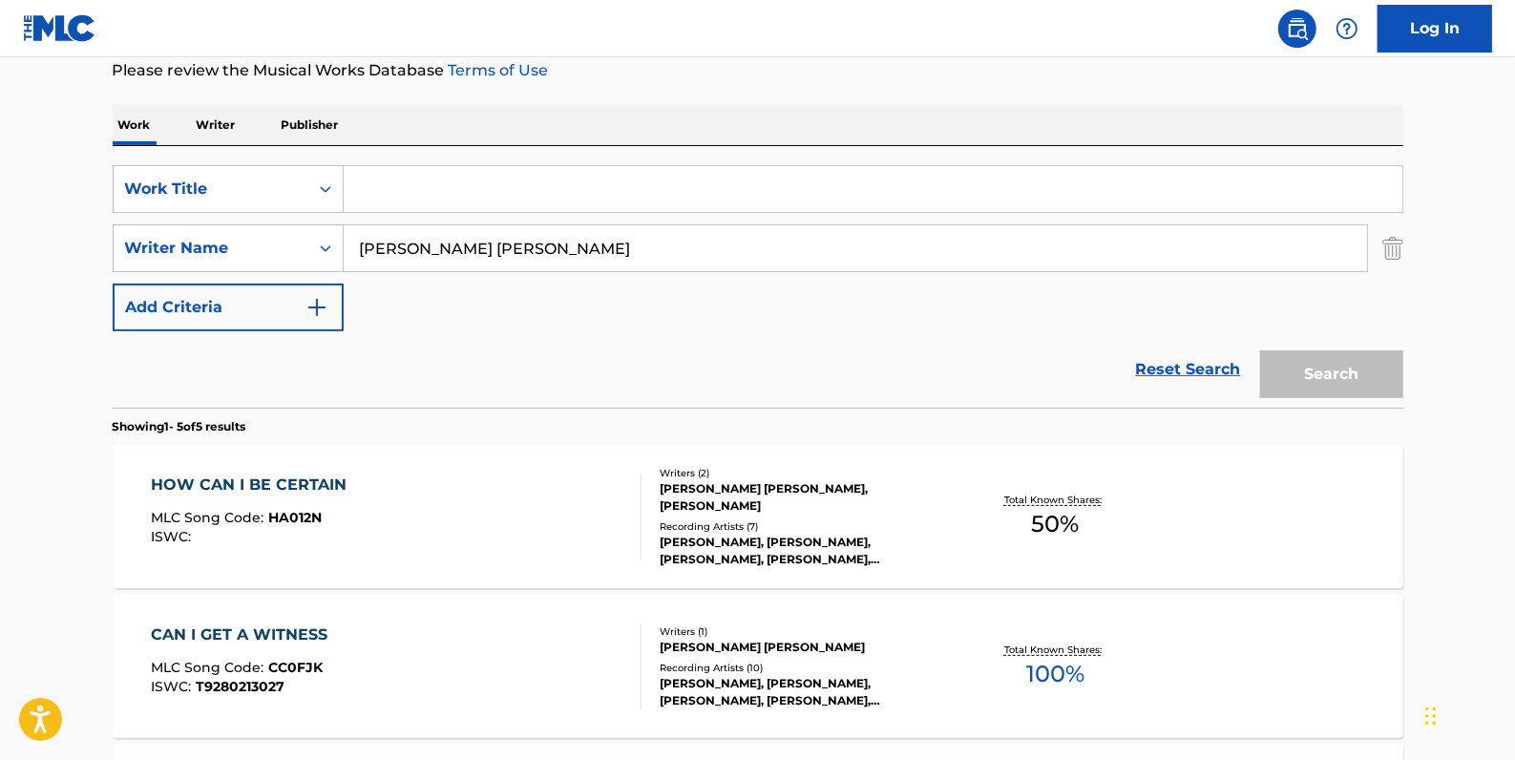
paste input "22 BARS"
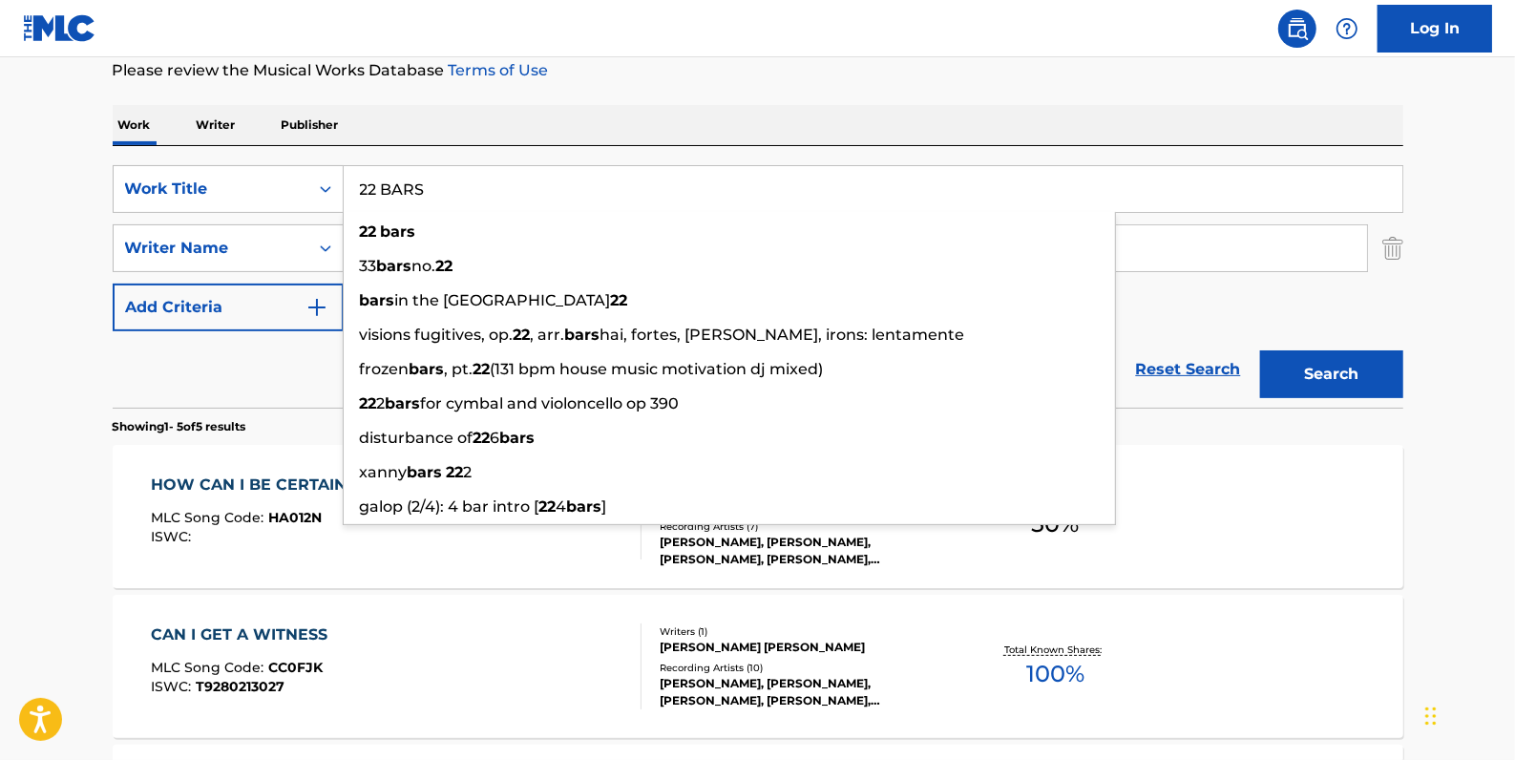
type input "22 BARS"
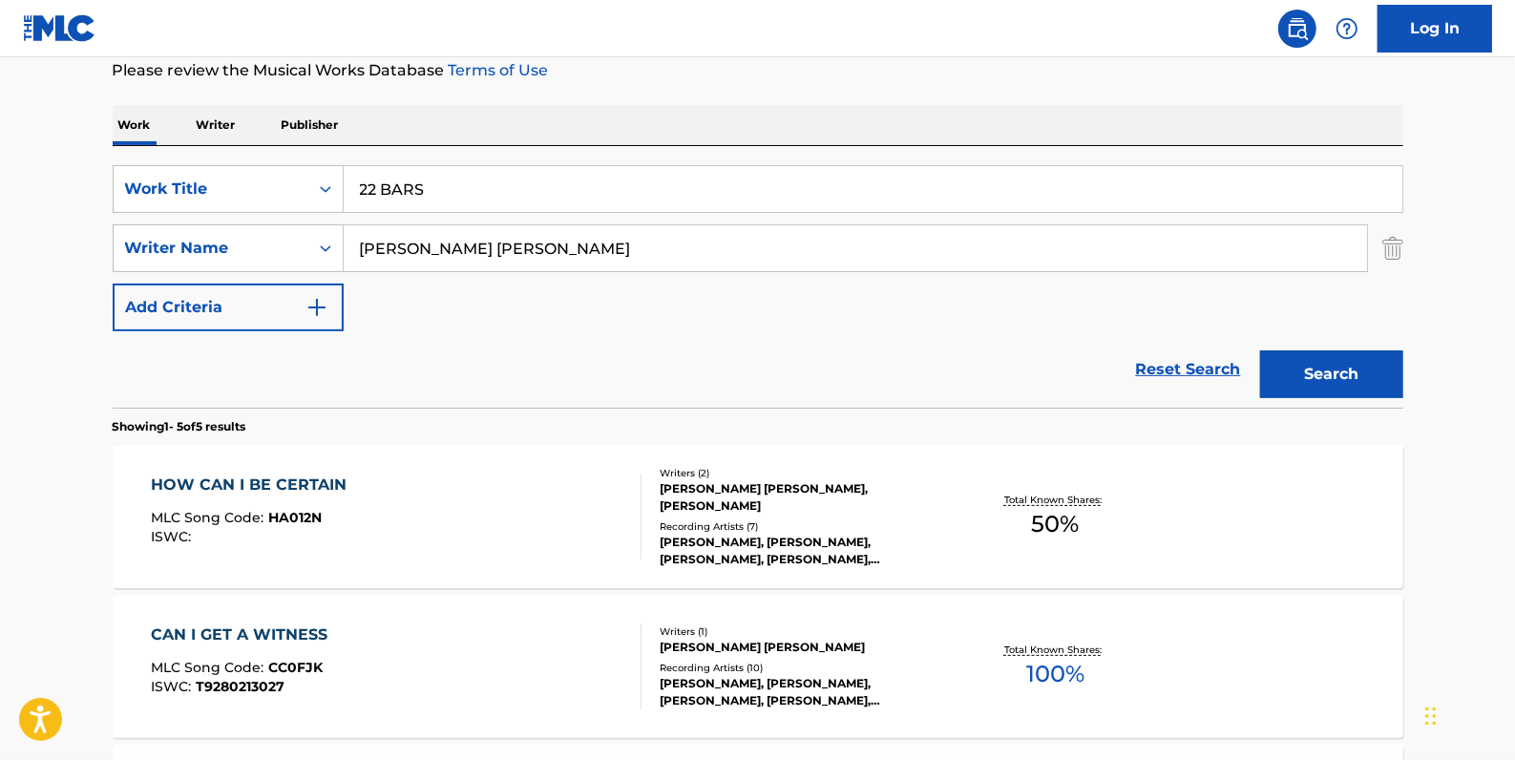
click at [1356, 358] on button "Search" at bounding box center [1331, 374] width 143 height 48
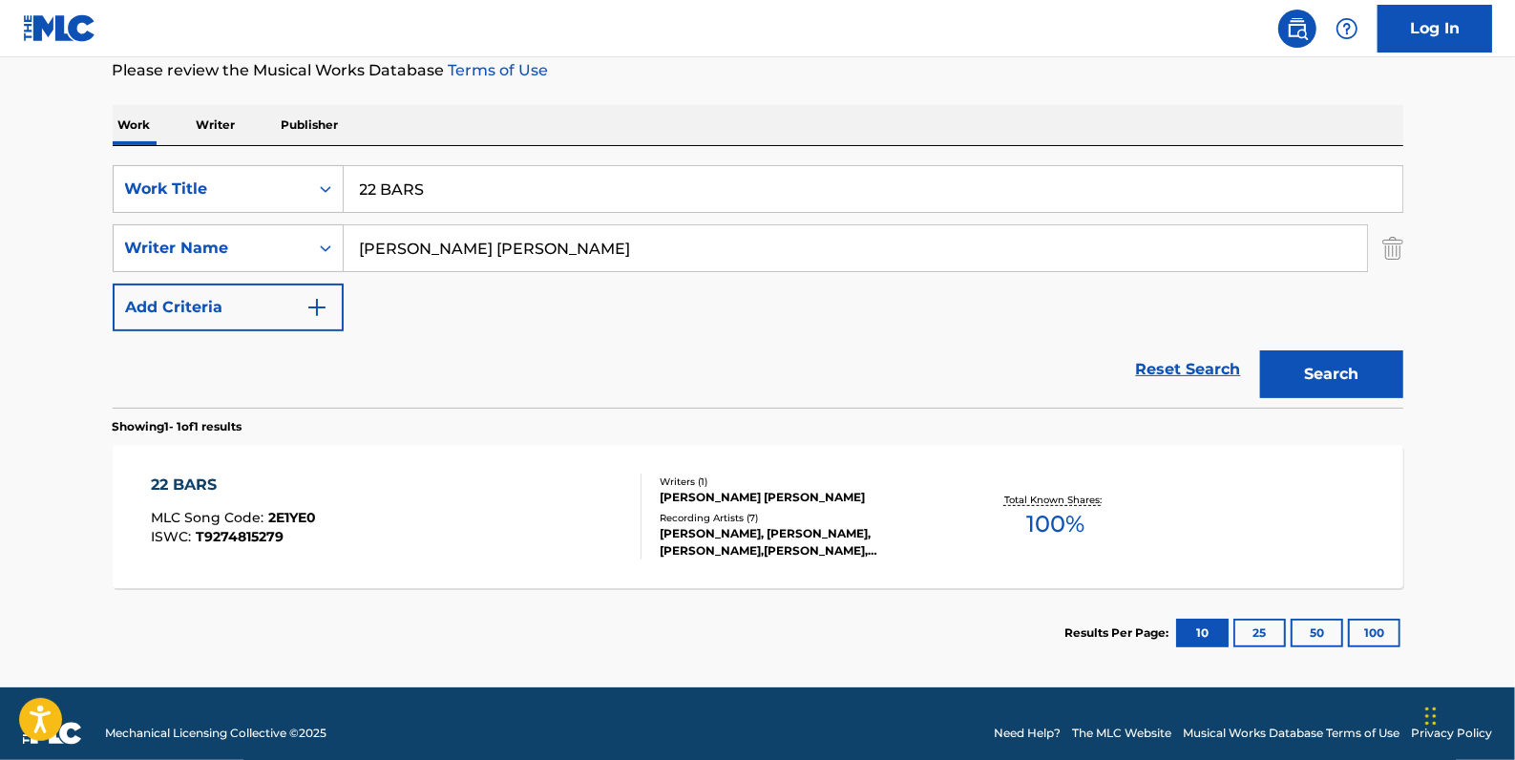
click at [382, 533] on div "22 BARS MLC Song Code : 2E1YE0 ISWC : T9274815279" at bounding box center [396, 517] width 491 height 86
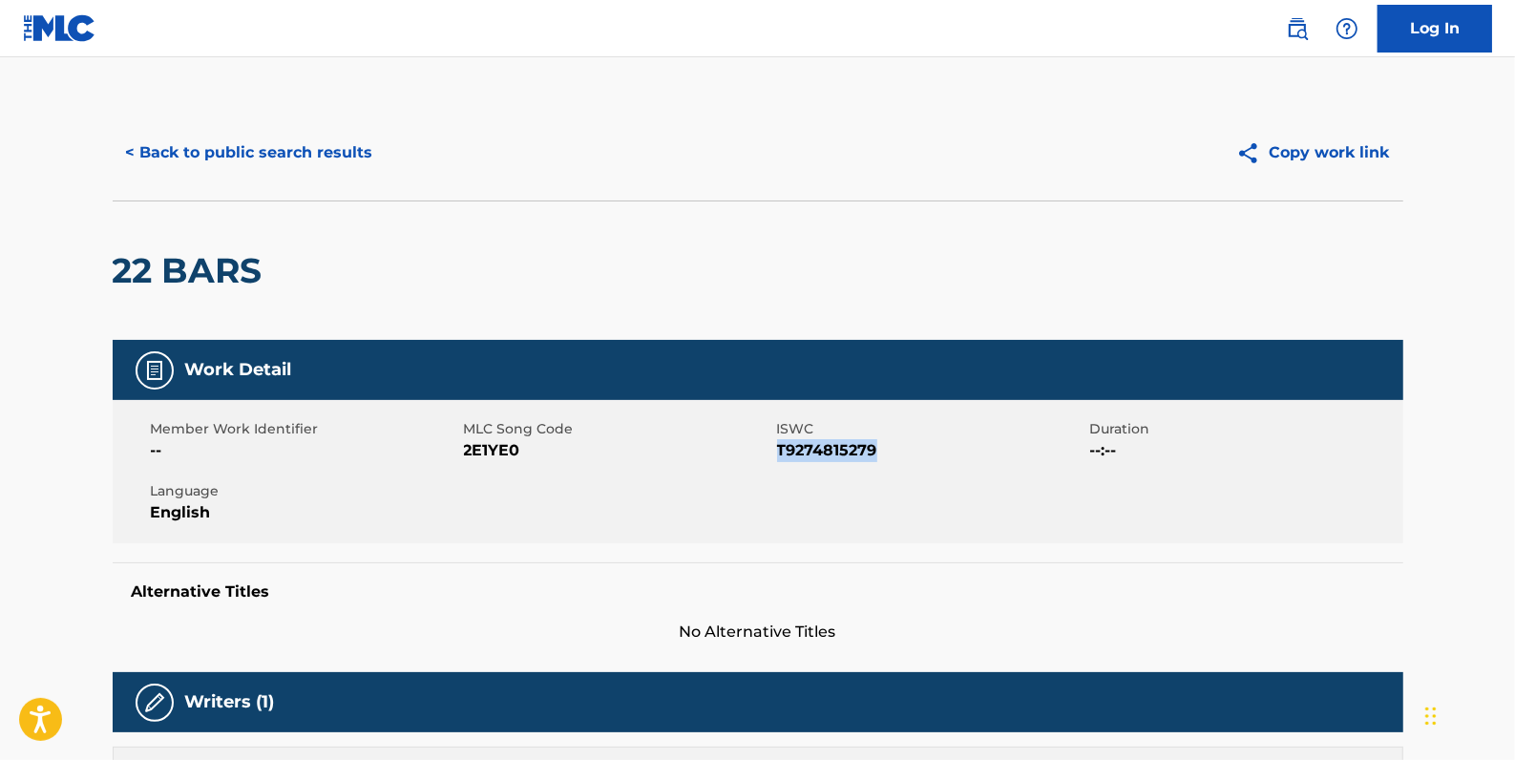
drag, startPoint x: 891, startPoint y: 453, endPoint x: 778, endPoint y: 448, distance: 112.8
click at [778, 448] on span "T9274815279" at bounding box center [931, 450] width 308 height 23
drag, startPoint x: 778, startPoint y: 447, endPoint x: 794, endPoint y: 450, distance: 16.5
copy span "T9274815279"
click at [321, 155] on button "< Back to public search results" at bounding box center [250, 153] width 274 height 48
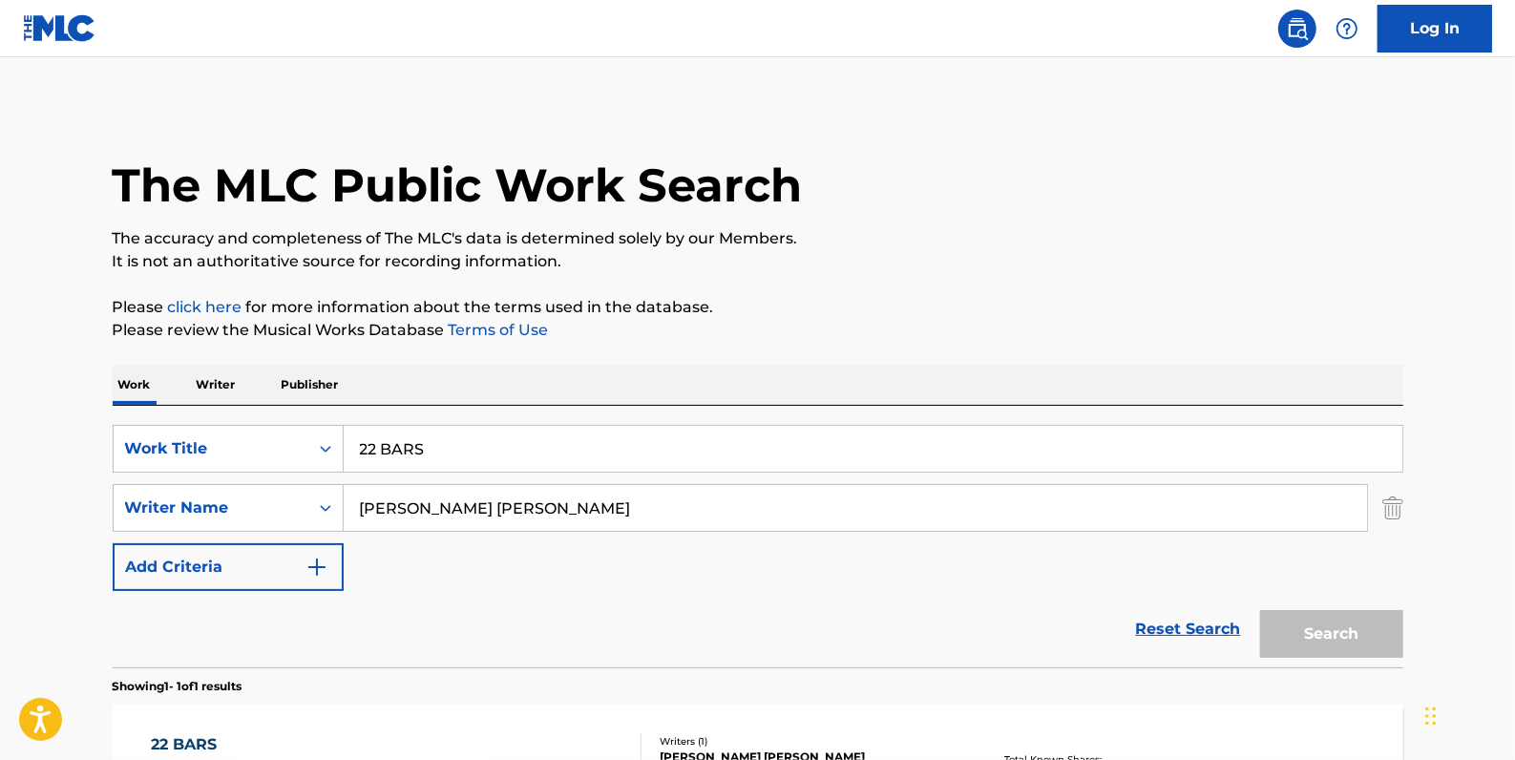
scroll to position [169, 0]
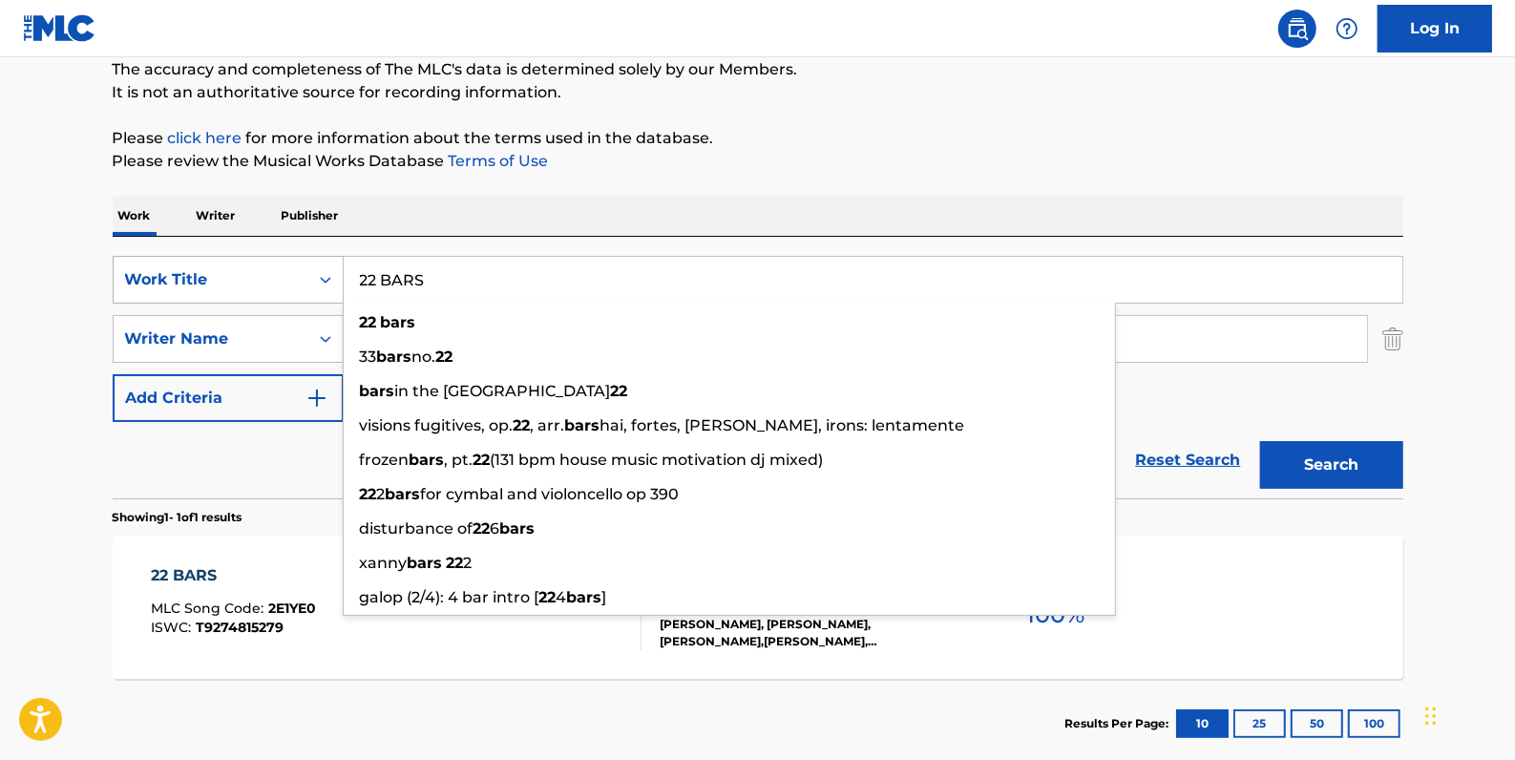
drag, startPoint x: 448, startPoint y: 279, endPoint x: 326, endPoint y: 265, distance: 123.0
click at [326, 265] on div "SearchWithCriteria84c3574c-4150-4b11-91f0-8491e5fcbdc7 Work Title 22 BARS 22 ba…" at bounding box center [758, 280] width 1291 height 48
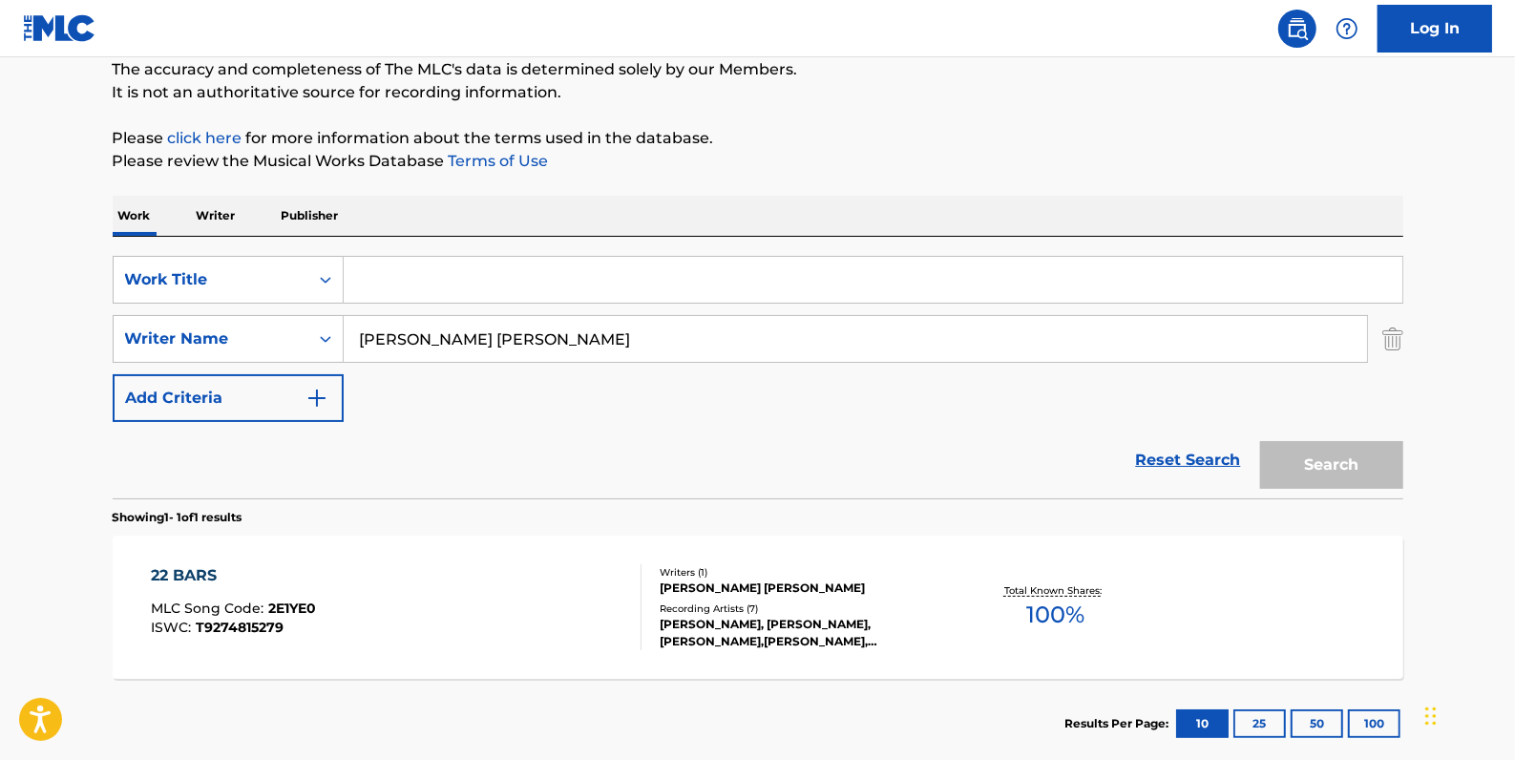
paste input "SLEEPING FOX"
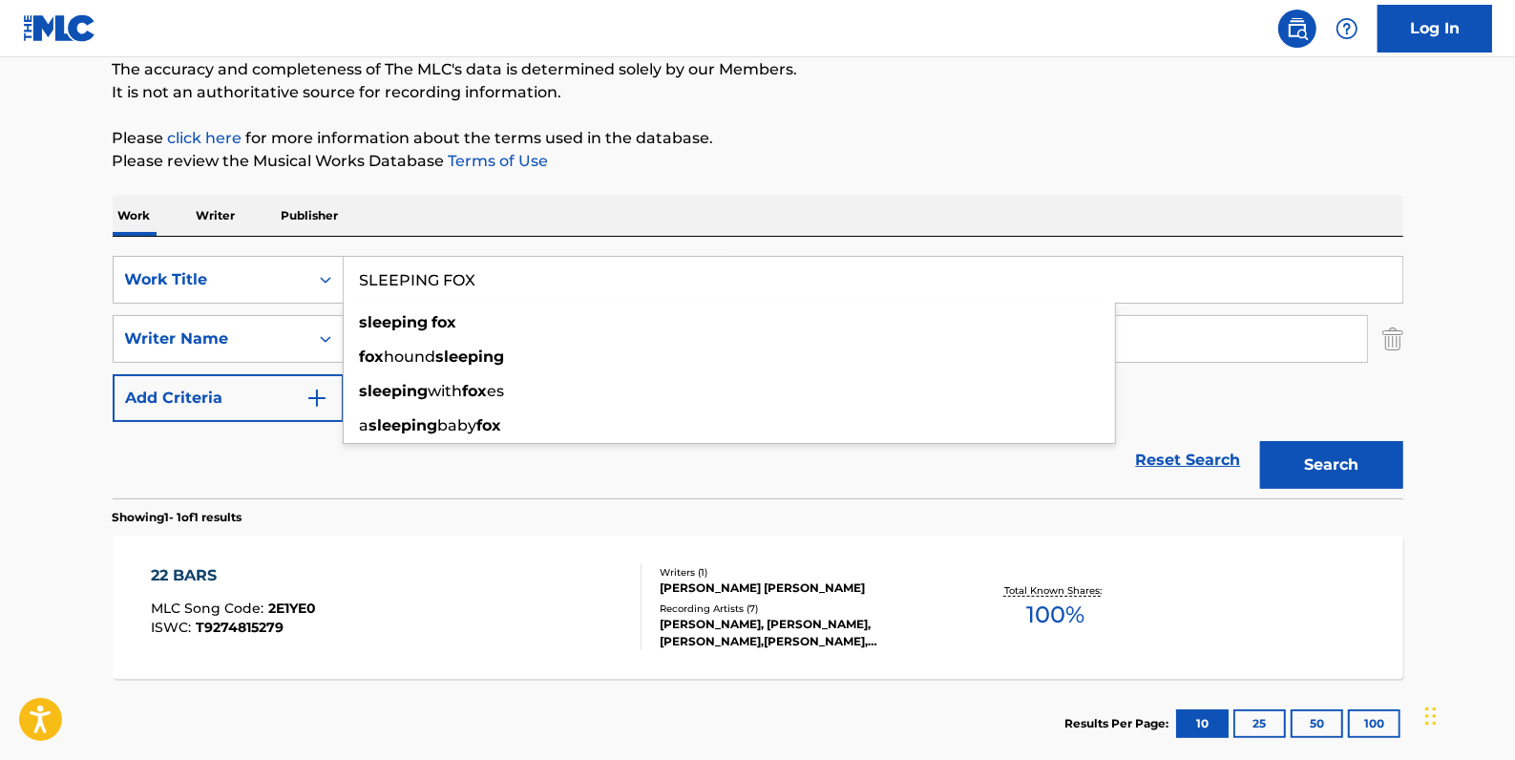
type input "SLEEPING FOX"
click at [1349, 464] on button "Search" at bounding box center [1331, 465] width 143 height 48
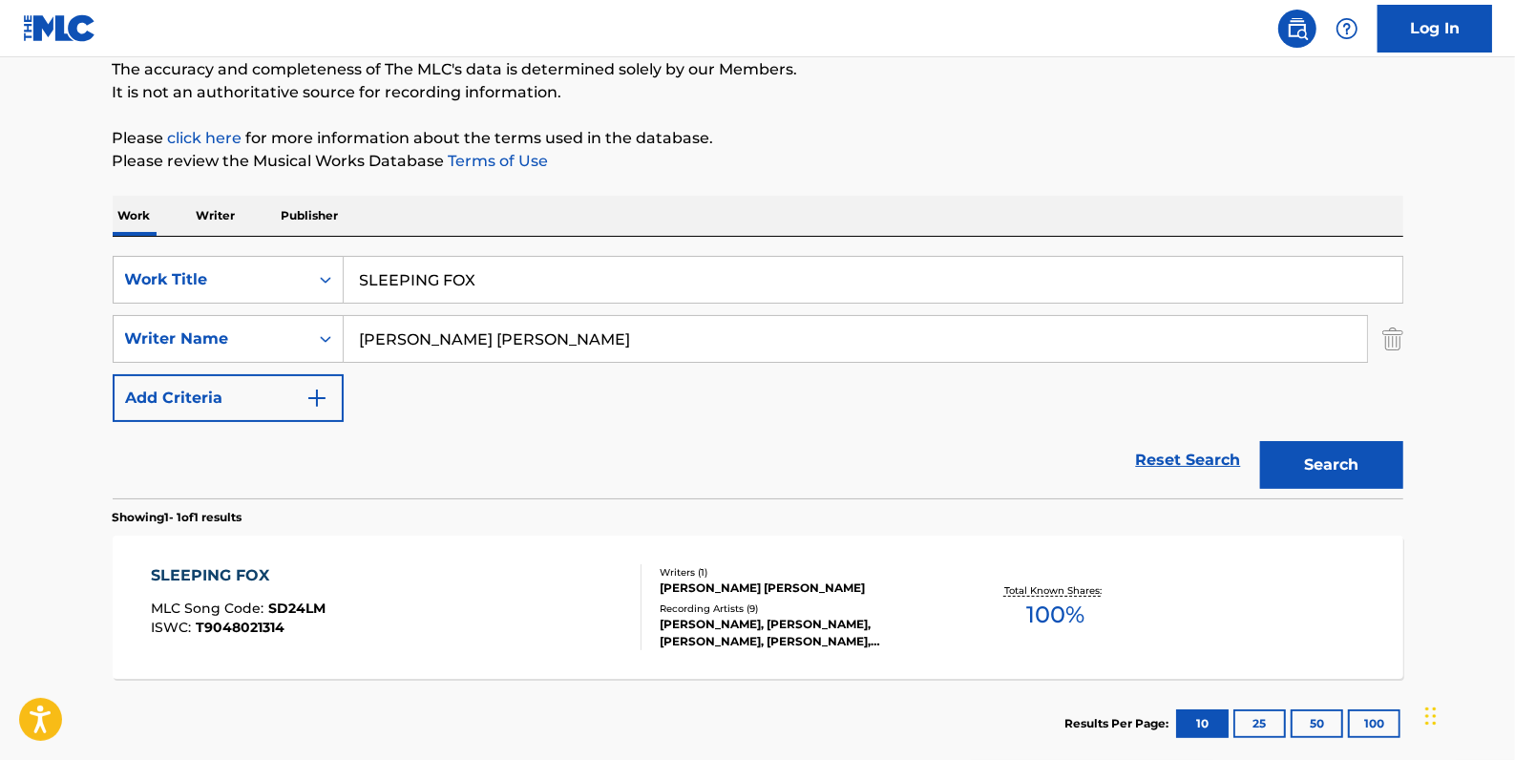
click at [525, 603] on div "SLEEPING FOX MLC Song Code : SD24LM ISWC : T9048021314" at bounding box center [396, 607] width 491 height 86
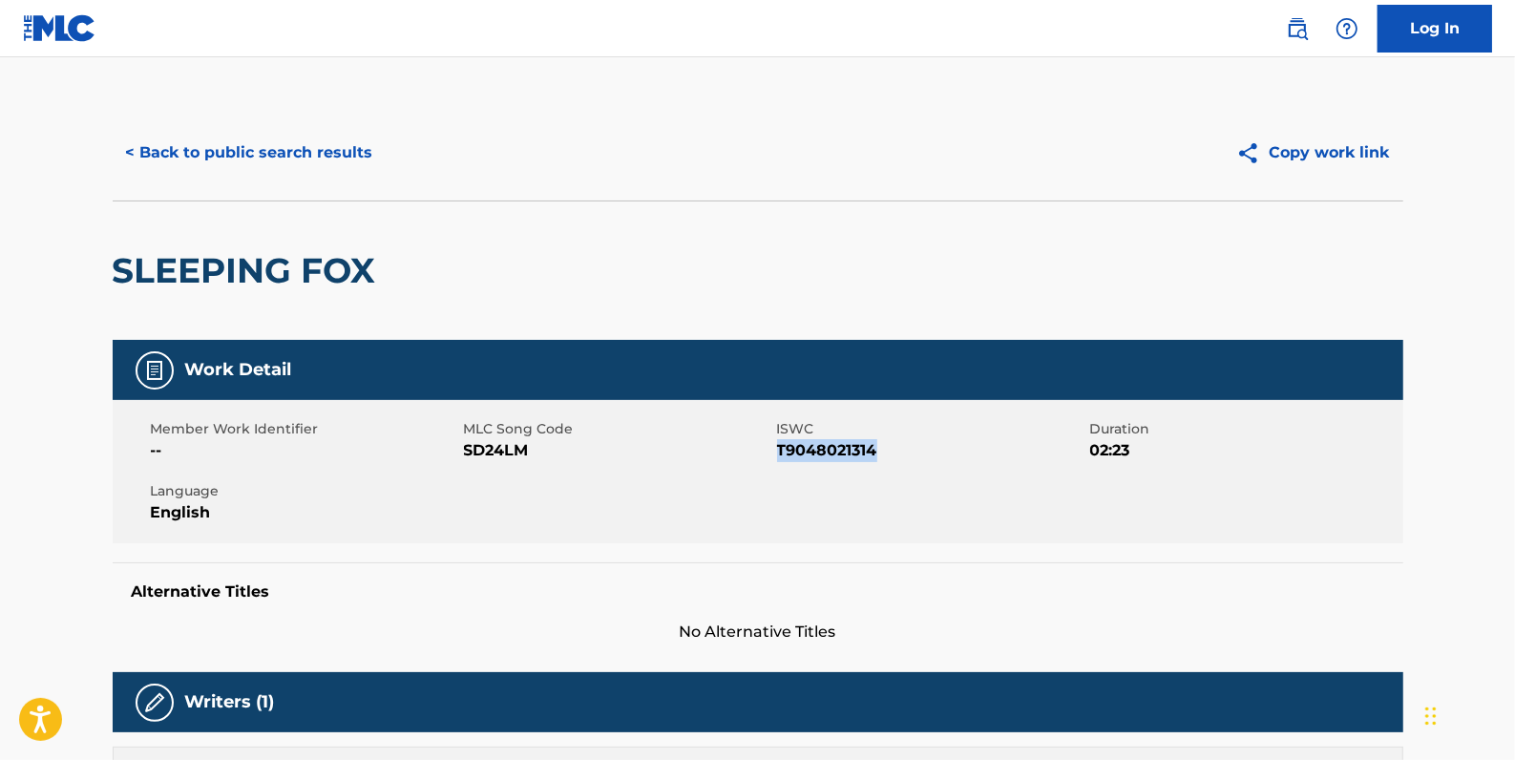
drag, startPoint x: 906, startPoint y: 451, endPoint x: 781, endPoint y: 451, distance: 125.1
click at [781, 451] on span "T9048021314" at bounding box center [931, 450] width 308 height 23
copy span "T9048021314"
click at [331, 145] on button "< Back to public search results" at bounding box center [250, 153] width 274 height 48
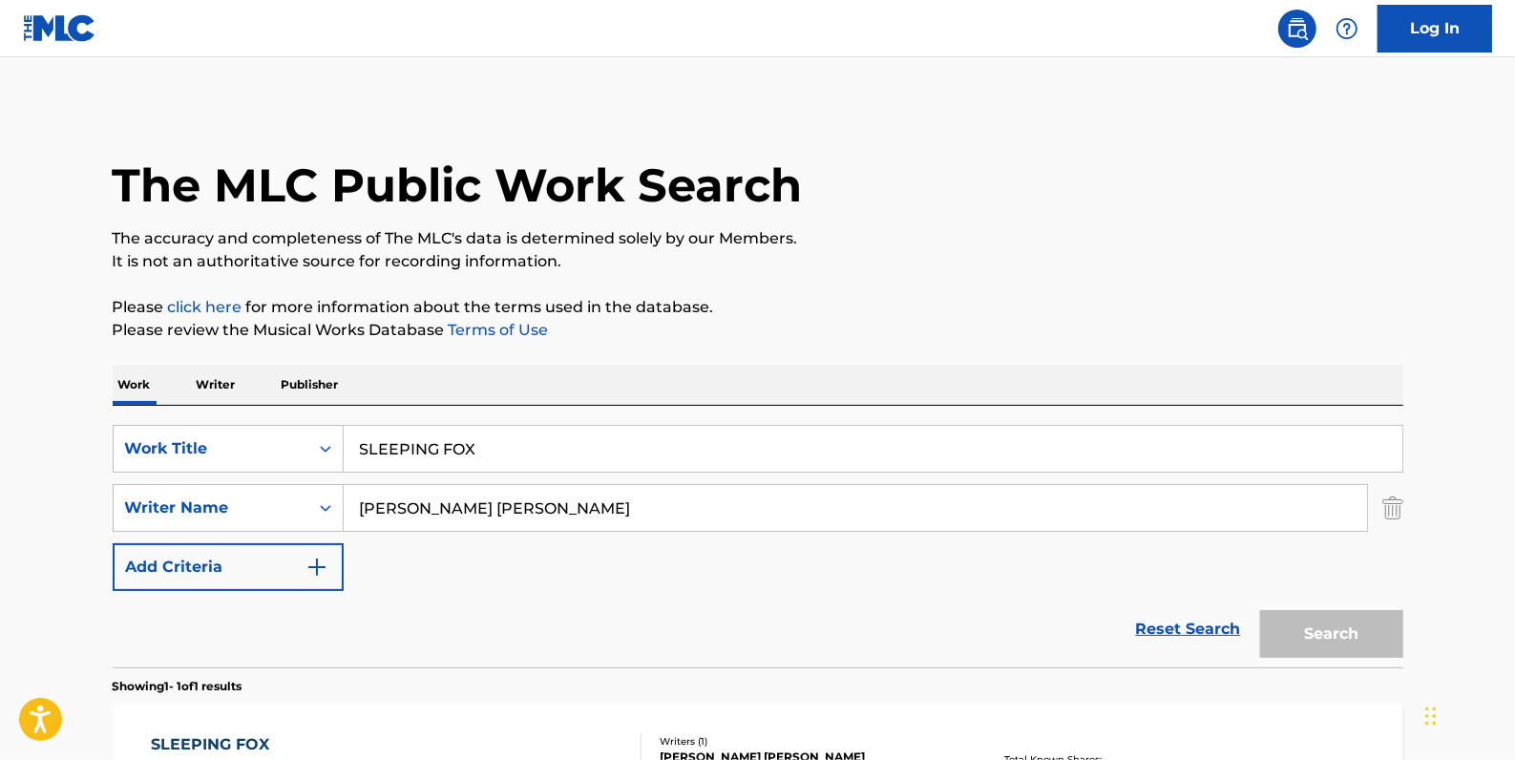
scroll to position [169, 0]
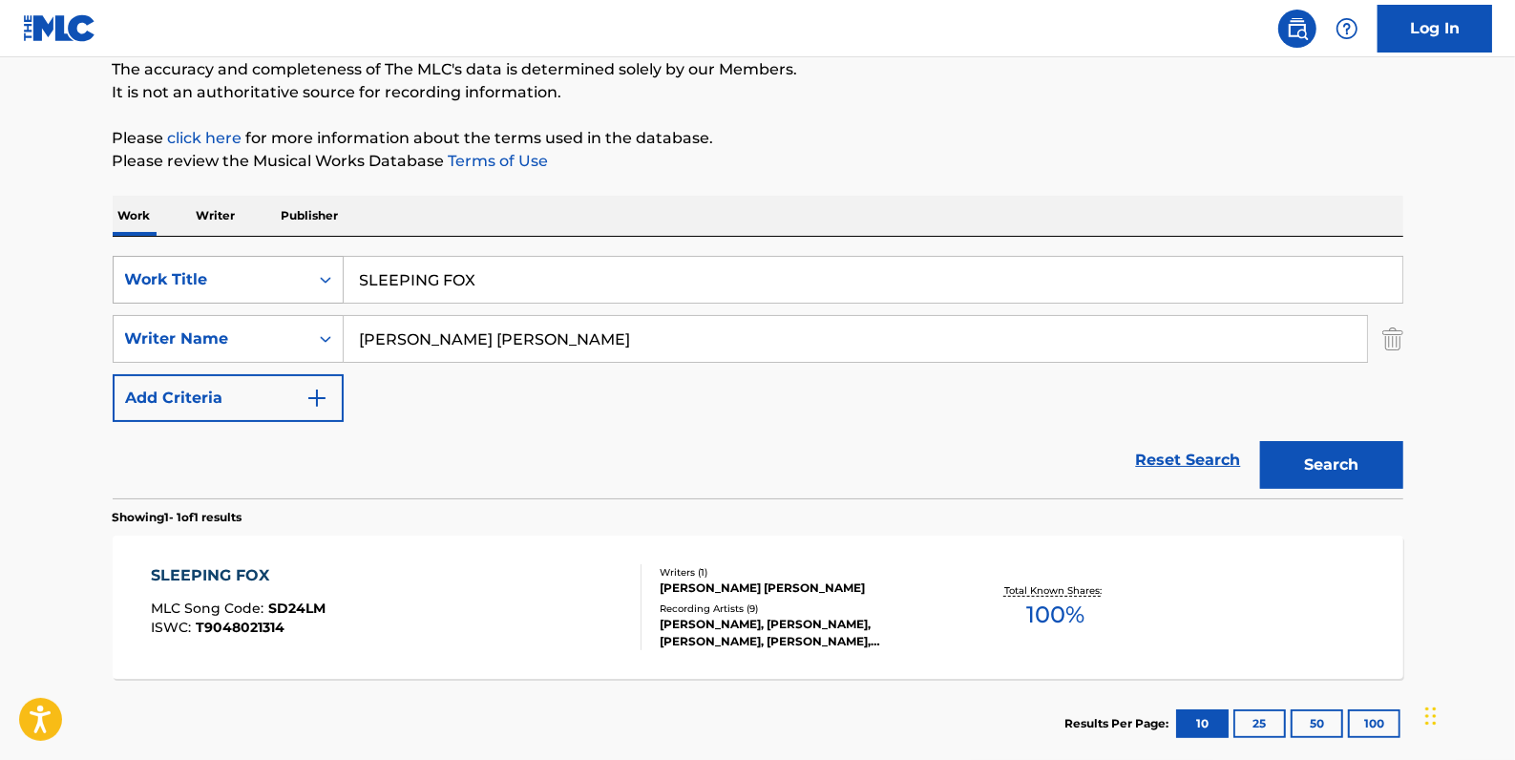
drag, startPoint x: 558, startPoint y: 277, endPoint x: 194, endPoint y: 272, distance: 363.8
click at [194, 272] on div "SearchWithCriteria84c3574c-4150-4b11-91f0-8491e5fcbdc7 Work Title SLEEPING FOX" at bounding box center [758, 280] width 1291 height 48
paste input "STAR OF THE COUNTY DOWN"
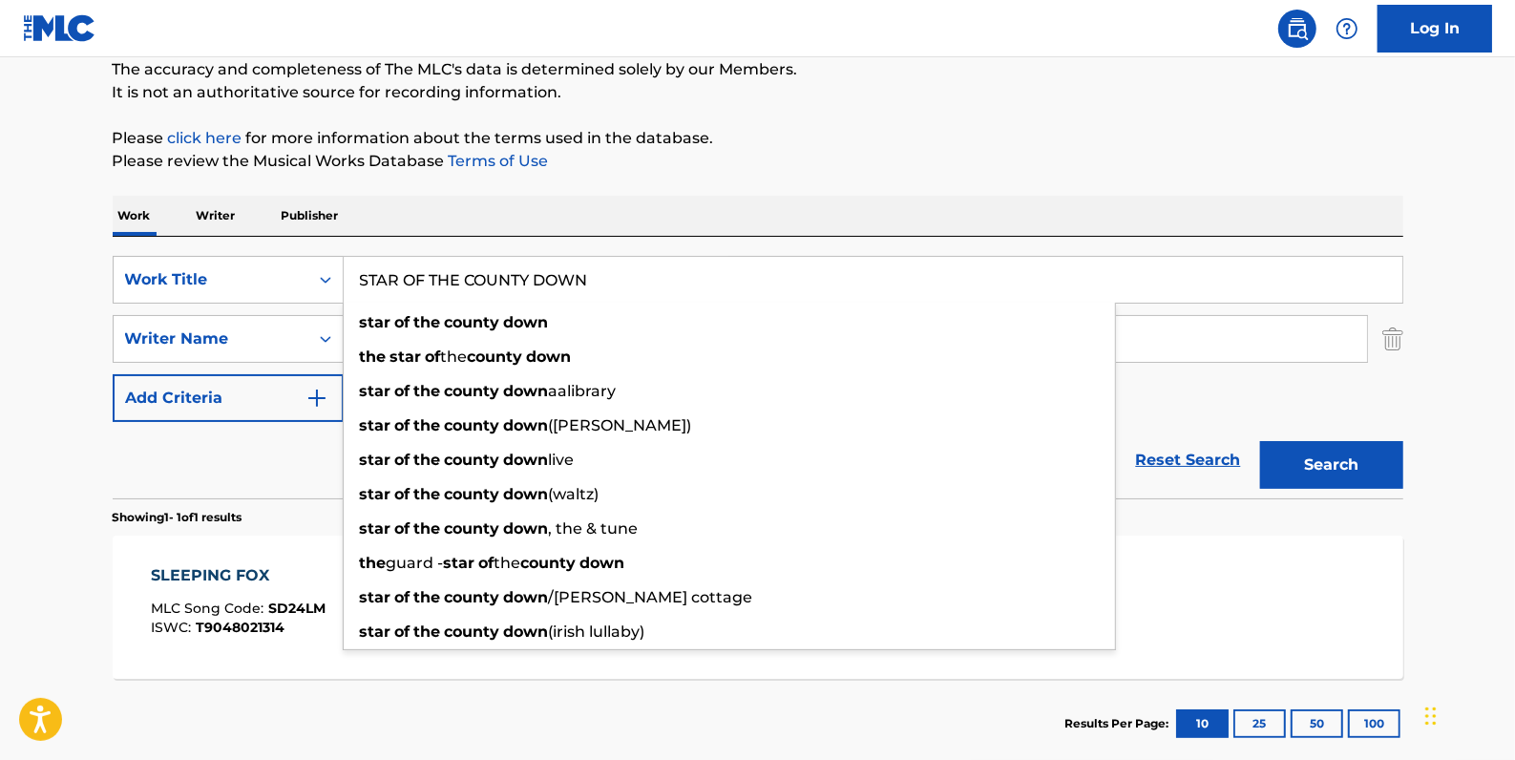
type input "STAR OF THE COUNTY DOWN"
click at [1308, 467] on button "Search" at bounding box center [1331, 465] width 143 height 48
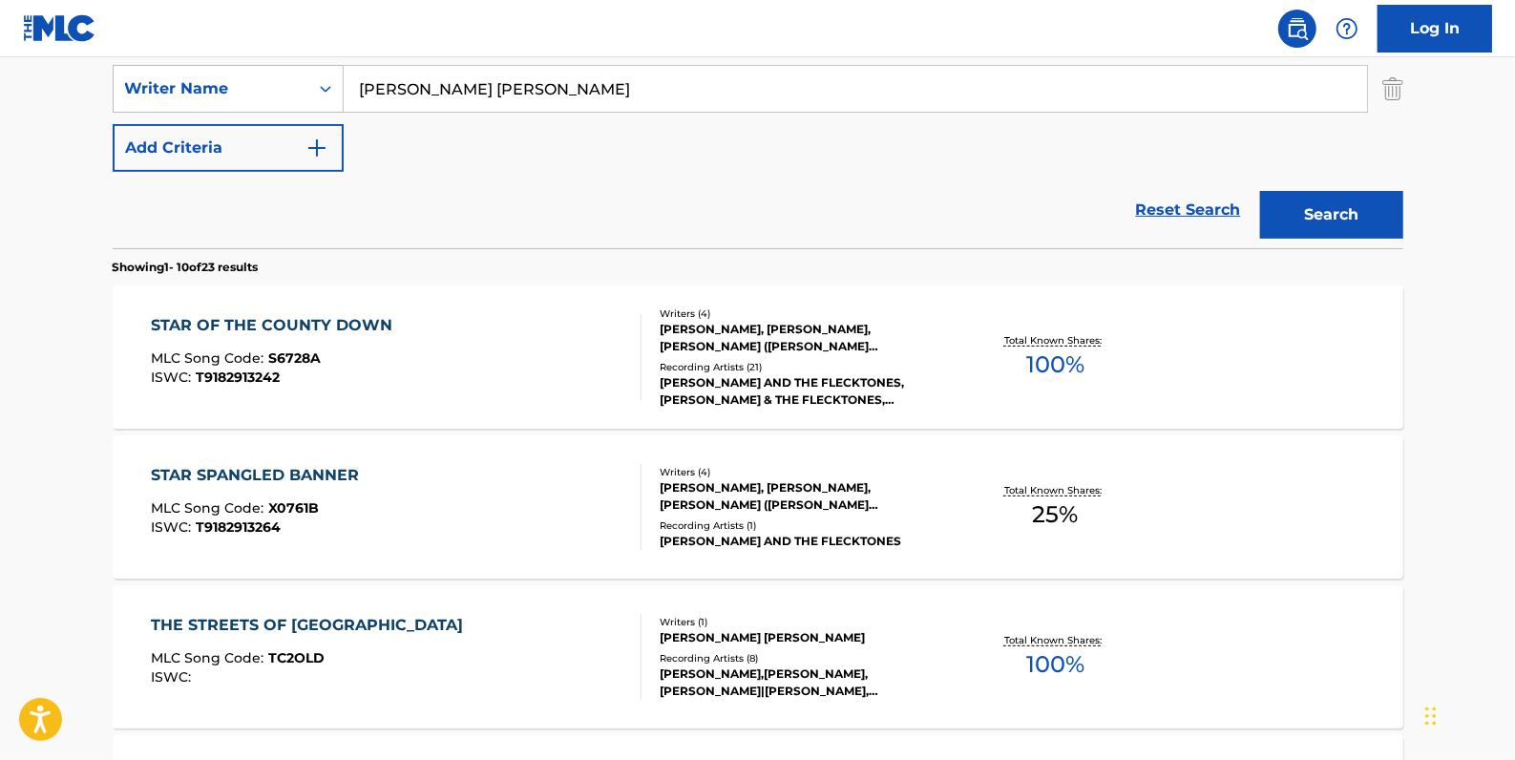
scroll to position [430, 0]
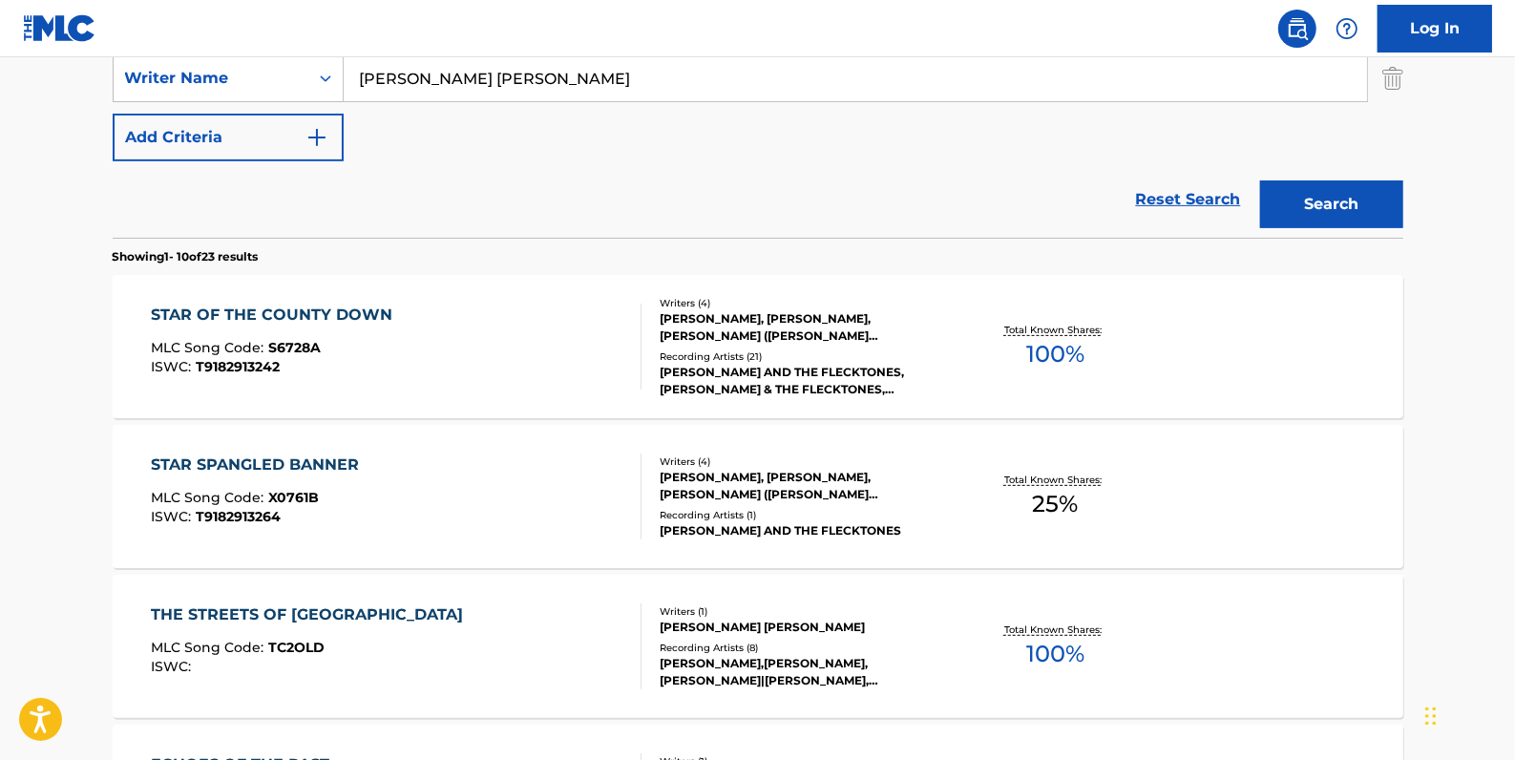
click at [565, 352] on div "STAR OF THE COUNTY DOWN MLC Song Code : S6728A ISWC : T9182913242" at bounding box center [396, 347] width 491 height 86
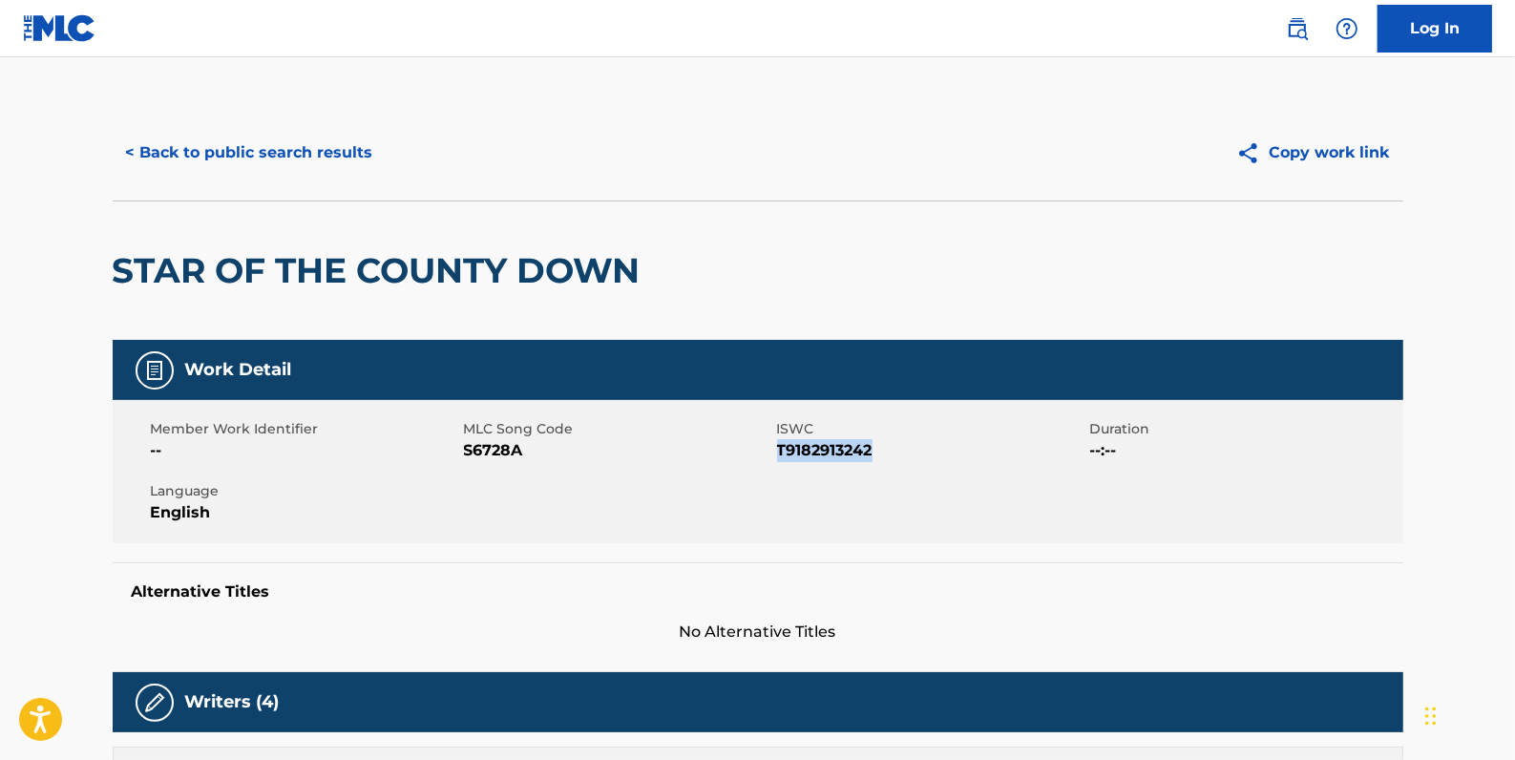
drag, startPoint x: 878, startPoint y: 449, endPoint x: 780, endPoint y: 454, distance: 97.5
click at [780, 454] on span "T9182913242" at bounding box center [931, 450] width 308 height 23
copy span "T9182913242"
click at [311, 159] on button "< Back to public search results" at bounding box center [250, 153] width 274 height 48
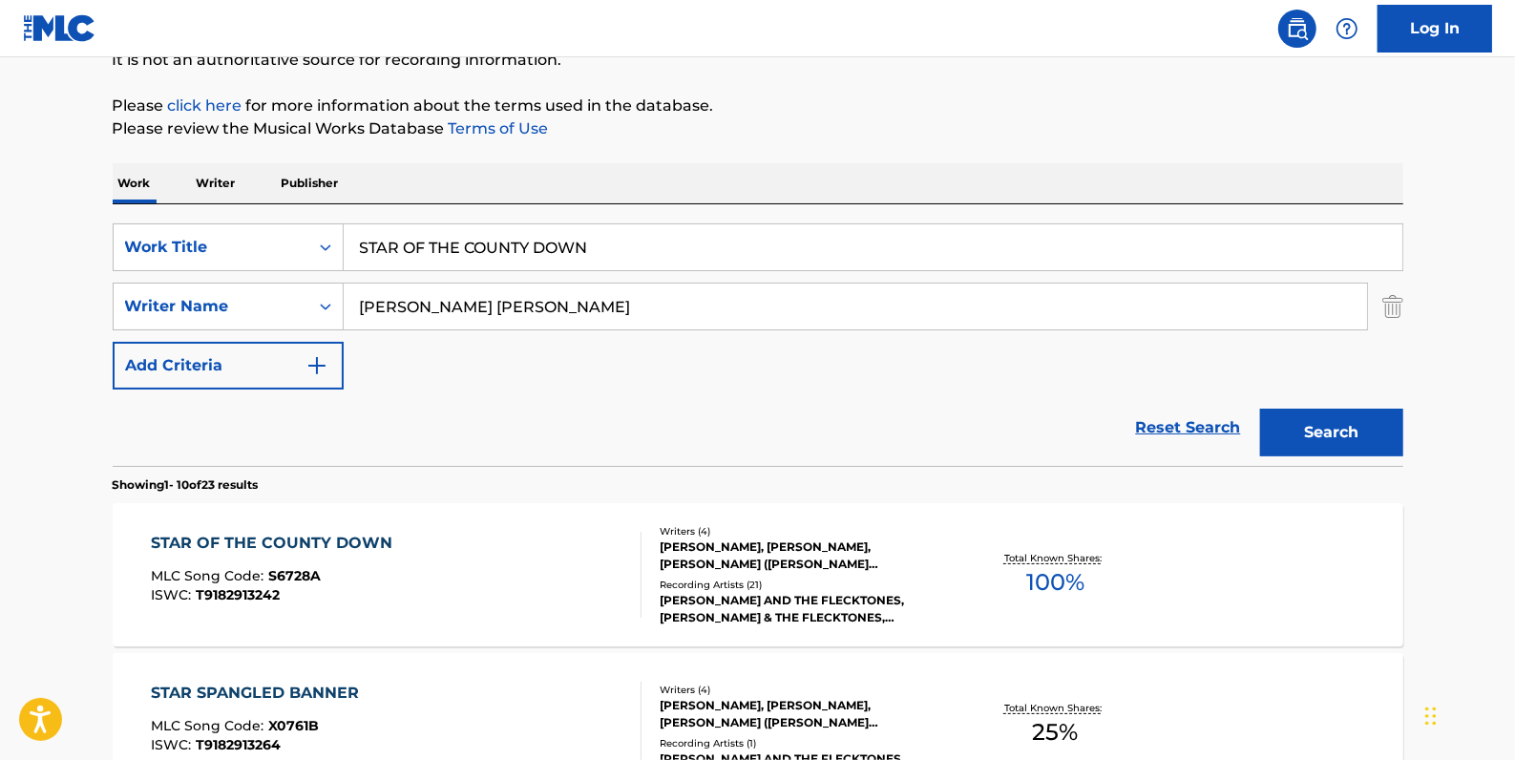
scroll to position [159, 0]
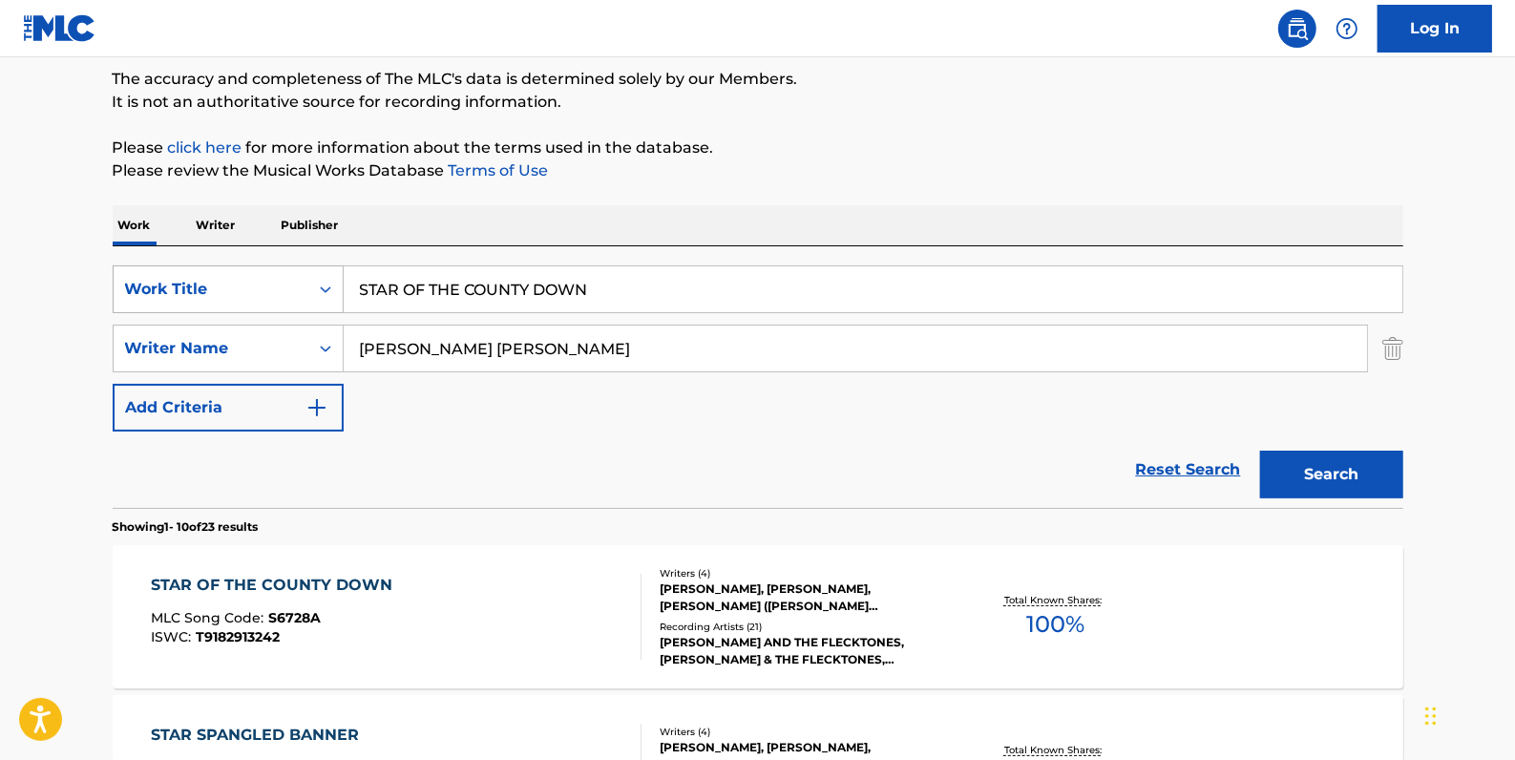
drag, startPoint x: 608, startPoint y: 288, endPoint x: 278, endPoint y: 276, distance: 330.6
click at [278, 276] on div "SearchWithCriteria84c3574c-4150-4b11-91f0-8491e5fcbdc7 Work Title STAR OF THE C…" at bounding box center [758, 289] width 1291 height 48
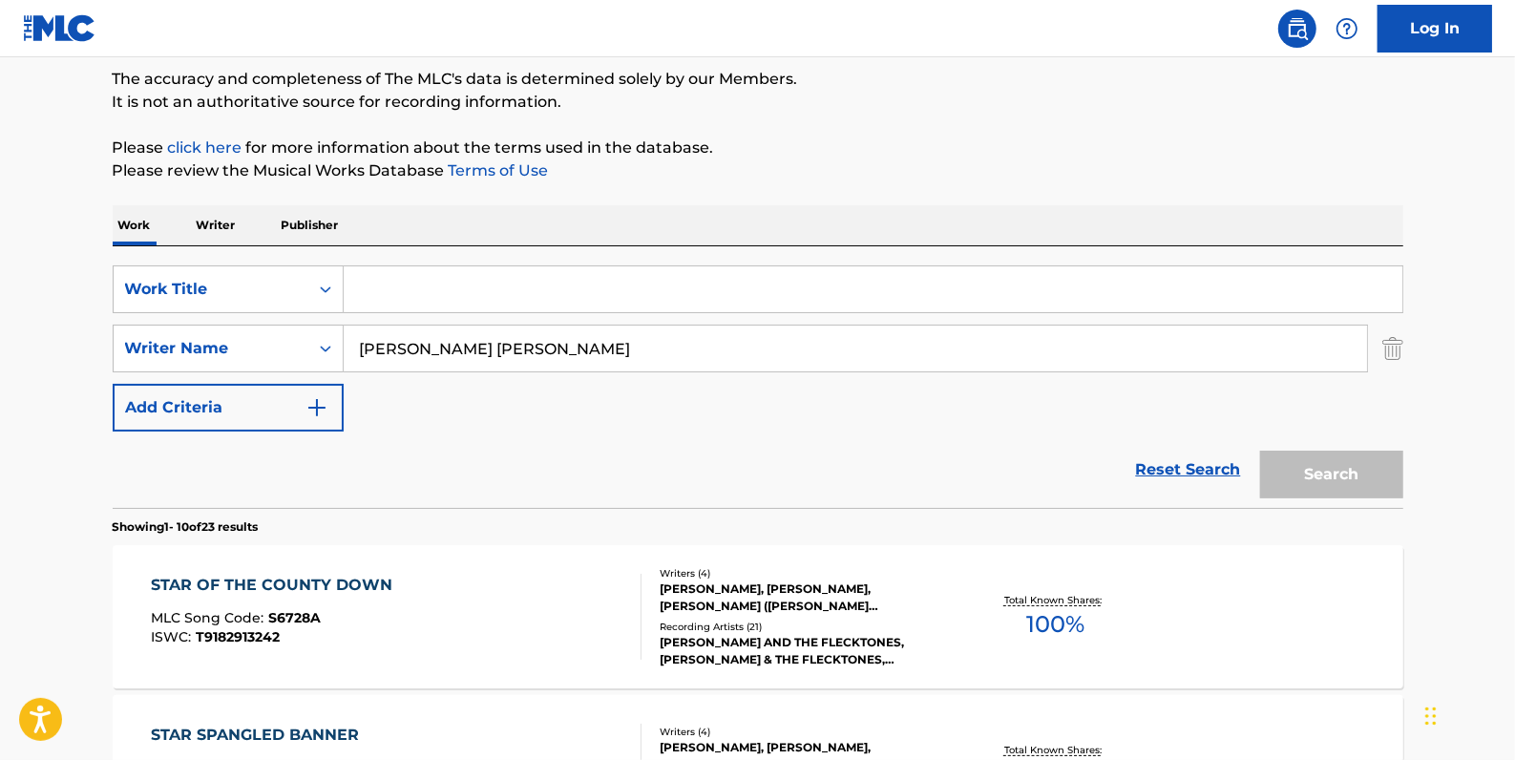
paste input "MOONCHILD"
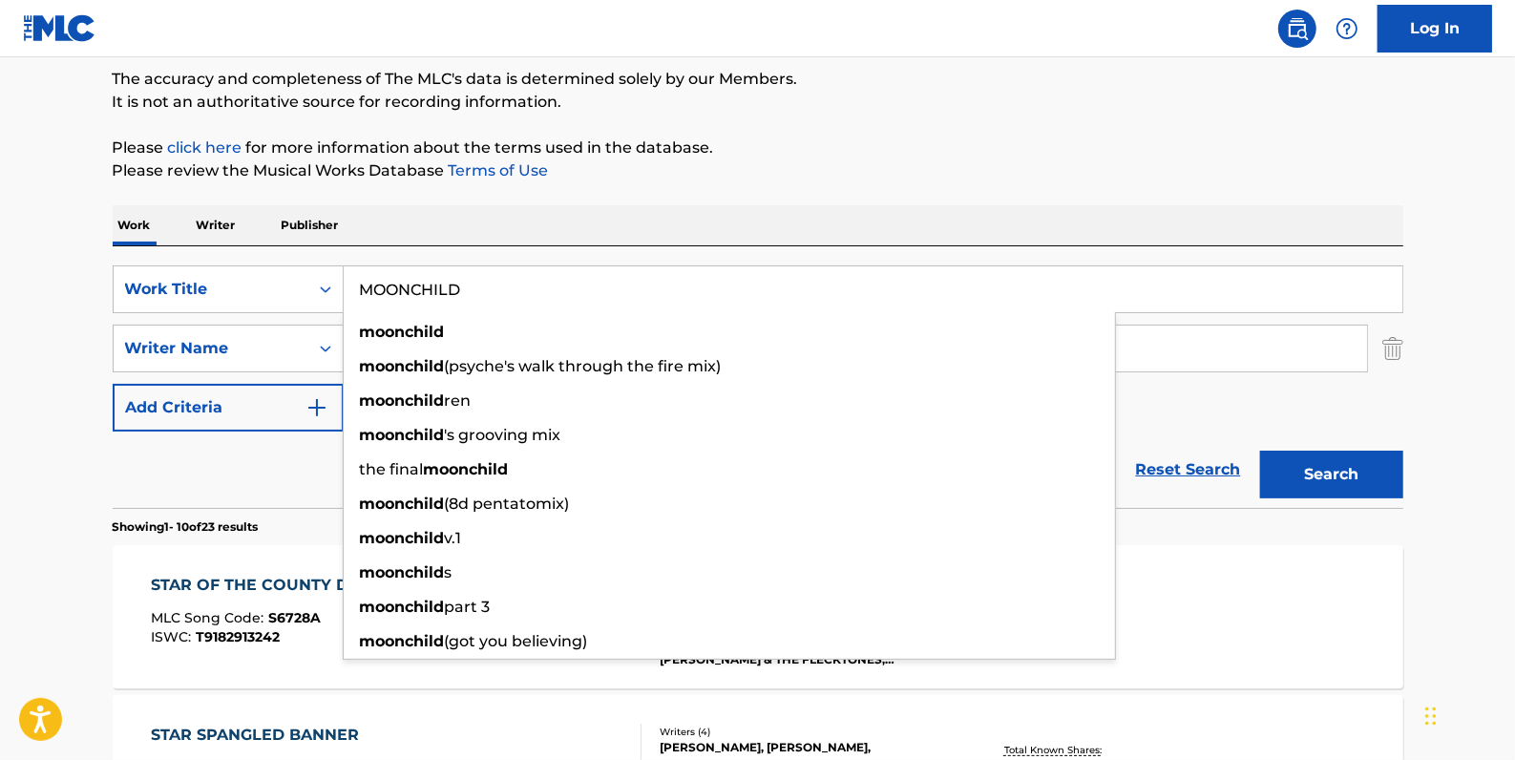
type input "MOONCHILD"
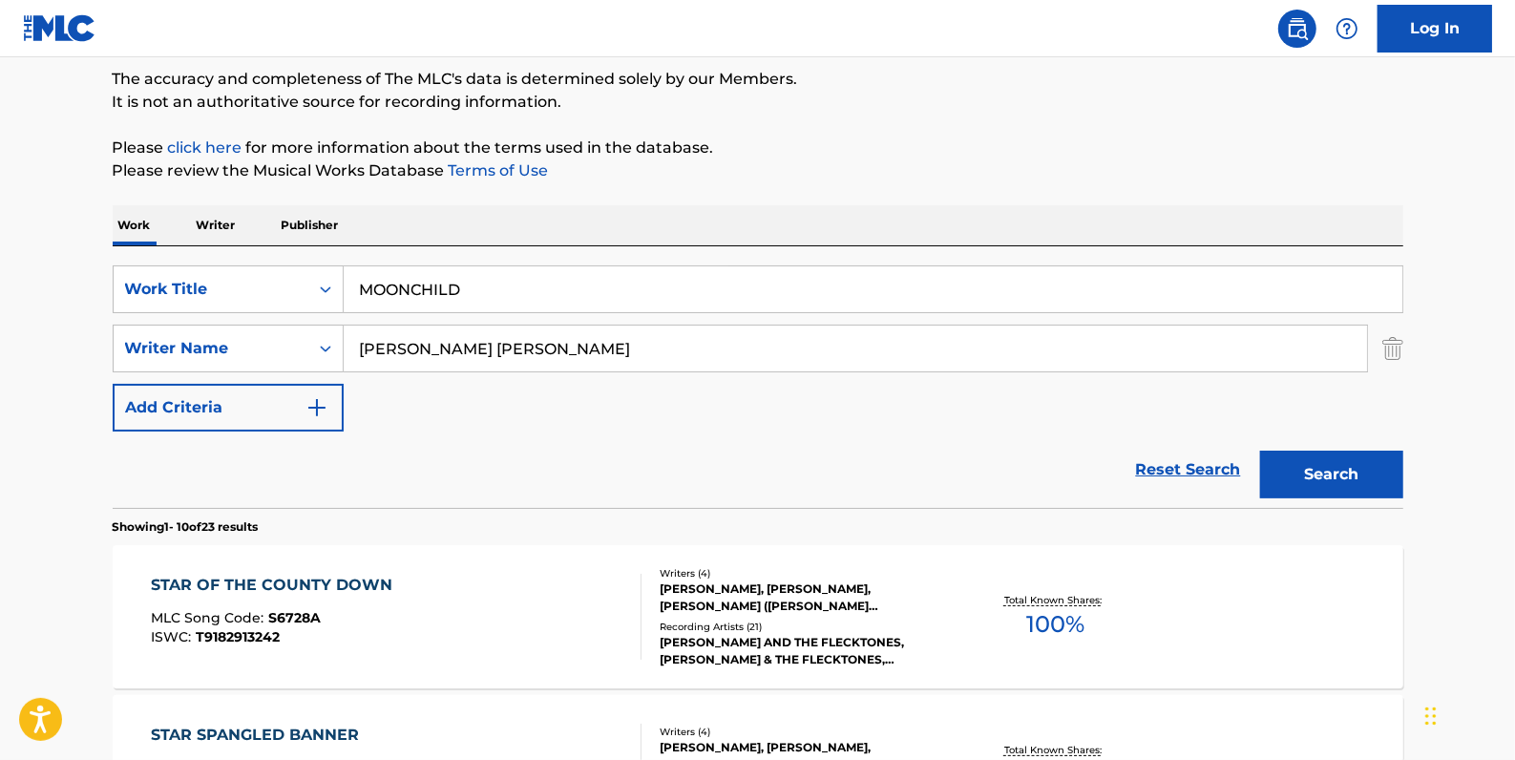
click at [1341, 464] on button "Search" at bounding box center [1331, 475] width 143 height 48
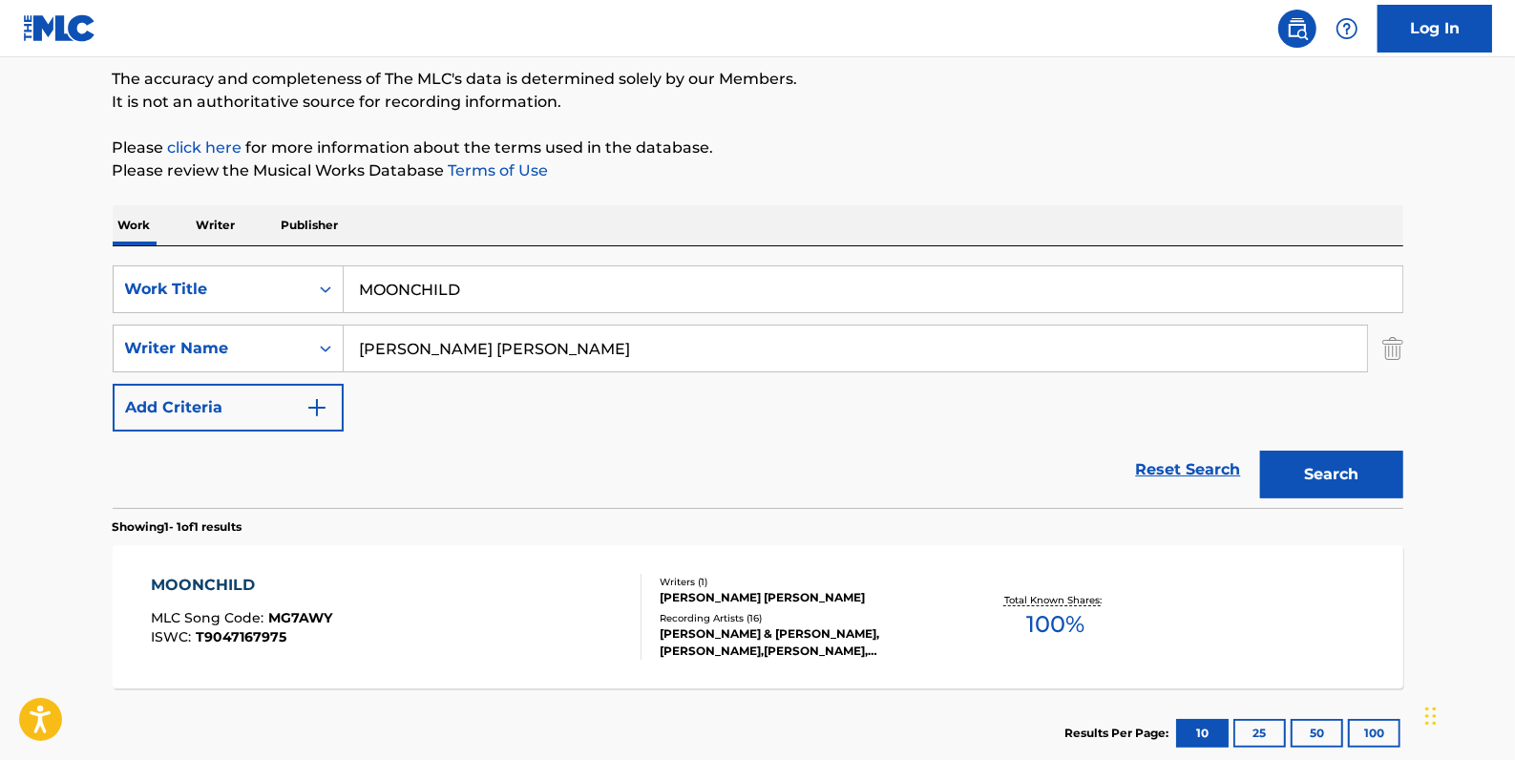
click at [471, 583] on div "MOONCHILD MLC Song Code : MG7AWY ISWC : T9047167975" at bounding box center [396, 617] width 491 height 86
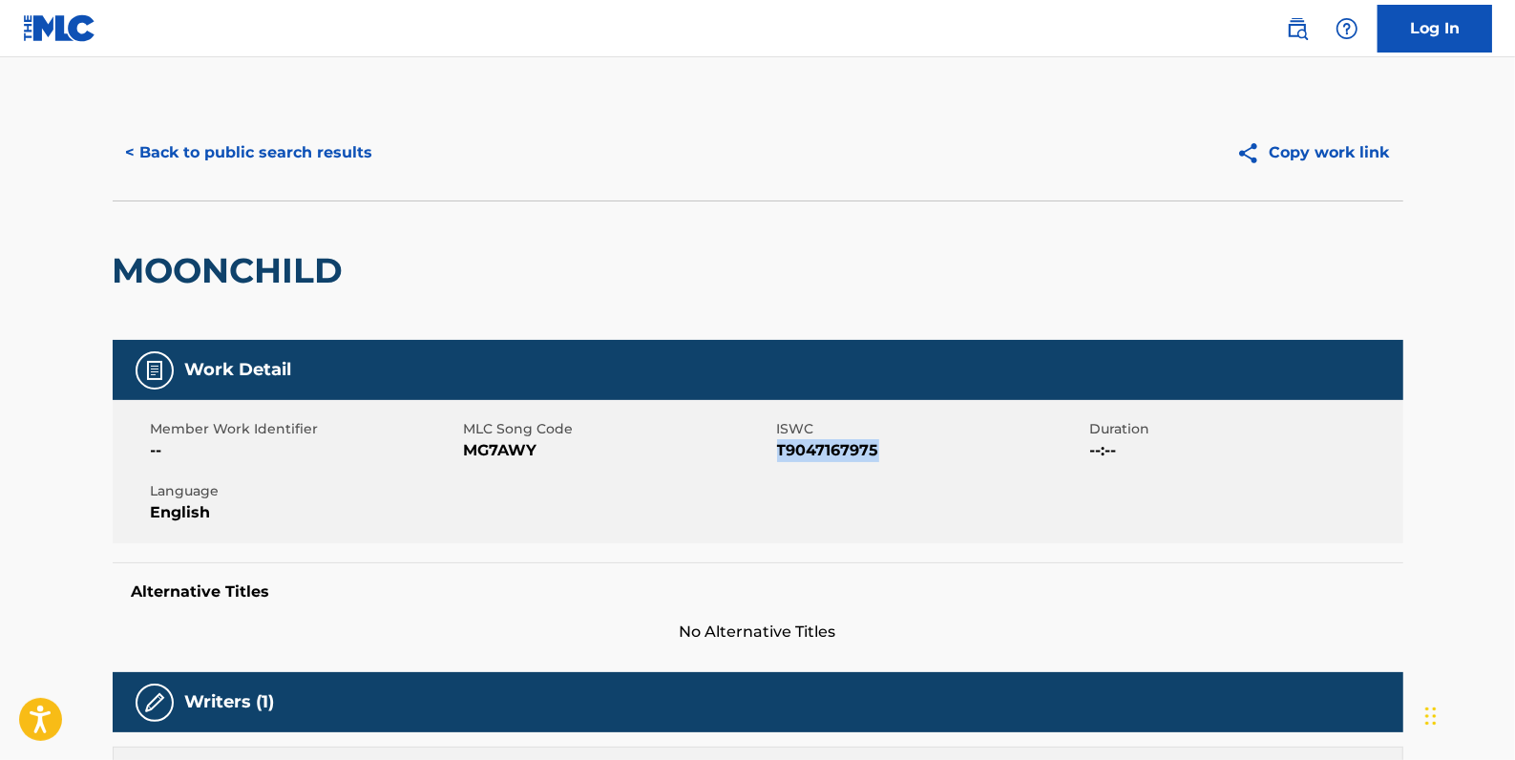
drag, startPoint x: 884, startPoint y: 450, endPoint x: 779, endPoint y: 448, distance: 105.1
click at [779, 448] on span "T9047167975" at bounding box center [931, 450] width 308 height 23
drag, startPoint x: 779, startPoint y: 448, endPoint x: 794, endPoint y: 454, distance: 16.3
click at [325, 157] on button "< Back to public search results" at bounding box center [250, 153] width 274 height 48
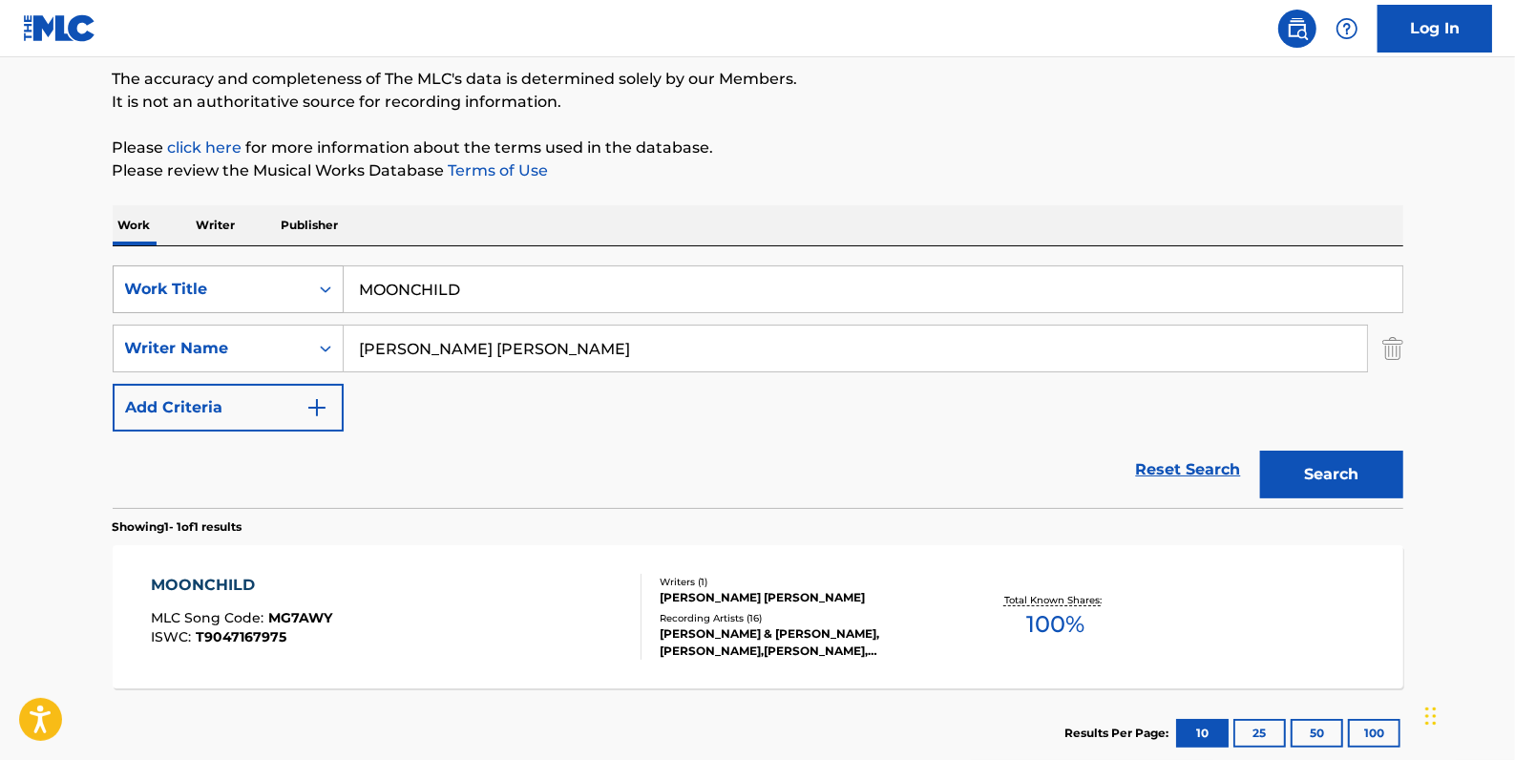
drag, startPoint x: 504, startPoint y: 295, endPoint x: 285, endPoint y: 281, distance: 220.1
click at [285, 281] on div "SearchWithCriteria84c3574c-4150-4b11-91f0-8491e5fcbdc7 Work Title MOONCHILD" at bounding box center [758, 289] width 1291 height 48
paste input "SERESTA"
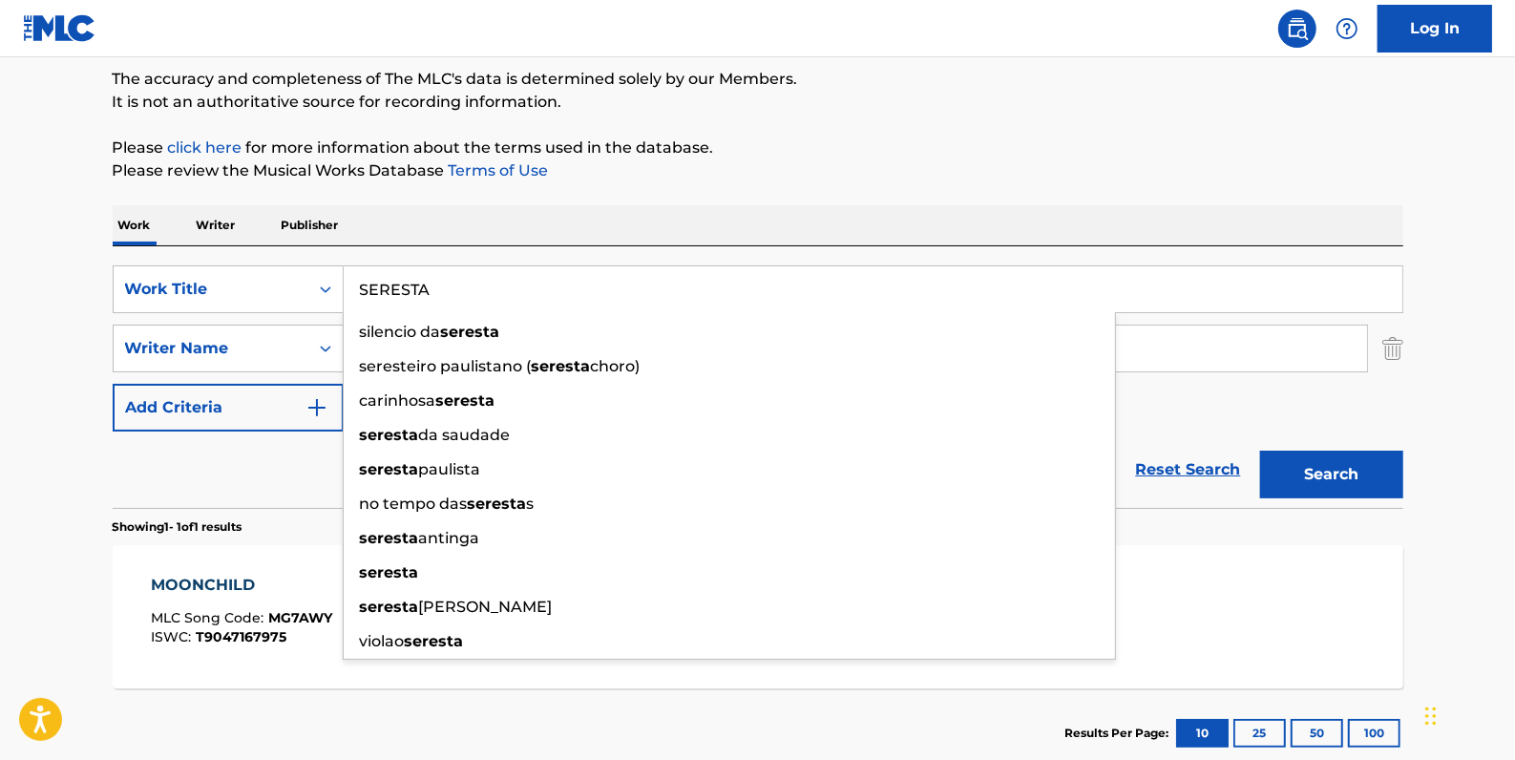
type input "SERESTA"
click at [1346, 479] on button "Search" at bounding box center [1331, 475] width 143 height 48
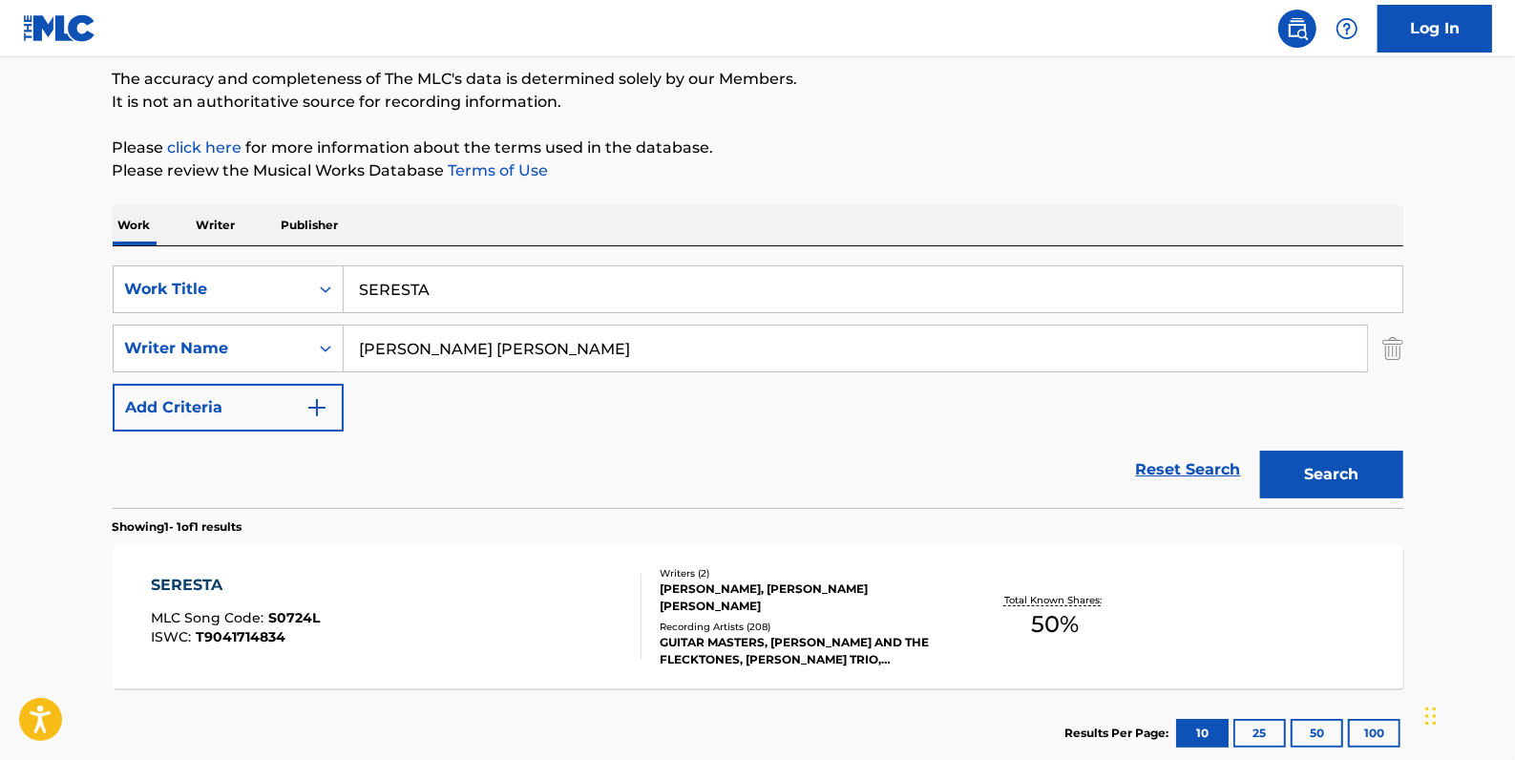
click at [462, 608] on div "SERESTA MLC Song Code : S0724L ISWC : T9041714834" at bounding box center [396, 617] width 491 height 86
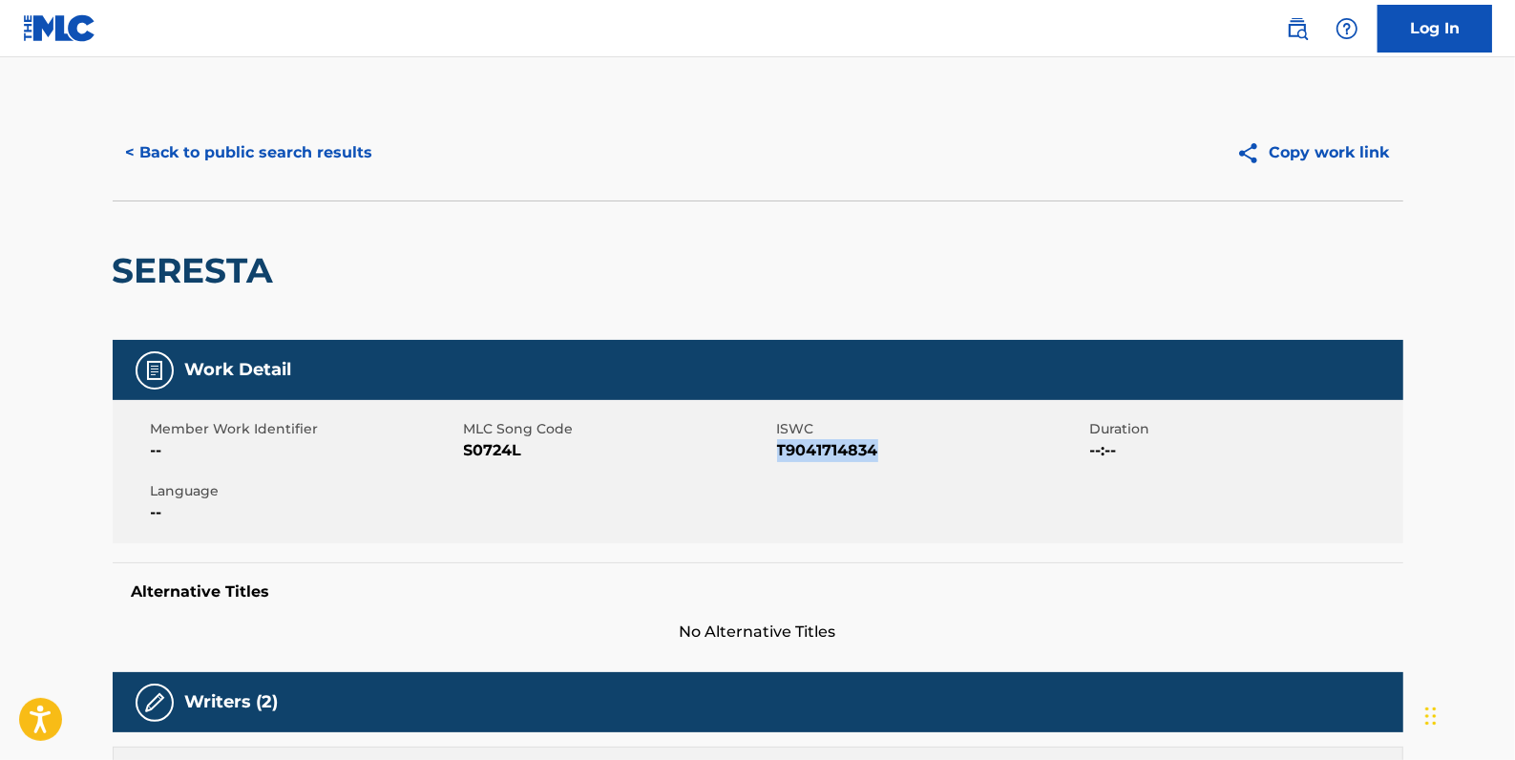
drag, startPoint x: 879, startPoint y: 457, endPoint x: 777, endPoint y: 448, distance: 102.6
click at [777, 448] on span "T9041714834" at bounding box center [931, 450] width 308 height 23
drag, startPoint x: 777, startPoint y: 448, endPoint x: 784, endPoint y: 457, distance: 11.7
